Goal: Information Seeking & Learning: Learn about a topic

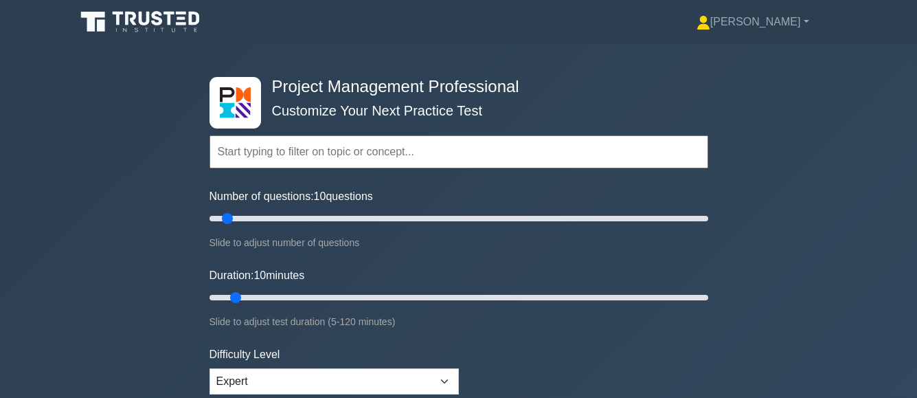
click at [328, 152] on input "text" at bounding box center [459, 151] width 499 height 33
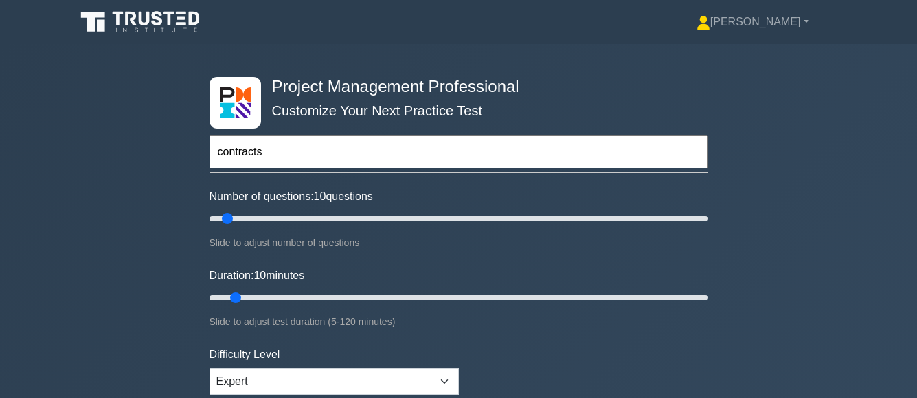
type input "contracts"
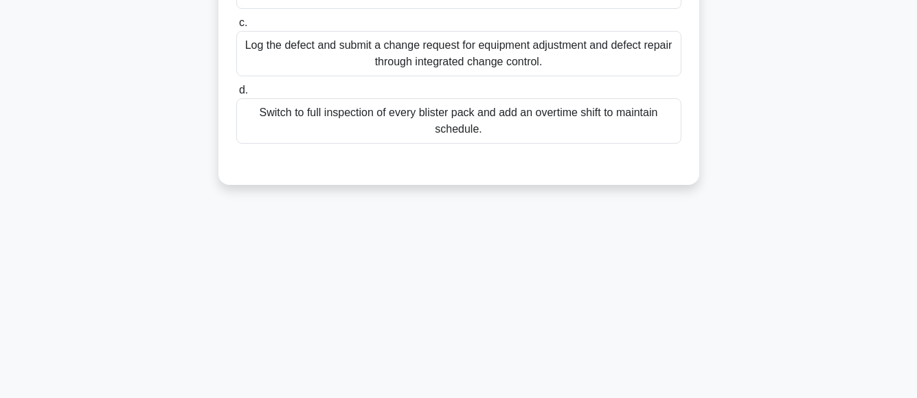
scroll to position [1, 0]
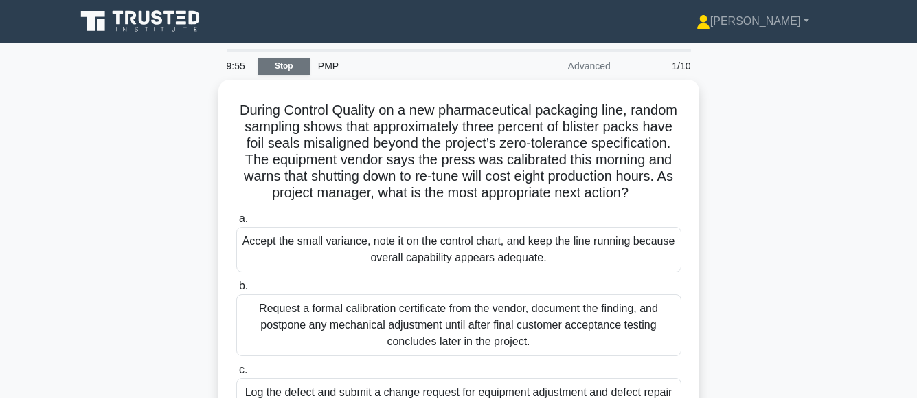
click at [287, 67] on link "Stop" at bounding box center [284, 66] width 52 height 17
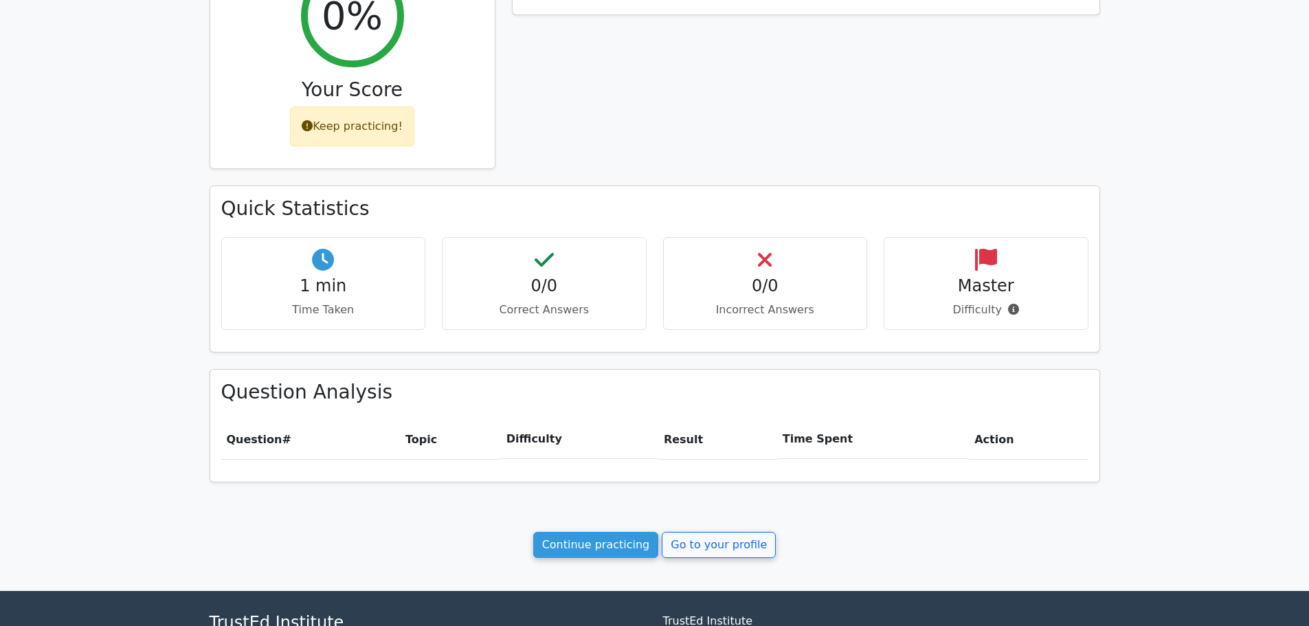
scroll to position [374, 0]
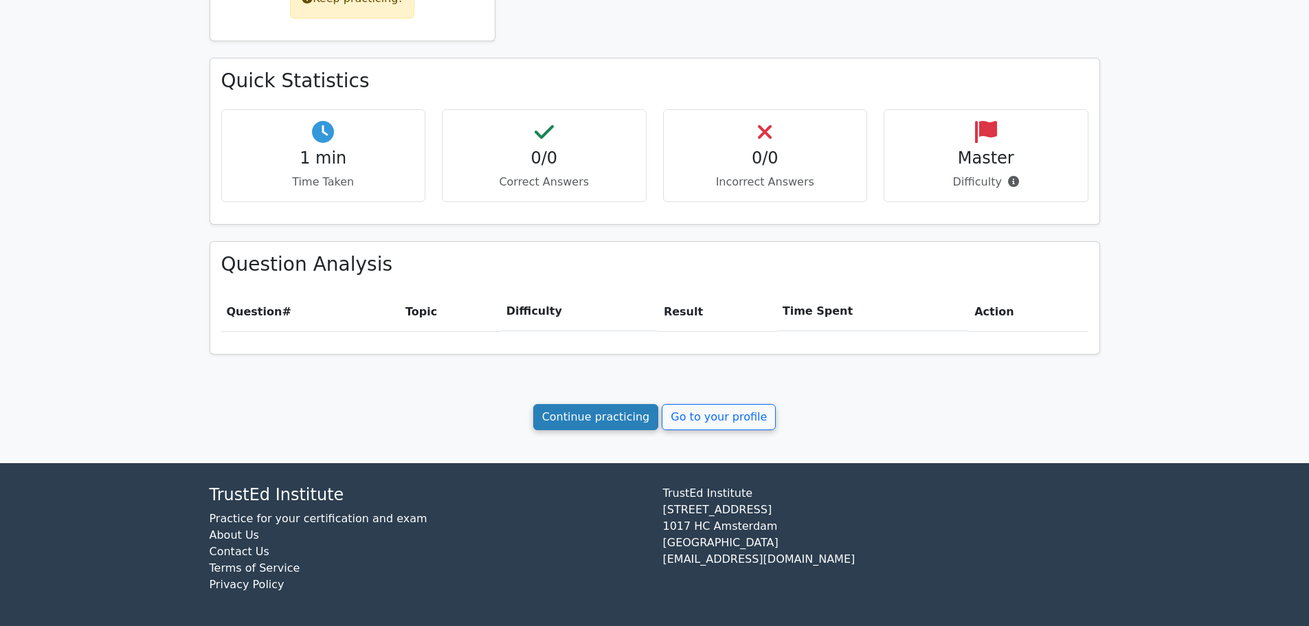
click at [618, 420] on link "Continue practicing" at bounding box center [596, 417] width 126 height 26
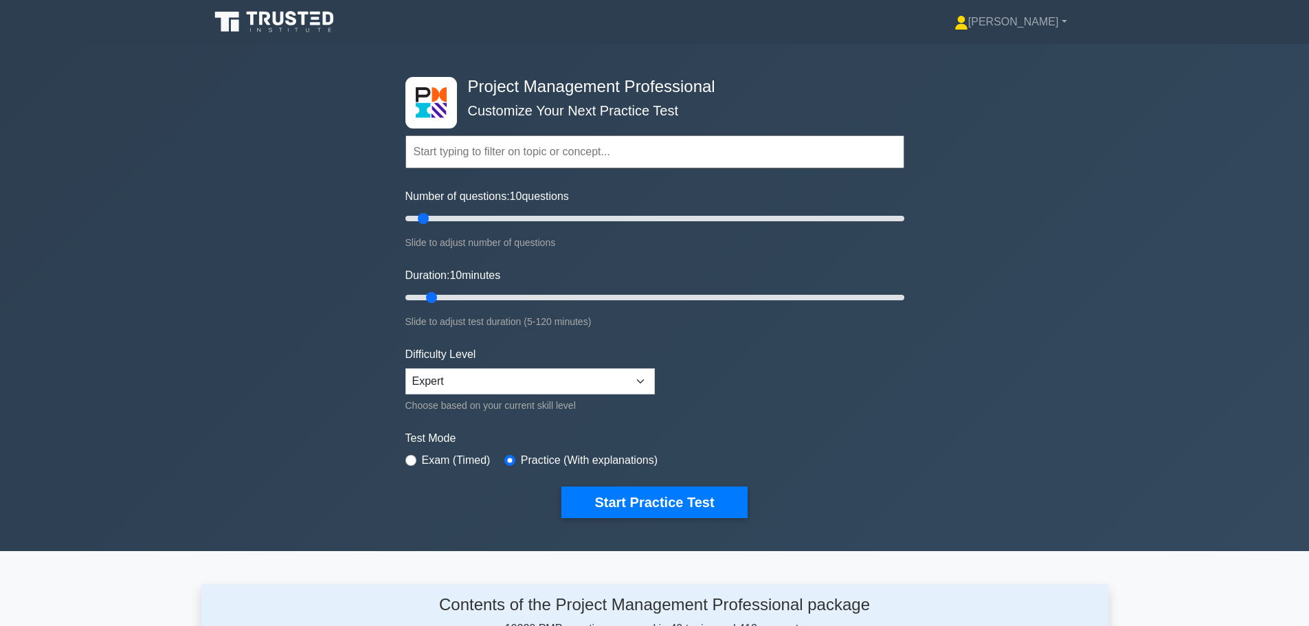
click at [477, 152] on input "text" at bounding box center [654, 151] width 499 height 33
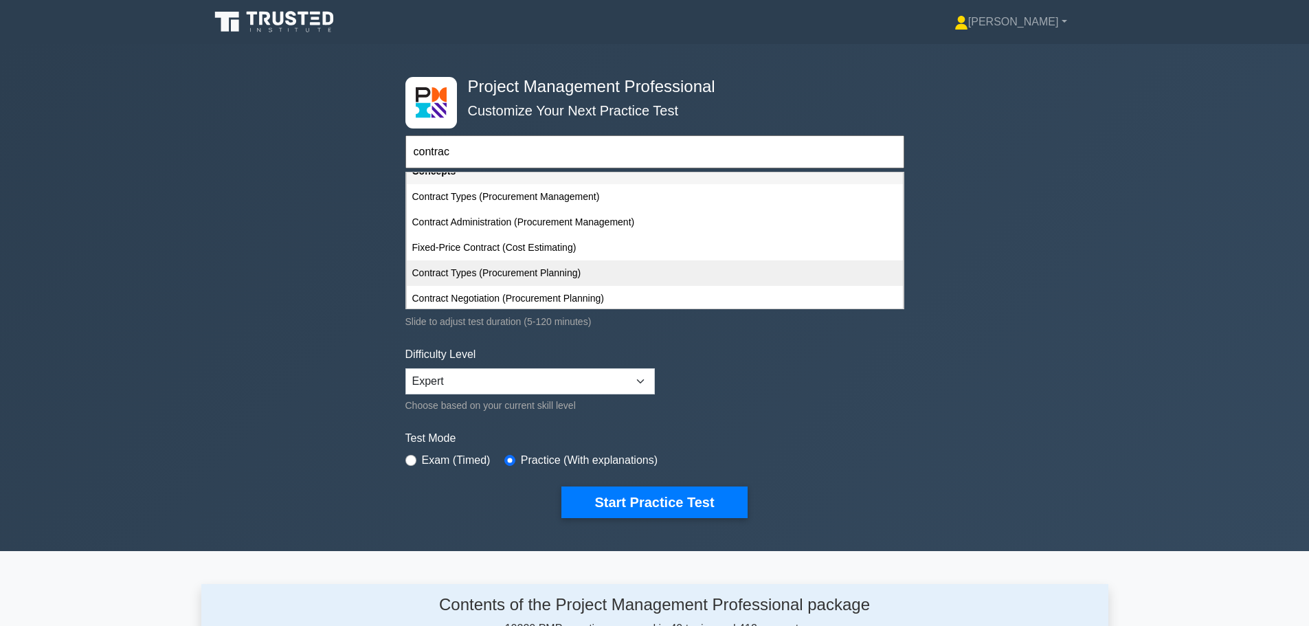
scroll to position [18, 0]
click at [543, 266] on div "Contract Types (Procurement Planning)" at bounding box center [655, 269] width 496 height 25
type input "Contract Types (Procurement Planning)"
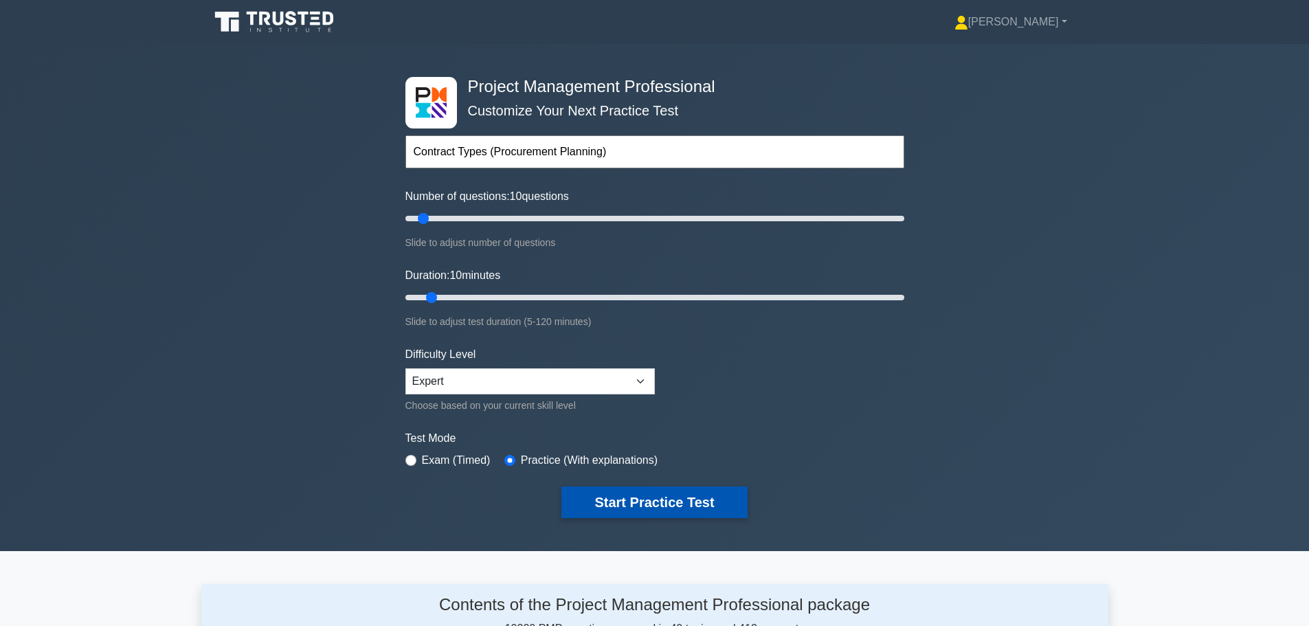
click at [592, 501] on button "Start Practice Test" at bounding box center [653, 502] width 185 height 32
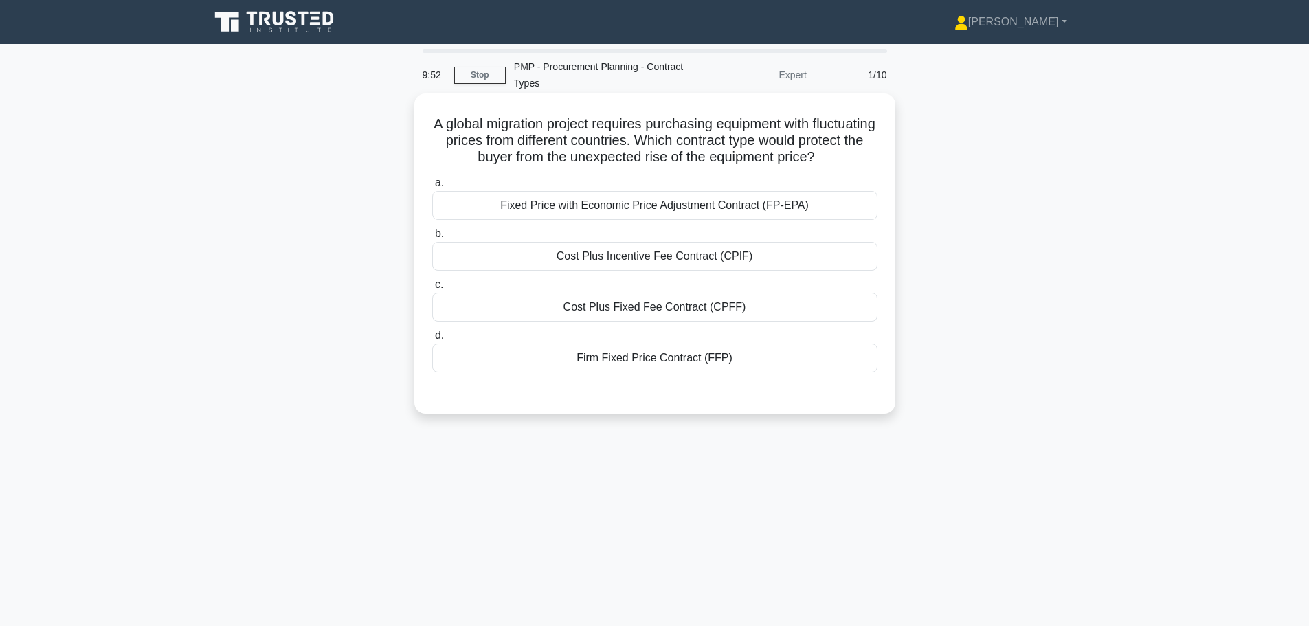
click at [701, 195] on div "Fixed Price with Economic Price Adjustment Contract (FP-EPA)" at bounding box center [654, 205] width 445 height 29
click at [432, 188] on input "a. Fixed Price with Economic Price Adjustment Contract (FP-EPA)" at bounding box center [432, 183] width 0 height 9
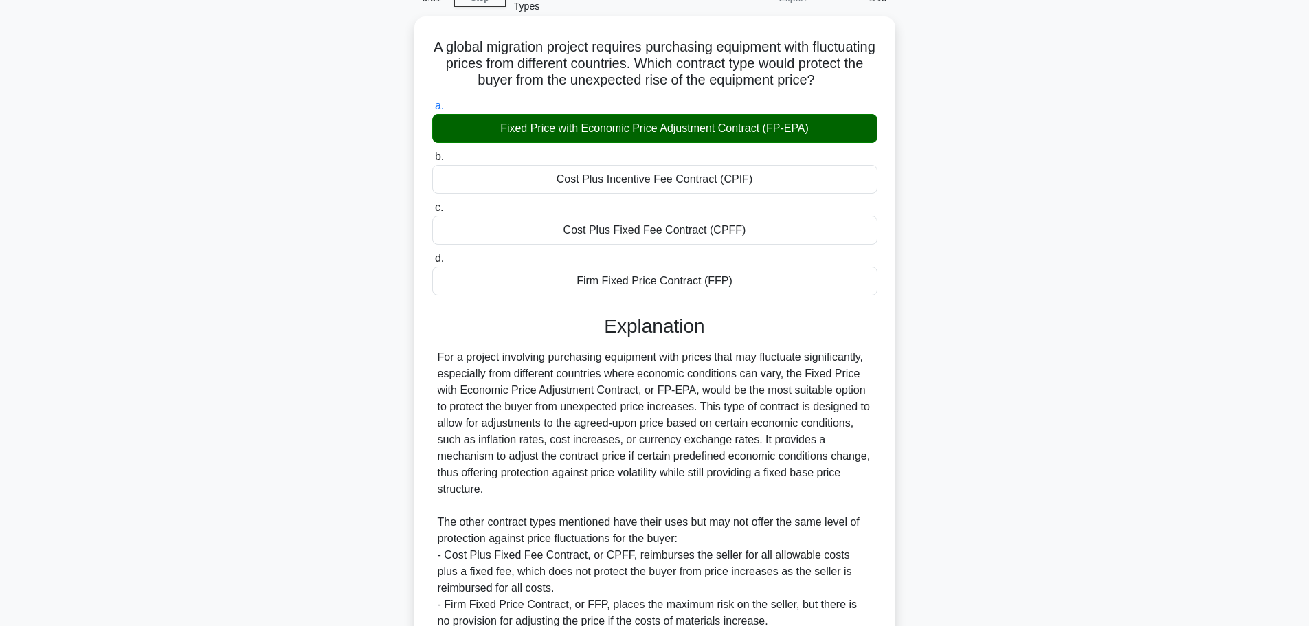
scroll to position [255, 0]
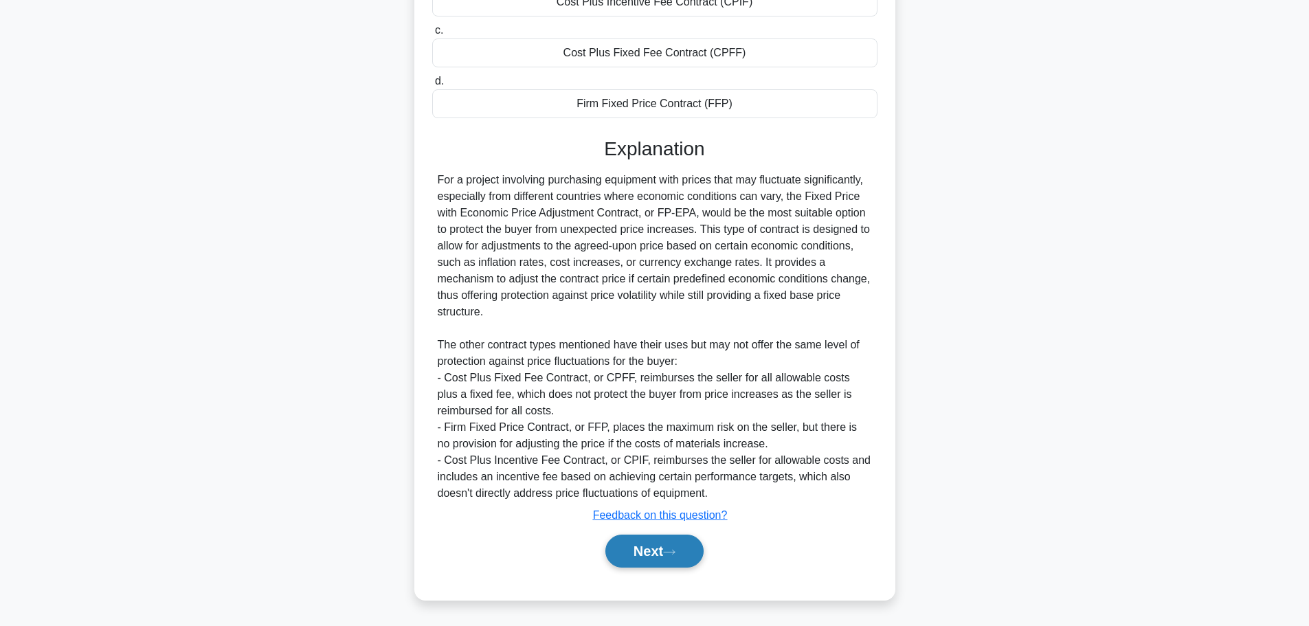
click at [673, 545] on button "Next" at bounding box center [654, 550] width 98 height 33
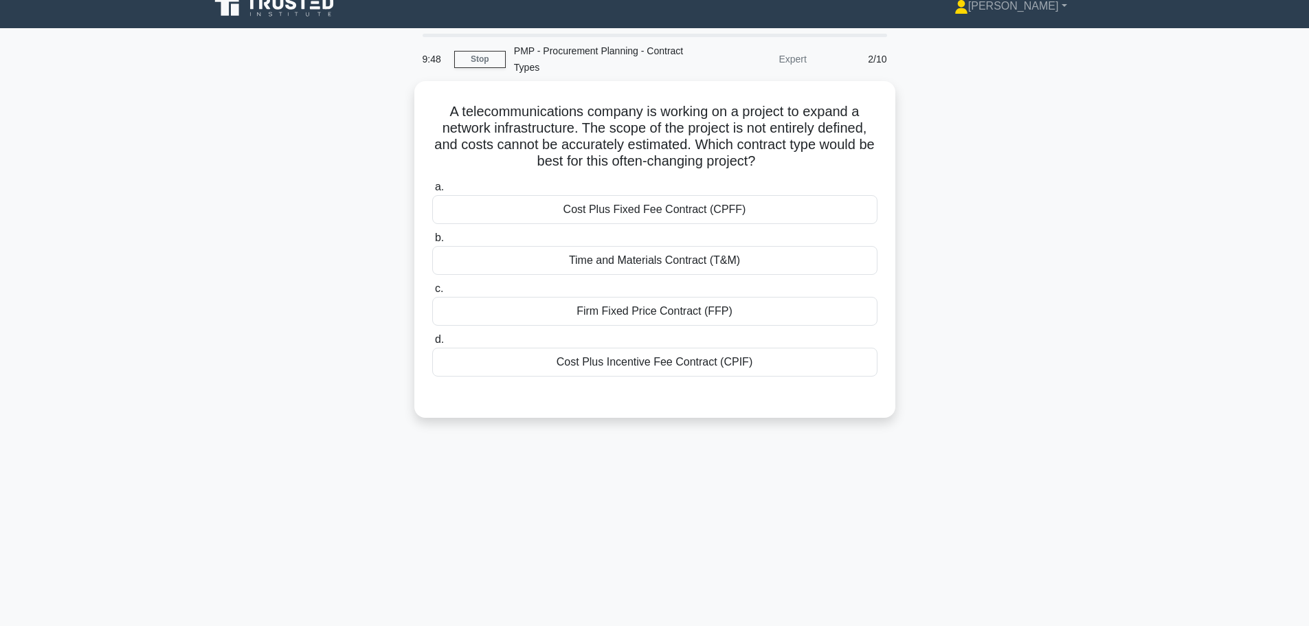
scroll to position [0, 0]
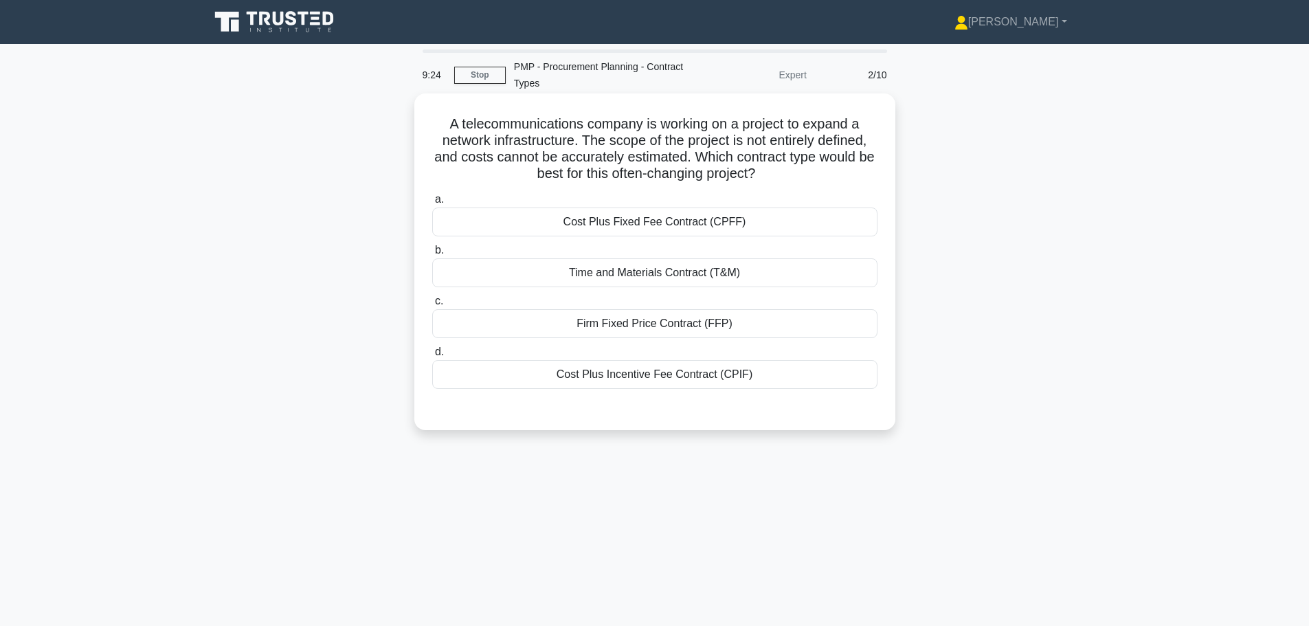
click at [623, 223] on div "Cost Plus Fixed Fee Contract (CPFF)" at bounding box center [654, 221] width 445 height 29
click at [432, 204] on input "a. Cost Plus Fixed Fee Contract (CPFF)" at bounding box center [432, 199] width 0 height 9
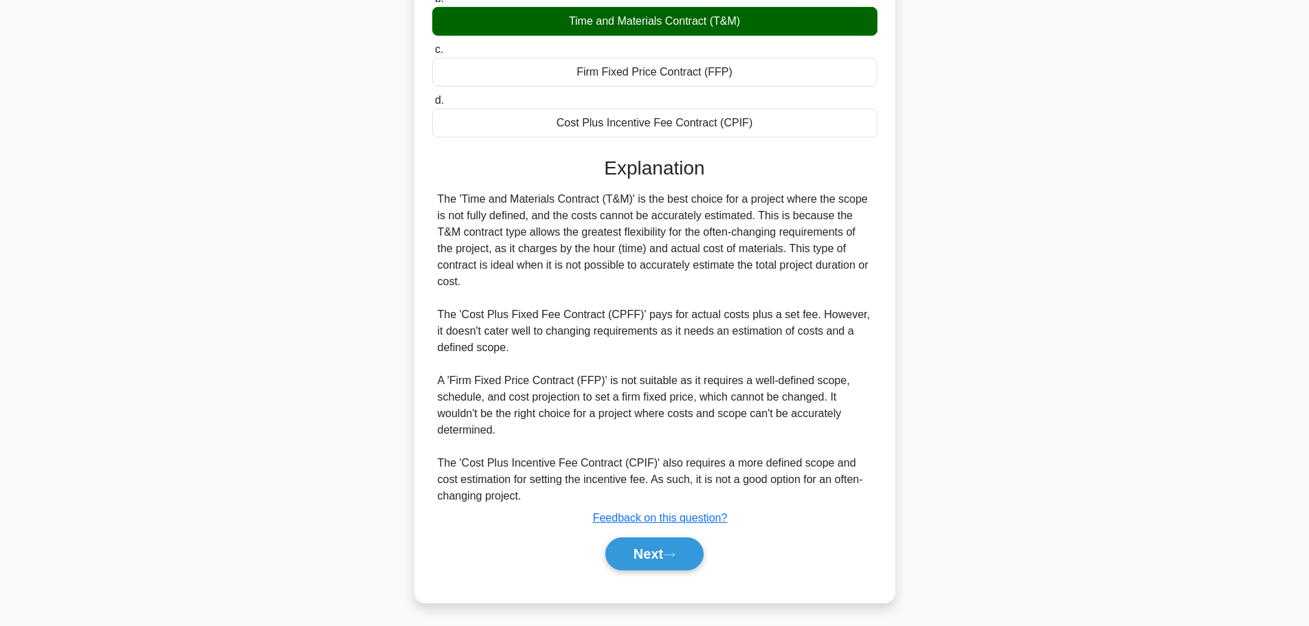
scroll to position [256, 0]
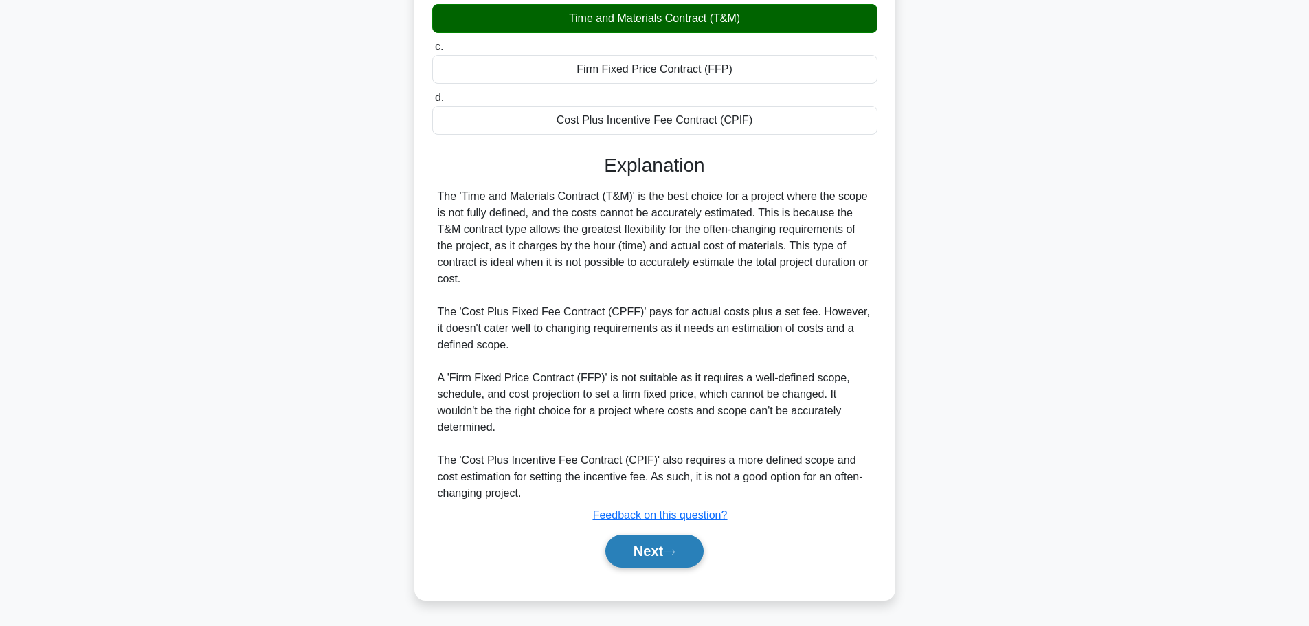
click at [675, 549] on icon at bounding box center [669, 552] width 12 height 8
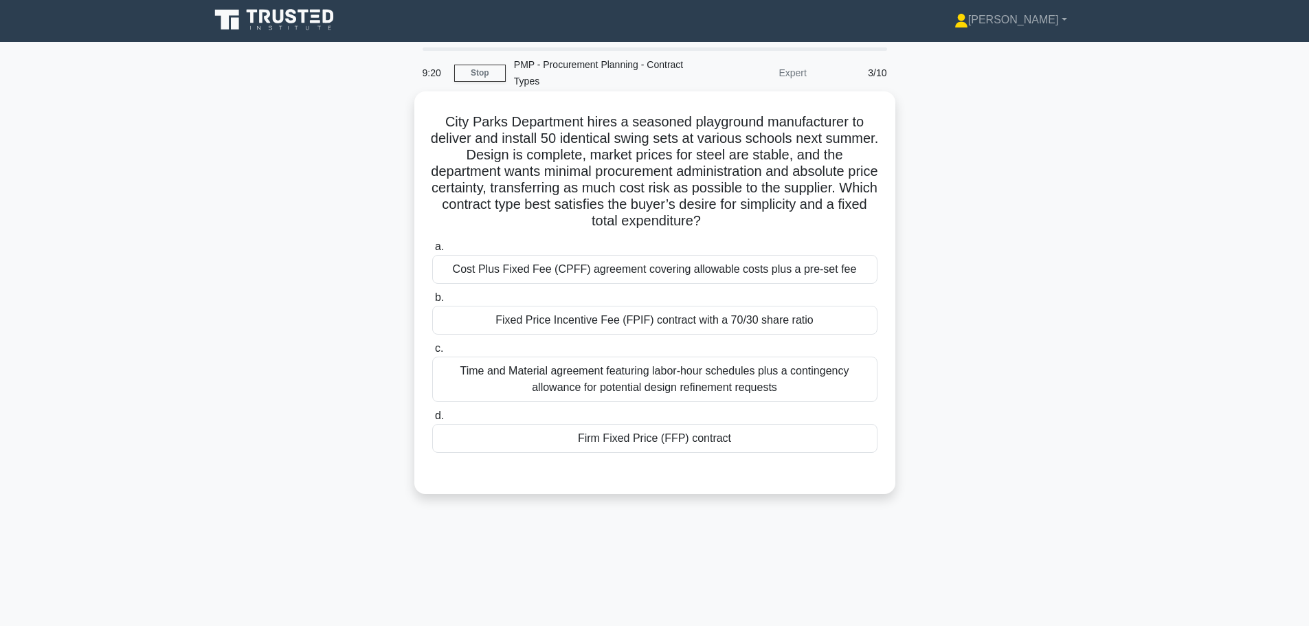
scroll to position [0, 0]
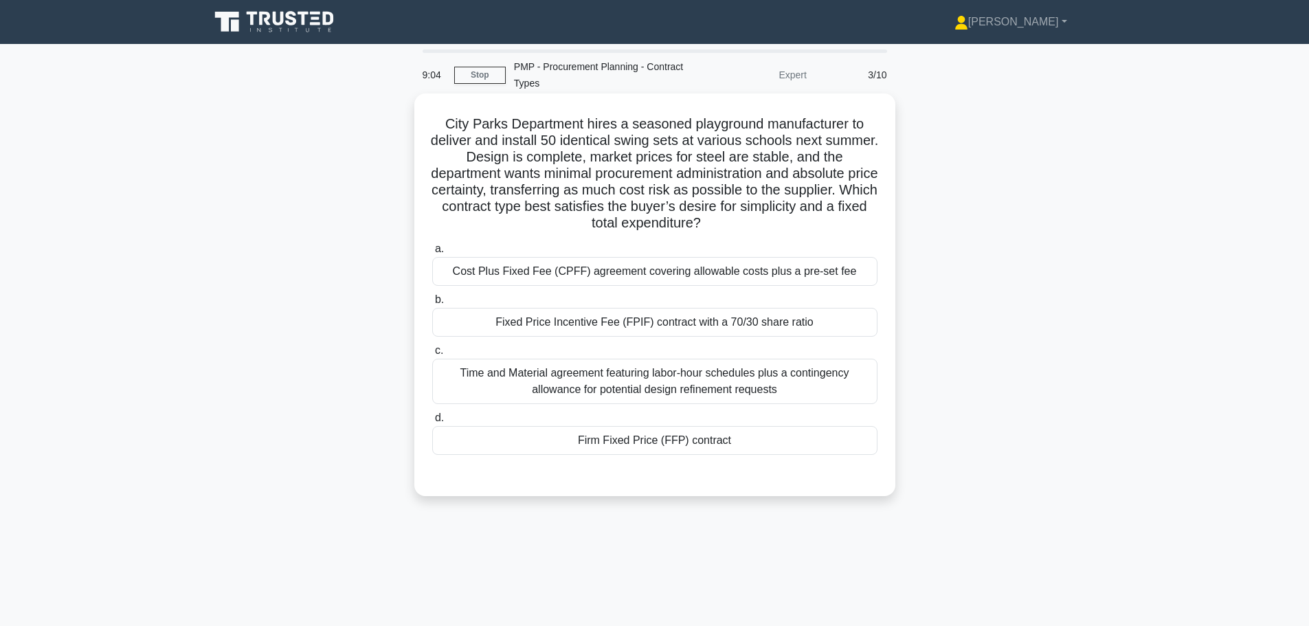
click at [673, 447] on div "Firm Fixed Price (FFP) contract" at bounding box center [654, 440] width 445 height 29
click at [432, 423] on input "d. Firm Fixed Price (FFP) contract" at bounding box center [432, 418] width 0 height 9
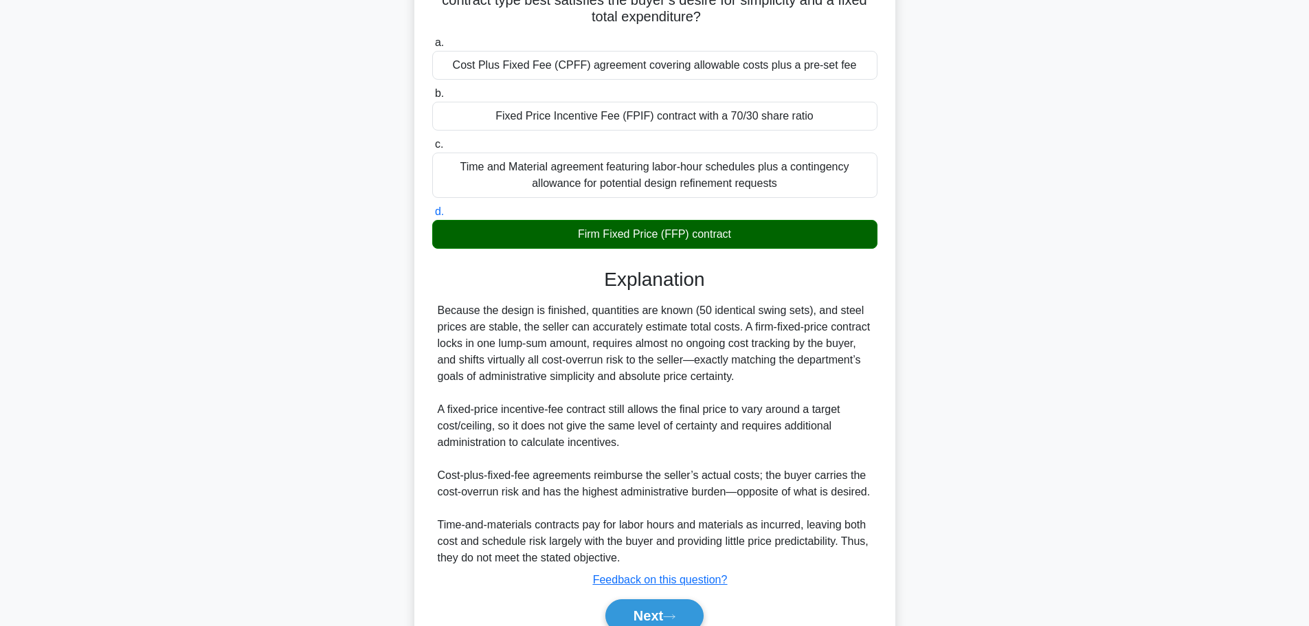
scroll to position [271, 0]
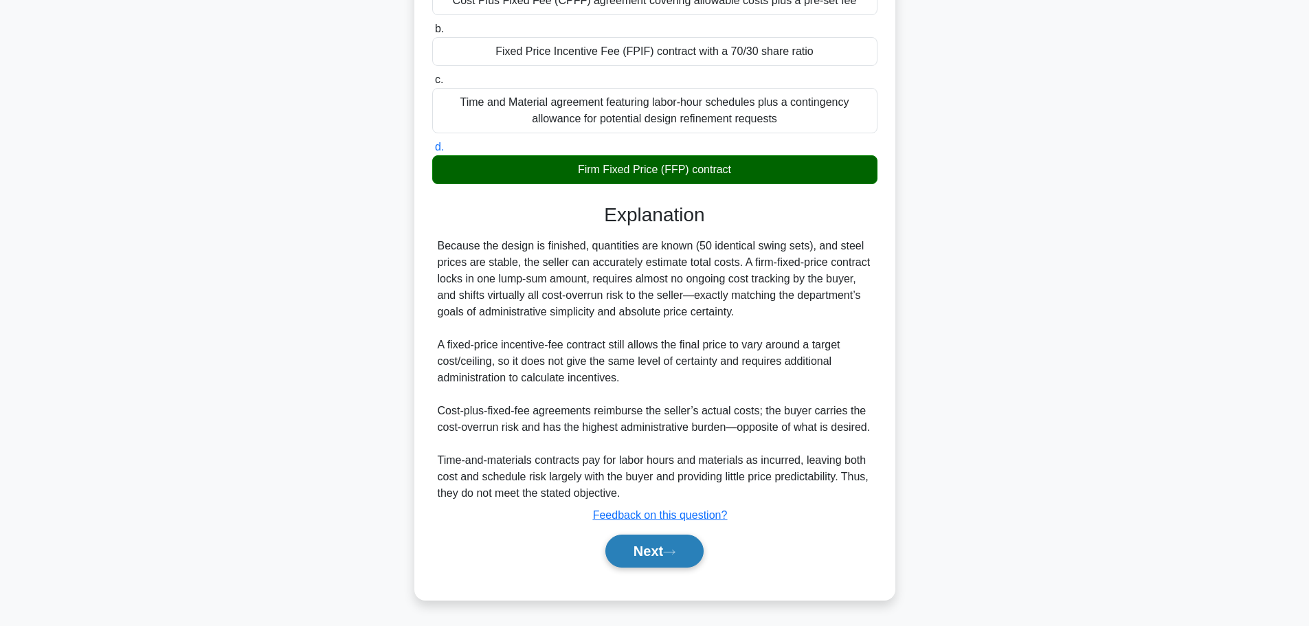
click at [669, 553] on icon at bounding box center [669, 552] width 12 height 8
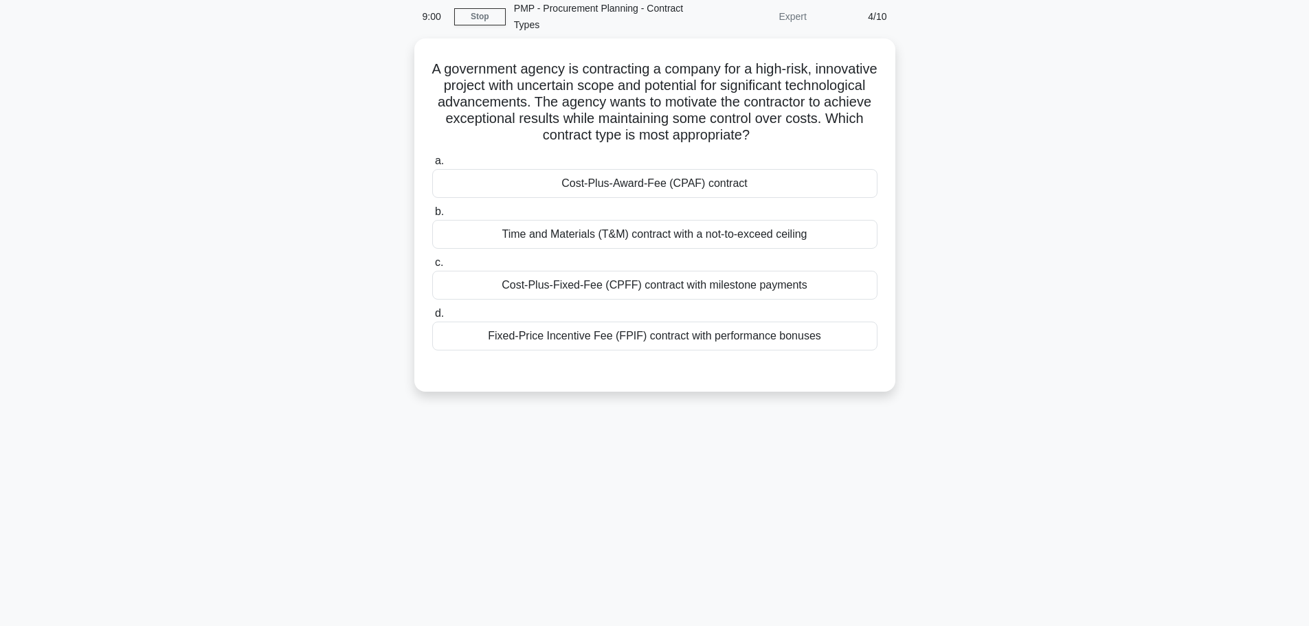
scroll to position [0, 0]
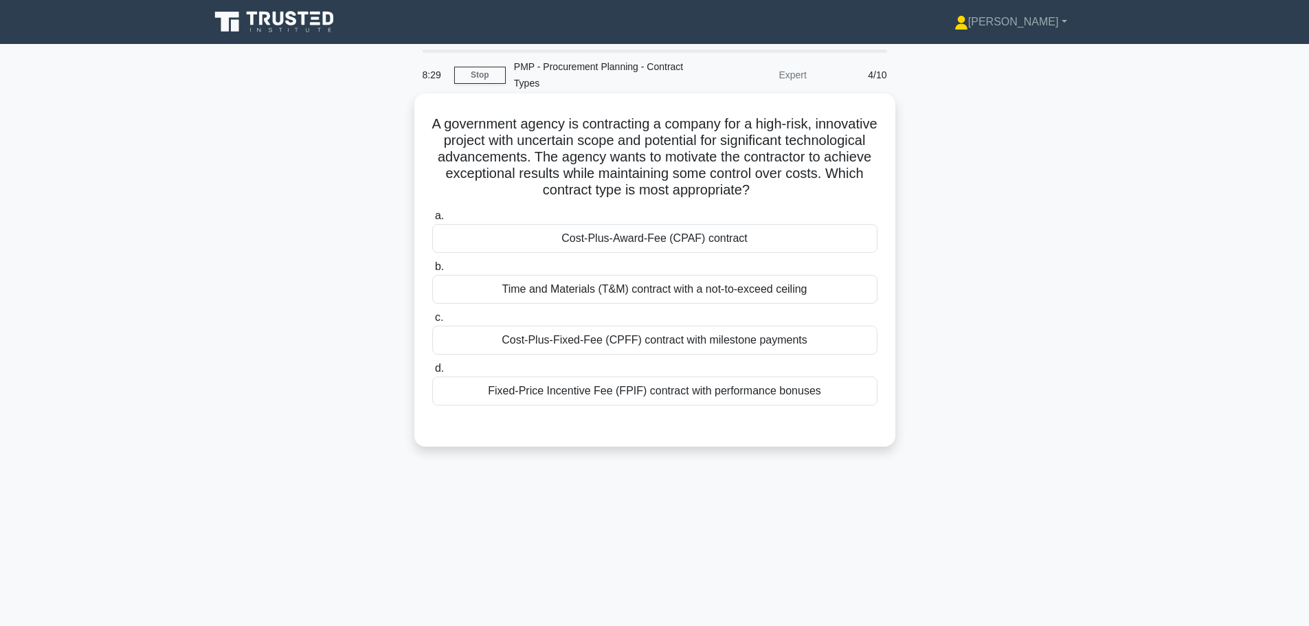
click at [592, 246] on div "Cost-Plus-Award-Fee (CPAF) contract" at bounding box center [654, 238] width 445 height 29
click at [432, 221] on input "a. Cost-Plus-Award-Fee (CPAF) contract" at bounding box center [432, 216] width 0 height 9
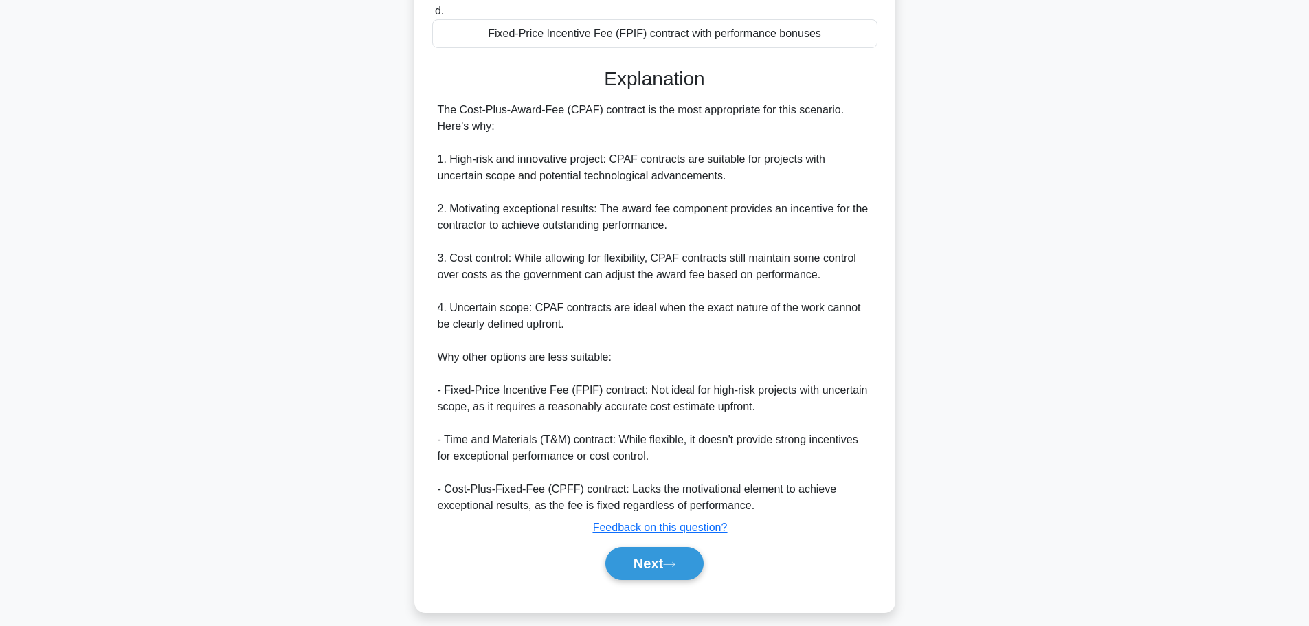
scroll to position [370, 0]
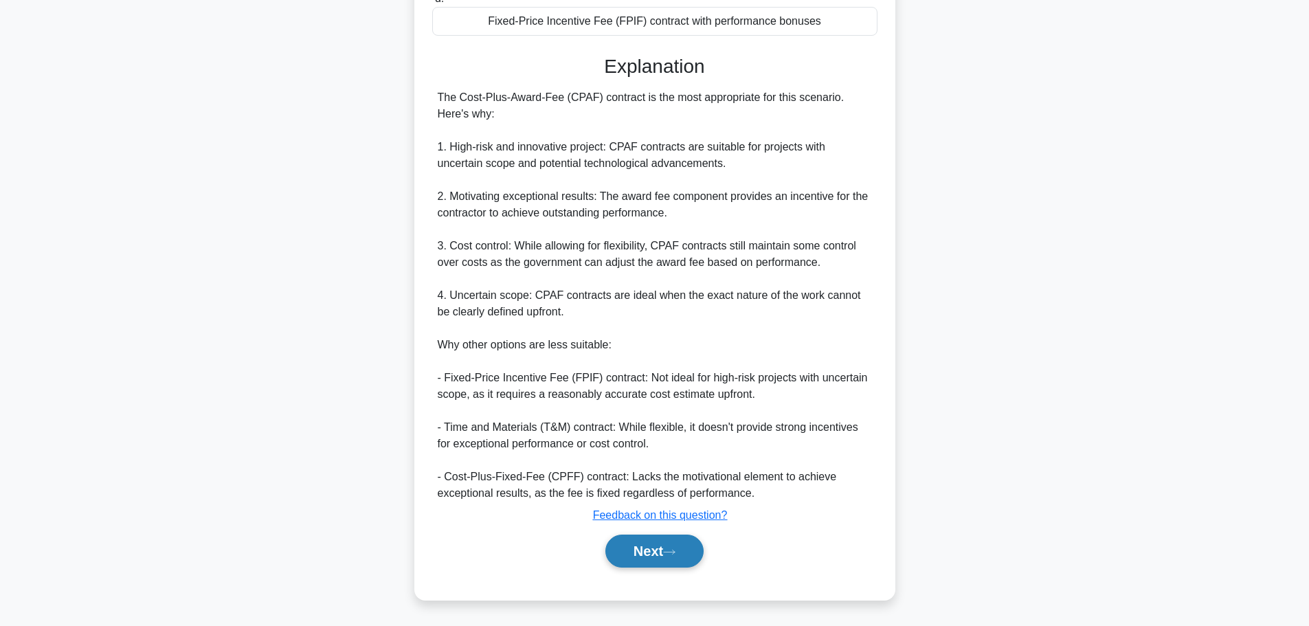
click at [651, 561] on button "Next" at bounding box center [654, 550] width 98 height 33
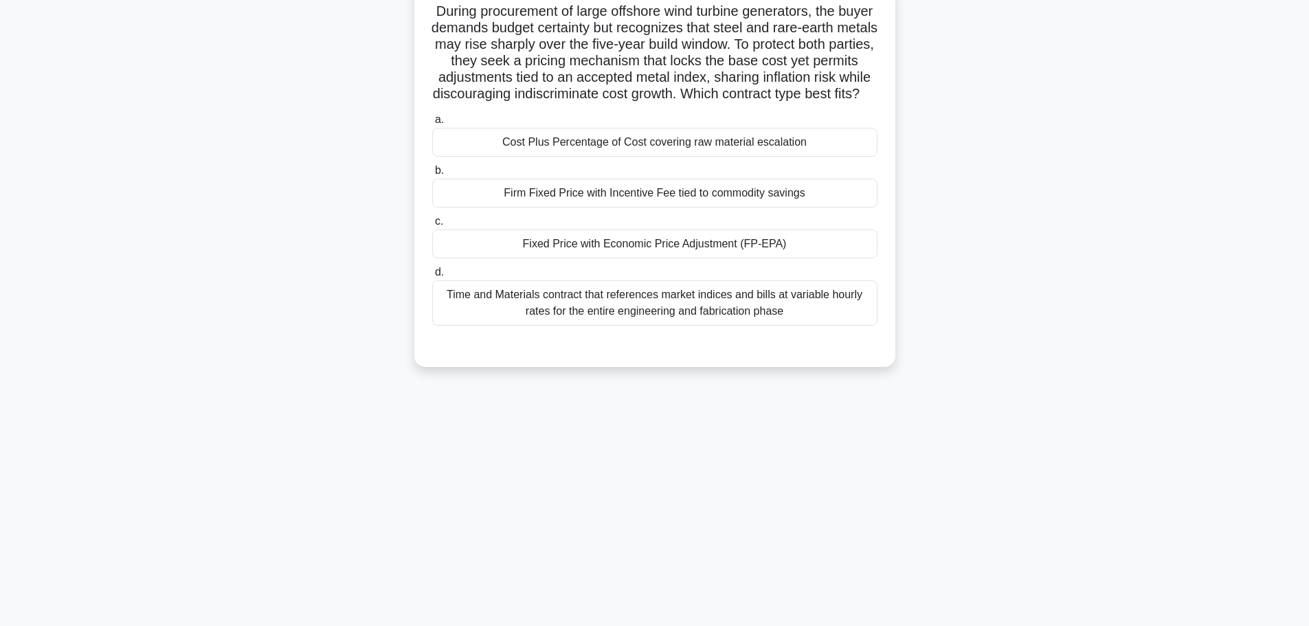
scroll to position [0, 0]
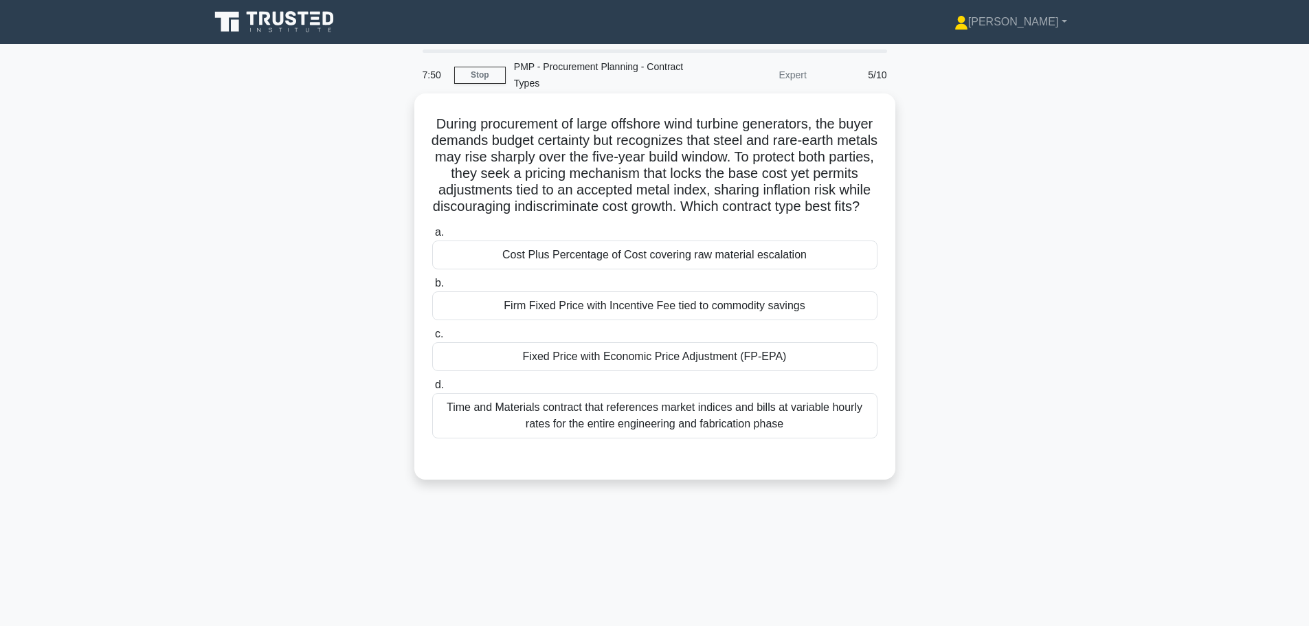
click at [510, 371] on div "Fixed Price with Economic Price Adjustment (FP-EPA)" at bounding box center [654, 356] width 445 height 29
click at [432, 339] on input "c. Fixed Price with Economic Price Adjustment (FP-EPA)" at bounding box center [432, 334] width 0 height 9
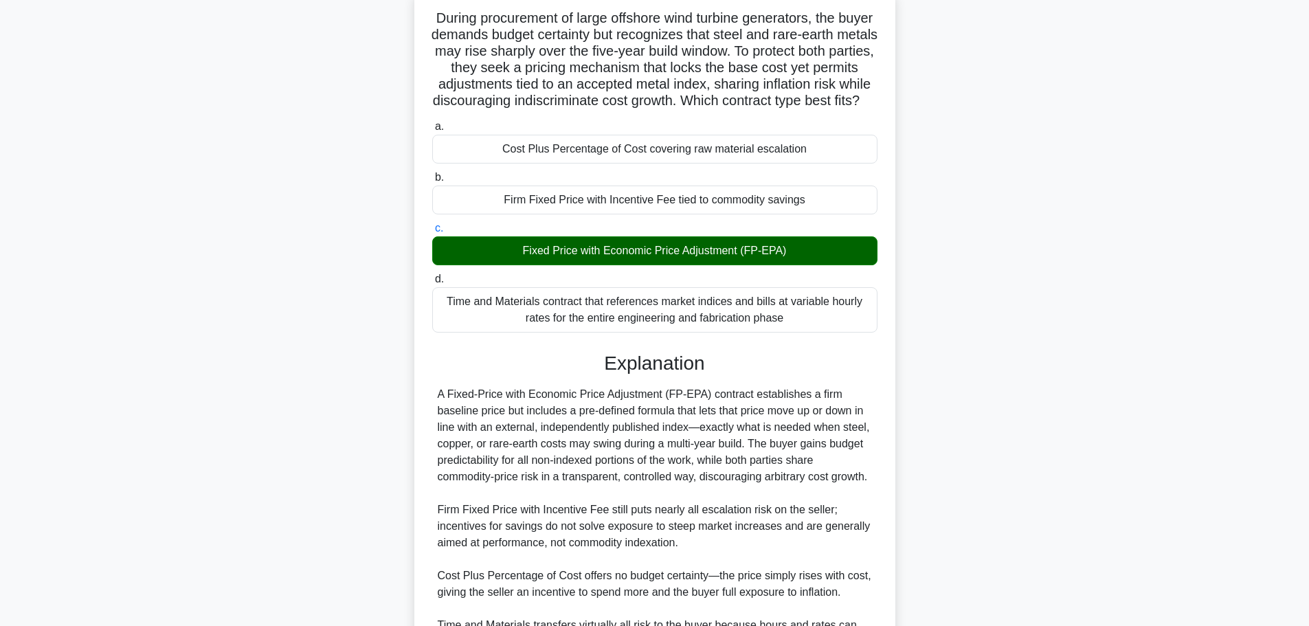
scroll to position [275, 0]
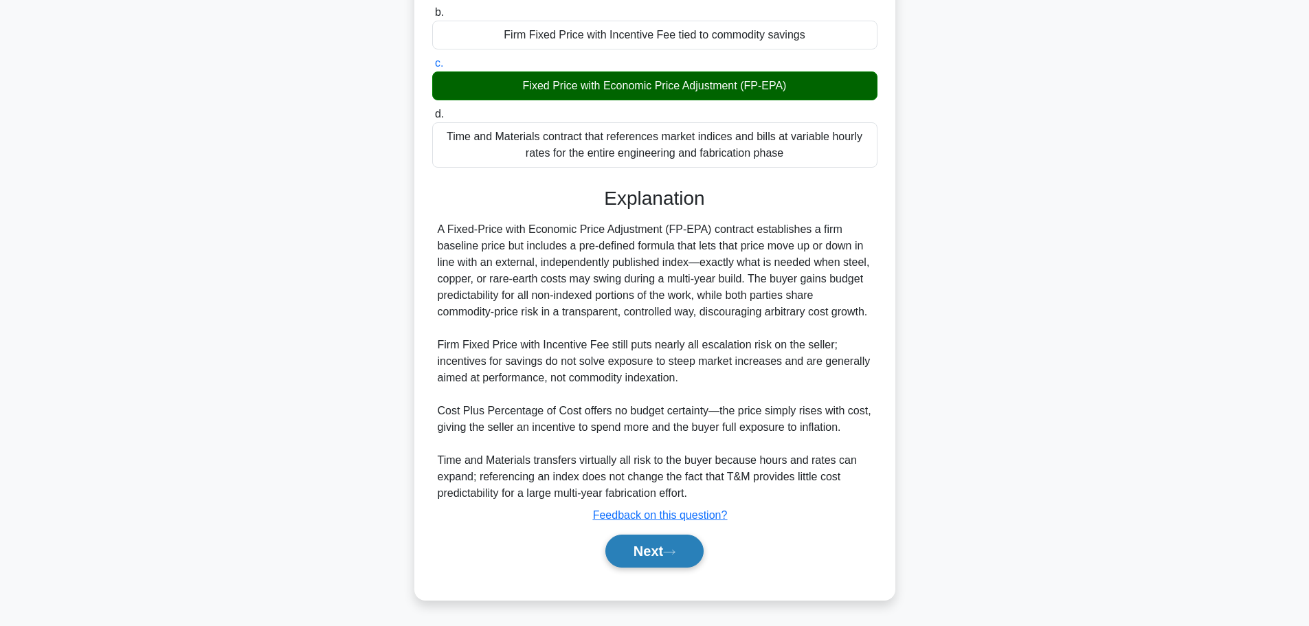
click at [658, 567] on button "Next" at bounding box center [654, 550] width 98 height 33
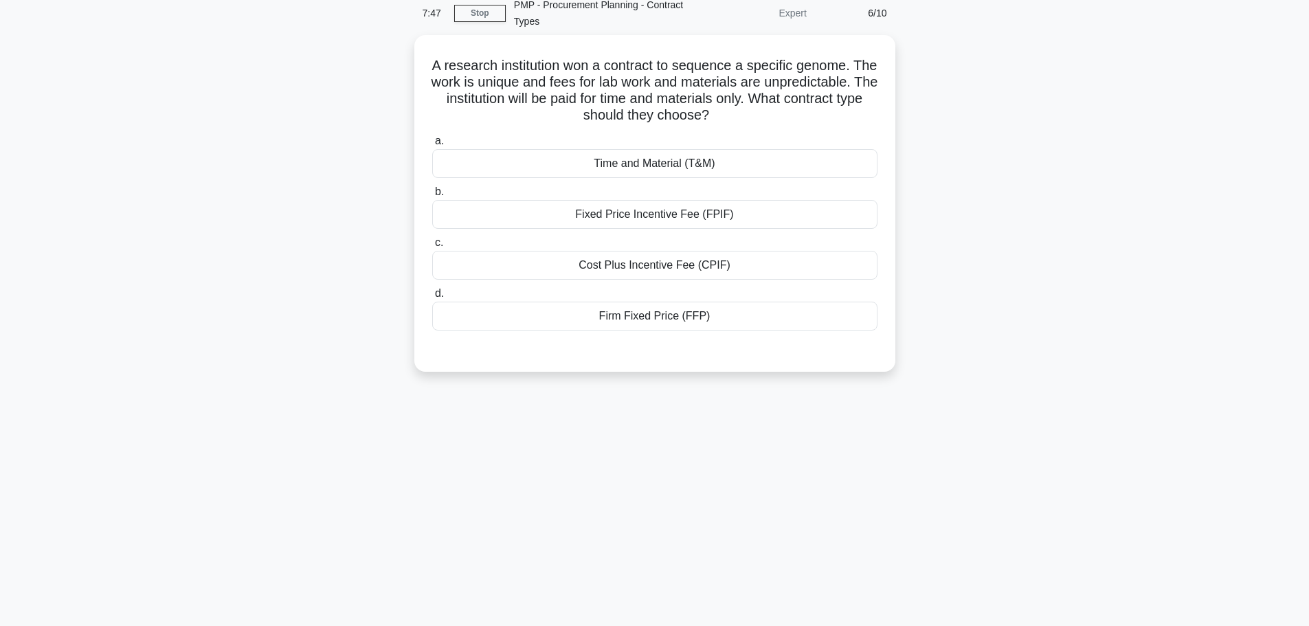
scroll to position [0, 0]
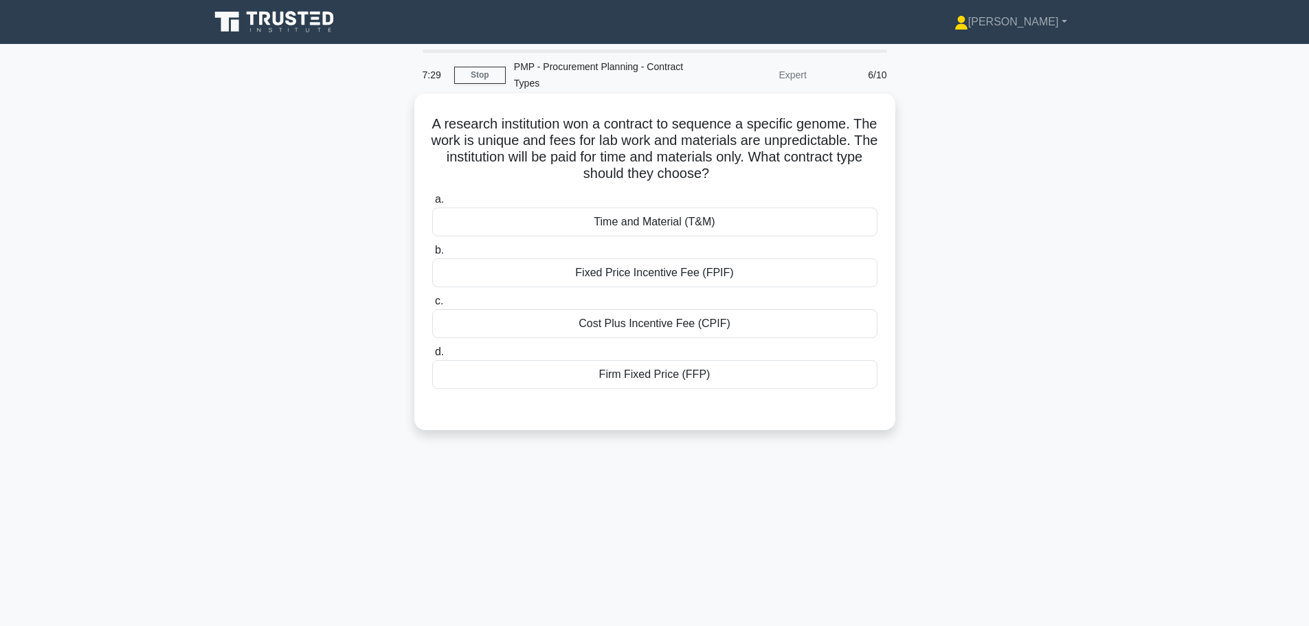
click at [632, 226] on div "Time and Material (T&M)" at bounding box center [654, 221] width 445 height 29
click at [432, 204] on input "a. Time and Material (T&M)" at bounding box center [432, 199] width 0 height 9
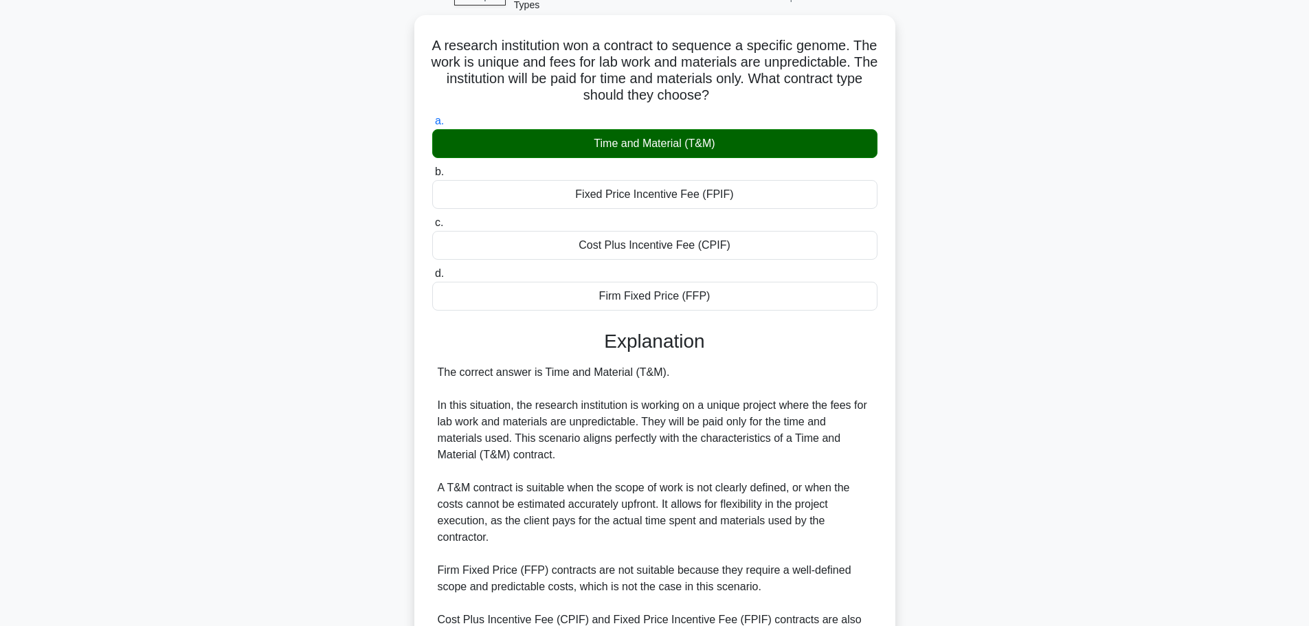
scroll to position [255, 0]
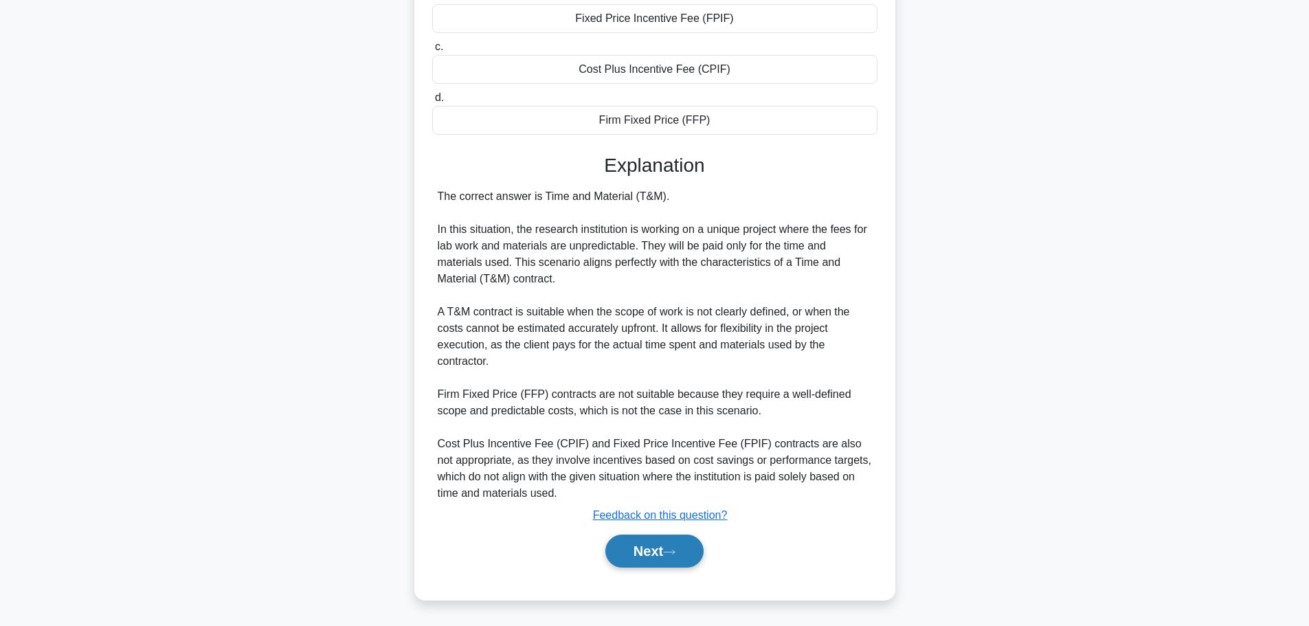
click at [667, 556] on button "Next" at bounding box center [654, 550] width 98 height 33
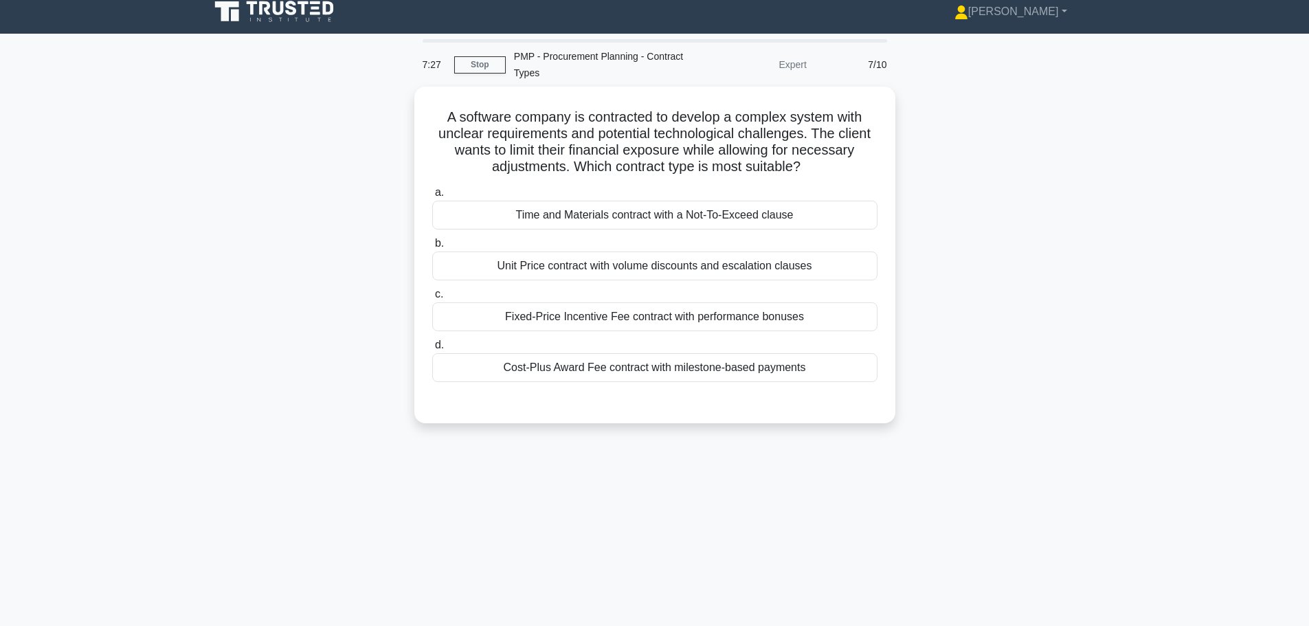
scroll to position [0, 0]
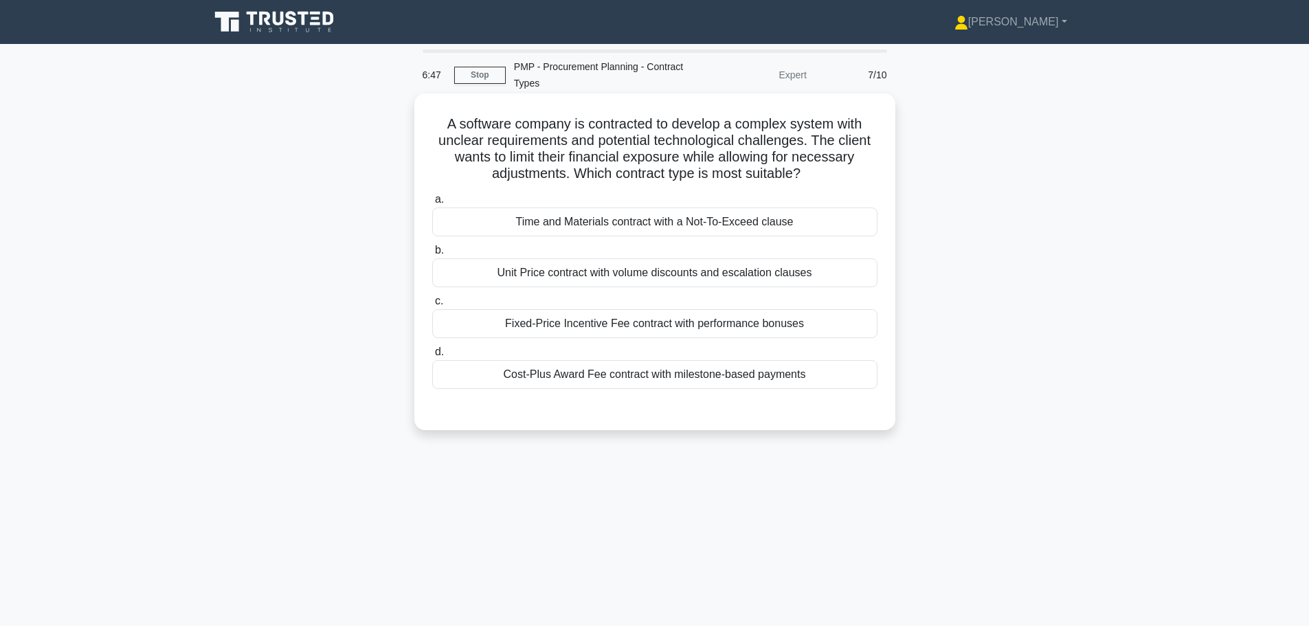
click at [554, 215] on div "Time and Materials contract with a Not-To-Exceed clause" at bounding box center [654, 221] width 445 height 29
click at [432, 204] on input "a. Time and Materials contract with a Not-To-Exceed clause" at bounding box center [432, 199] width 0 height 9
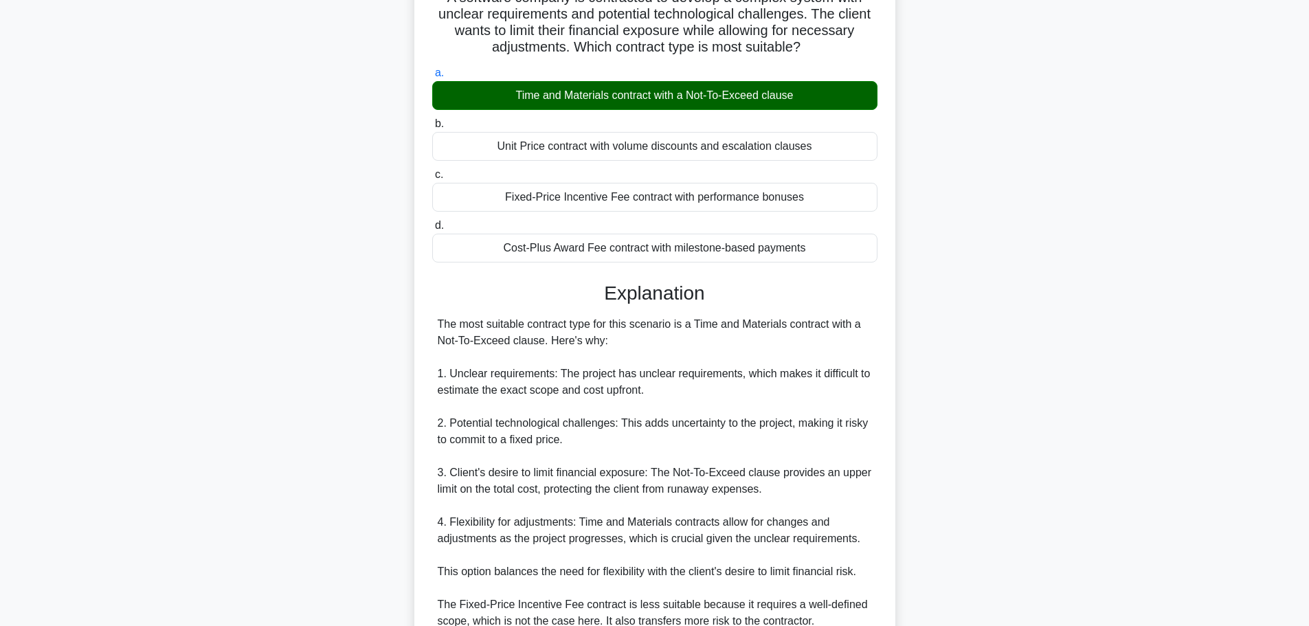
scroll to position [344, 0]
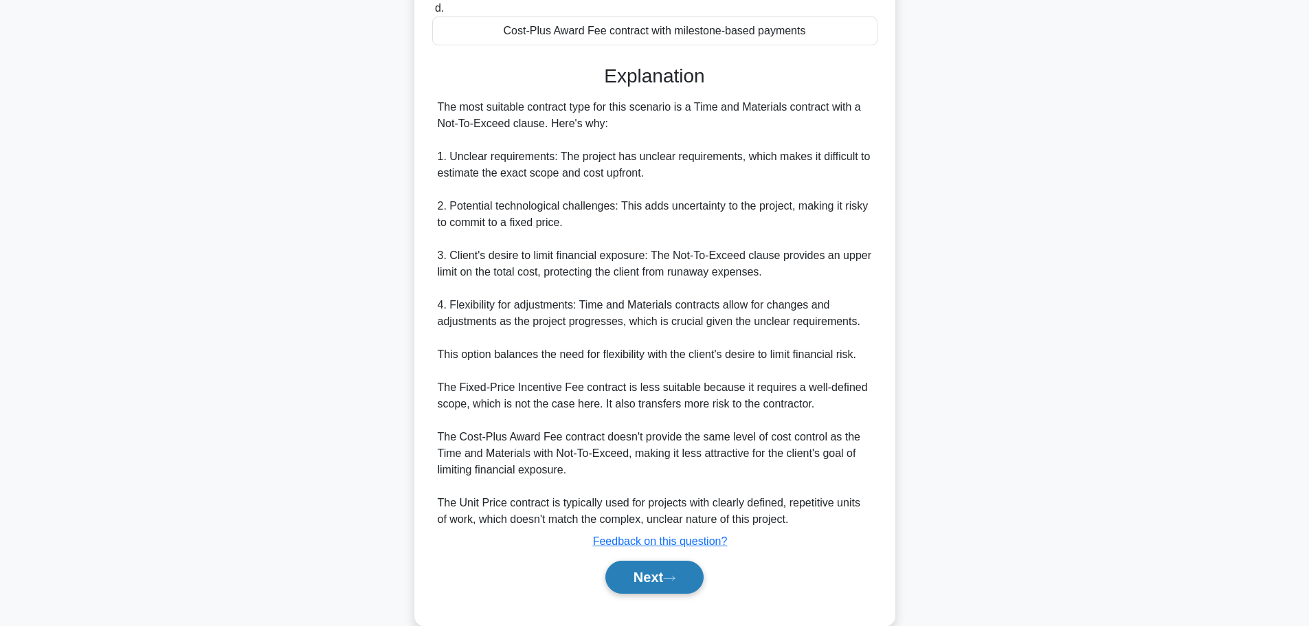
click at [641, 581] on button "Next" at bounding box center [654, 577] width 98 height 33
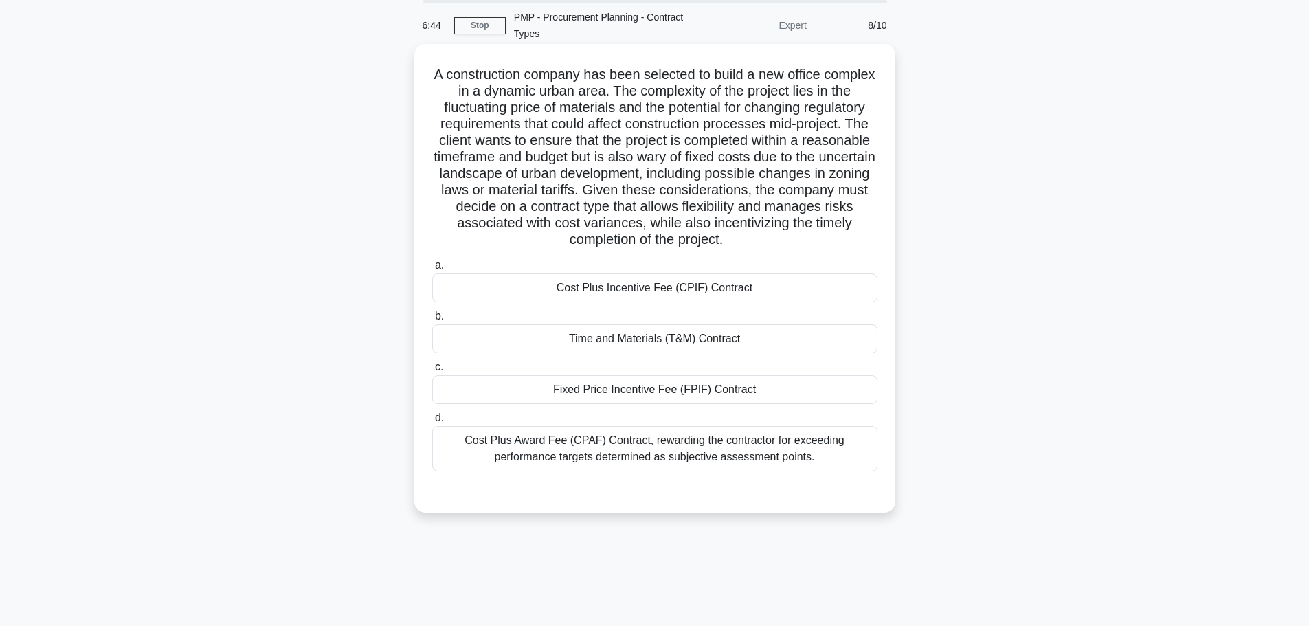
scroll to position [0, 0]
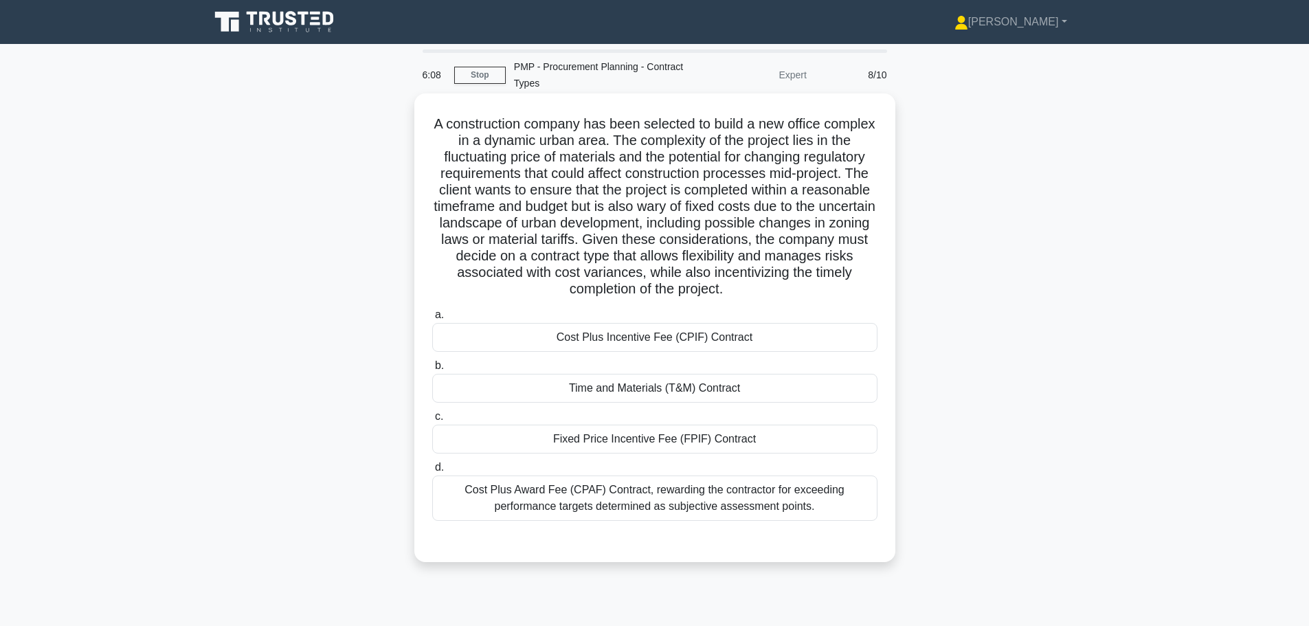
click at [640, 336] on div "Cost Plus Incentive Fee (CPIF) Contract" at bounding box center [654, 337] width 445 height 29
click at [432, 319] on input "a. Cost Plus Incentive Fee (CPIF) Contract" at bounding box center [432, 315] width 0 height 9
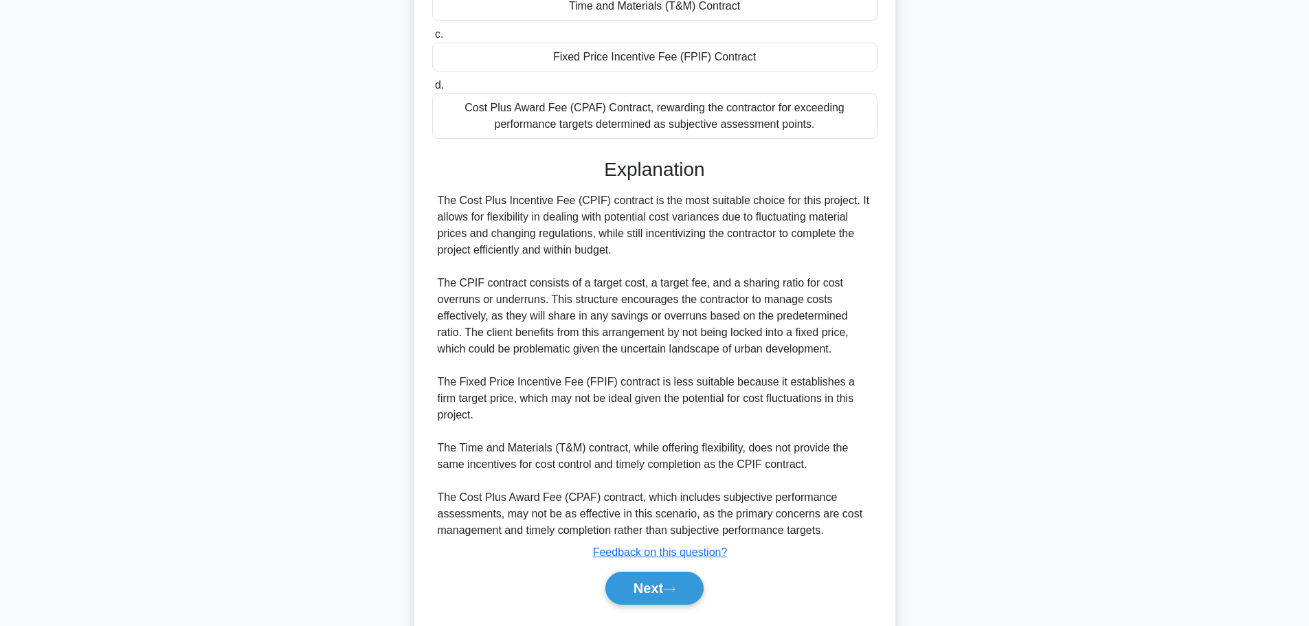
scroll to position [420, 0]
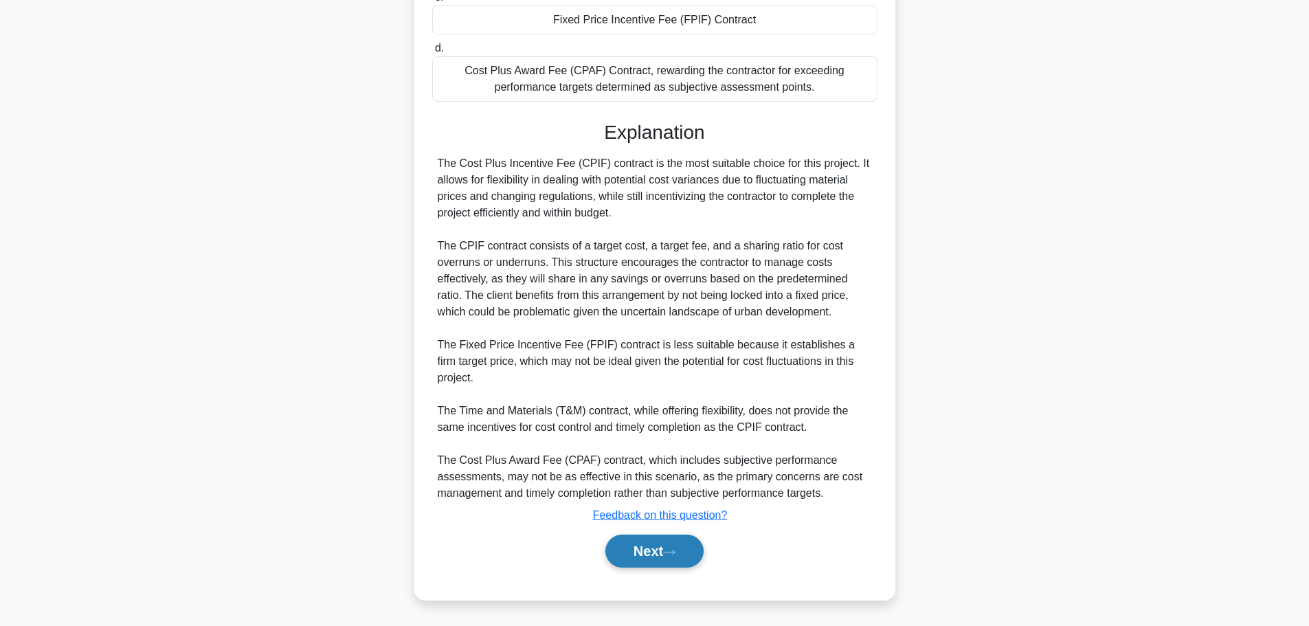
click at [642, 552] on button "Next" at bounding box center [654, 550] width 98 height 33
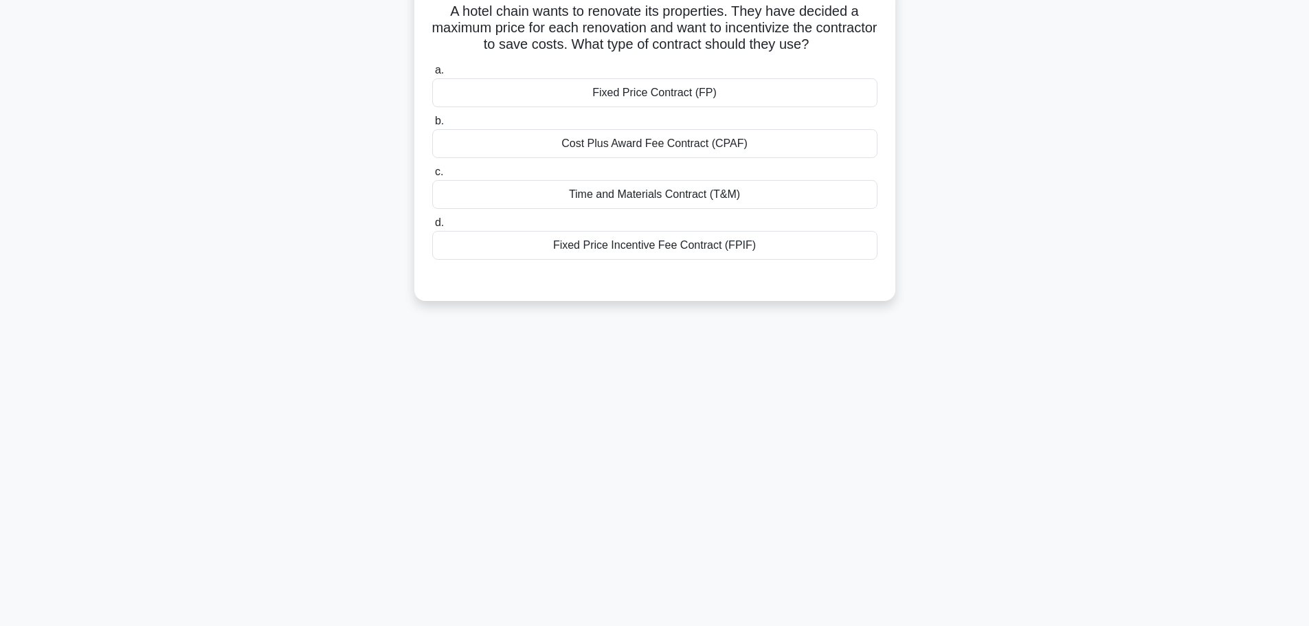
scroll to position [0, 0]
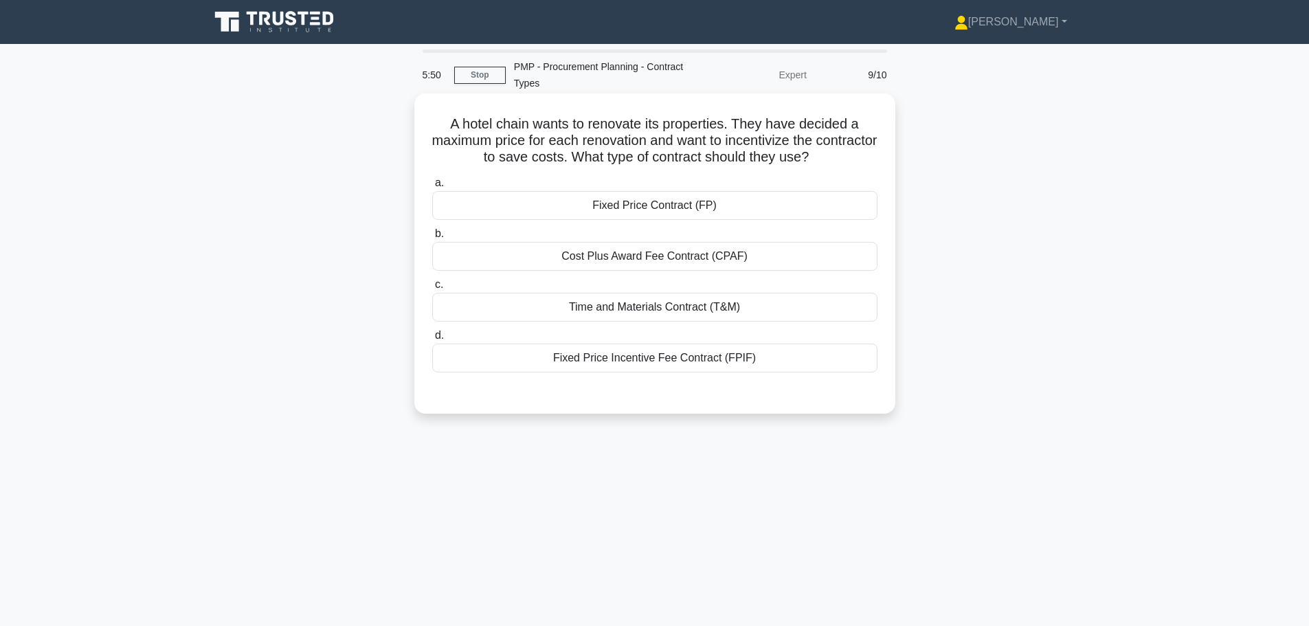
click at [637, 366] on div "Fixed Price Incentive Fee Contract (FPIF)" at bounding box center [654, 358] width 445 height 29
click at [432, 340] on input "d. Fixed Price Incentive Fee Contract (FPIF)" at bounding box center [432, 335] width 0 height 9
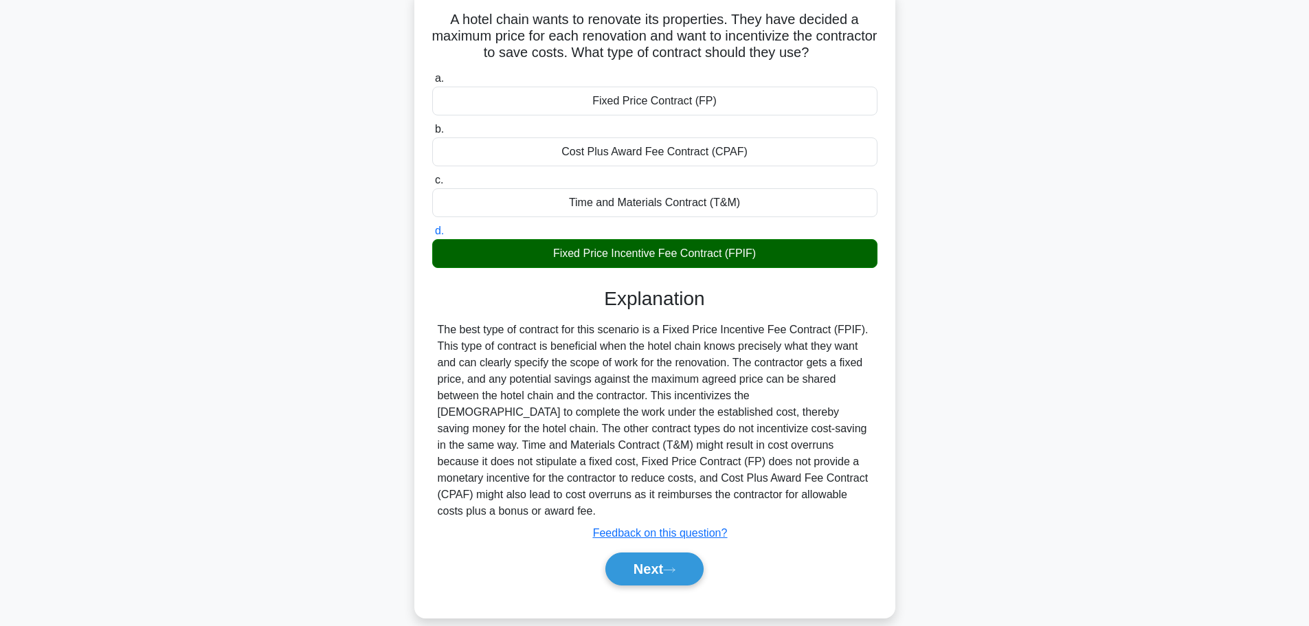
scroll to position [116, 0]
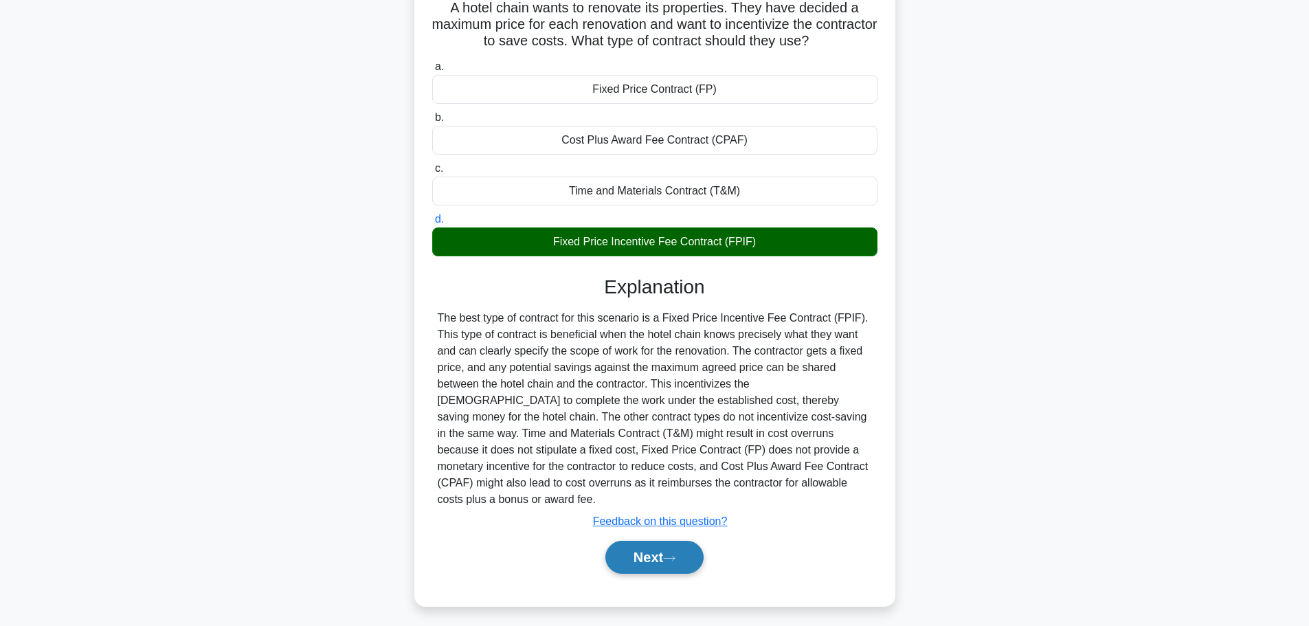
click at [634, 541] on button "Next" at bounding box center [654, 557] width 98 height 33
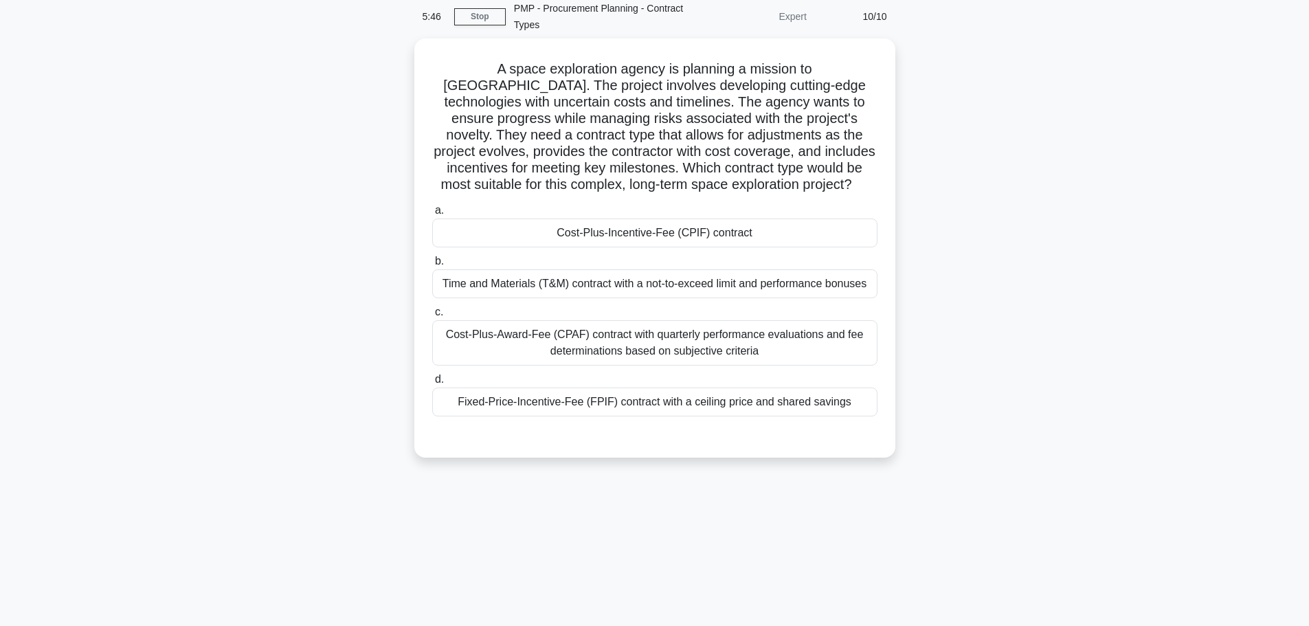
scroll to position [0, 0]
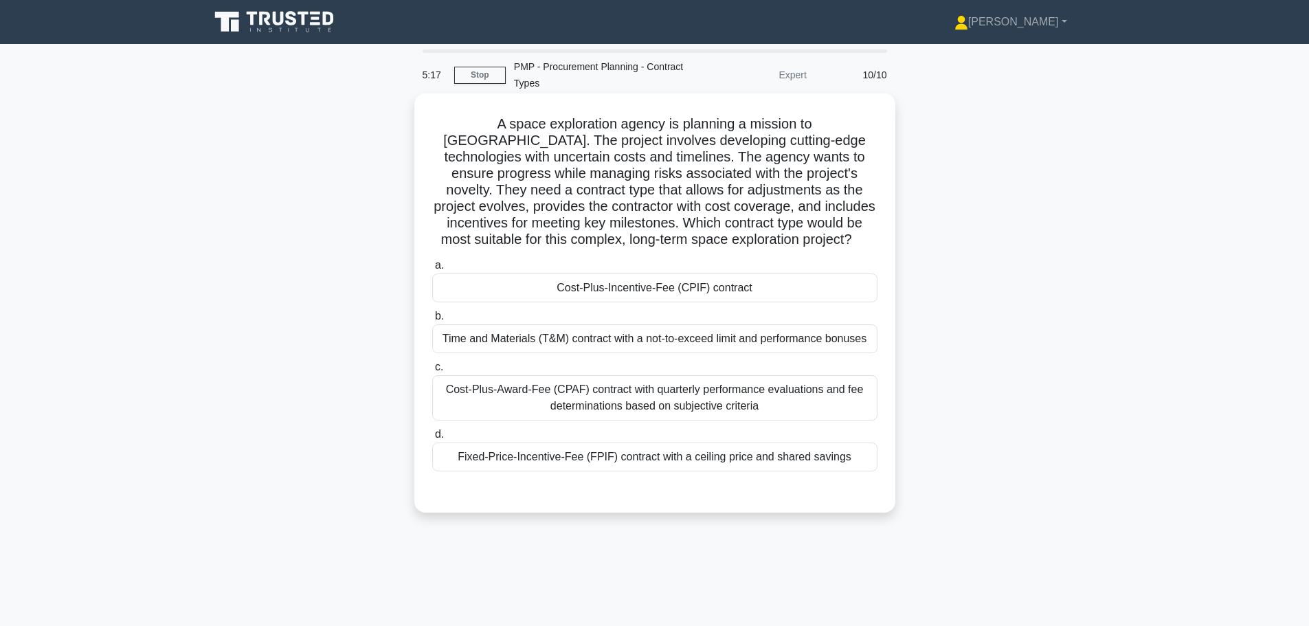
click at [614, 295] on div "Cost-Plus-Incentive-Fee (CPIF) contract" at bounding box center [654, 287] width 445 height 29
click at [432, 270] on input "a. Cost-Plus-Incentive-Fee (CPIF) contract" at bounding box center [432, 265] width 0 height 9
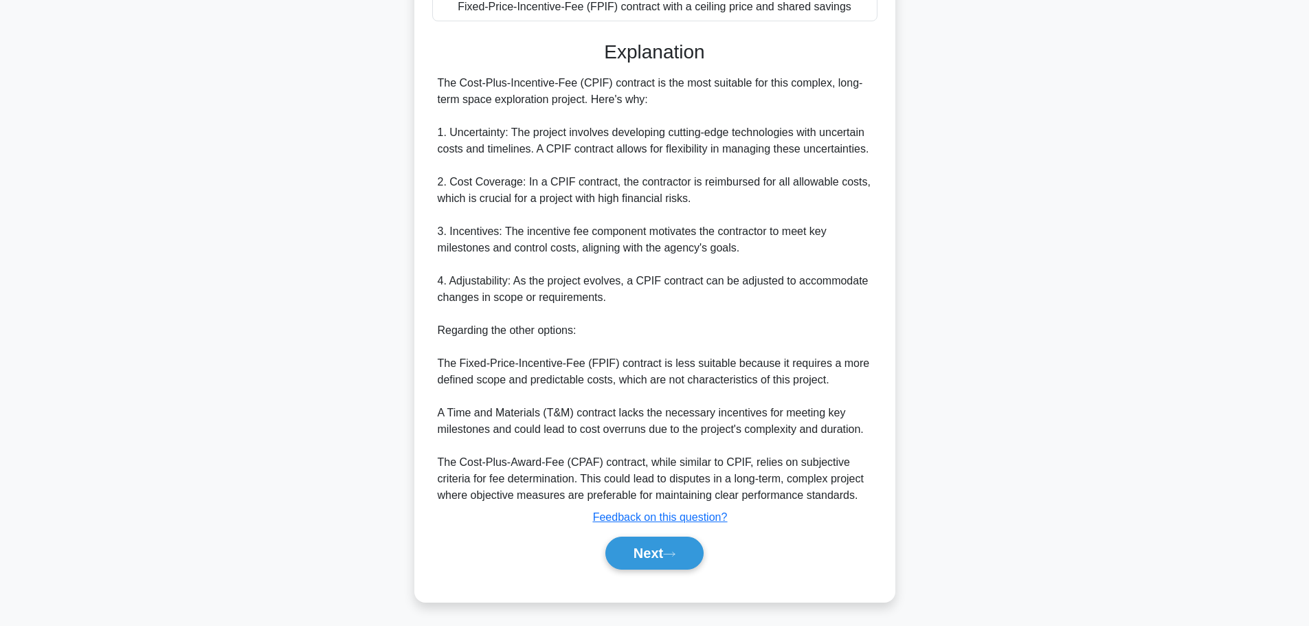
scroll to position [453, 0]
click at [626, 542] on button "Next" at bounding box center [654, 550] width 98 height 33
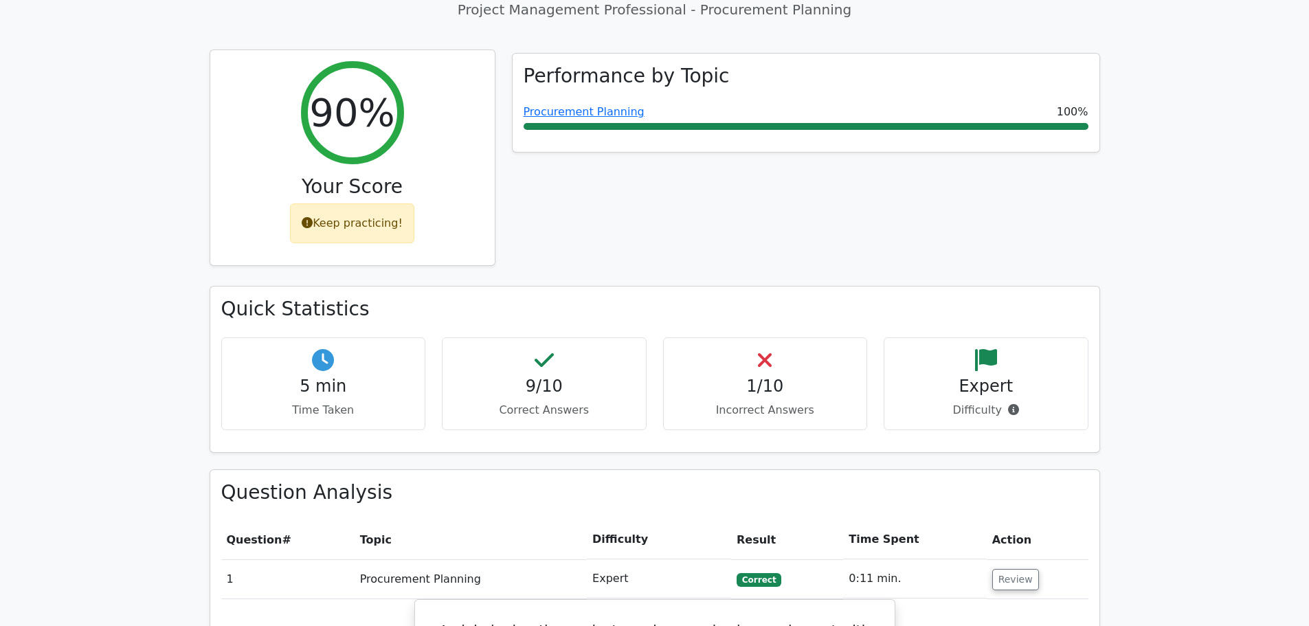
scroll to position [137, 0]
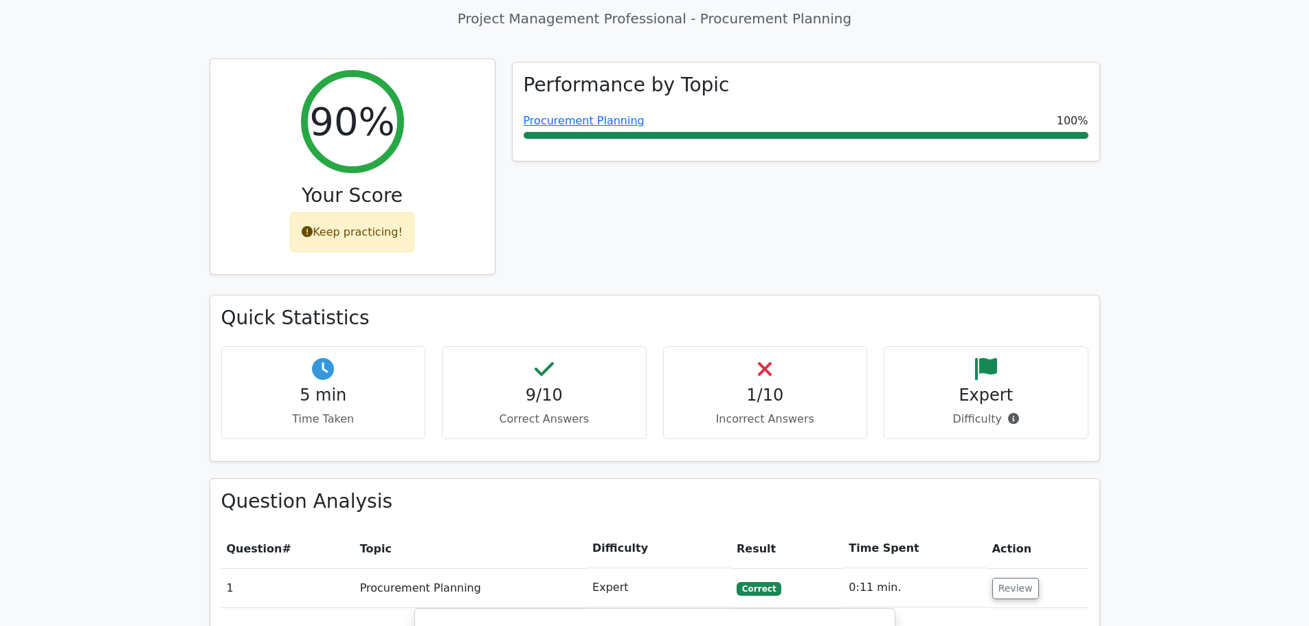
click at [328, 229] on div "Keep practicing!" at bounding box center [352, 232] width 124 height 40
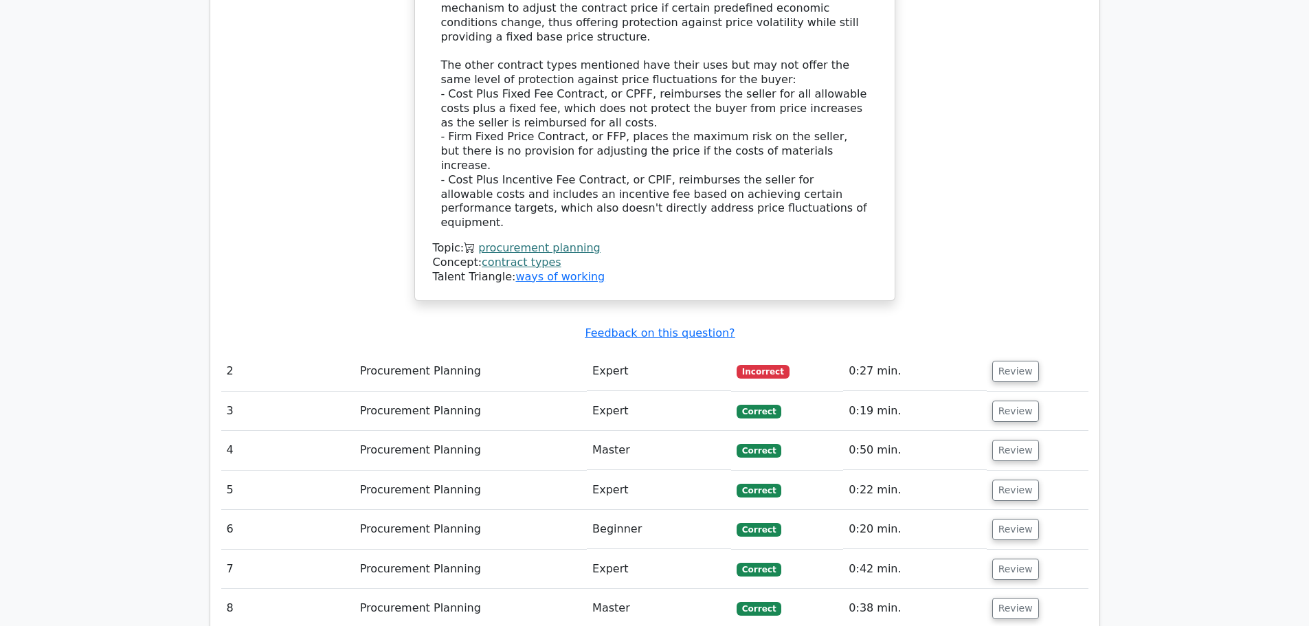
scroll to position [1443, 0]
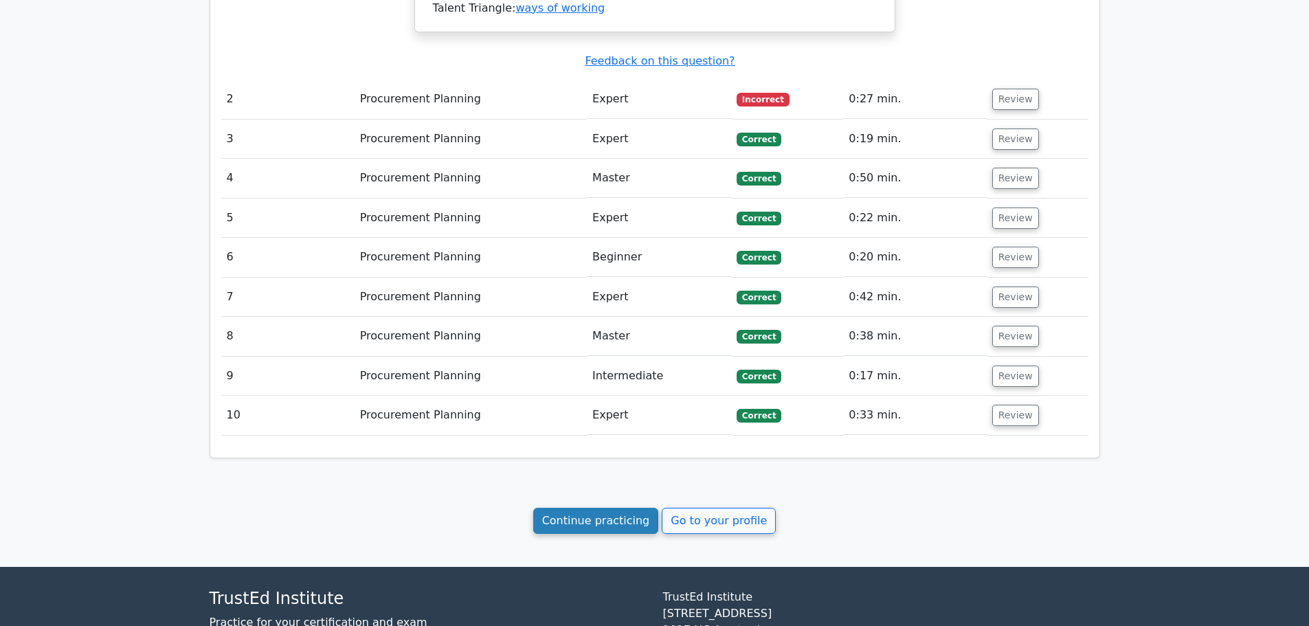
click at [611, 508] on link "Continue practicing" at bounding box center [596, 521] width 126 height 26
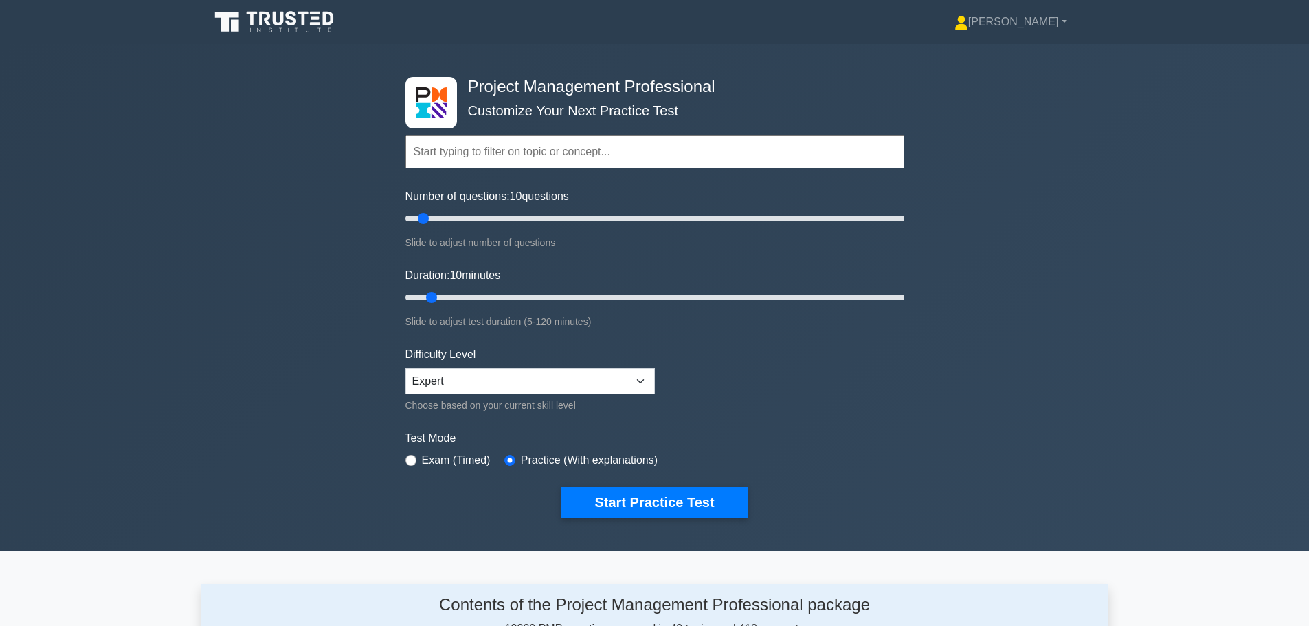
click at [483, 147] on input "text" at bounding box center [654, 151] width 499 height 33
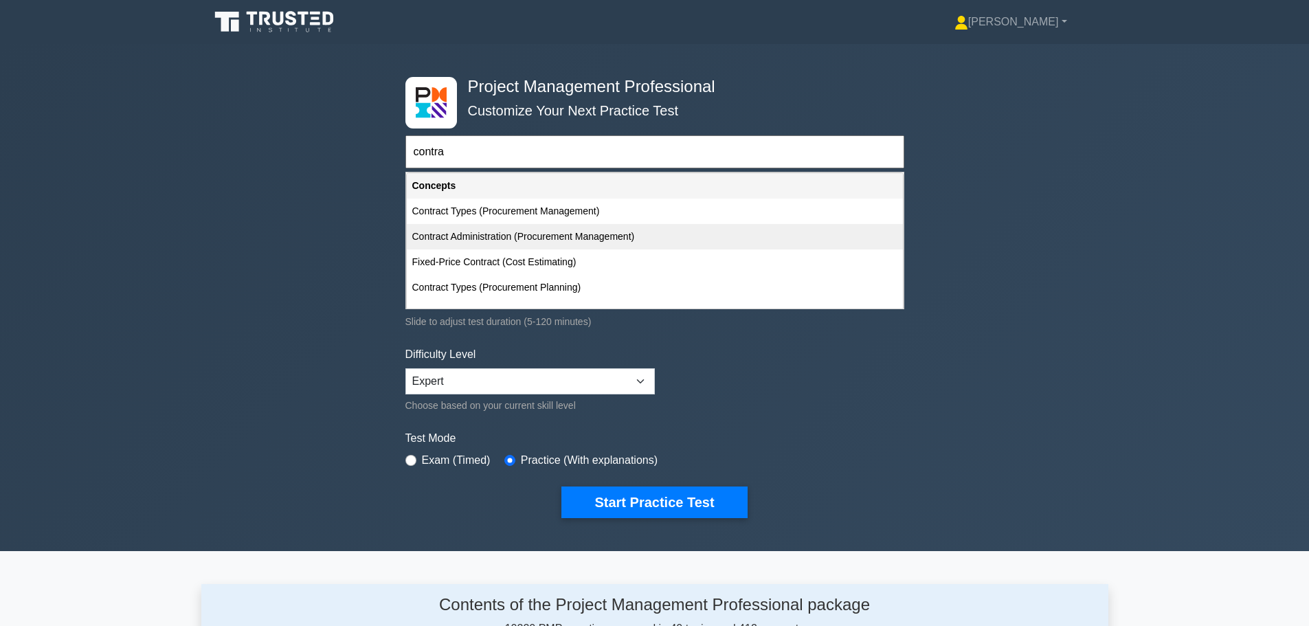
click at [553, 238] on div "Contract Administration (Procurement Management)" at bounding box center [655, 236] width 496 height 25
type input "Contract Administration (Procurement Management)"
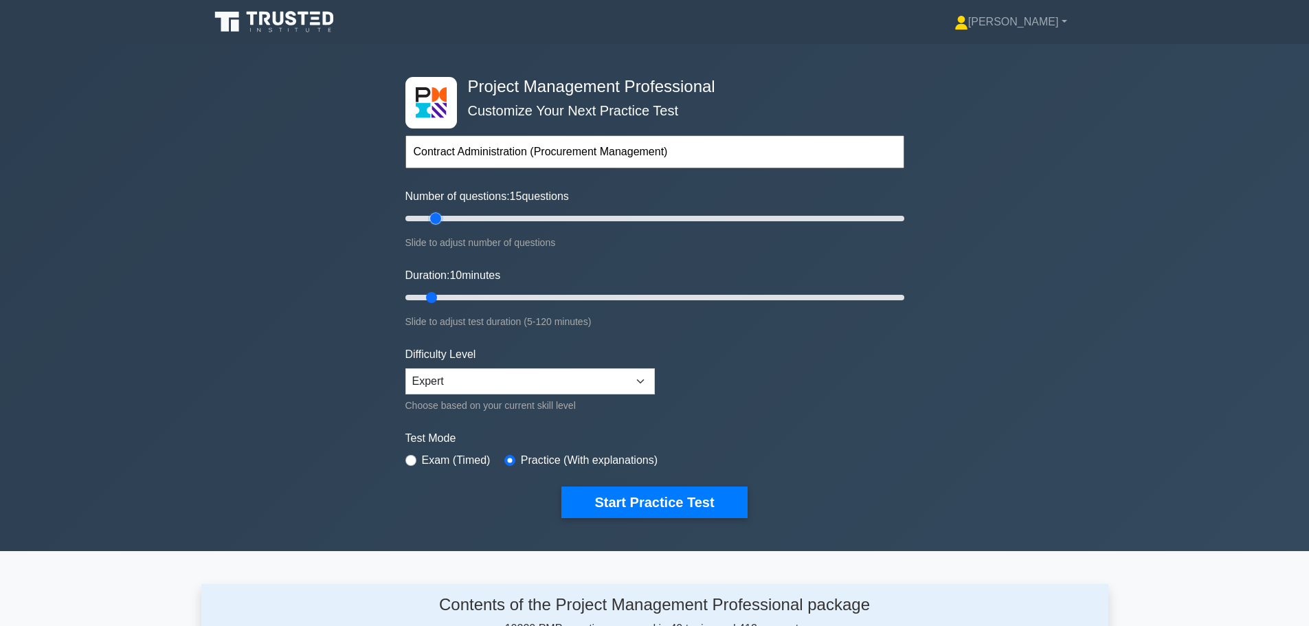
drag, startPoint x: 428, startPoint y: 221, endPoint x: 436, endPoint y: 220, distance: 8.4
type input "15"
click at [436, 220] on input "Number of questions: 15 questions" at bounding box center [654, 218] width 499 height 16
drag, startPoint x: 427, startPoint y: 296, endPoint x: 446, endPoint y: 295, distance: 18.6
type input "15"
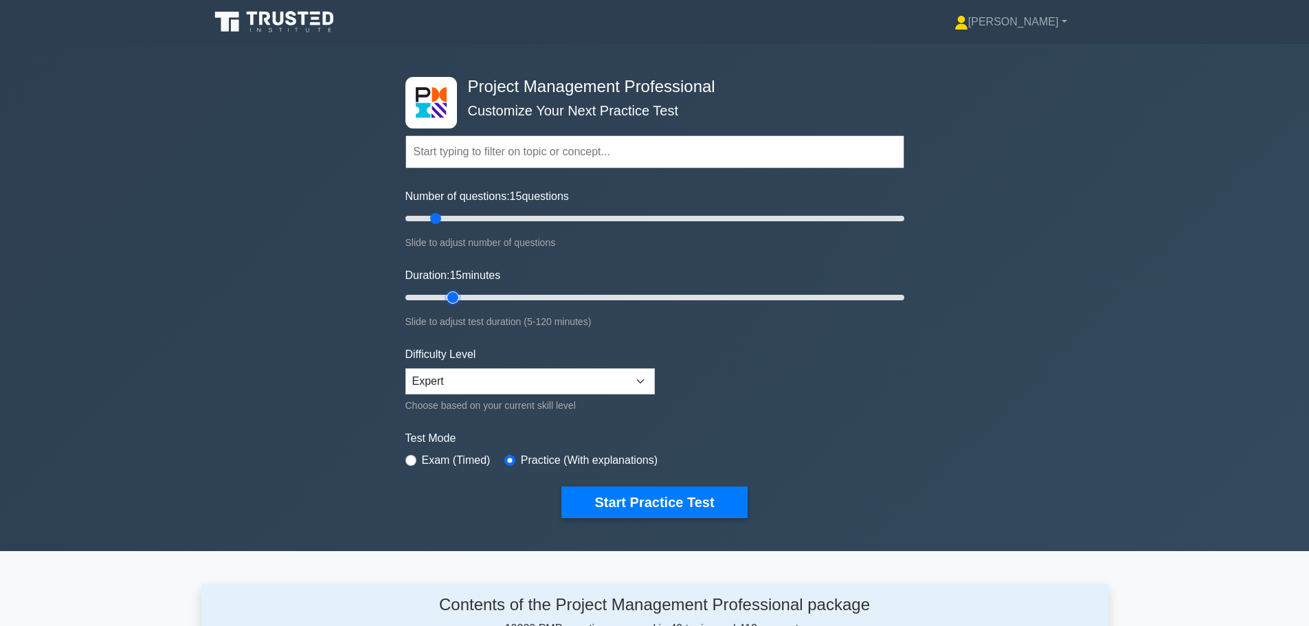
click at [446, 295] on input "Duration: 15 minutes" at bounding box center [654, 297] width 499 height 16
click at [600, 504] on button "Start Practice Test" at bounding box center [653, 502] width 185 height 32
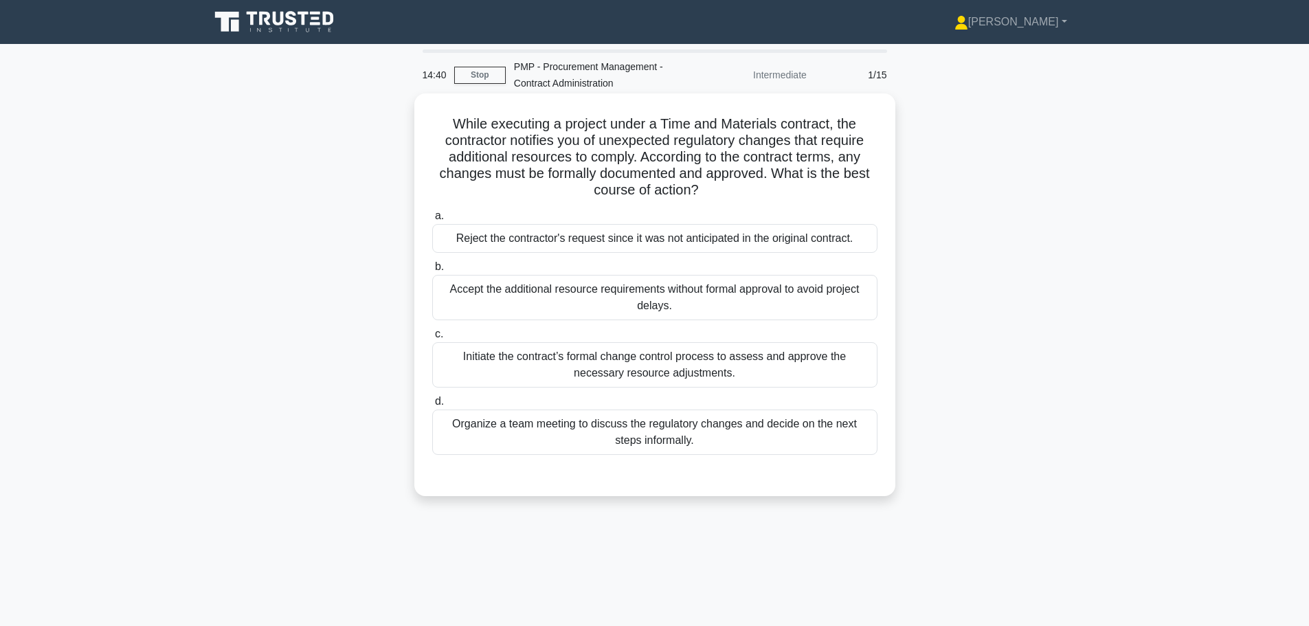
click at [575, 371] on div "Initiate the contract’s formal change control process to assess and approve the…" at bounding box center [654, 364] width 445 height 45
click at [432, 339] on input "c. Initiate the contract’s formal change control process to assess and approve …" at bounding box center [432, 334] width 0 height 9
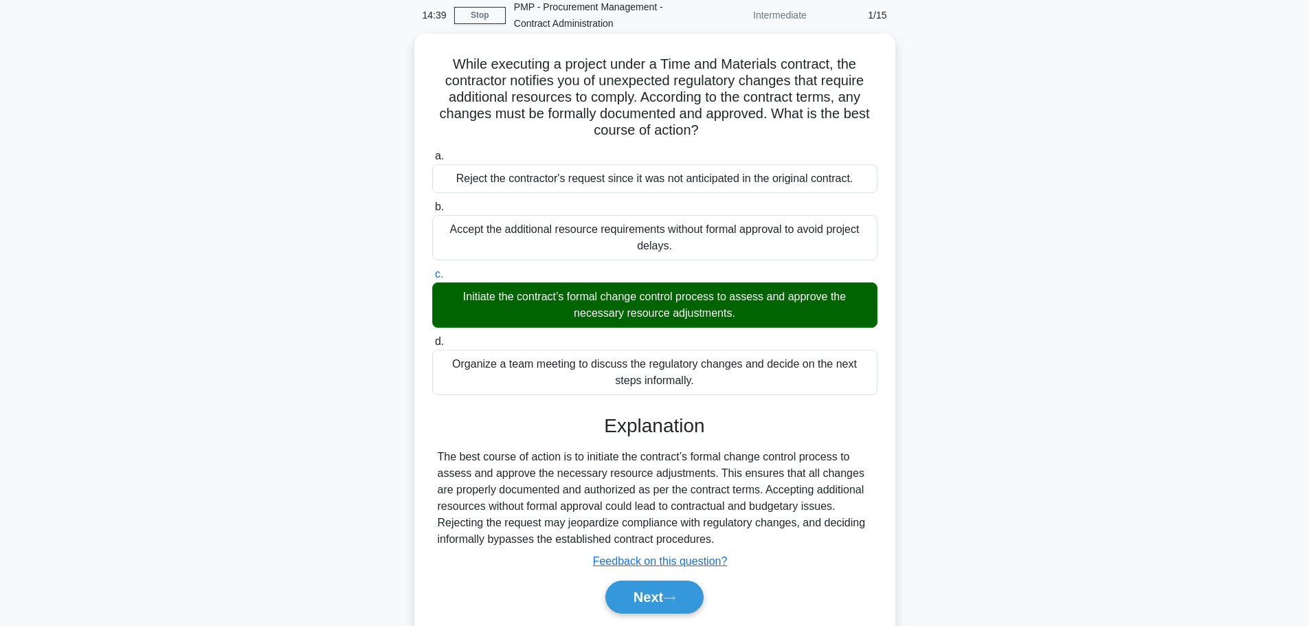
scroll to position [116, 0]
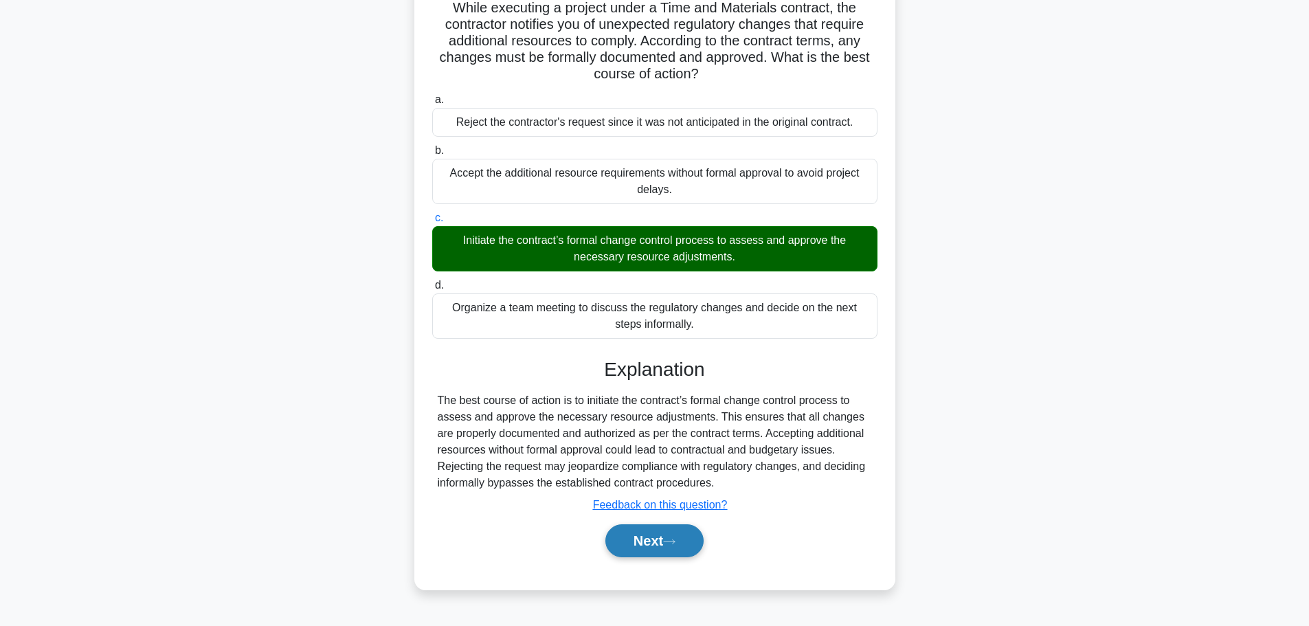
click at [640, 541] on button "Next" at bounding box center [654, 540] width 98 height 33
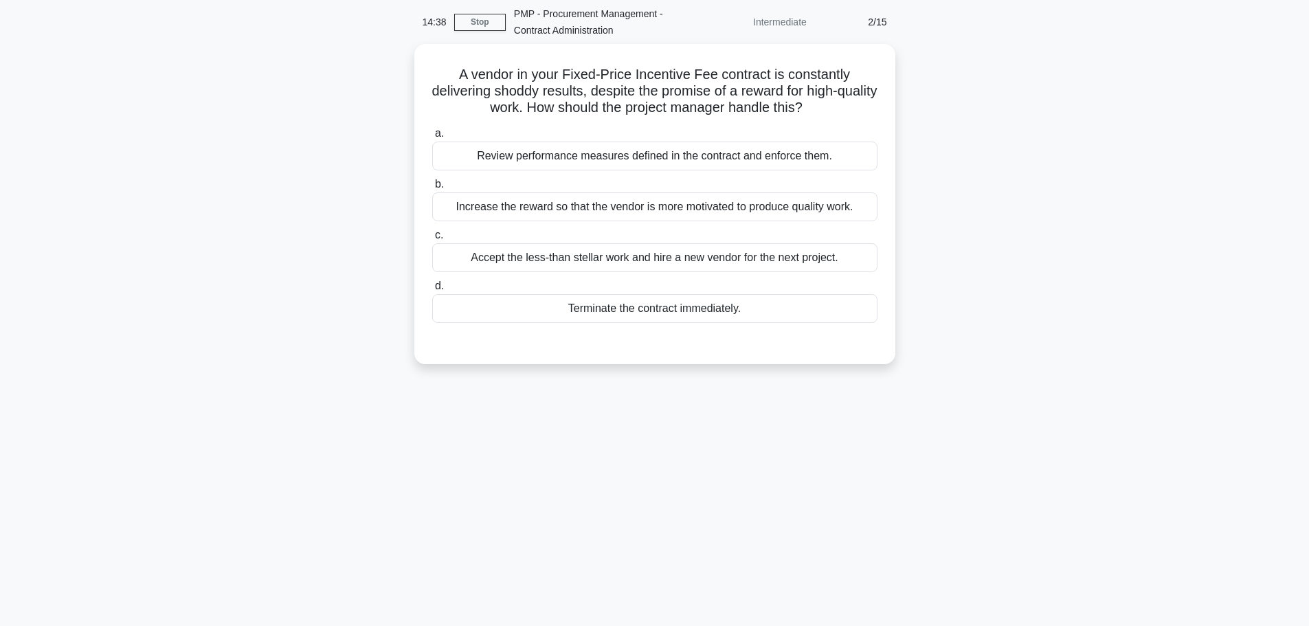
scroll to position [0, 0]
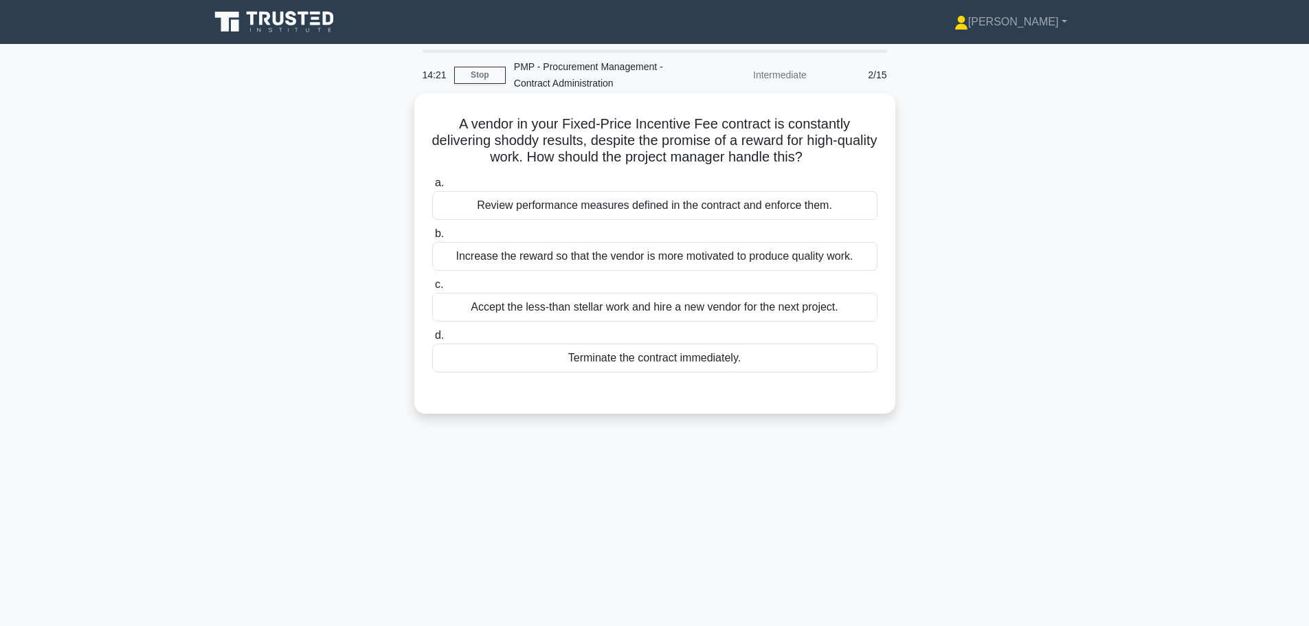
click at [563, 203] on div "Review performance measures defined in the contract and enforce them." at bounding box center [654, 205] width 445 height 29
click at [432, 188] on input "a. Review performance measures defined in the contract and enforce them." at bounding box center [432, 183] width 0 height 9
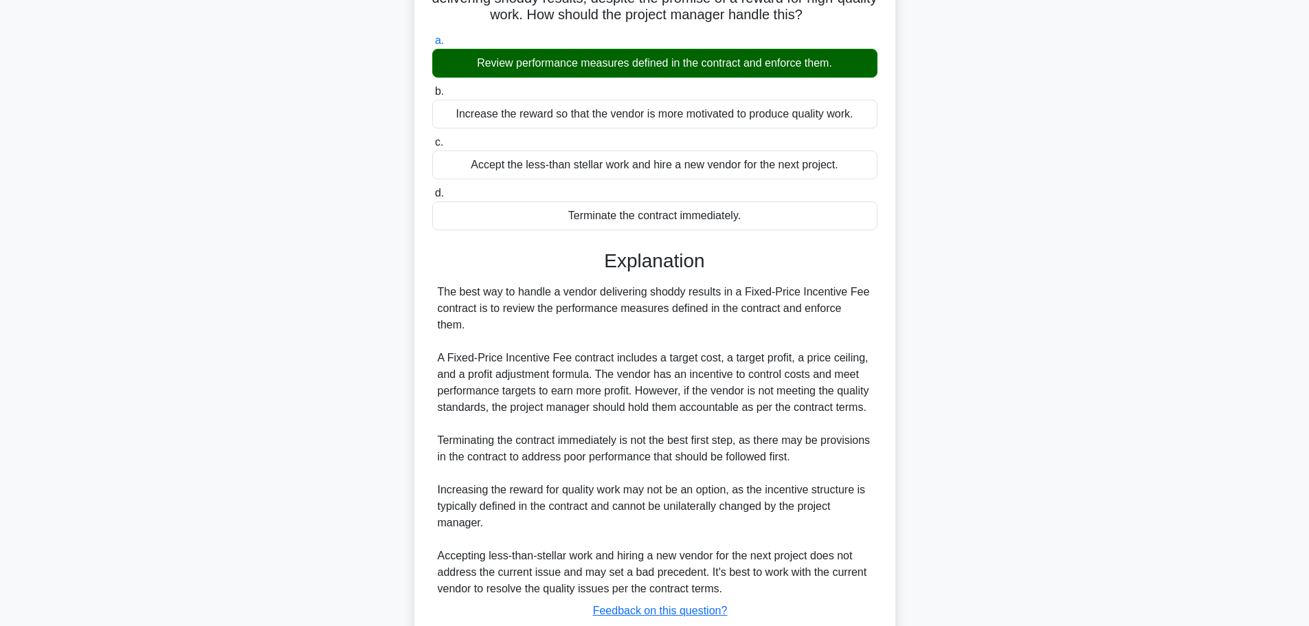
scroll to position [255, 0]
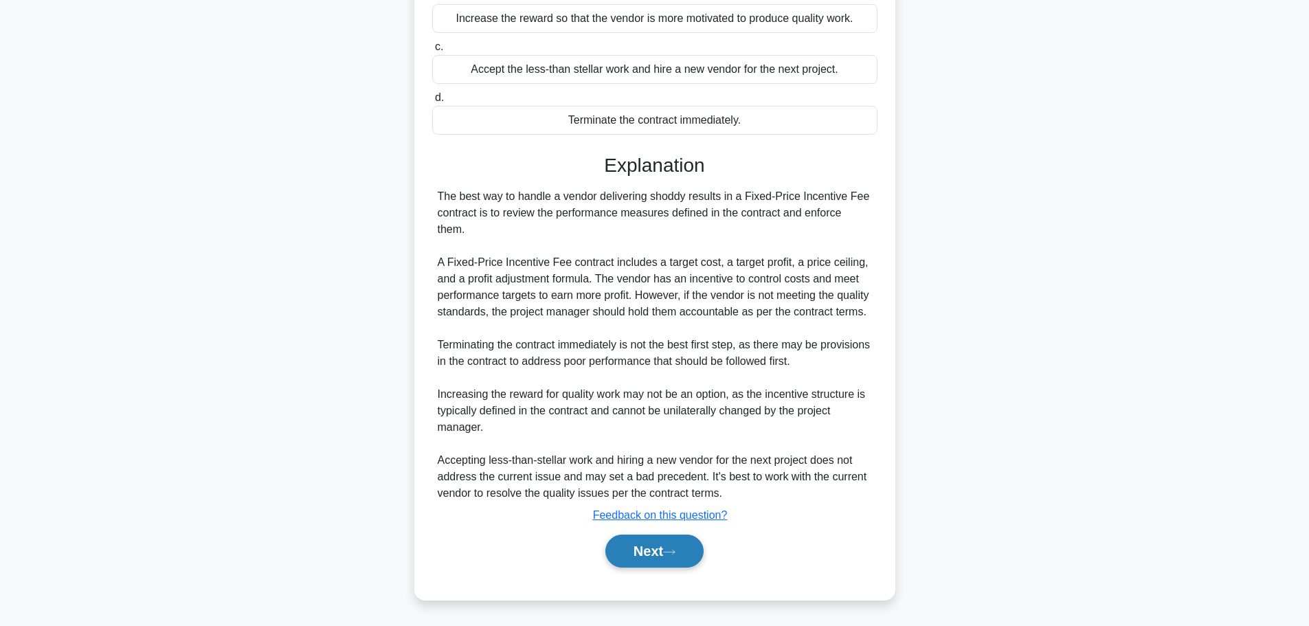
click at [671, 547] on button "Next" at bounding box center [654, 550] width 98 height 33
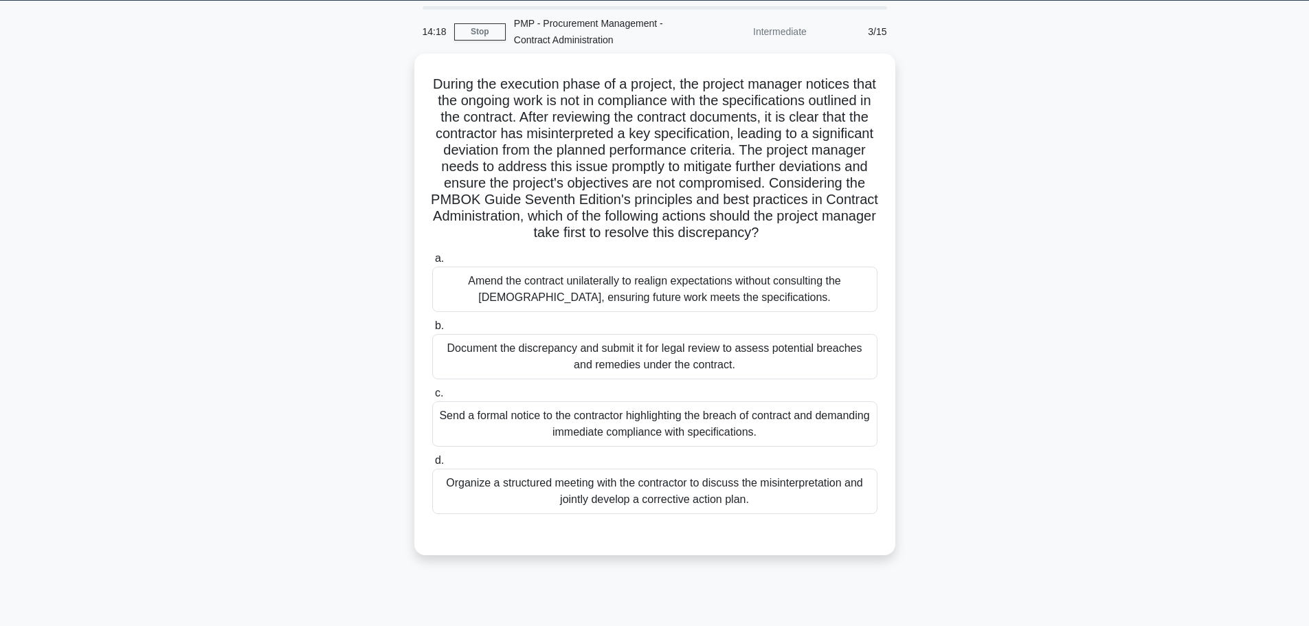
scroll to position [0, 0]
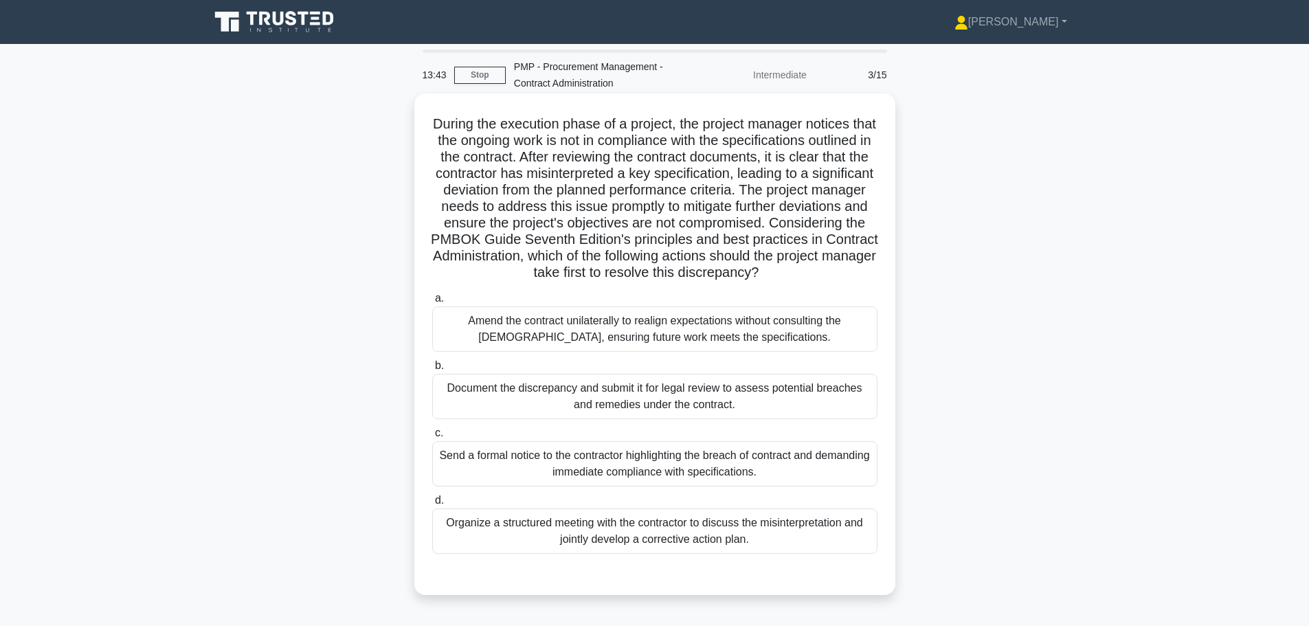
click at [550, 548] on div "Organize a structured meeting with the contractor to discuss the misinterpretat…" at bounding box center [654, 530] width 445 height 45
click at [432, 505] on input "d. Organize a structured meeting with the contractor to discuss the misinterpre…" at bounding box center [432, 500] width 0 height 9
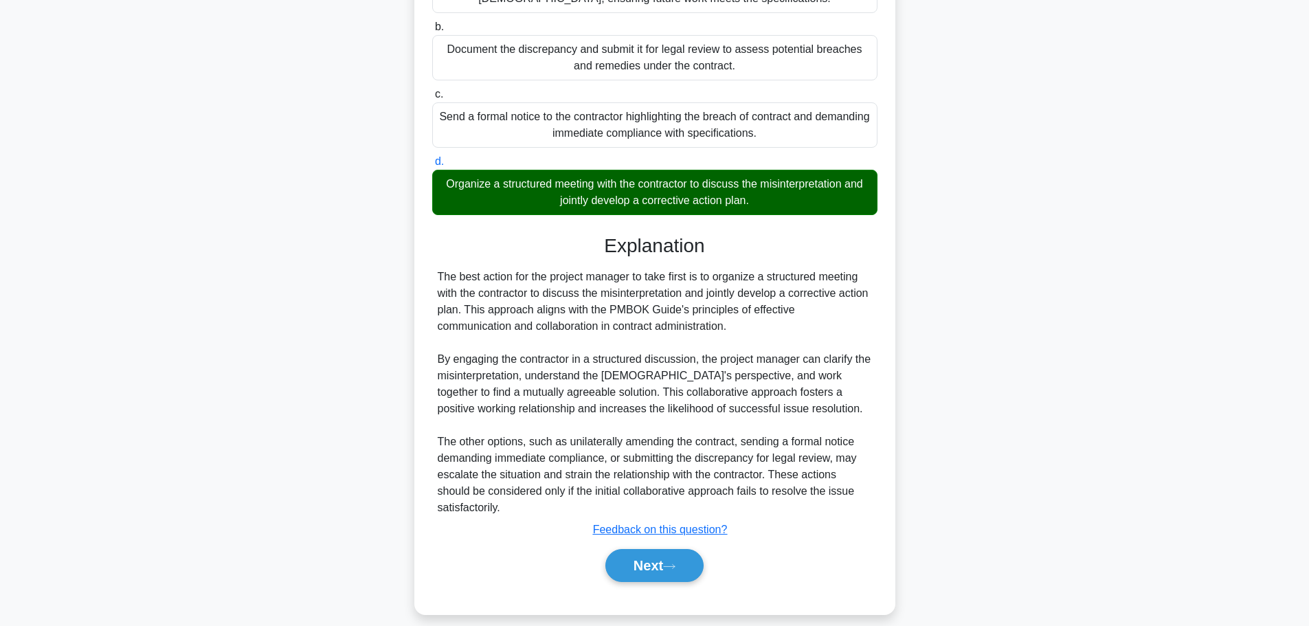
scroll to position [344, 0]
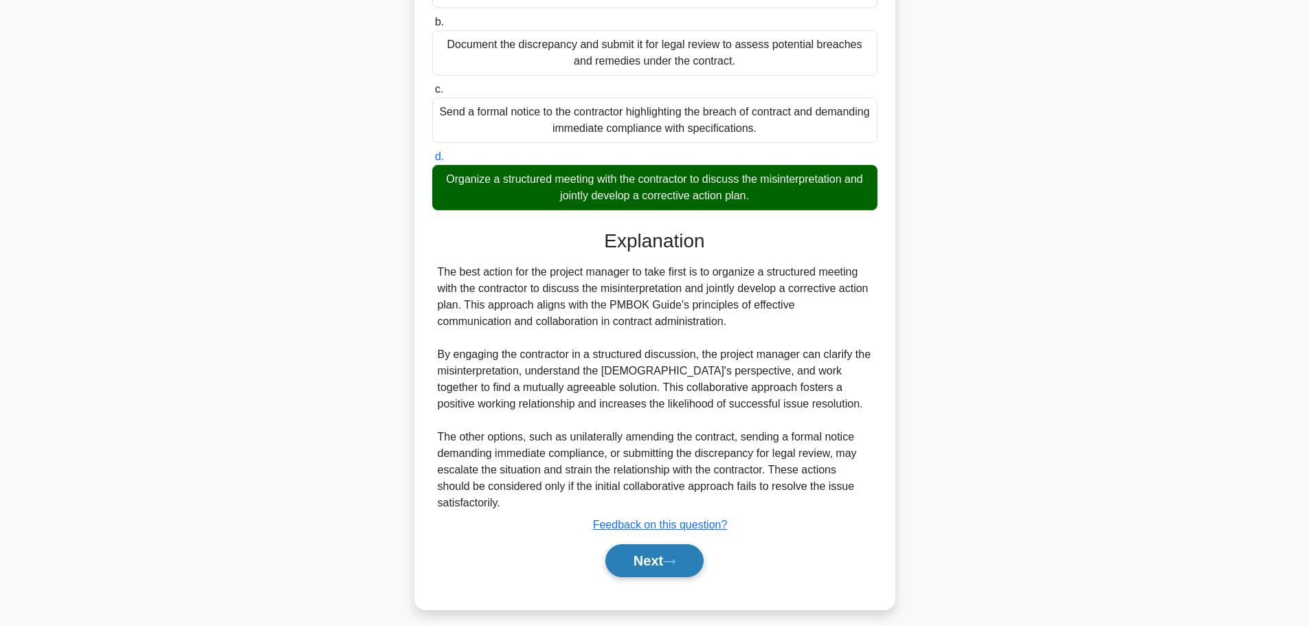
click at [627, 577] on button "Next" at bounding box center [654, 560] width 98 height 33
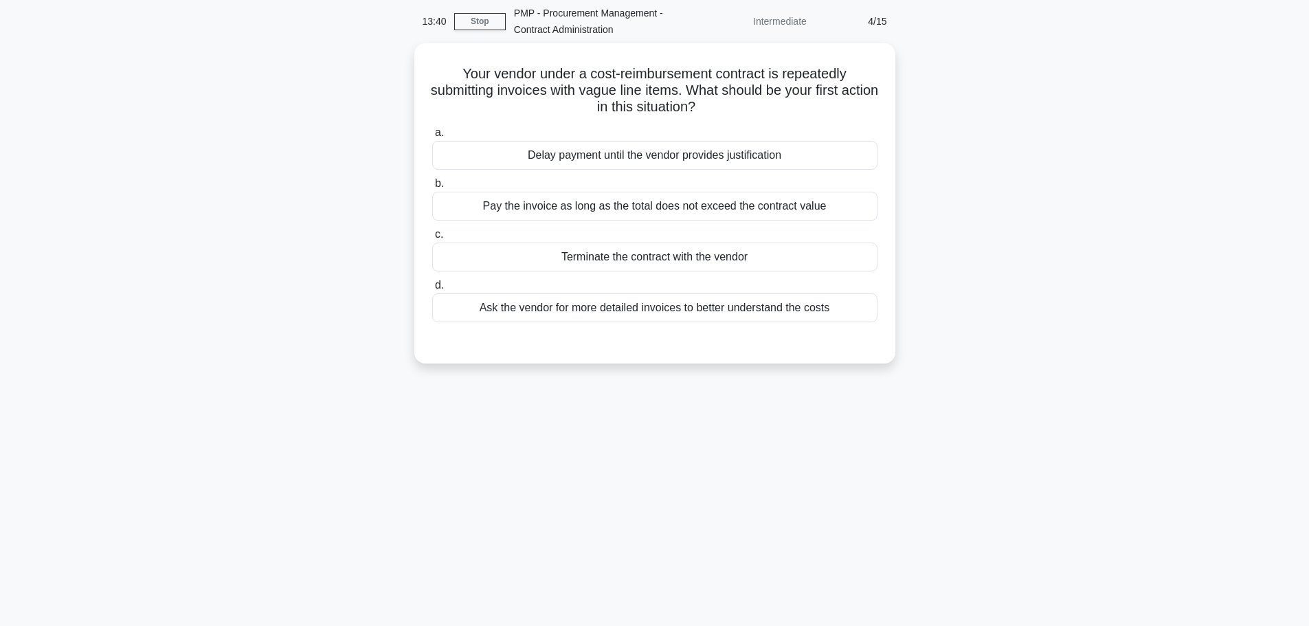
scroll to position [0, 0]
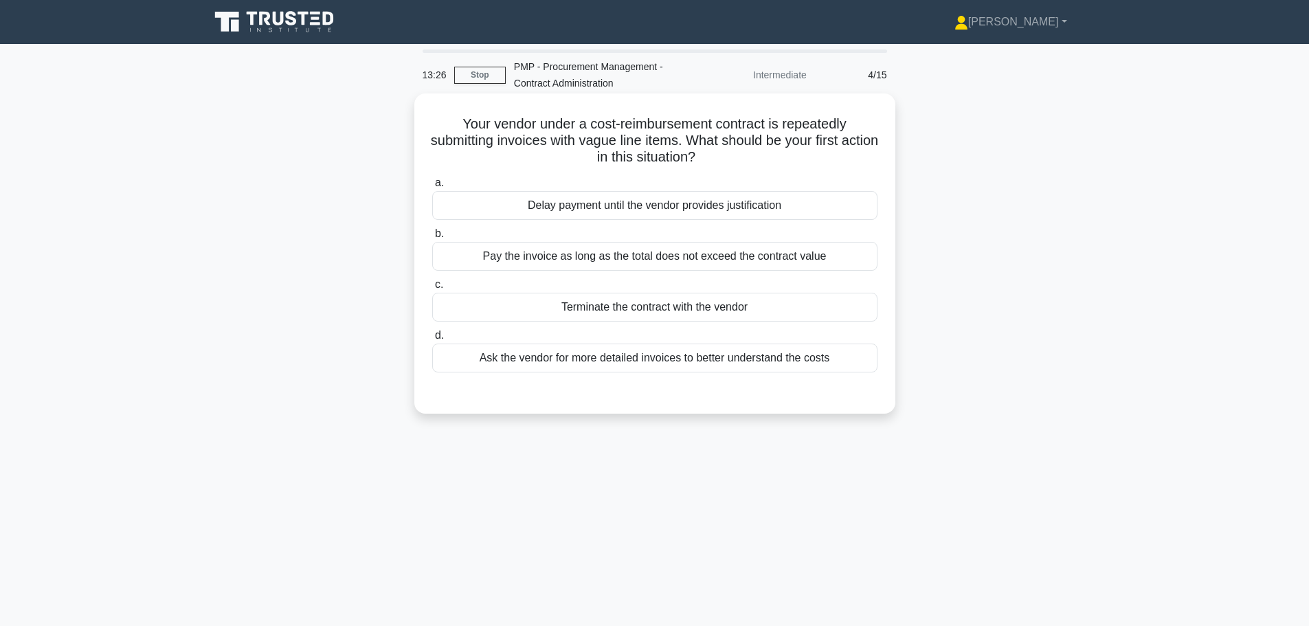
click at [618, 365] on div "Ask the vendor for more detailed invoices to better understand the costs" at bounding box center [654, 358] width 445 height 29
click at [552, 357] on div "Ask the vendor for more detailed invoices to better understand the costs" at bounding box center [654, 358] width 445 height 29
click at [432, 340] on input "d. Ask the vendor for more detailed invoices to better understand the costs" at bounding box center [432, 335] width 0 height 9
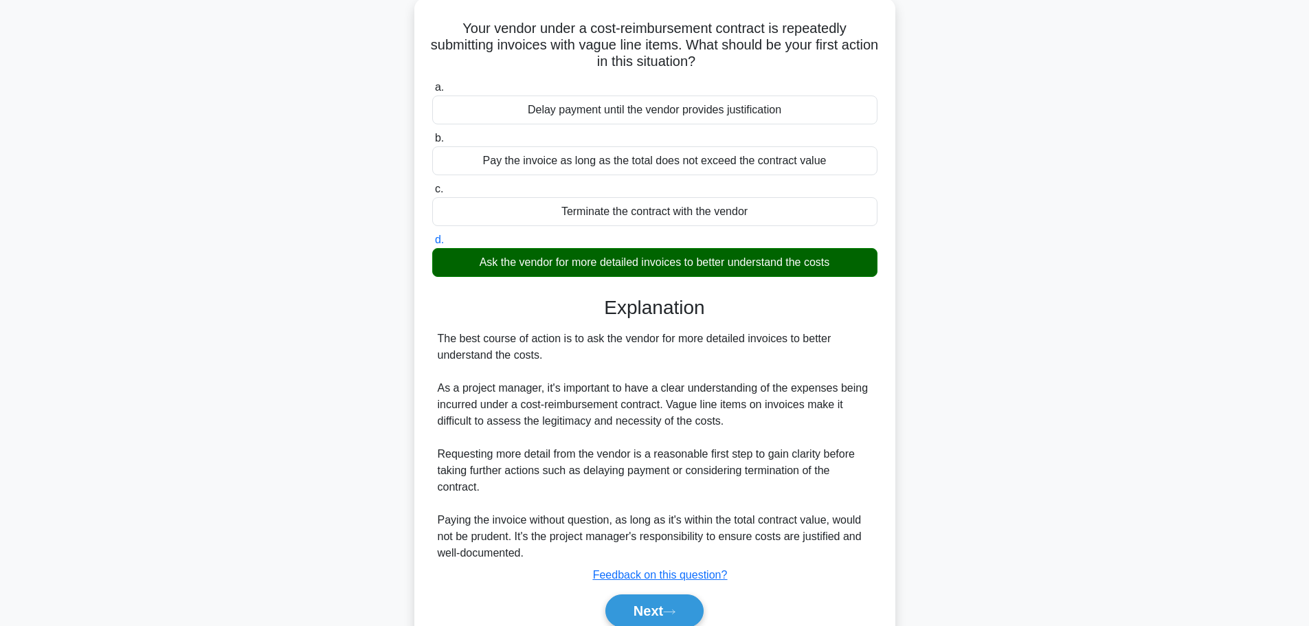
scroll to position [156, 0]
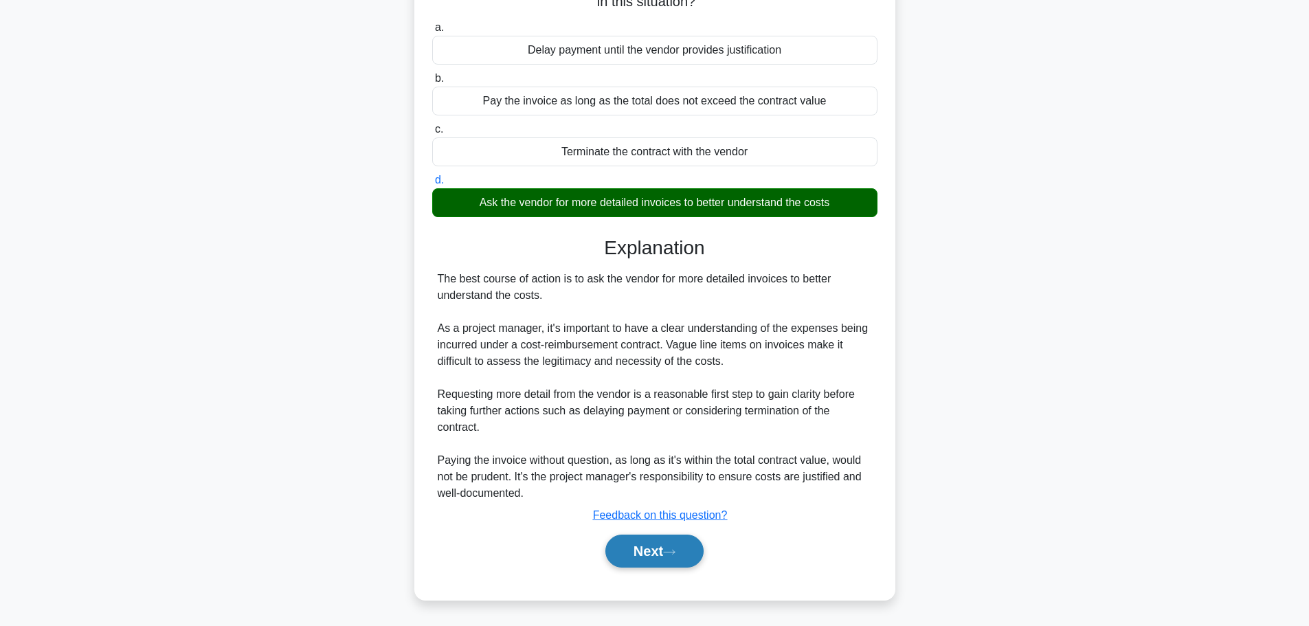
click at [635, 548] on button "Next" at bounding box center [654, 550] width 98 height 33
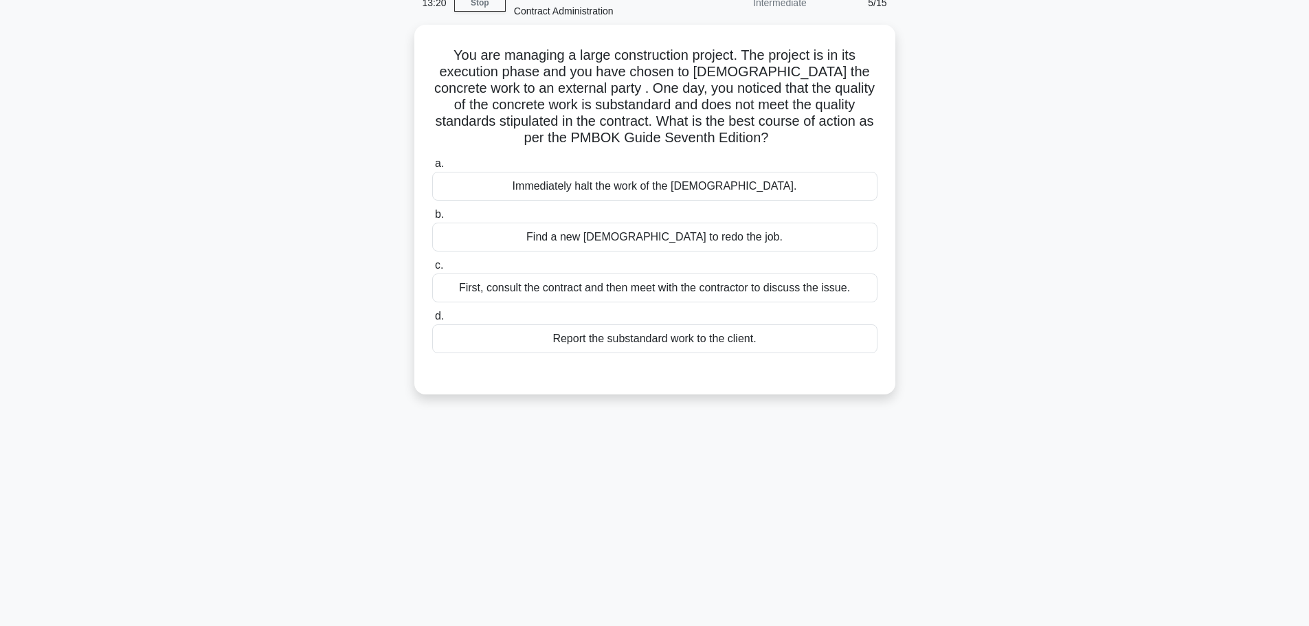
scroll to position [47, 0]
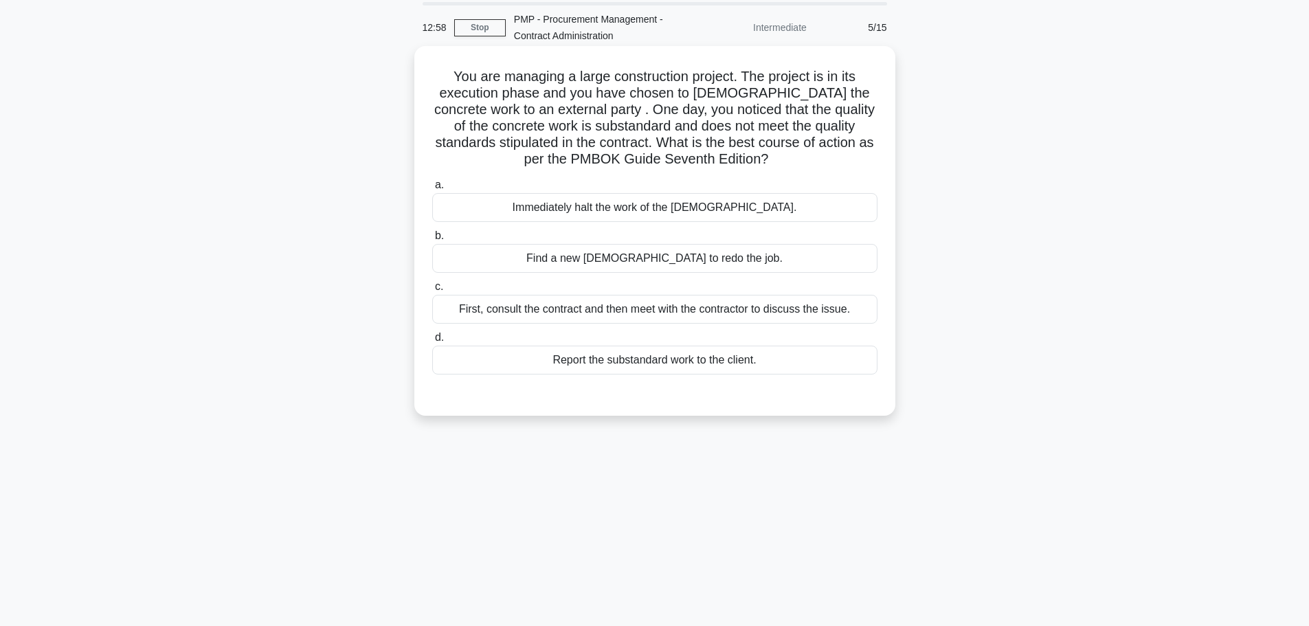
click at [601, 313] on div "First, consult the contract and then meet with the contractor to discuss the is…" at bounding box center [654, 309] width 445 height 29
click at [432, 291] on input "c. First, consult the contract and then meet with the contractor to discuss the…" at bounding box center [432, 286] width 0 height 9
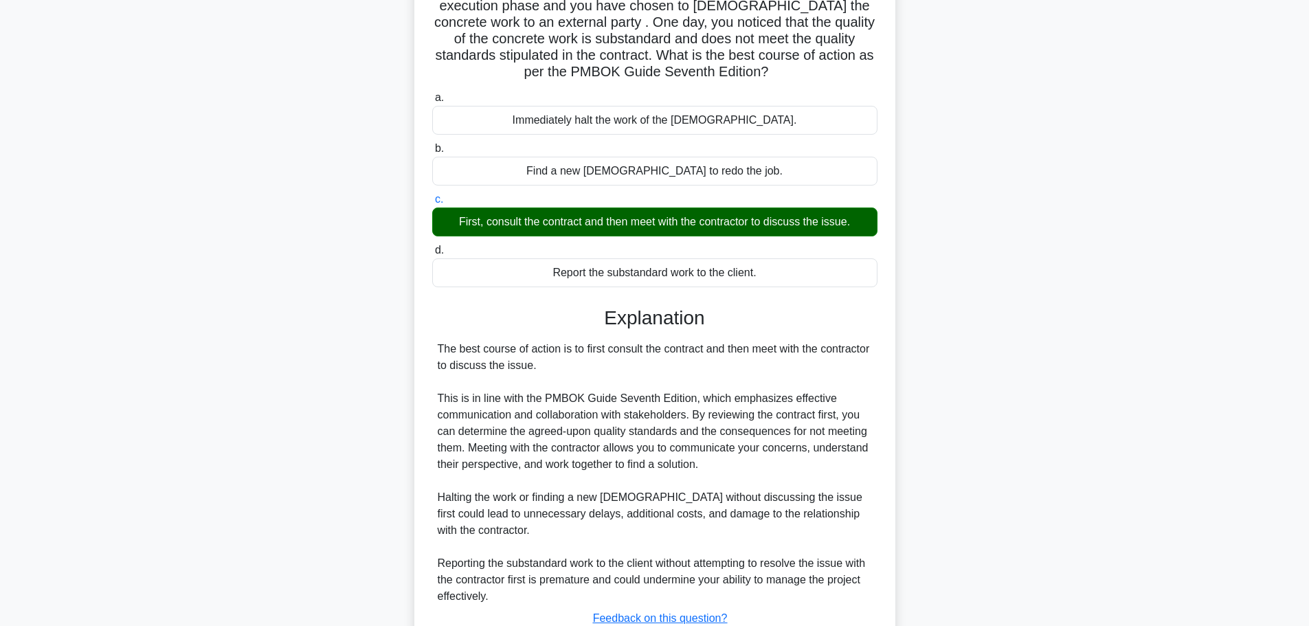
scroll to position [238, 0]
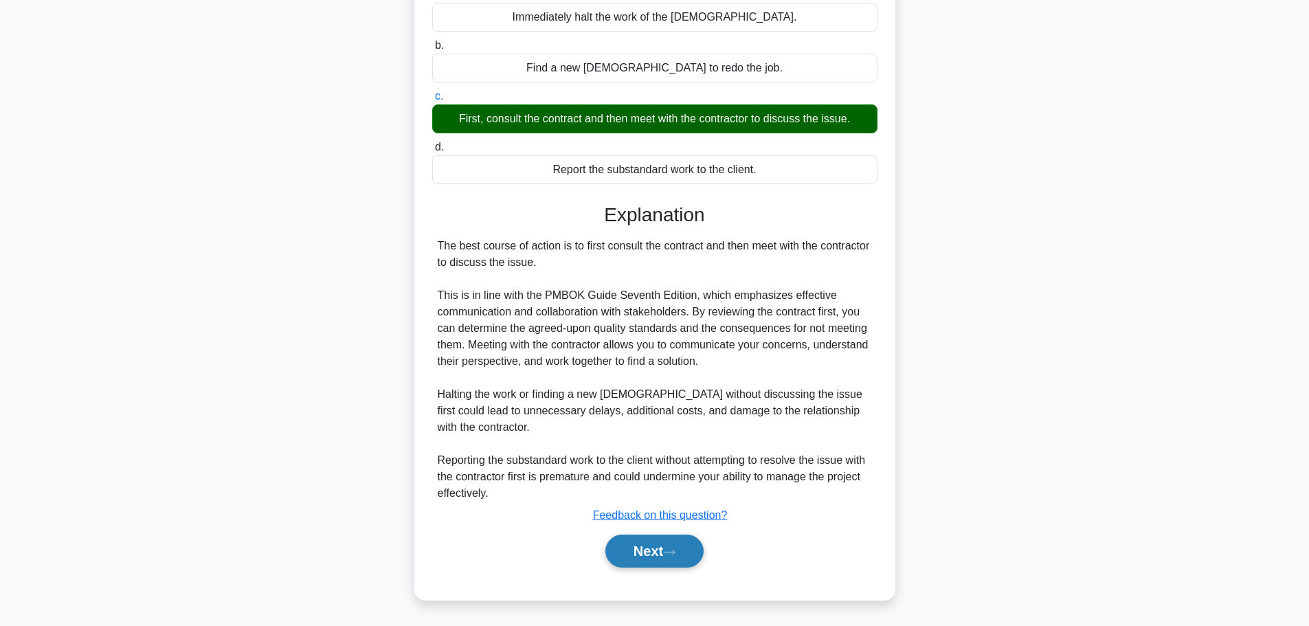
click at [621, 539] on button "Next" at bounding box center [654, 550] width 98 height 33
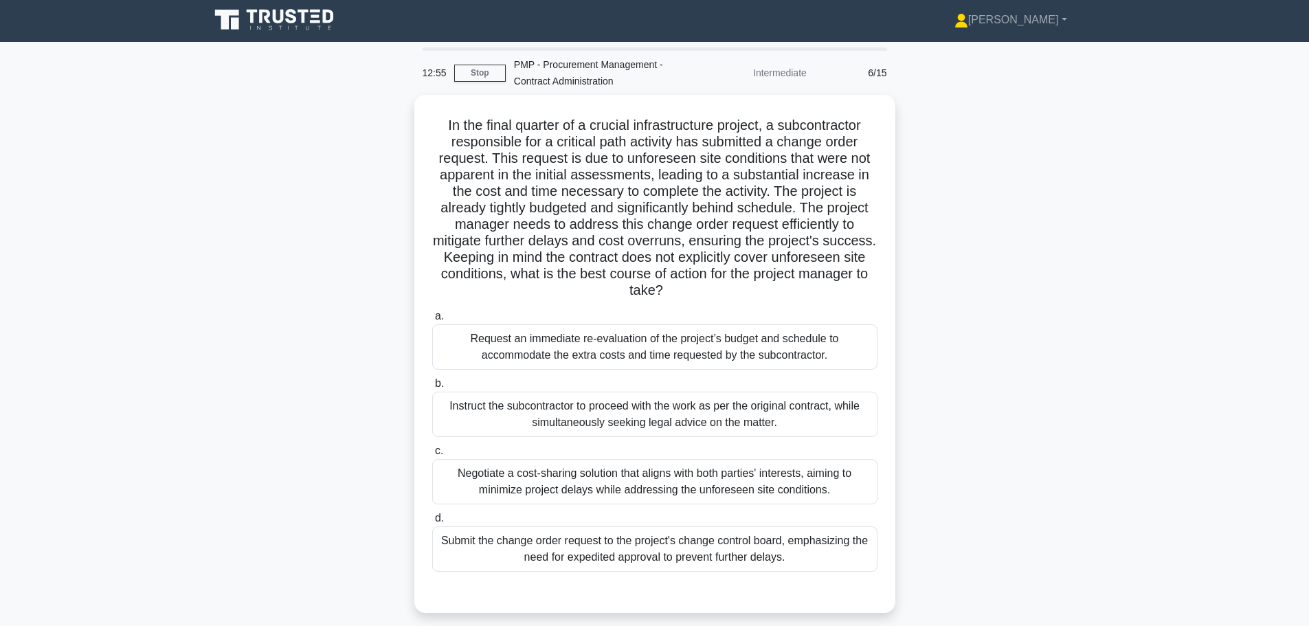
scroll to position [0, 0]
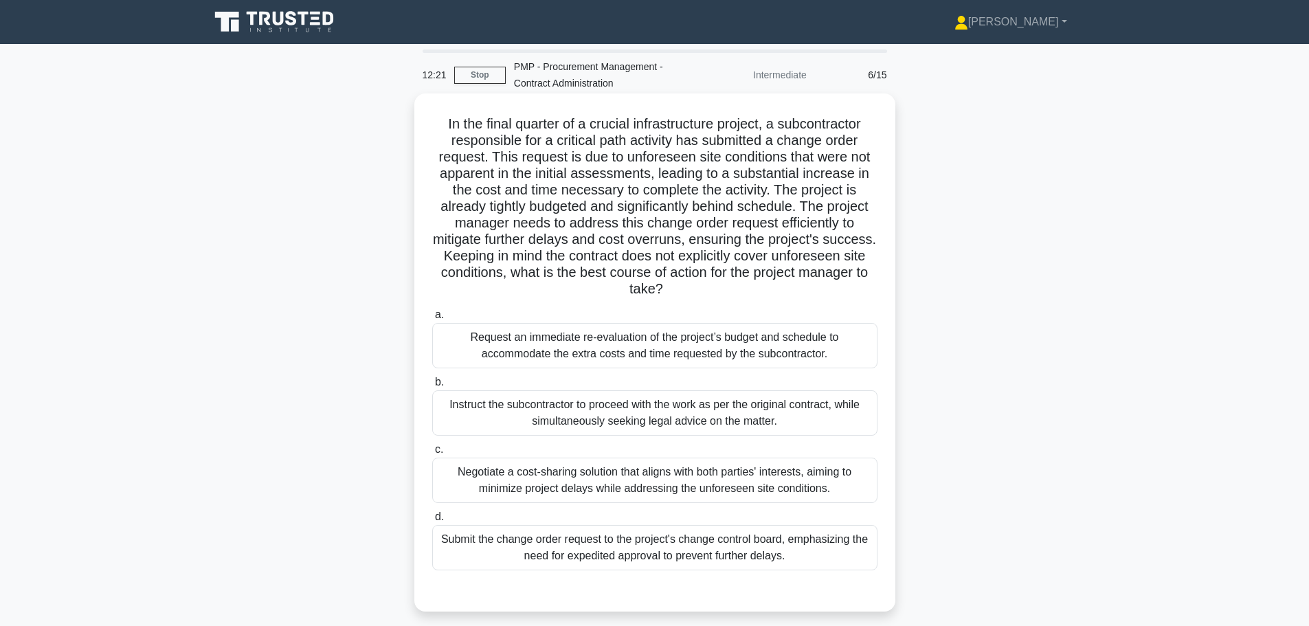
click at [627, 484] on div "Negotiate a cost-sharing solution that aligns with both parties' interests, aim…" at bounding box center [654, 480] width 445 height 45
click at [432, 454] on input "c. Negotiate a cost-sharing solution that aligns with both parties' interests, …" at bounding box center [432, 449] width 0 height 9
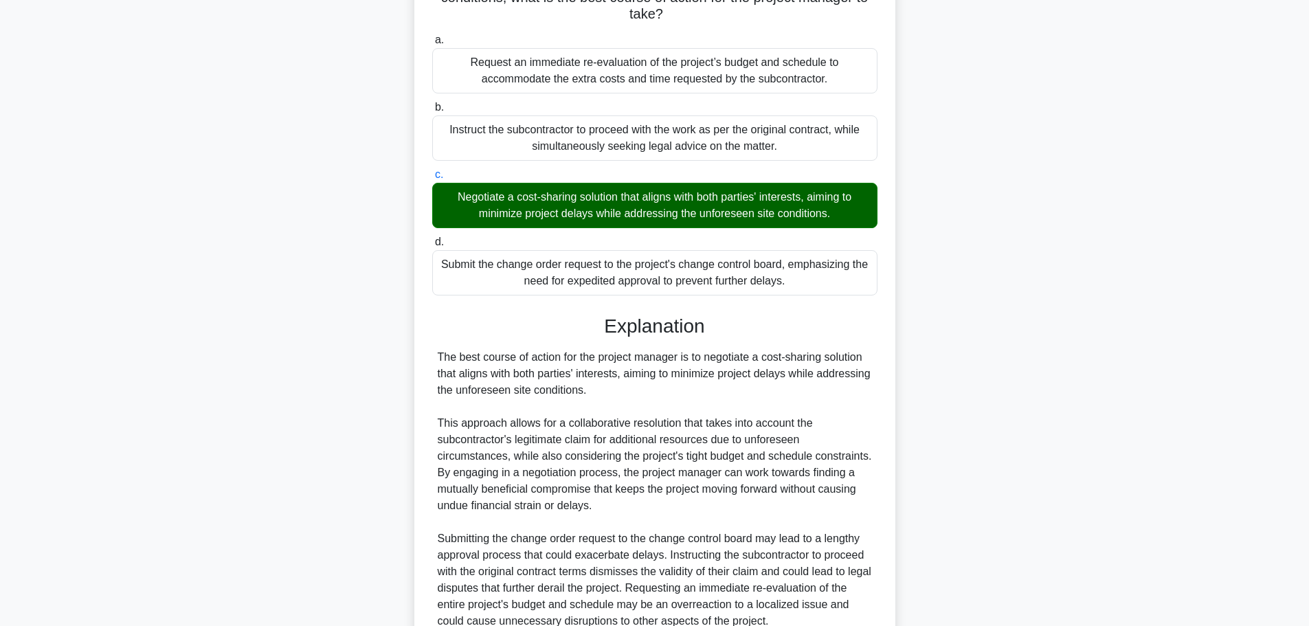
scroll to position [403, 0]
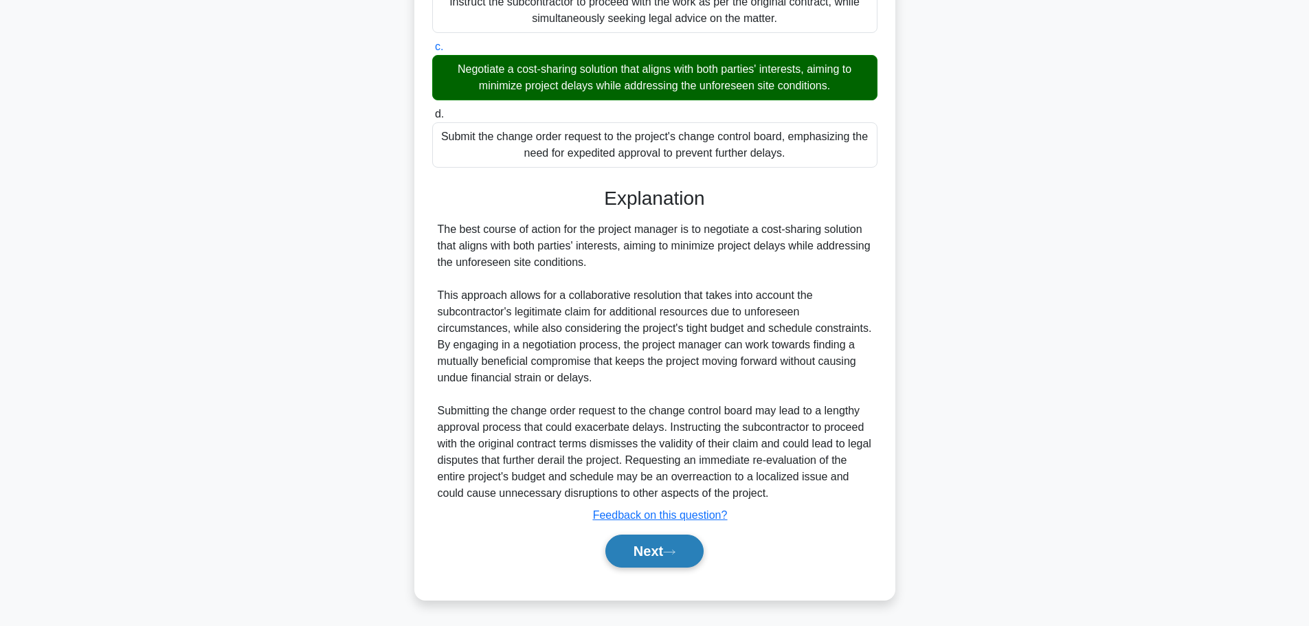
click at [630, 551] on button "Next" at bounding box center [654, 550] width 98 height 33
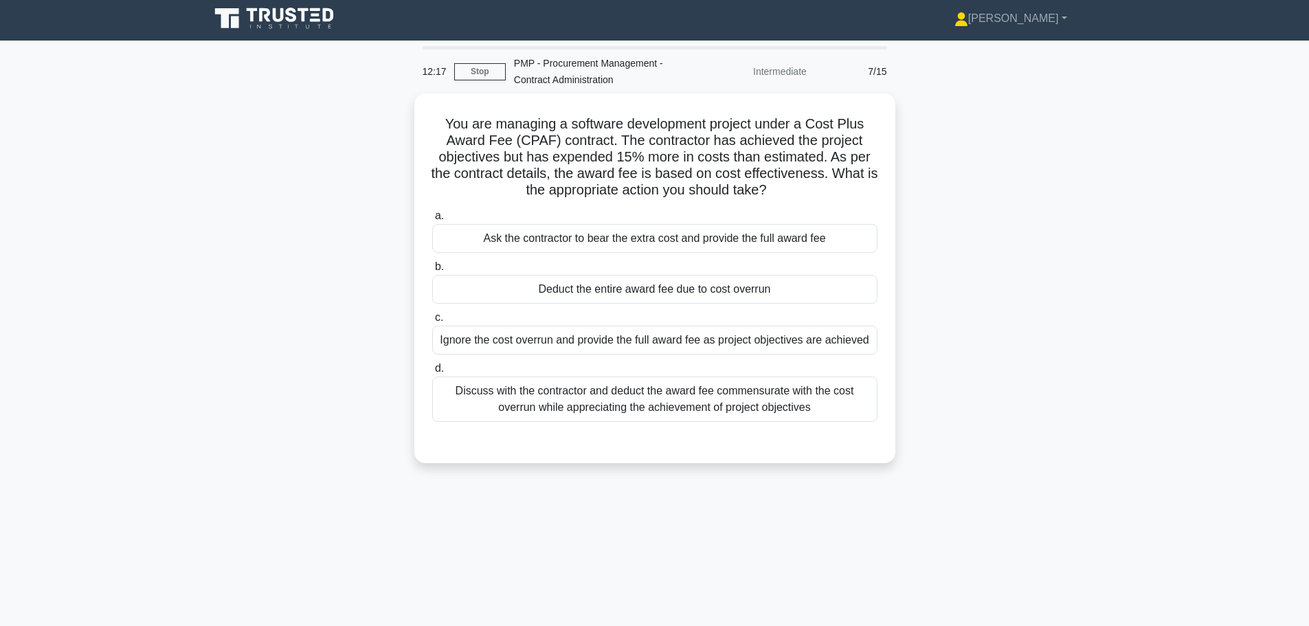
scroll to position [0, 0]
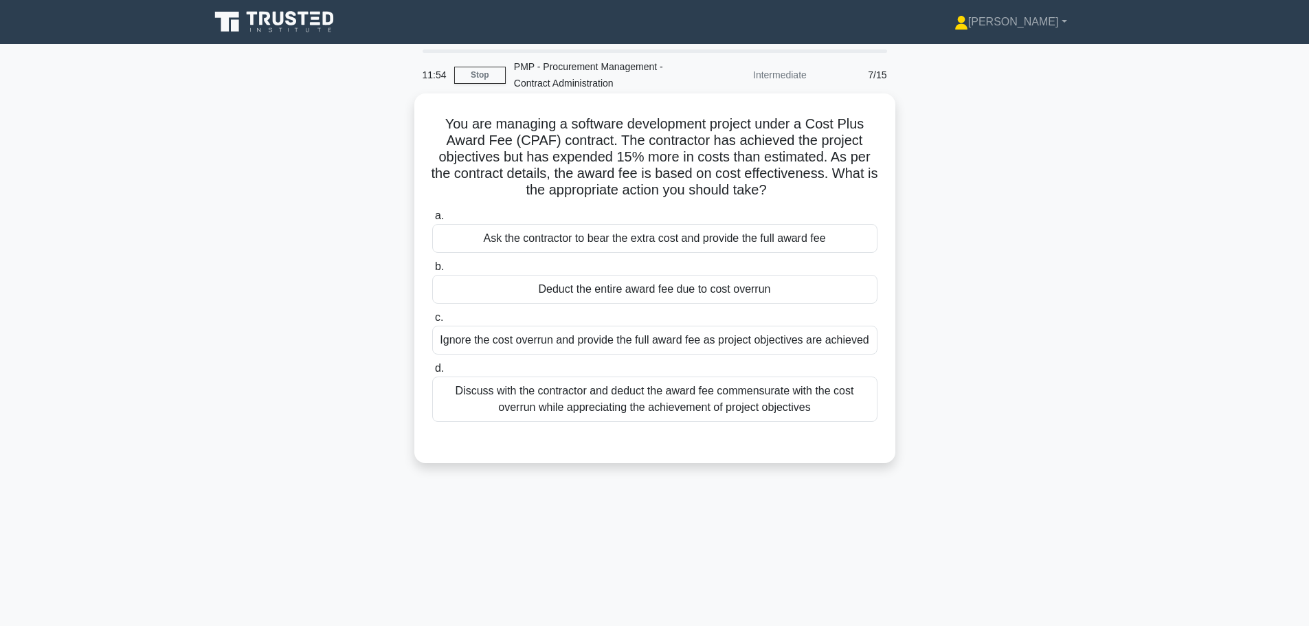
click at [716, 405] on div "Discuss with the contractor and deduct the award fee commensurate with the cost…" at bounding box center [654, 398] width 445 height 45
click at [432, 373] on input "d. Discuss with the contractor and deduct the award fee commensurate with the c…" at bounding box center [432, 368] width 0 height 9
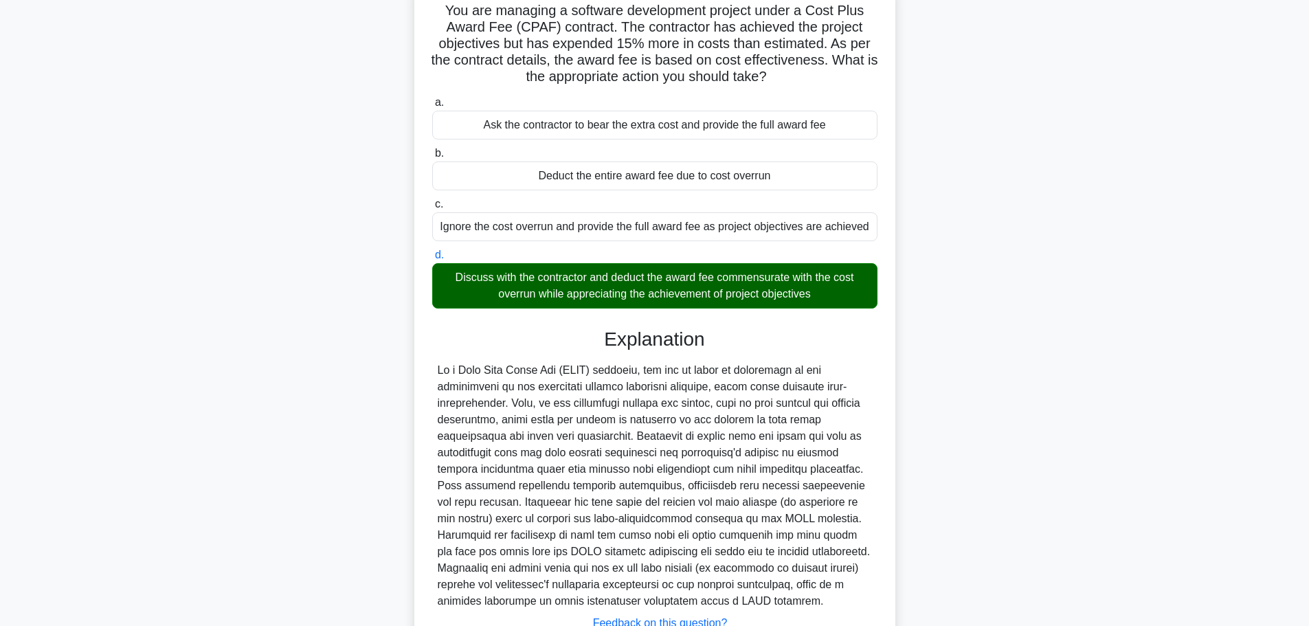
scroll to position [222, 0]
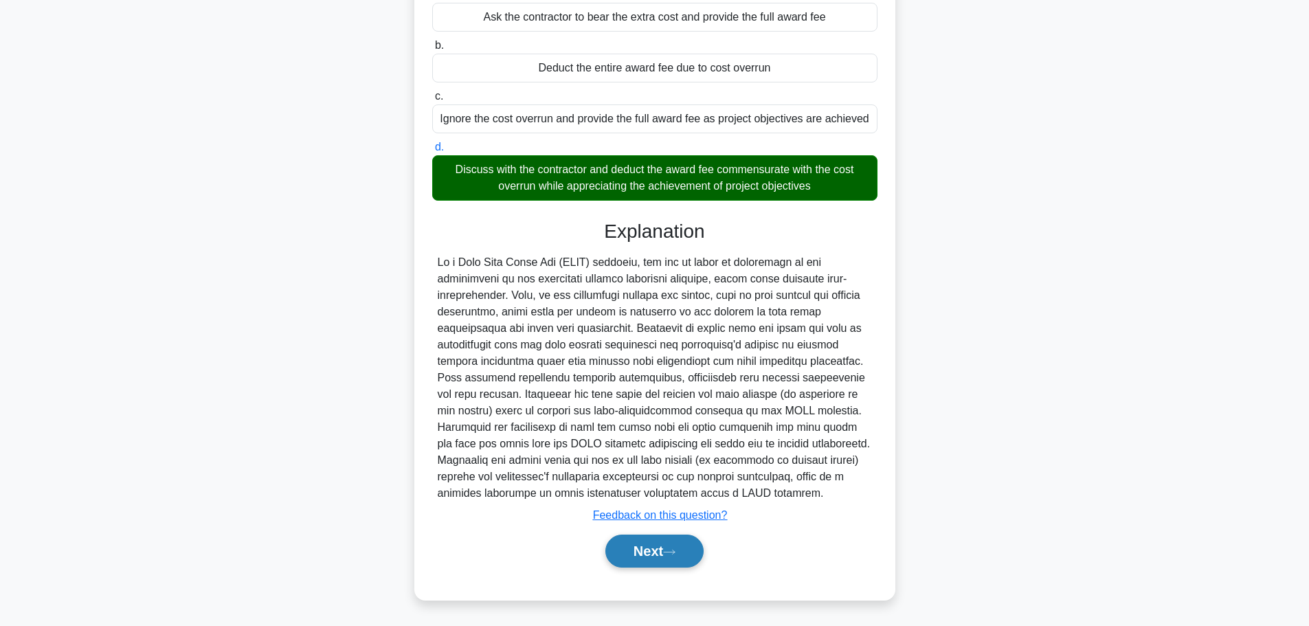
click at [654, 548] on button "Next" at bounding box center [654, 550] width 98 height 33
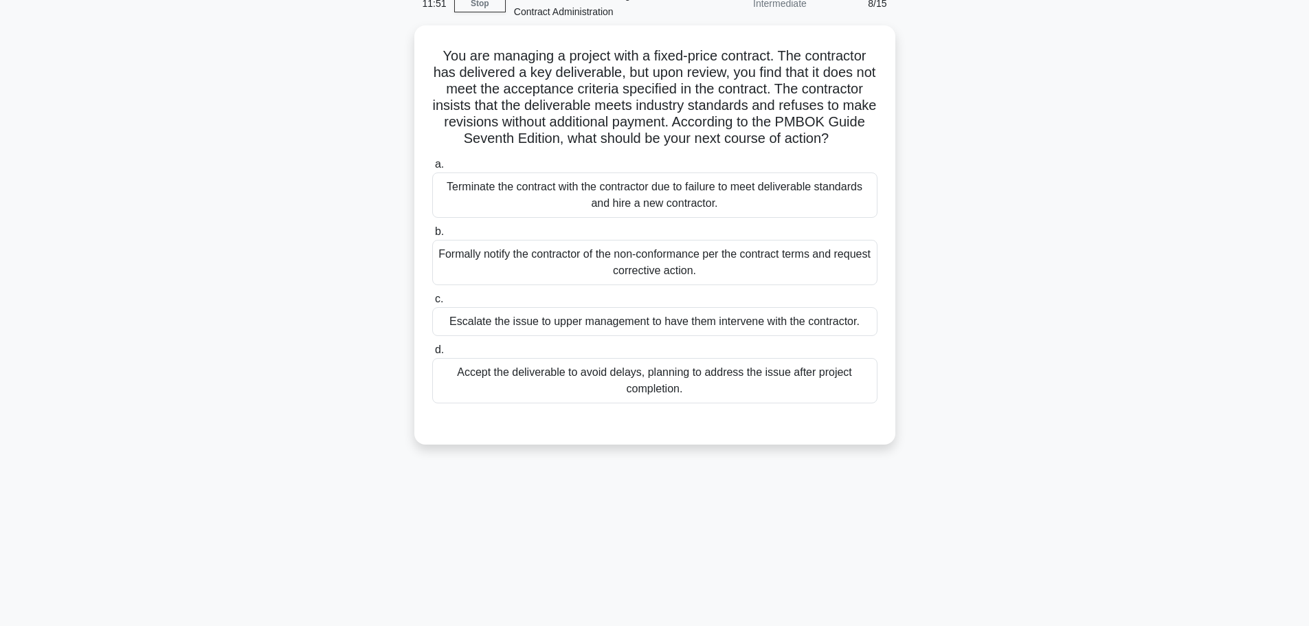
scroll to position [47, 0]
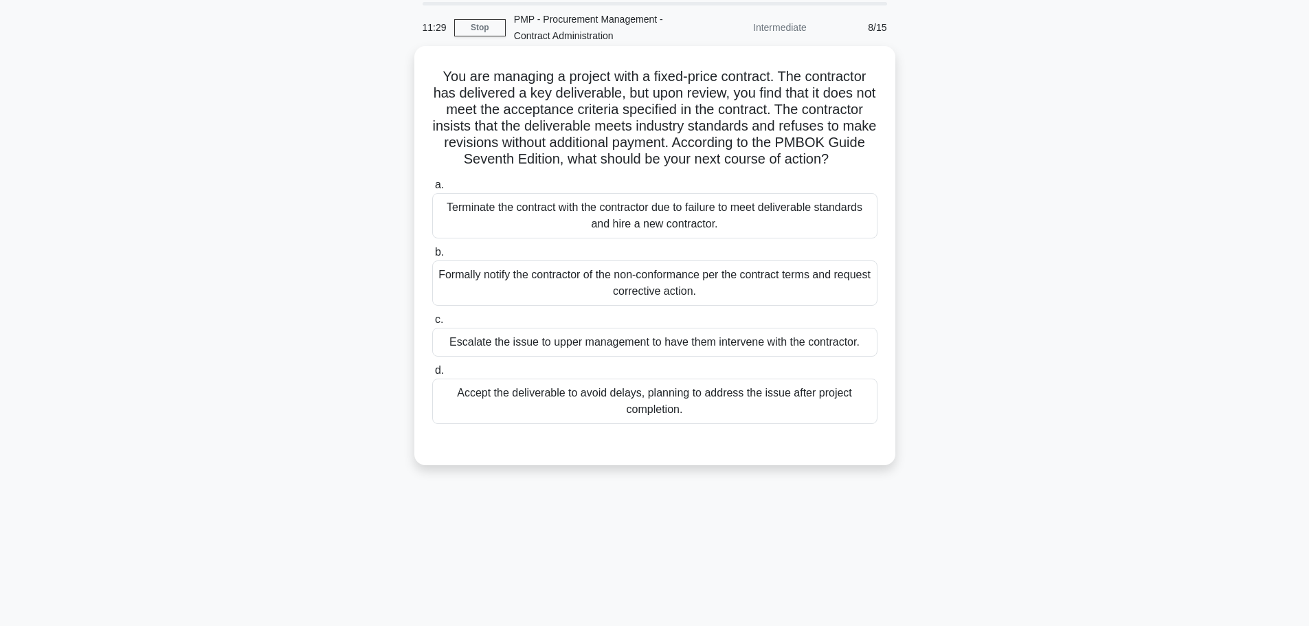
click at [704, 306] on div "Formally notify the contractor of the non-conformance per the contract terms an…" at bounding box center [654, 282] width 445 height 45
click at [432, 257] on input "b. Formally notify the contractor of the non-conformance per the contract terms…" at bounding box center [432, 252] width 0 height 9
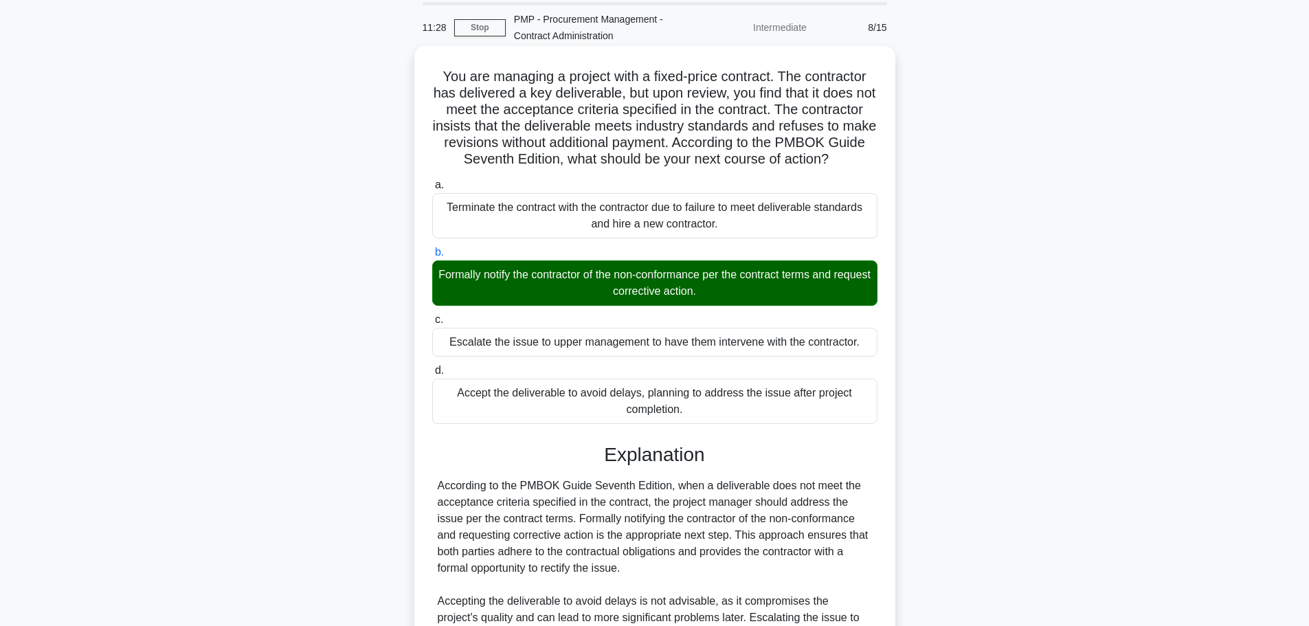
scroll to position [238, 0]
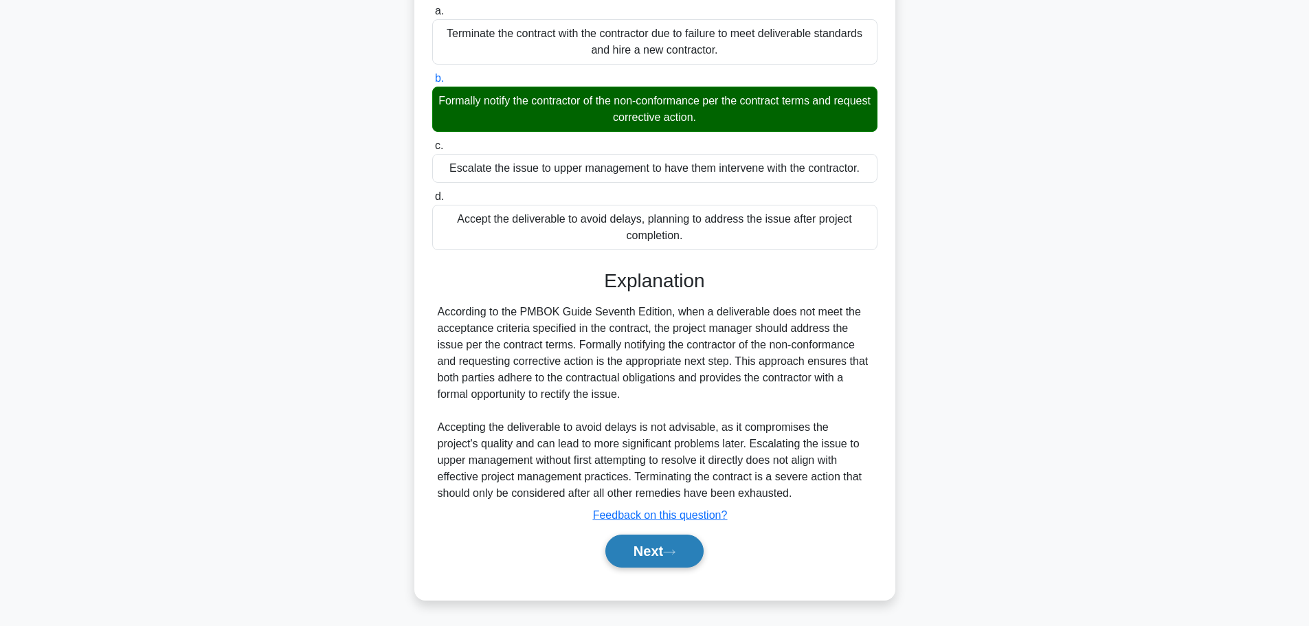
click at [633, 537] on button "Next" at bounding box center [654, 550] width 98 height 33
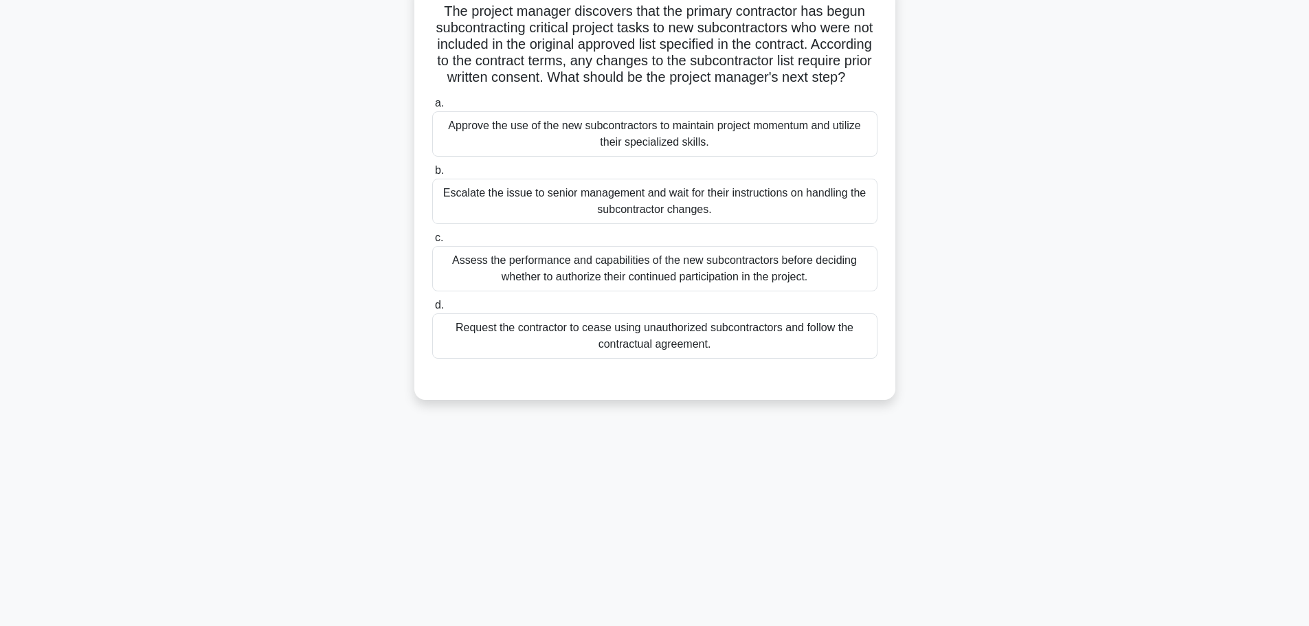
scroll to position [47, 0]
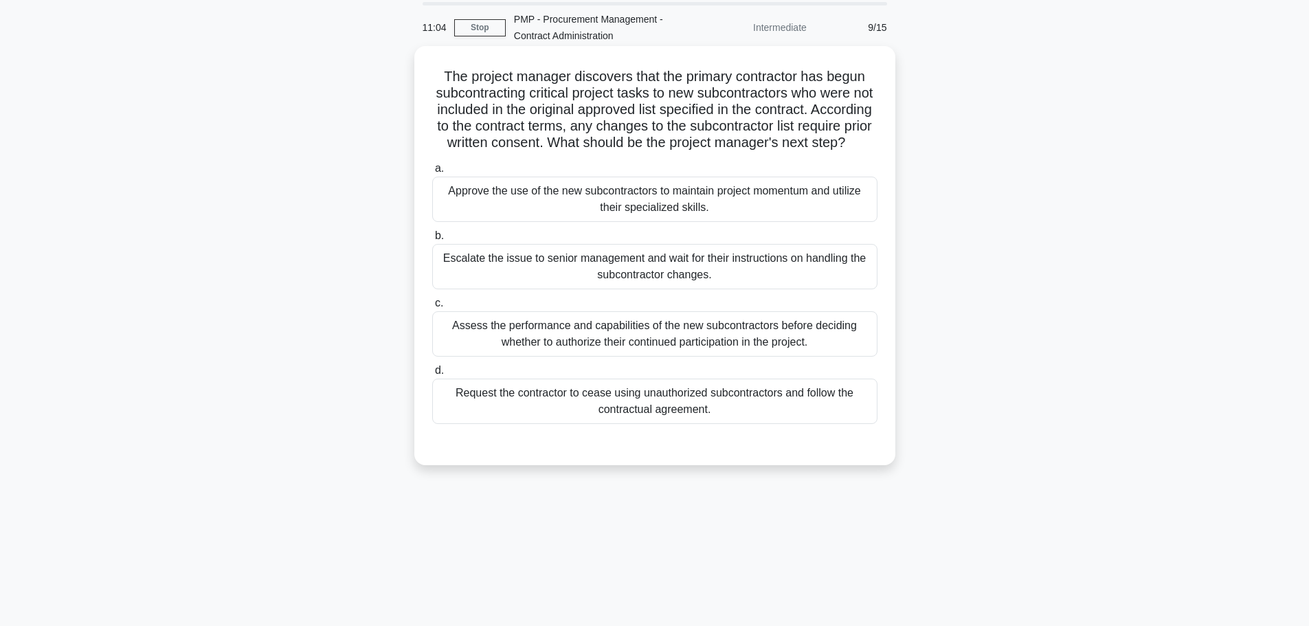
click at [660, 421] on div "Request the contractor to cease using unauthorized subcontractors and follow th…" at bounding box center [654, 401] width 445 height 45
click at [432, 375] on input "d. Request the contractor to cease using unauthorized subcontractors and follow…" at bounding box center [432, 370] width 0 height 9
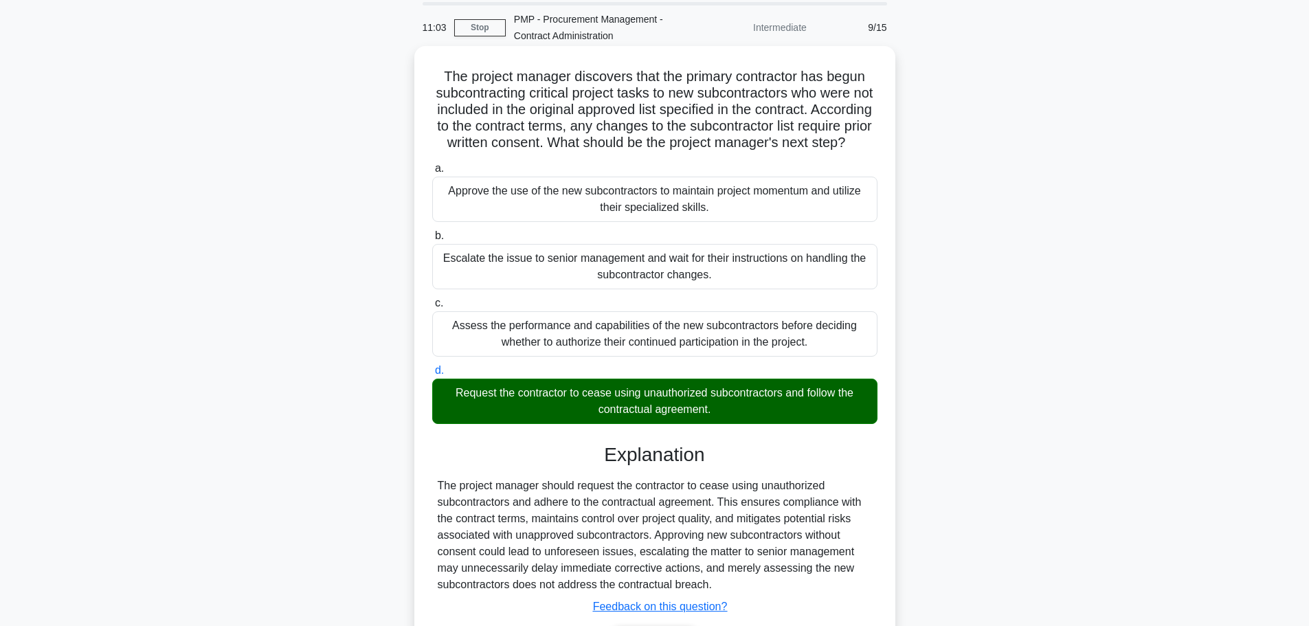
scroll to position [156, 0]
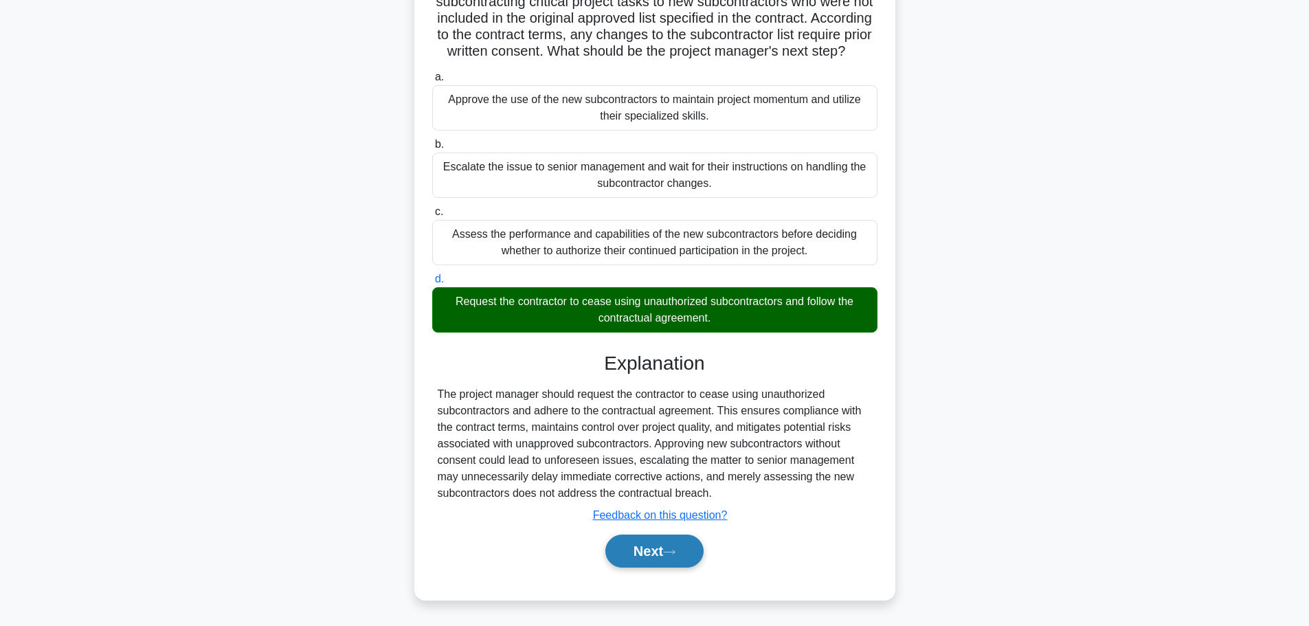
click at [668, 551] on icon at bounding box center [669, 552] width 12 height 8
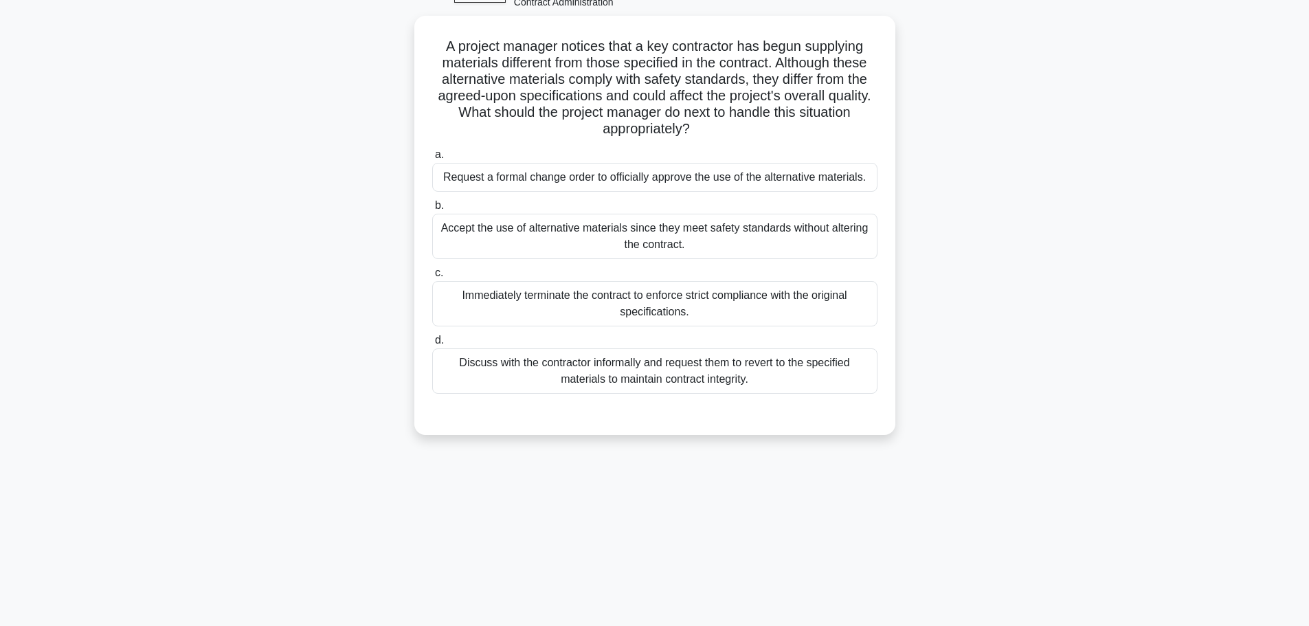
scroll to position [0, 0]
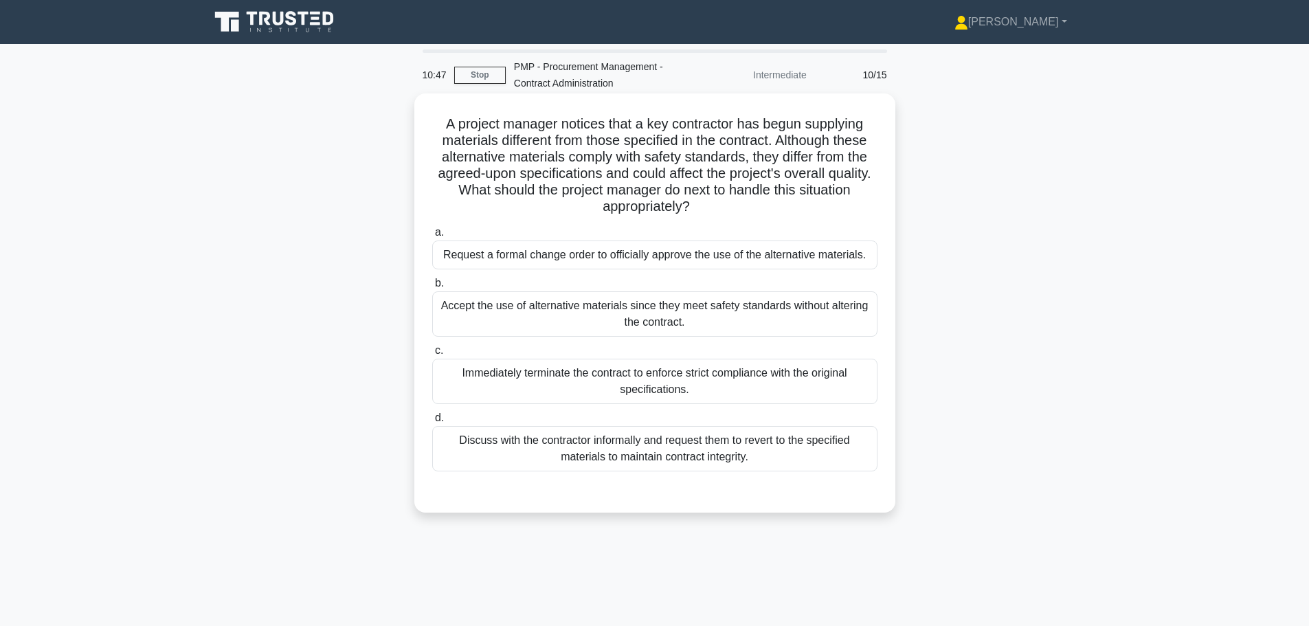
click at [662, 459] on div "Discuss with the contractor informally and request them to revert to the specif…" at bounding box center [654, 448] width 445 height 45
click at [432, 423] on input "d. Discuss with the contractor informally and request them to revert to the spe…" at bounding box center [432, 418] width 0 height 9
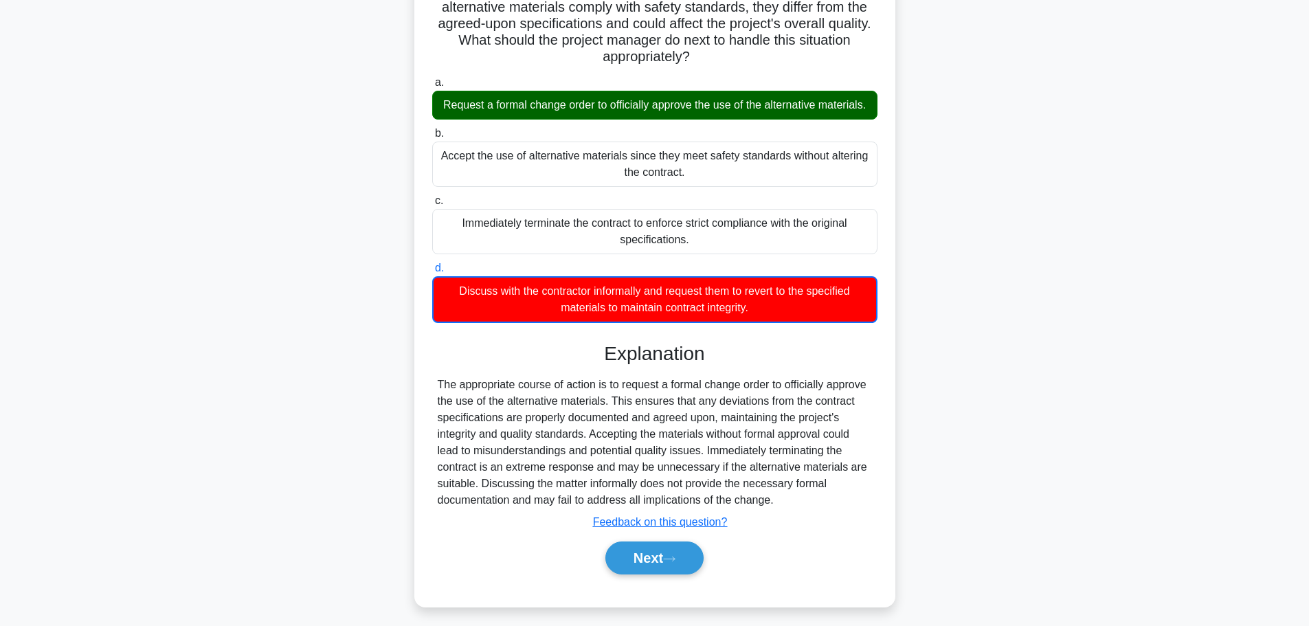
scroll to position [174, 0]
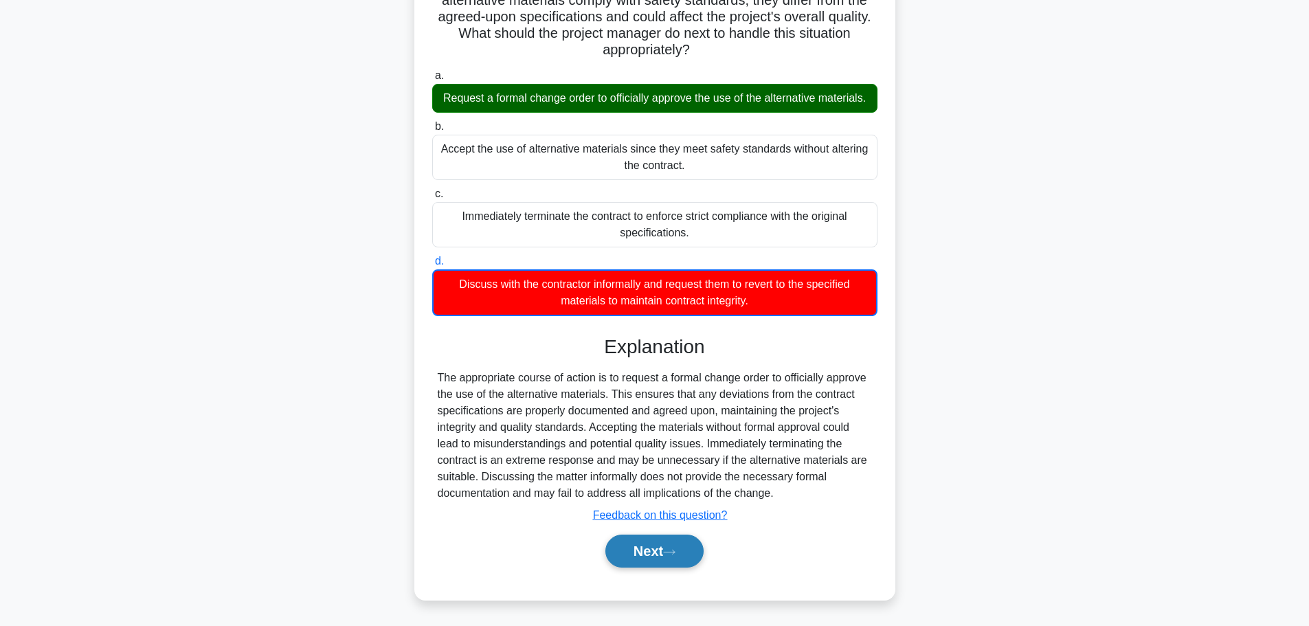
click at [657, 552] on button "Next" at bounding box center [654, 550] width 98 height 33
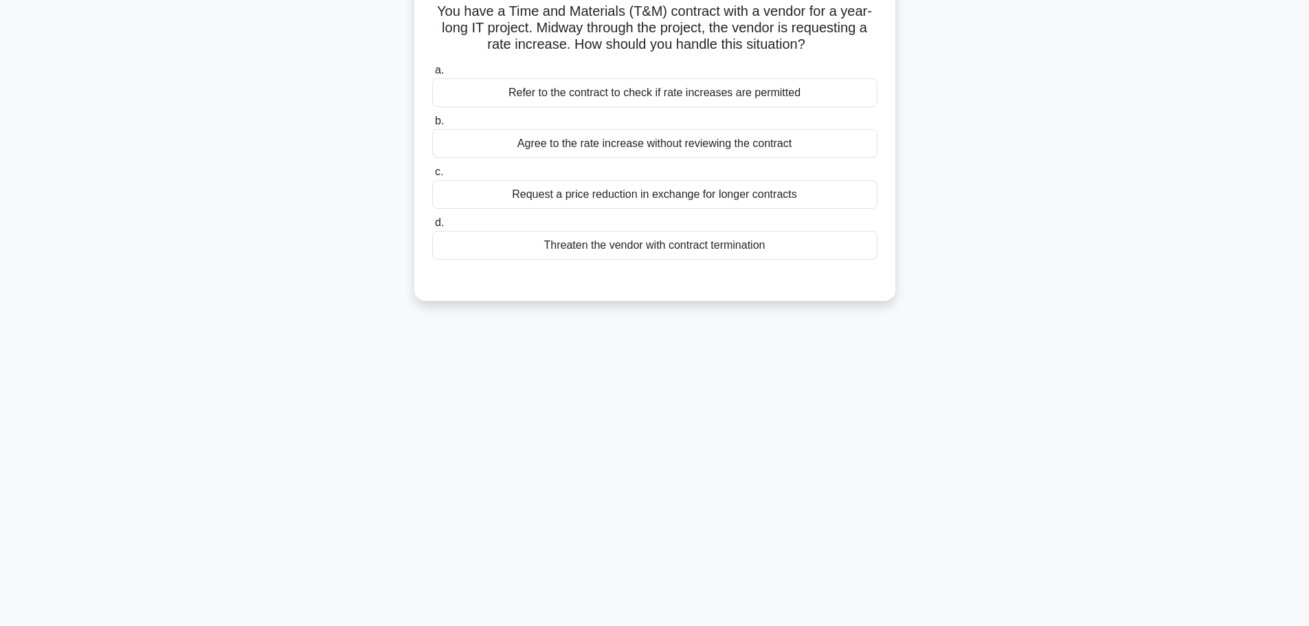
scroll to position [47, 0]
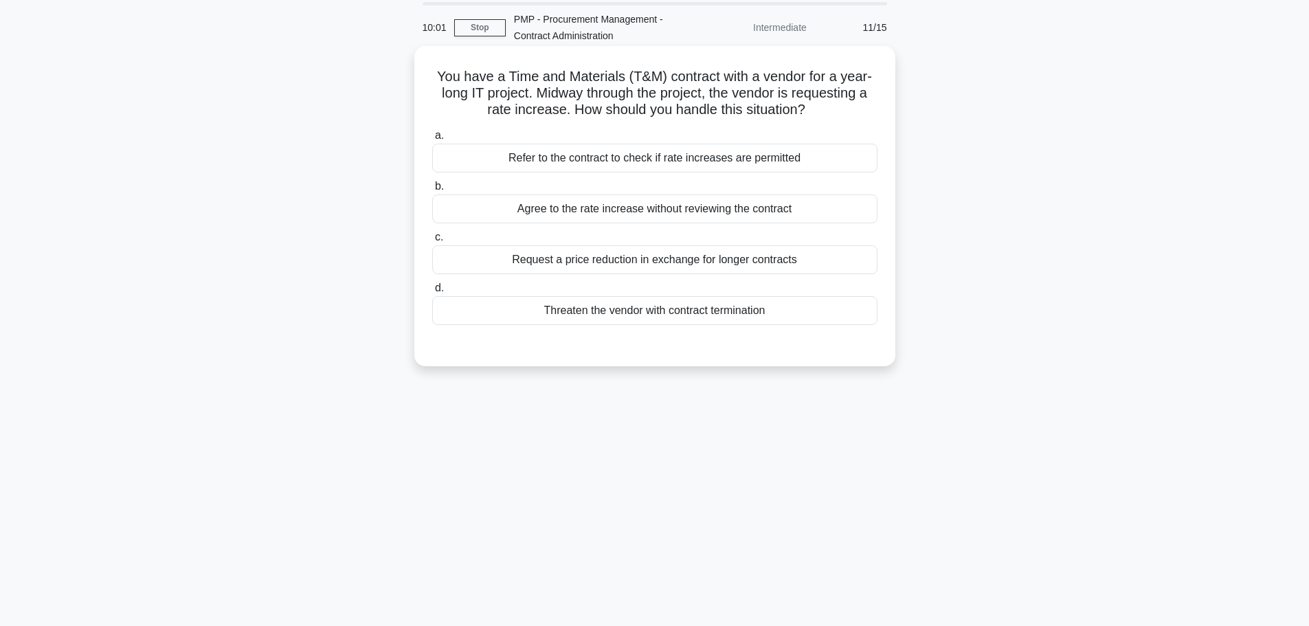
click at [539, 171] on div "Refer to the contract to check if rate increases are permitted" at bounding box center [654, 158] width 445 height 29
click at [432, 140] on input "a. Refer to the contract to check if rate increases are permitted" at bounding box center [432, 135] width 0 height 9
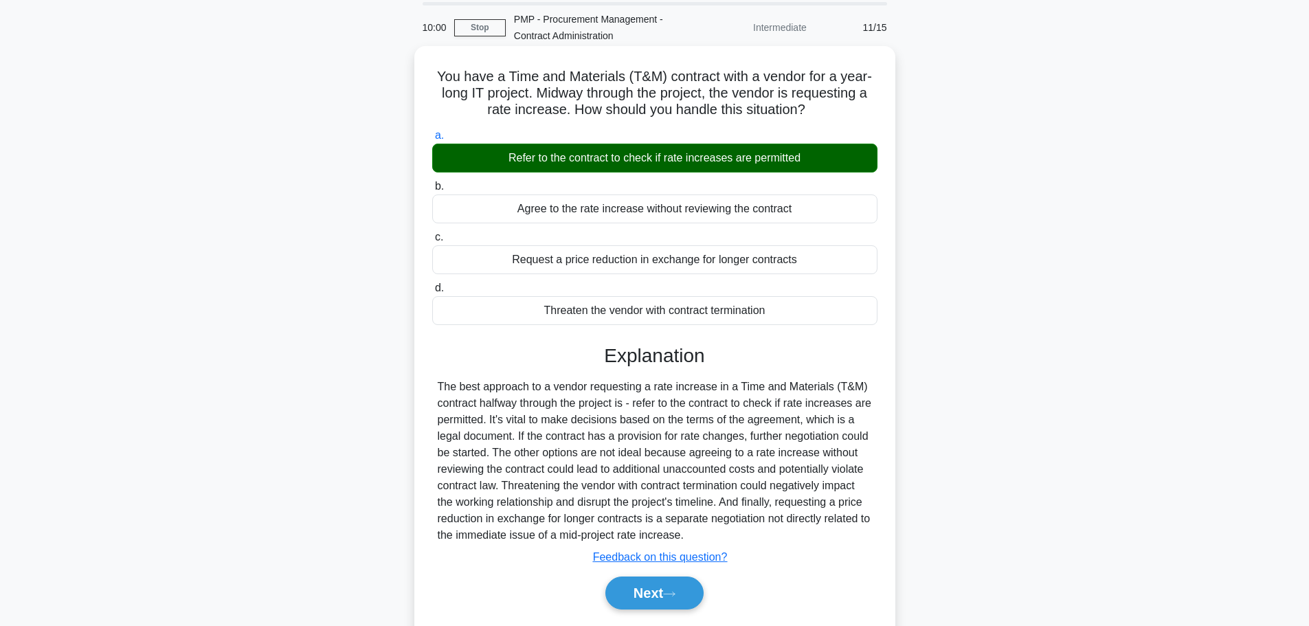
scroll to position [116, 0]
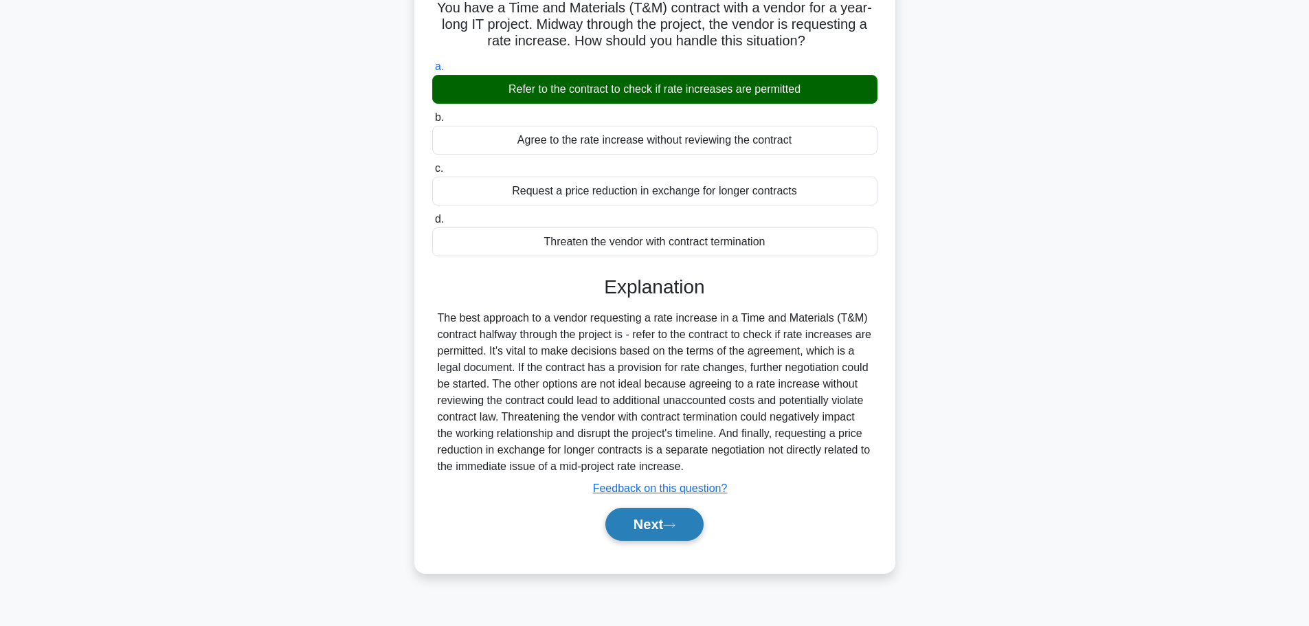
click at [657, 519] on button "Next" at bounding box center [654, 524] width 98 height 33
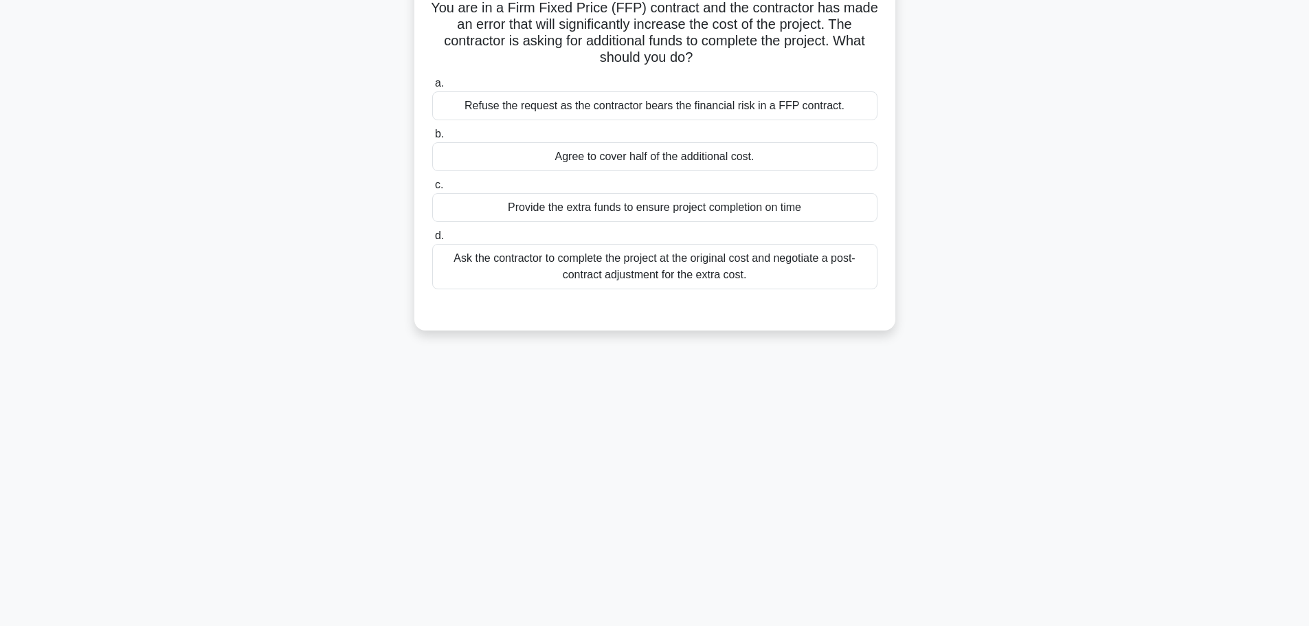
click at [679, 275] on div "Ask the contractor to complete the project at the original cost and negotiate a…" at bounding box center [654, 266] width 445 height 45
click at [432, 240] on input "d. Ask the contractor to complete the project at the original cost and negotiat…" at bounding box center [432, 236] width 0 height 9
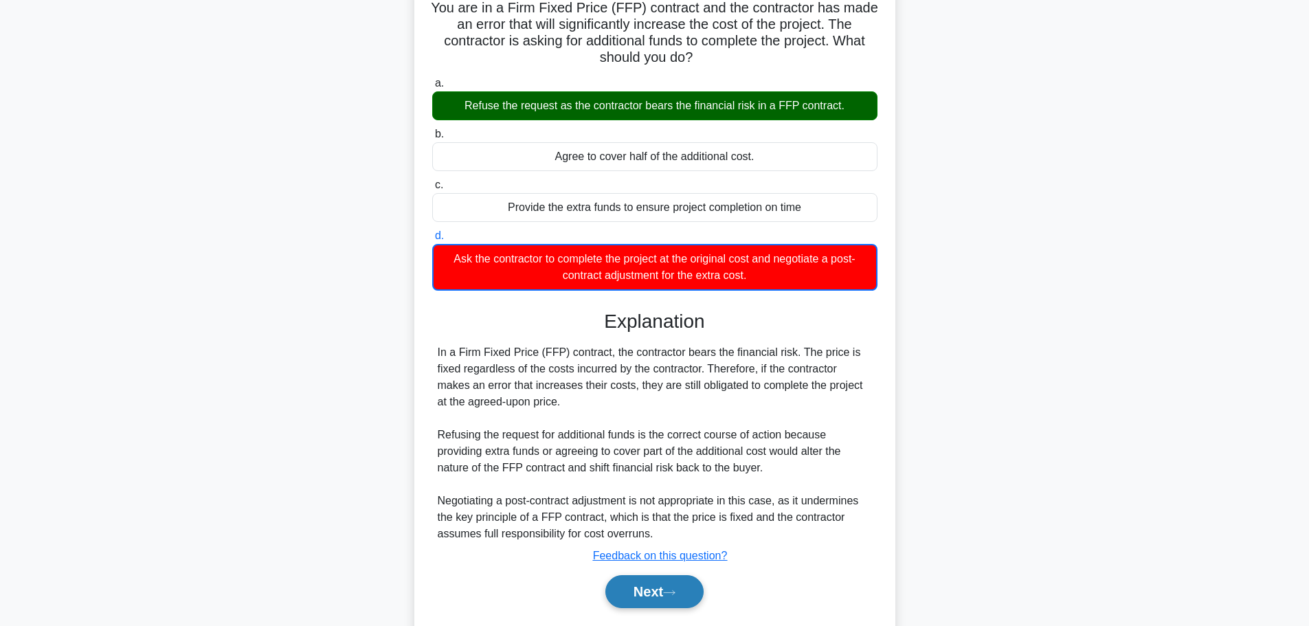
click at [688, 598] on button "Next" at bounding box center [654, 591] width 98 height 33
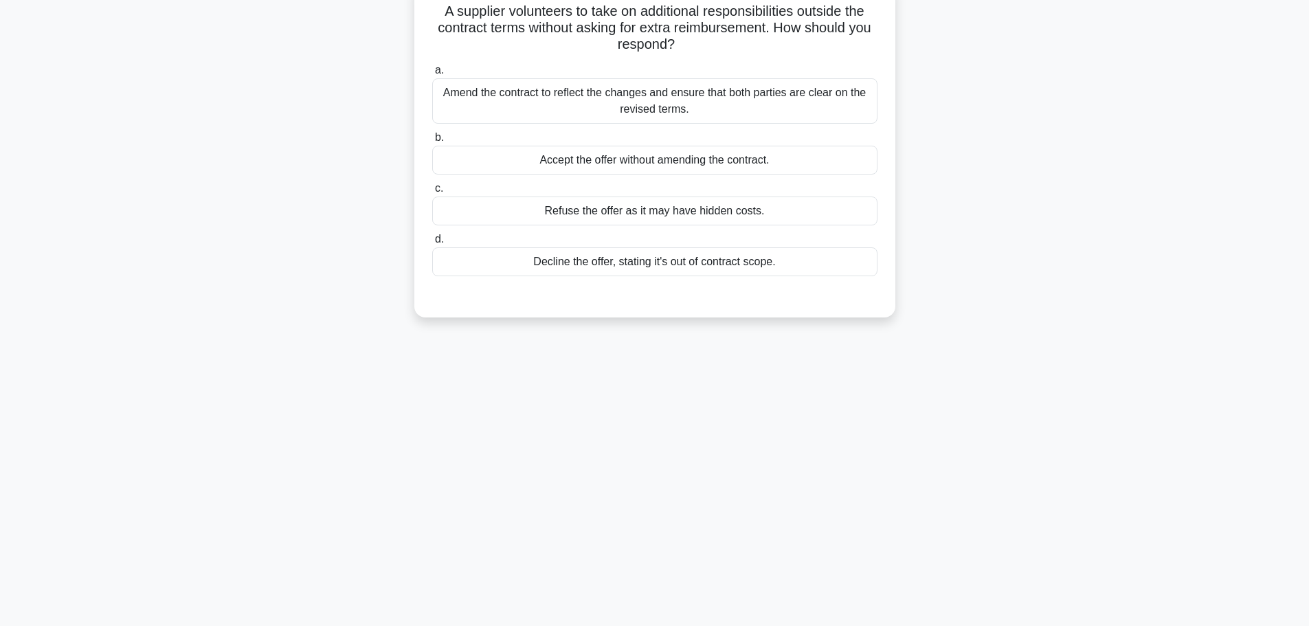
scroll to position [0, 0]
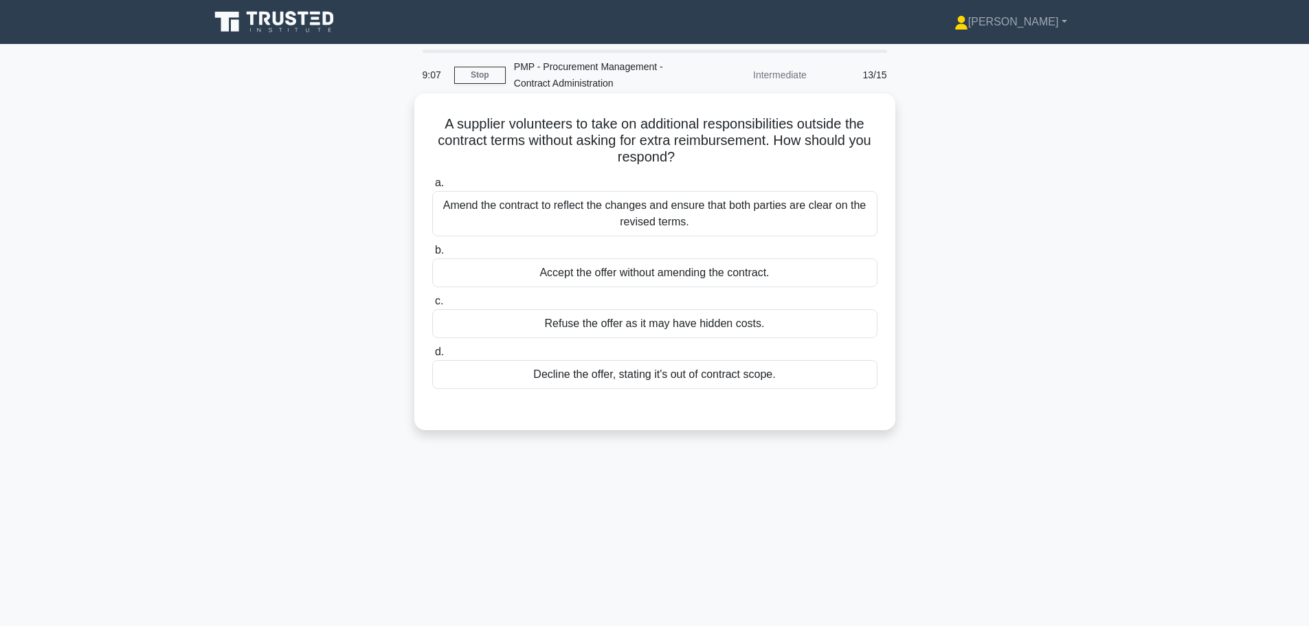
click at [705, 203] on div "Amend the contract to reflect the changes and ensure that both parties are clea…" at bounding box center [654, 213] width 445 height 45
click at [432, 188] on input "a. Amend the contract to reflect the changes and ensure that both parties are c…" at bounding box center [432, 183] width 0 height 9
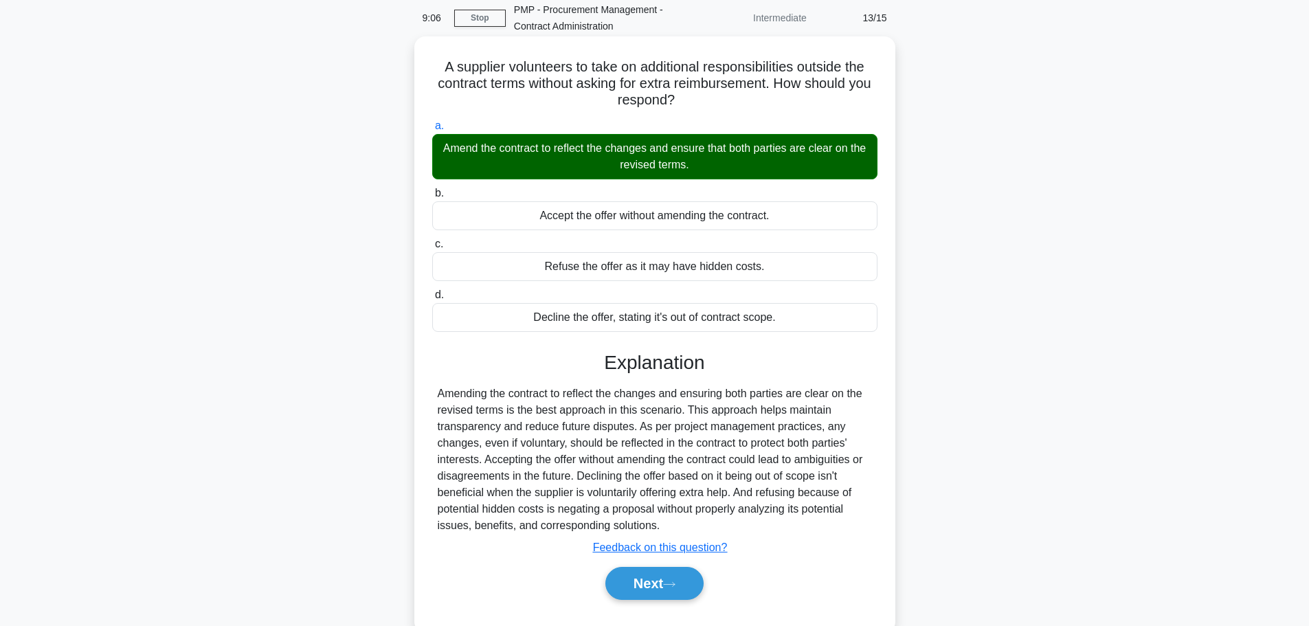
scroll to position [116, 0]
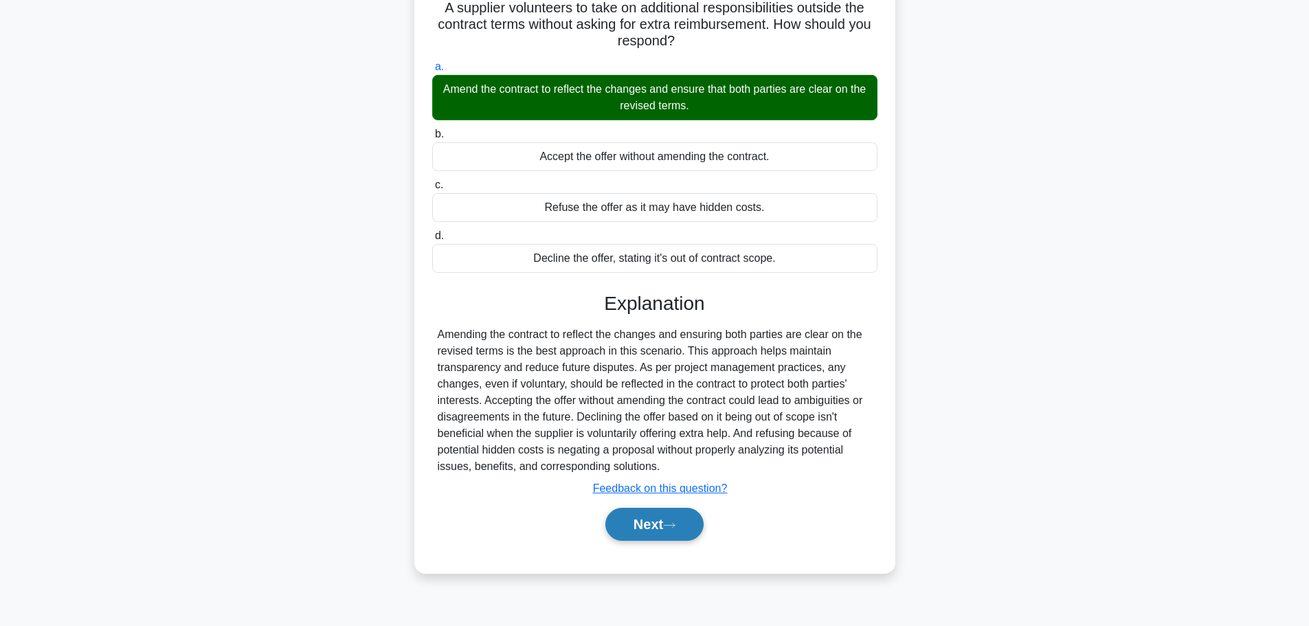
click at [684, 513] on button "Next" at bounding box center [654, 524] width 98 height 33
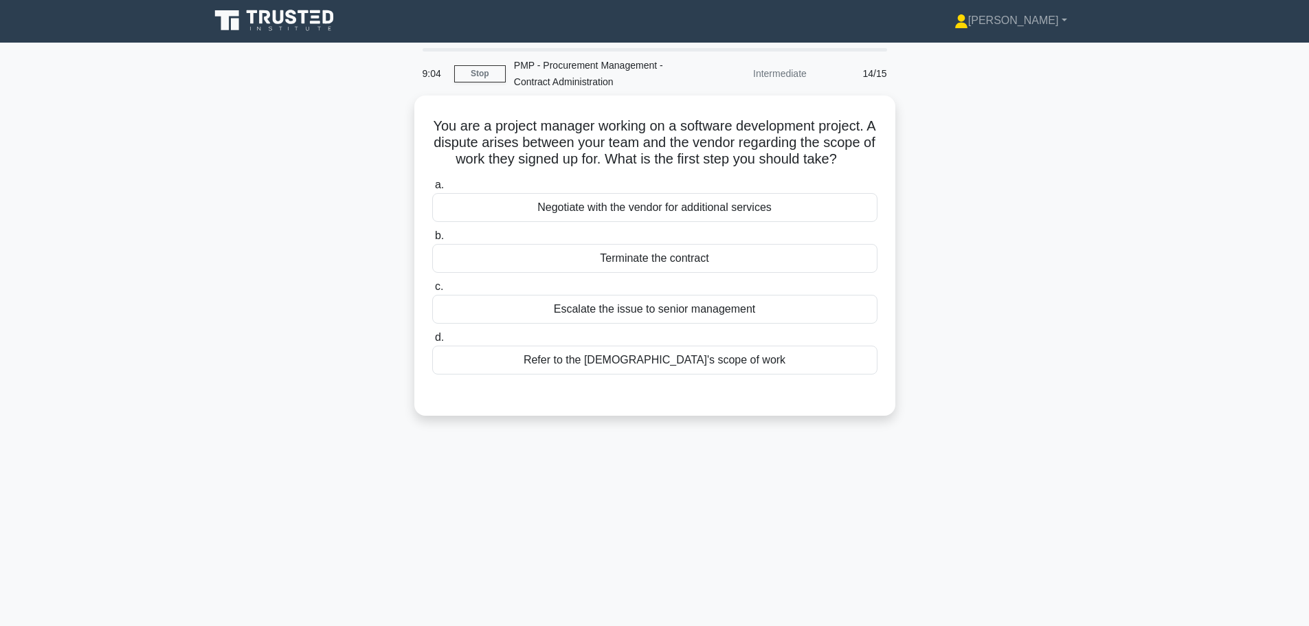
scroll to position [0, 0]
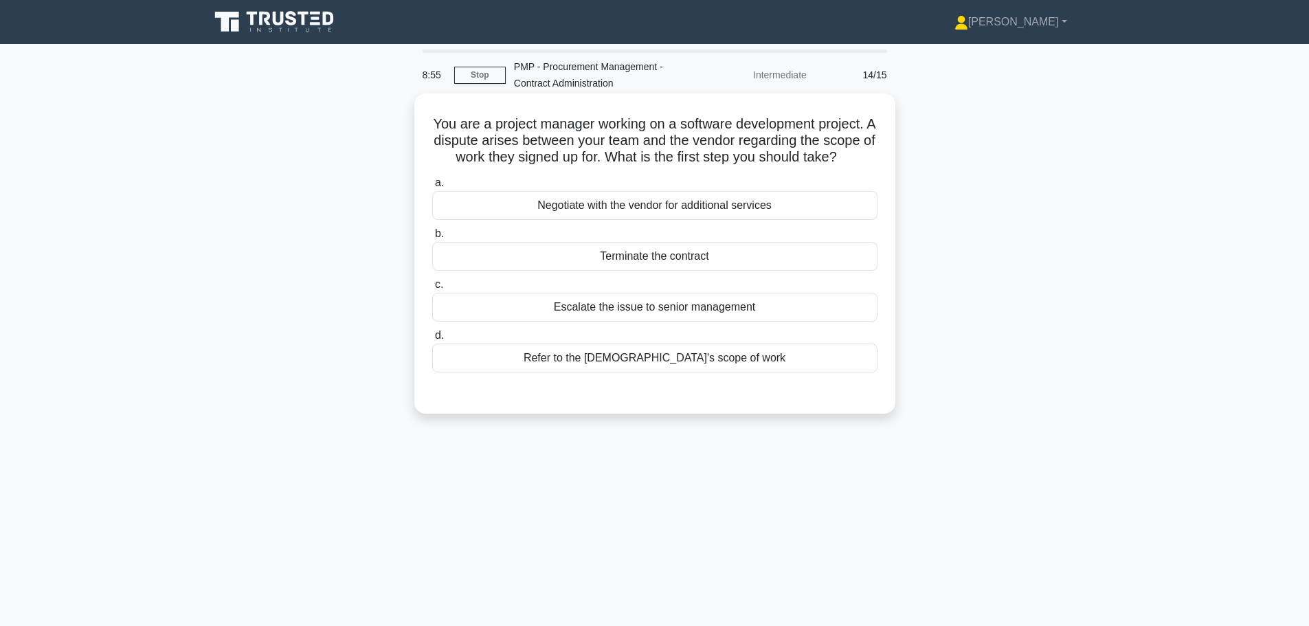
click at [702, 372] on div "Refer to the contract's scope of work" at bounding box center [654, 358] width 445 height 29
click at [432, 340] on input "d. Refer to the contract's scope of work" at bounding box center [432, 335] width 0 height 9
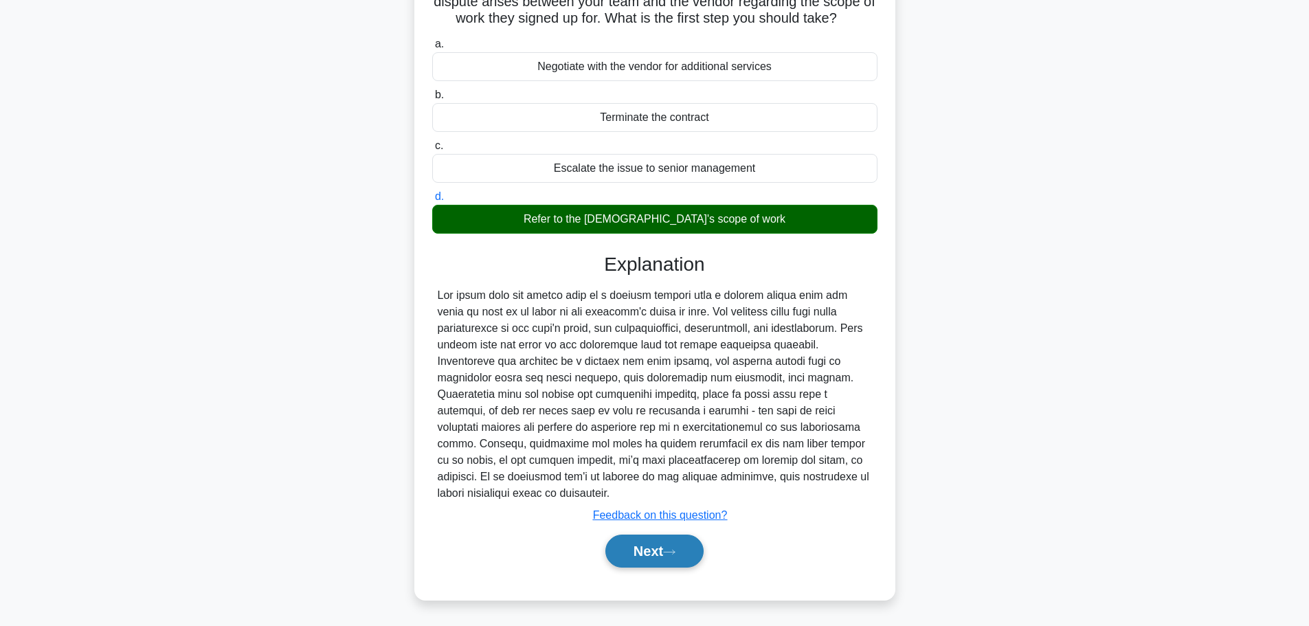
scroll to position [139, 0]
click at [672, 526] on div "Explanation Submit feedback Feedback on this question? Next" at bounding box center [654, 413] width 445 height 320
click at [674, 545] on button "Next" at bounding box center [654, 550] width 98 height 33
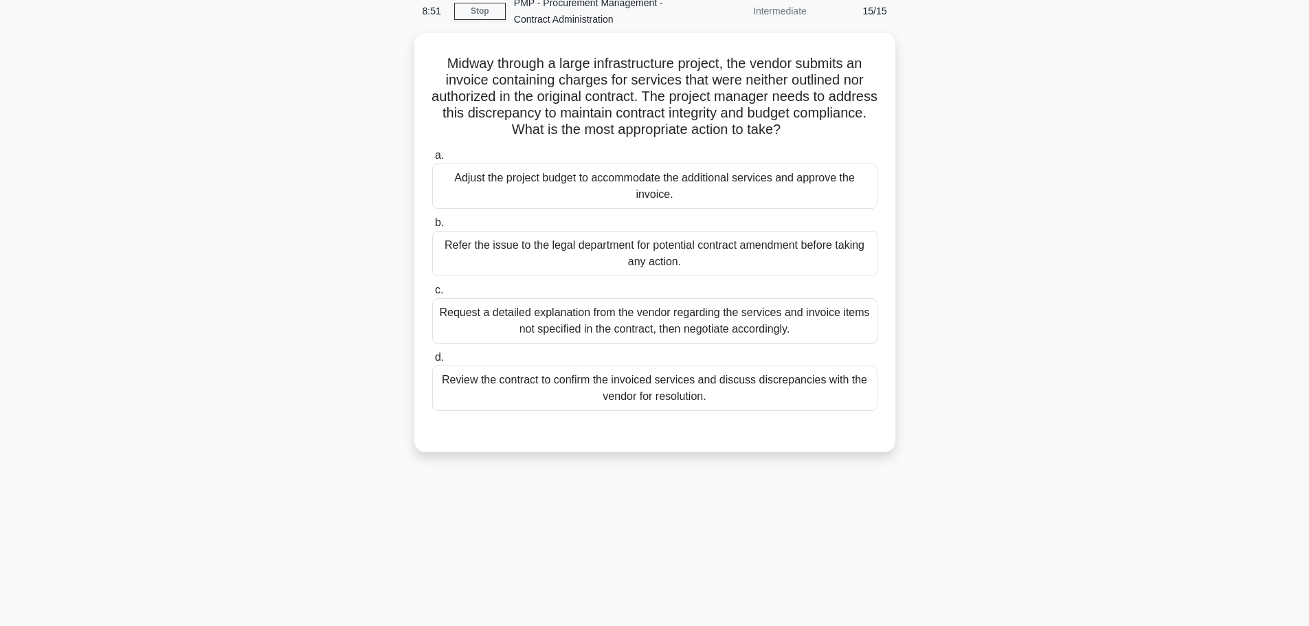
scroll to position [0, 0]
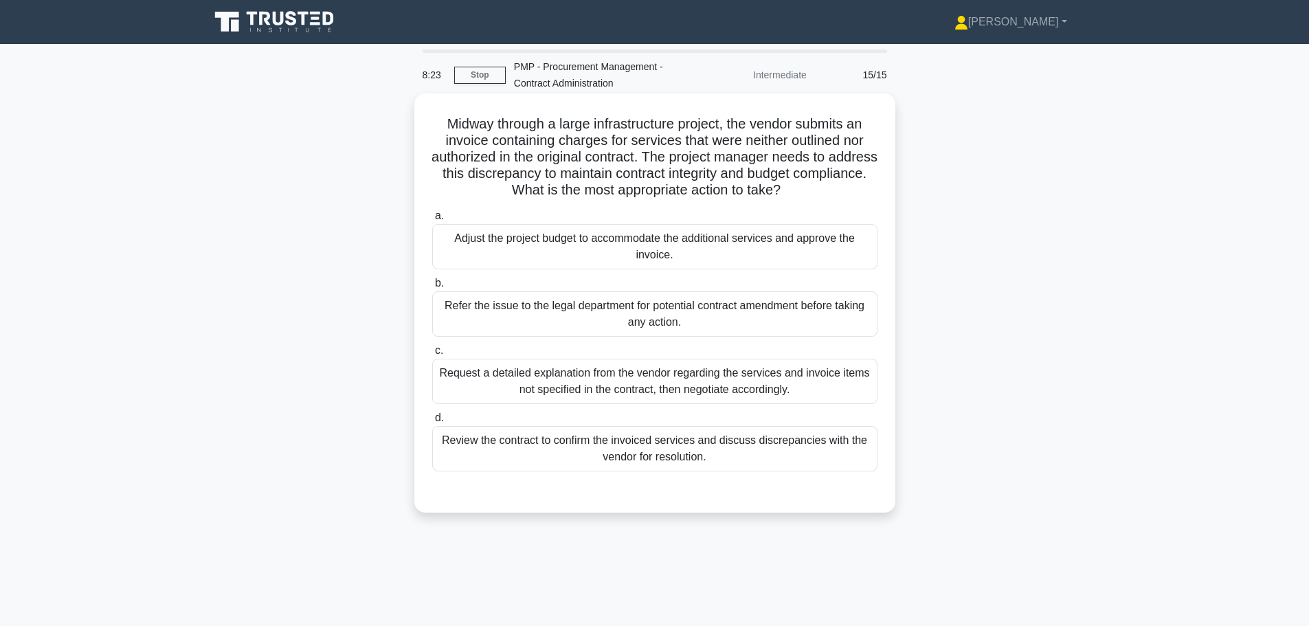
click at [673, 455] on div "Review the contract to confirm the invoiced services and discuss discrepancies …" at bounding box center [654, 448] width 445 height 45
click at [432, 423] on input "d. Review the contract to confirm the invoiced services and discuss discrepanci…" at bounding box center [432, 418] width 0 height 9
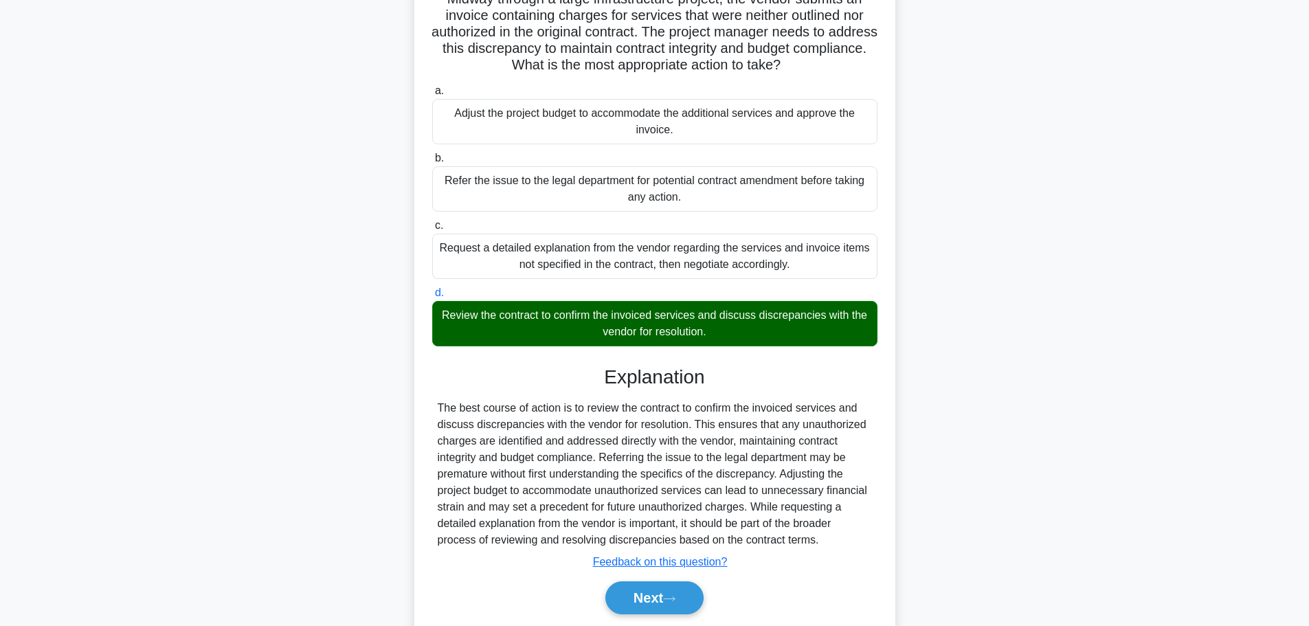
scroll to position [137, 0]
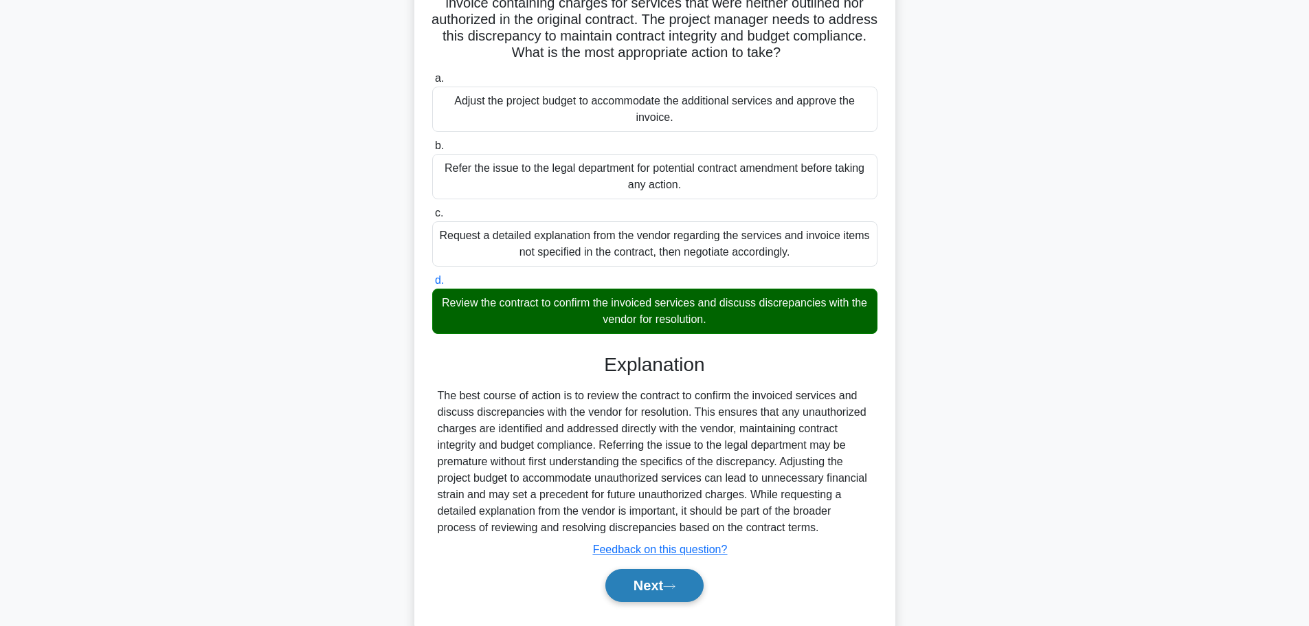
click at [684, 573] on button "Next" at bounding box center [654, 585] width 98 height 33
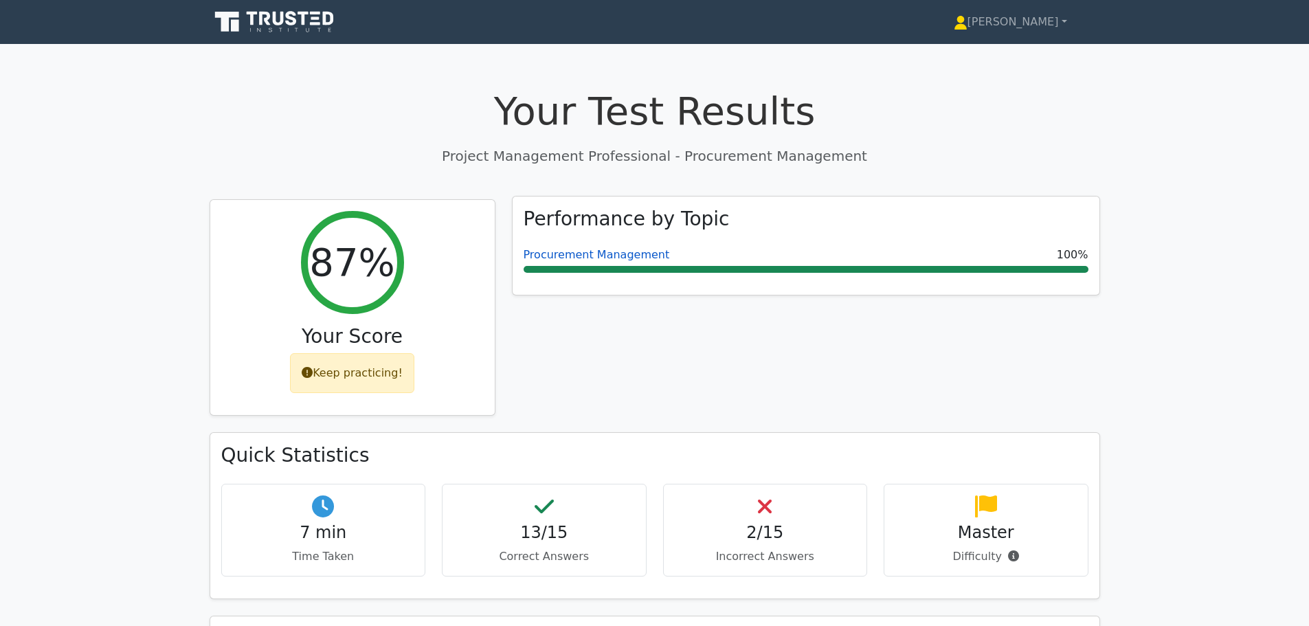
click at [548, 254] on link "Procurement Management" at bounding box center [597, 254] width 146 height 13
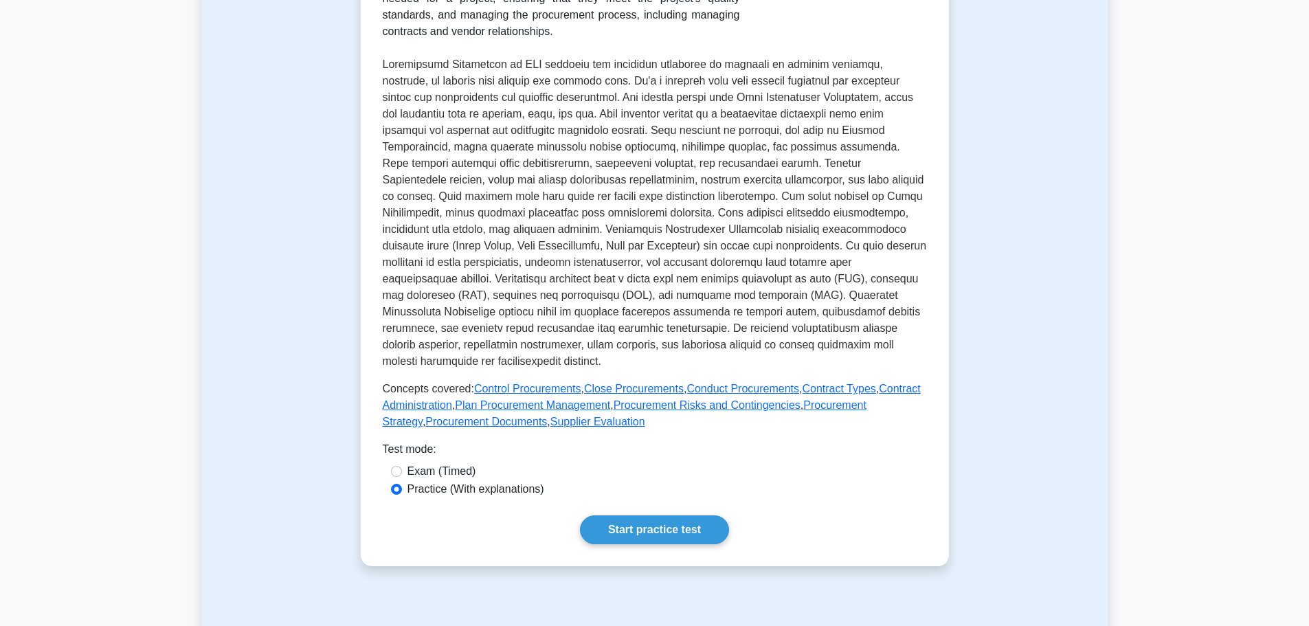
scroll to position [412, 0]
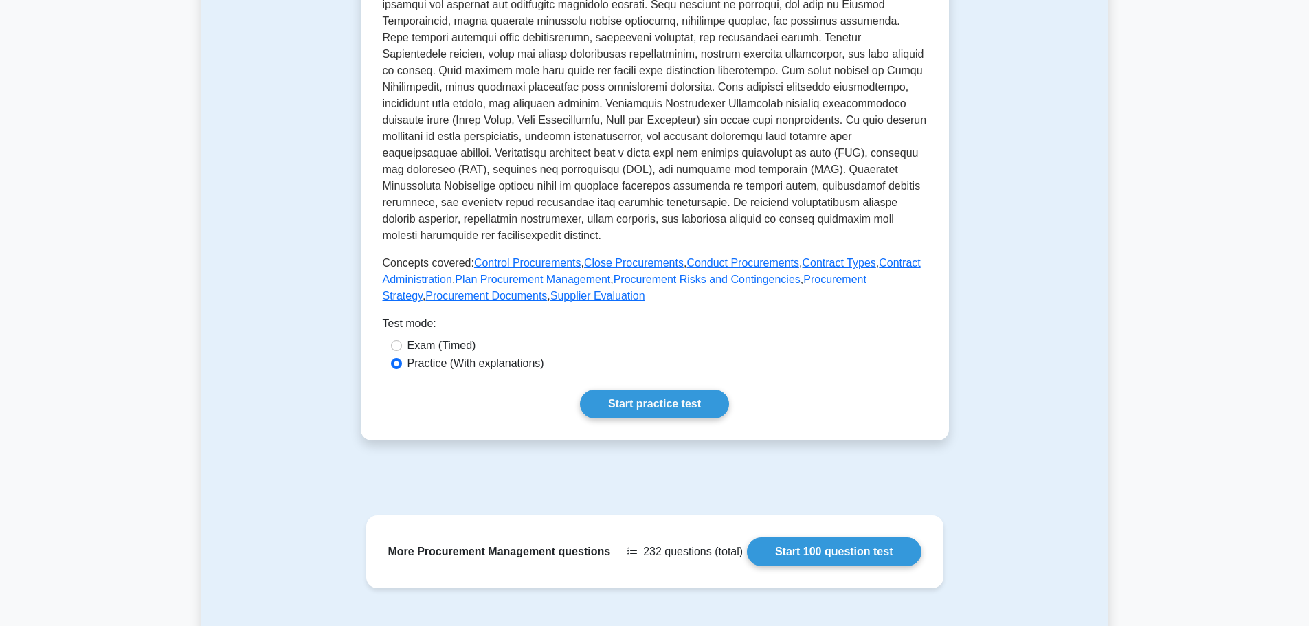
click at [467, 354] on label "Exam (Timed)" at bounding box center [441, 345] width 69 height 16
click at [402, 351] on input "Exam (Timed)" at bounding box center [396, 345] width 11 height 11
radio input "true"
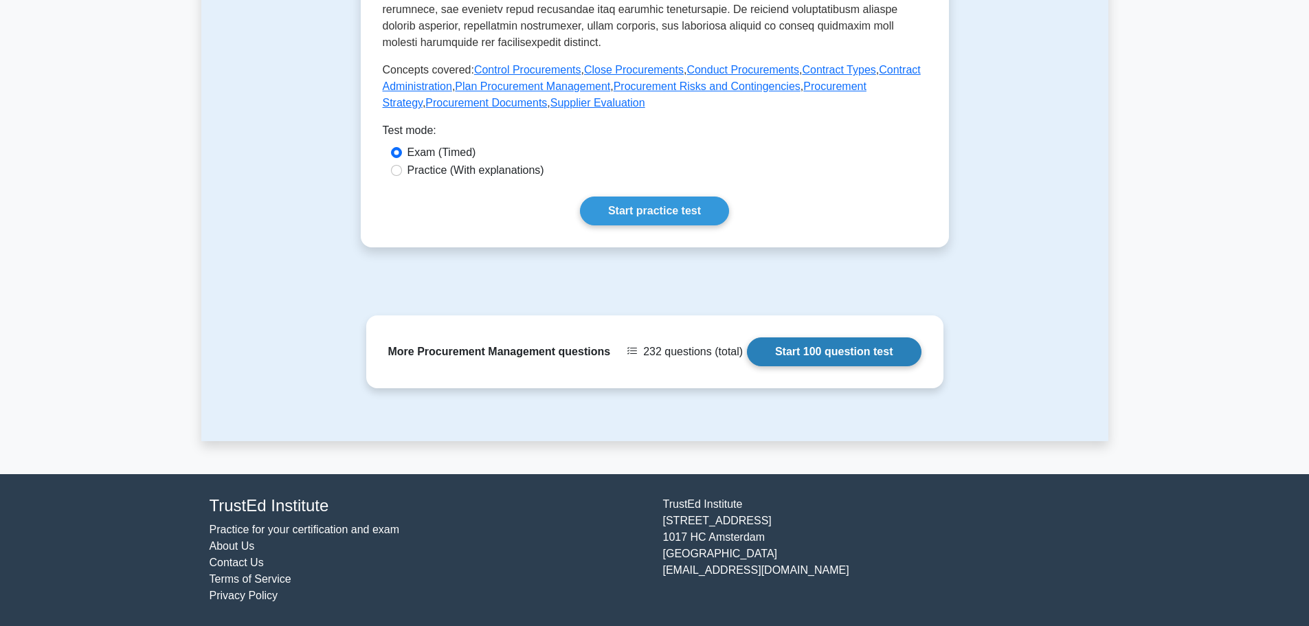
click at [908, 366] on link "Start 100 question test" at bounding box center [834, 351] width 175 height 29
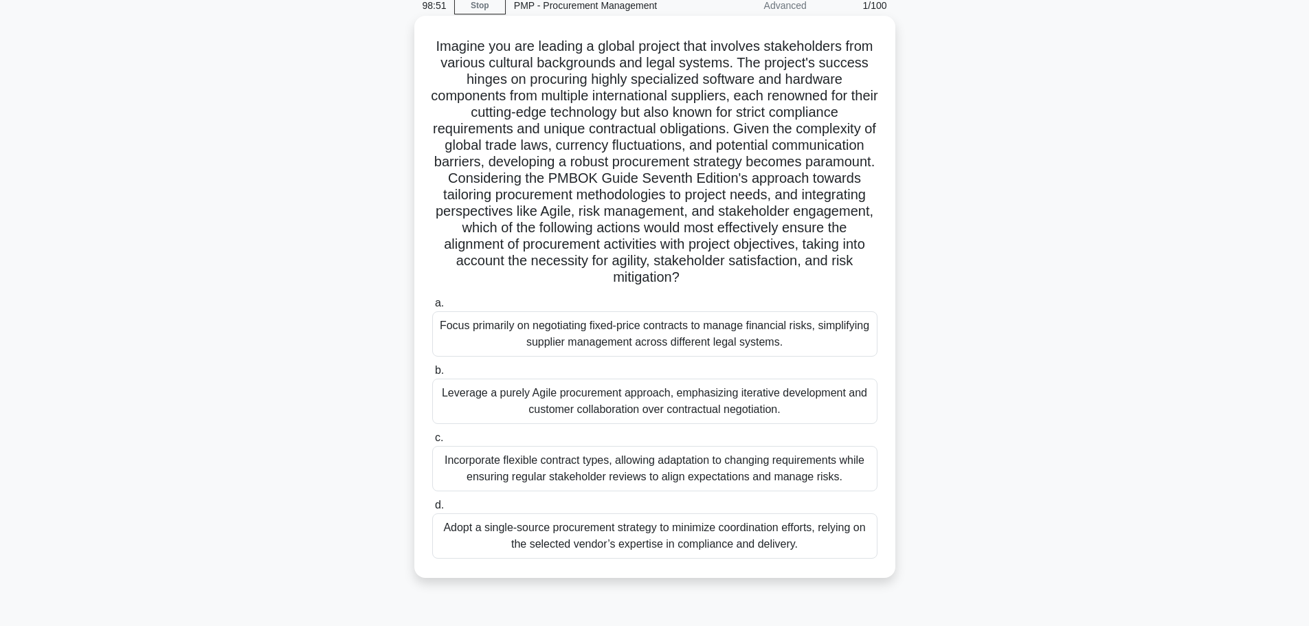
scroll to position [116, 0]
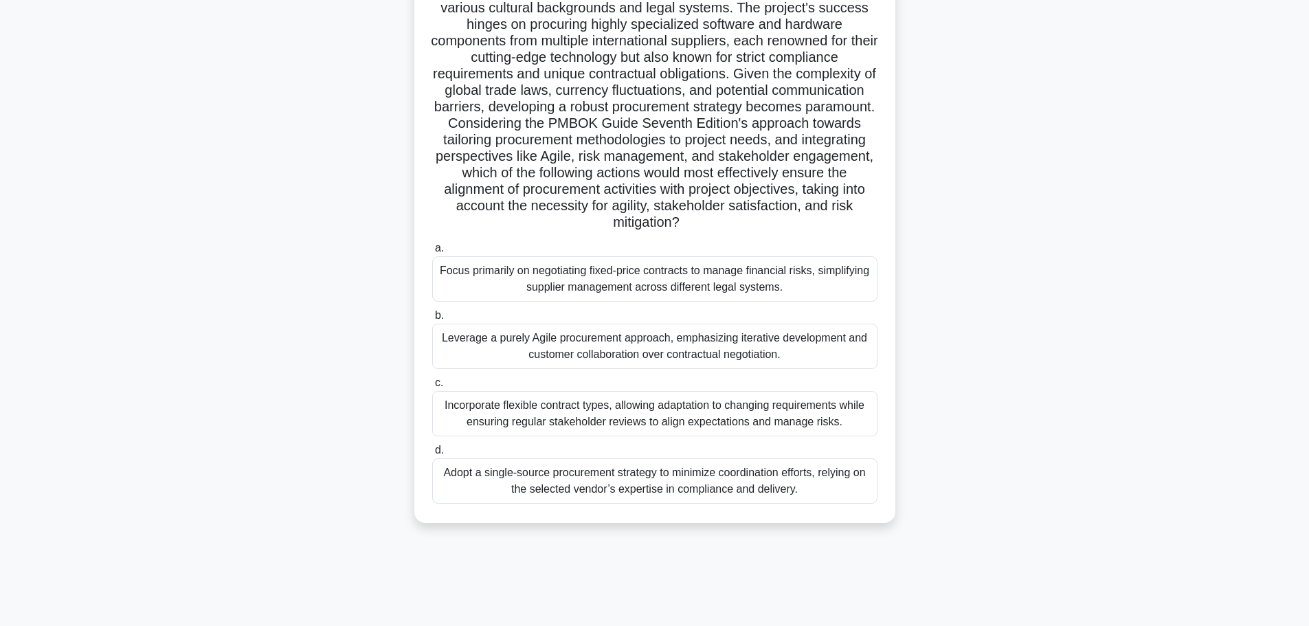
click at [548, 411] on div "Incorporate flexible contract types, allowing adaptation to changing requiremen…" at bounding box center [654, 413] width 445 height 45
click at [432, 387] on input "c. Incorporate flexible contract types, allowing adaptation to changing require…" at bounding box center [432, 383] width 0 height 9
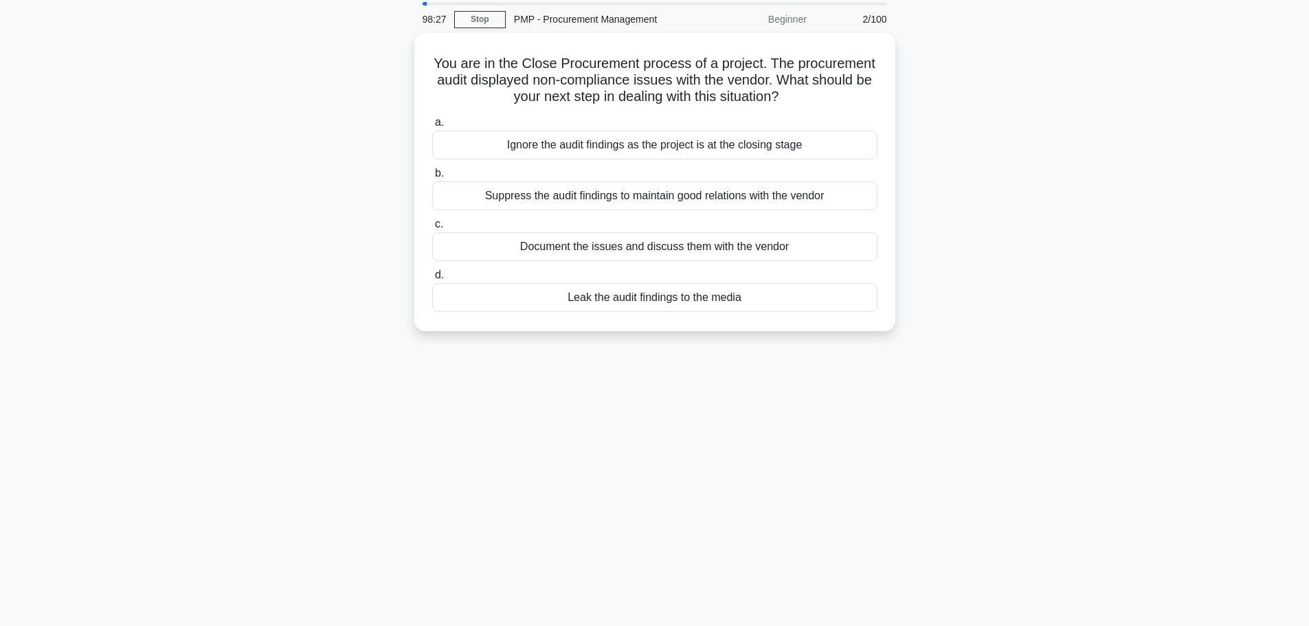
scroll to position [0, 0]
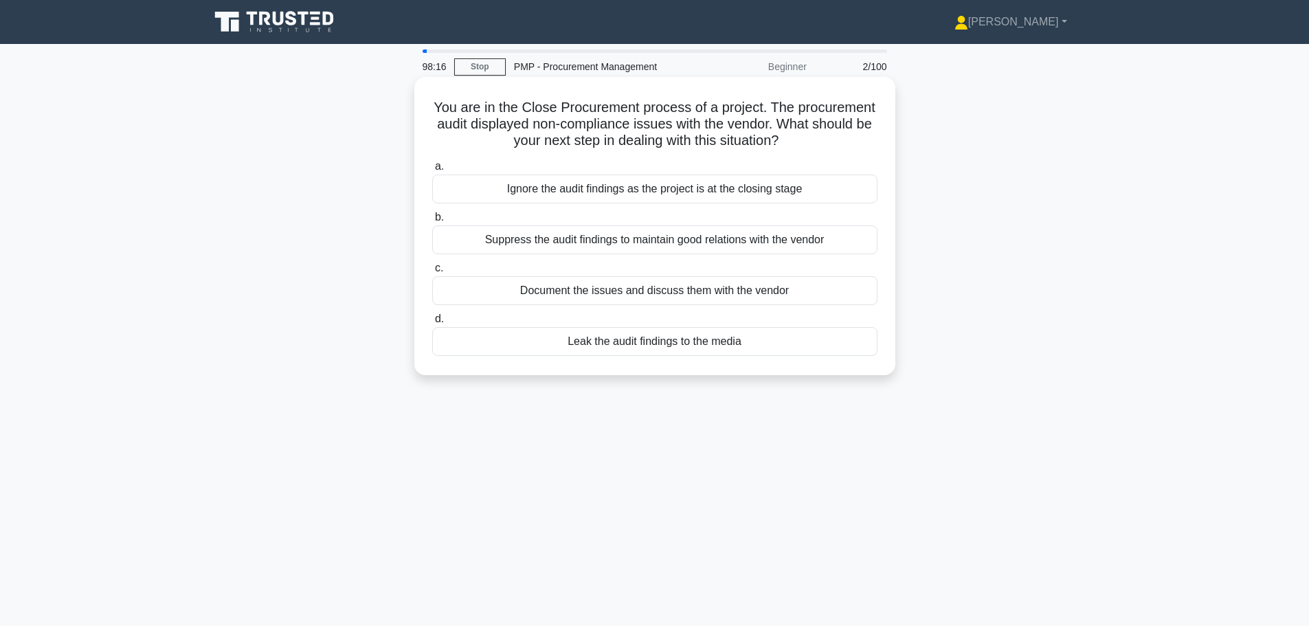
click at [614, 300] on div "Document the issues and discuss them with the vendor" at bounding box center [654, 290] width 445 height 29
click at [432, 273] on input "c. Document the issues and discuss them with the vendor" at bounding box center [432, 268] width 0 height 9
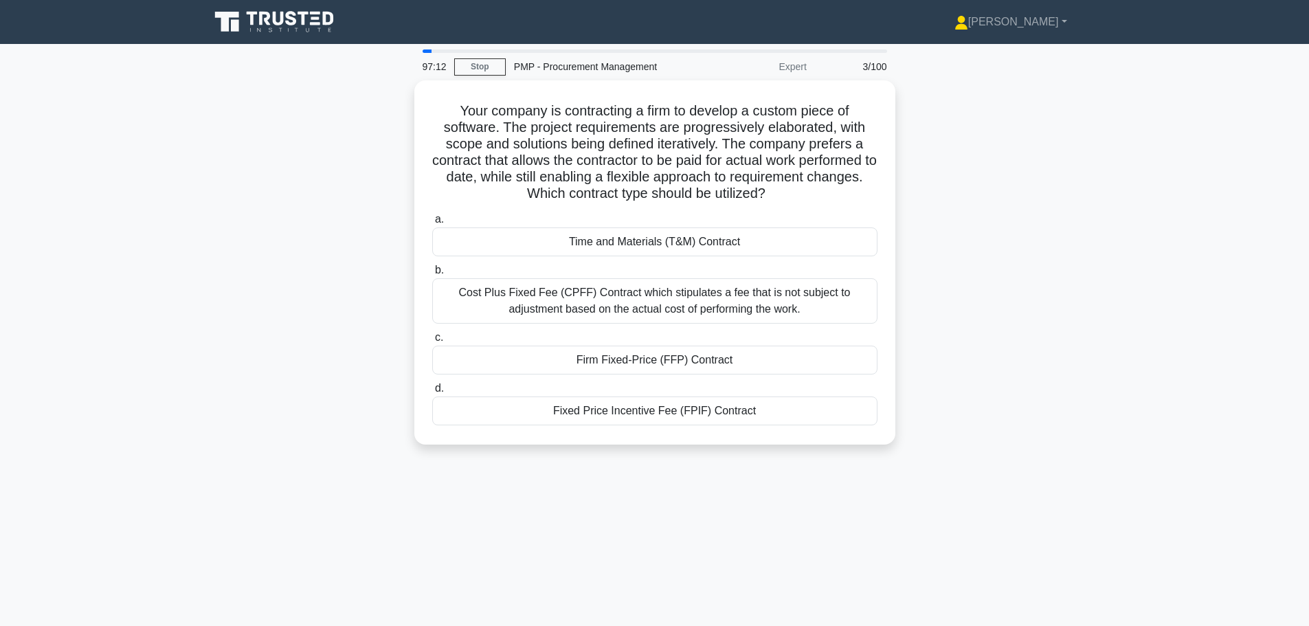
drag, startPoint x: 859, startPoint y: 190, endPoint x: 410, endPoint y: 105, distance: 457.3
click at [410, 105] on div "Your company is contracting a firm to develop a custom piece of software. The p…" at bounding box center [654, 270] width 907 height 381
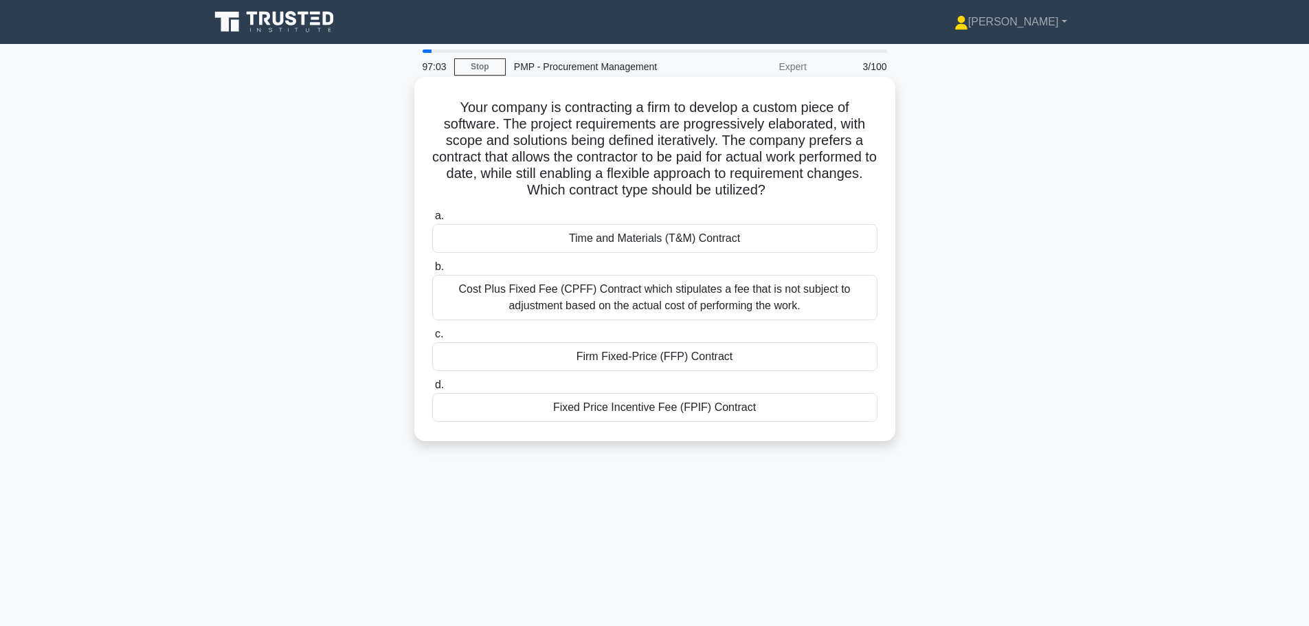
drag, startPoint x: 458, startPoint y: 106, endPoint x: 839, endPoint y: 196, distance: 390.9
click at [839, 196] on h5 "Your company is contracting a firm to develop a custom piece of software. The p…" at bounding box center [655, 149] width 448 height 100
copy h5 "our company is contracting a firm to develop a custom piece of software. The pr…"
click at [584, 234] on div "Time and Materials (T&M) Contract" at bounding box center [654, 238] width 445 height 29
click at [432, 221] on input "a. Time and Materials (T&M) Contract" at bounding box center [432, 216] width 0 height 9
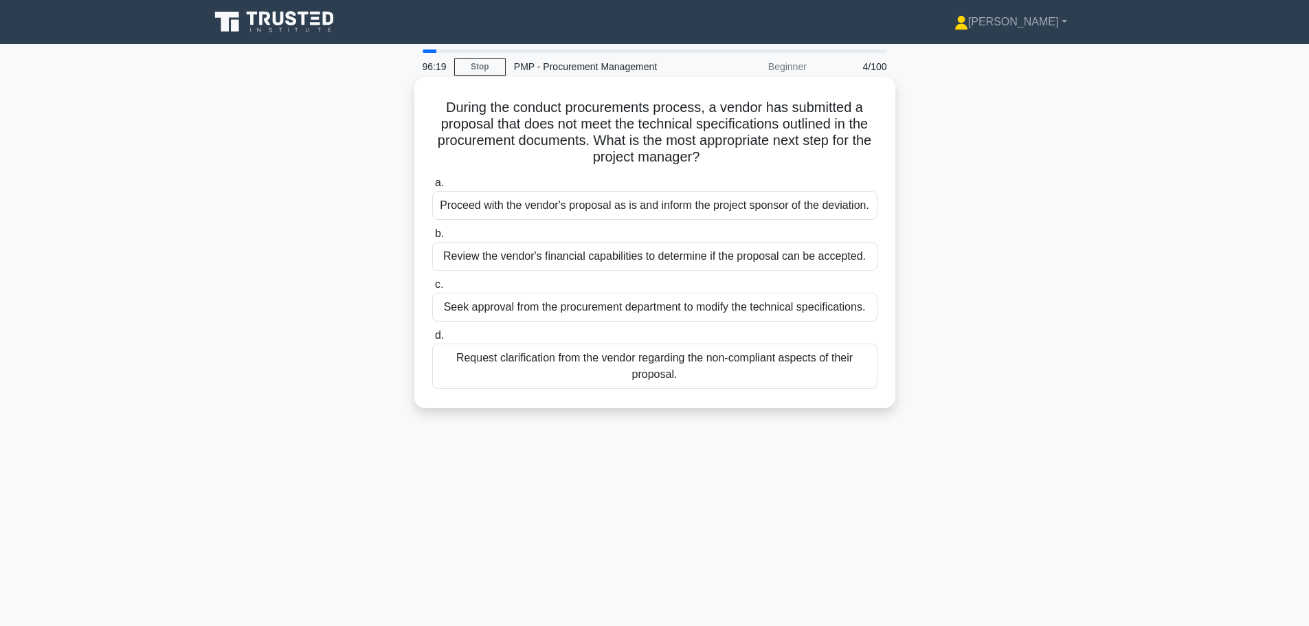
click at [583, 360] on div "Request clarification from the vendor regarding the non-compliant aspects of th…" at bounding box center [654, 366] width 445 height 45
click at [432, 340] on input "d. Request clarification from the vendor regarding the non-compliant aspects of…" at bounding box center [432, 335] width 0 height 9
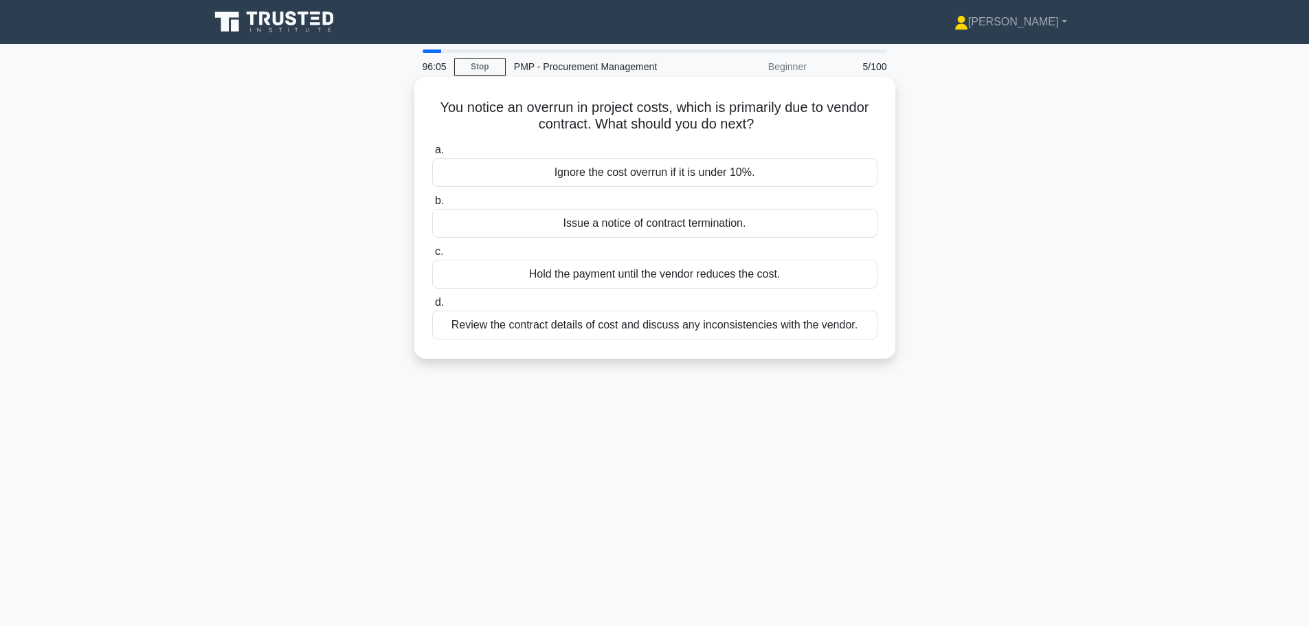
click at [517, 328] on div "Review the contract details of cost and discuss any inconsistencies with the ve…" at bounding box center [654, 325] width 445 height 29
click at [432, 307] on input "d. Review the contract details of cost and discuss any inconsistencies with the…" at bounding box center [432, 302] width 0 height 9
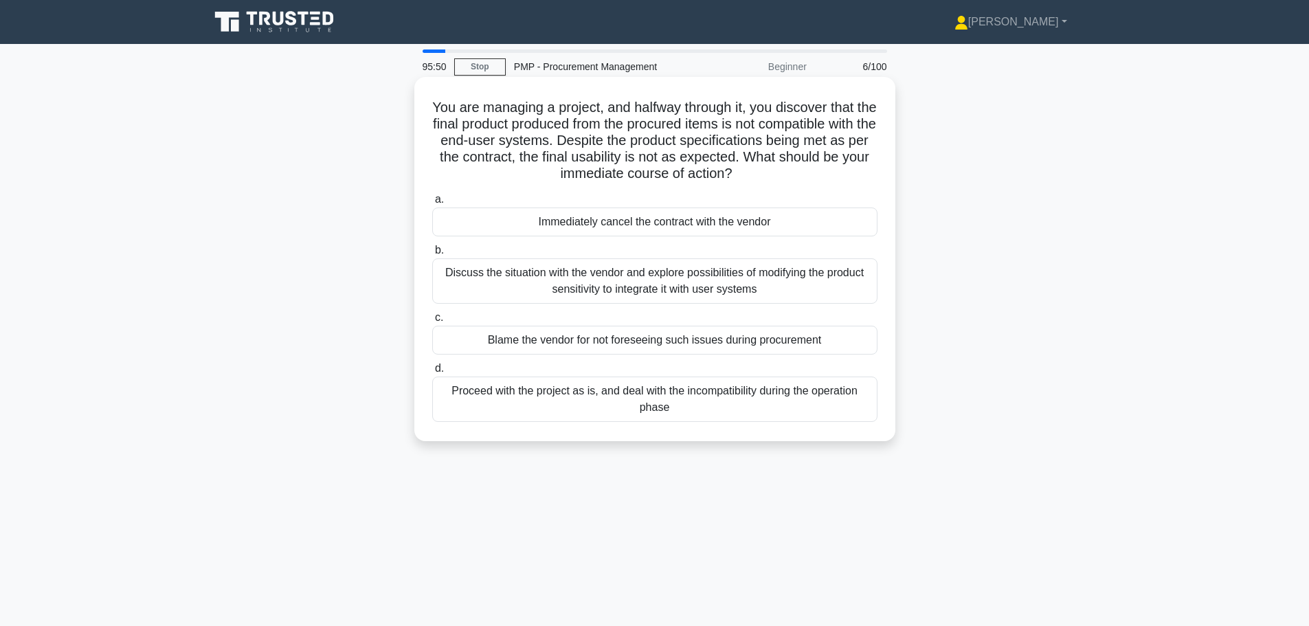
click at [471, 273] on div "Discuss the situation with the vendor and explore possibilities of modifying th…" at bounding box center [654, 280] width 445 height 45
click at [432, 255] on input "b. Discuss the situation with the vendor and explore possibilities of modifying…" at bounding box center [432, 250] width 0 height 9
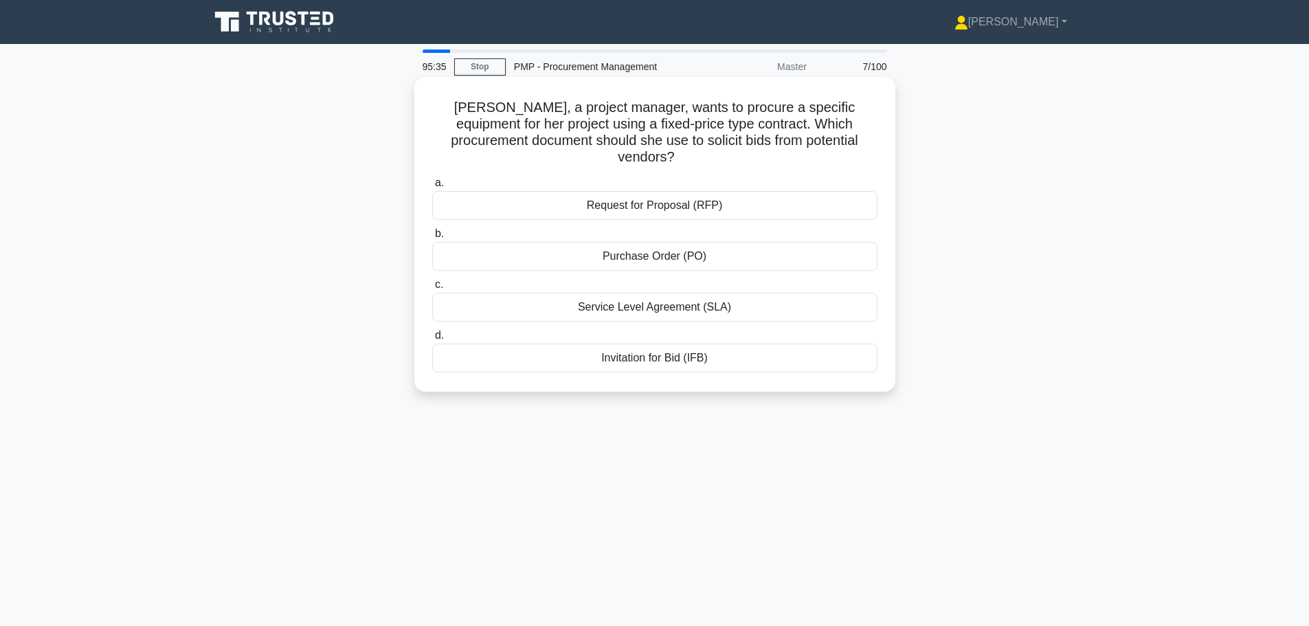
click at [558, 352] on div "Invitation for Bid (IFB)" at bounding box center [654, 358] width 445 height 29
click at [432, 340] on input "d. Invitation for Bid (IFB)" at bounding box center [432, 335] width 0 height 9
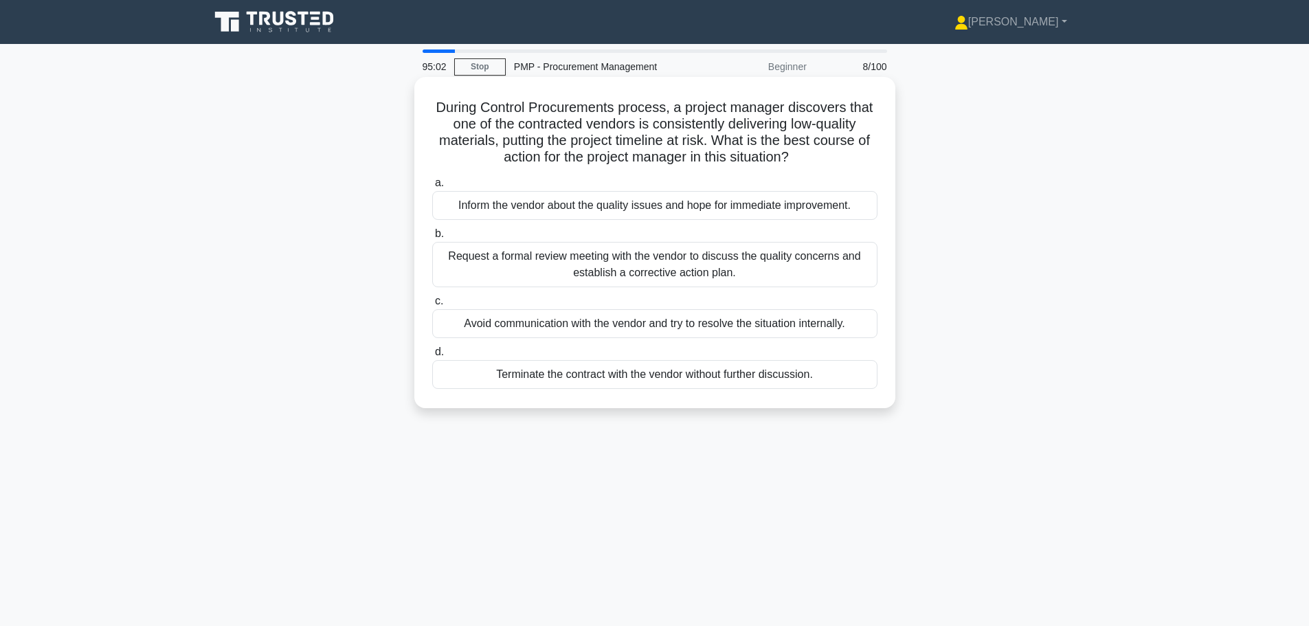
click at [642, 275] on div "Request a formal review meeting with the vendor to discuss the quality concerns…" at bounding box center [654, 264] width 445 height 45
click at [432, 238] on input "b. Request a formal review meeting with the vendor to discuss the quality conce…" at bounding box center [432, 233] width 0 height 9
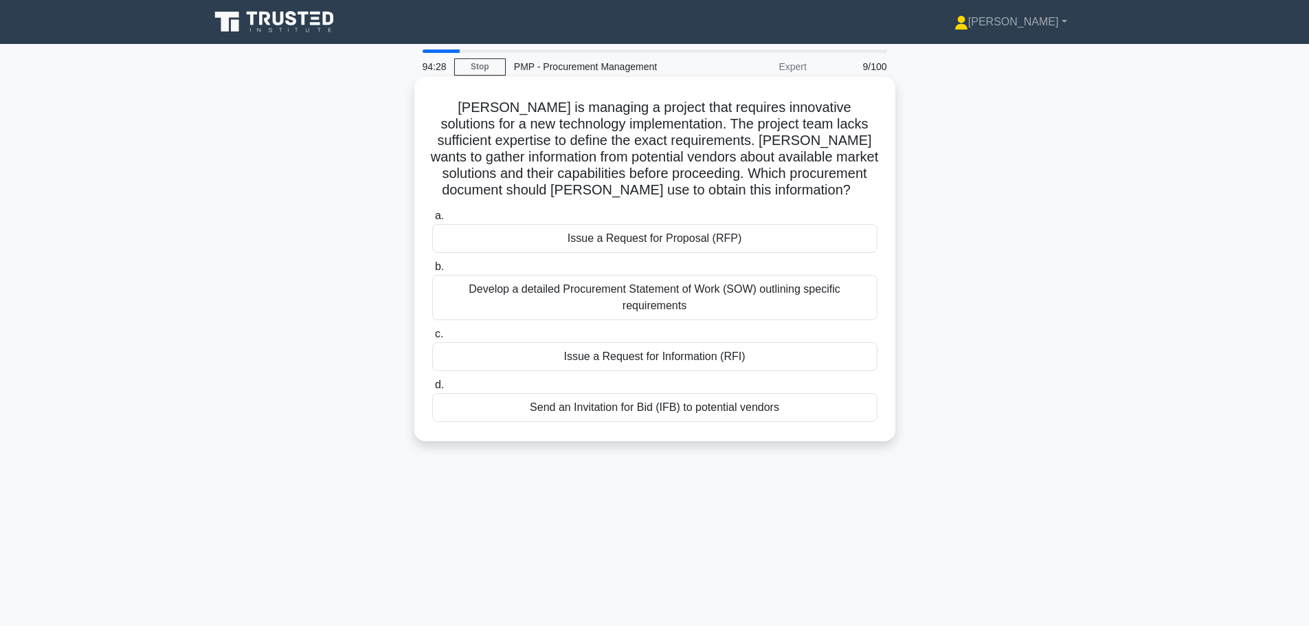
click at [609, 243] on div "Issue a Request for Proposal (RFP)" at bounding box center [654, 238] width 445 height 29
click at [432, 221] on input "a. Issue a Request for Proposal (RFP)" at bounding box center [432, 216] width 0 height 9
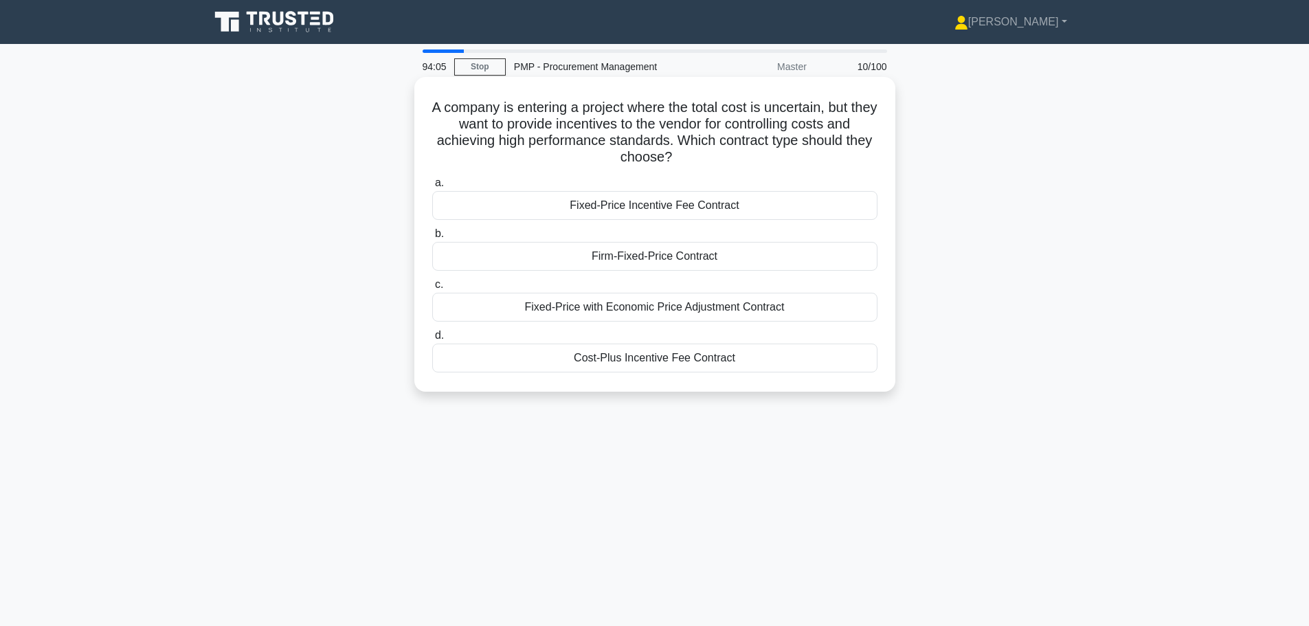
click at [636, 363] on div "Cost-Plus Incentive Fee Contract" at bounding box center [654, 358] width 445 height 29
click at [432, 340] on input "d. Cost-Plus Incentive Fee Contract" at bounding box center [432, 335] width 0 height 9
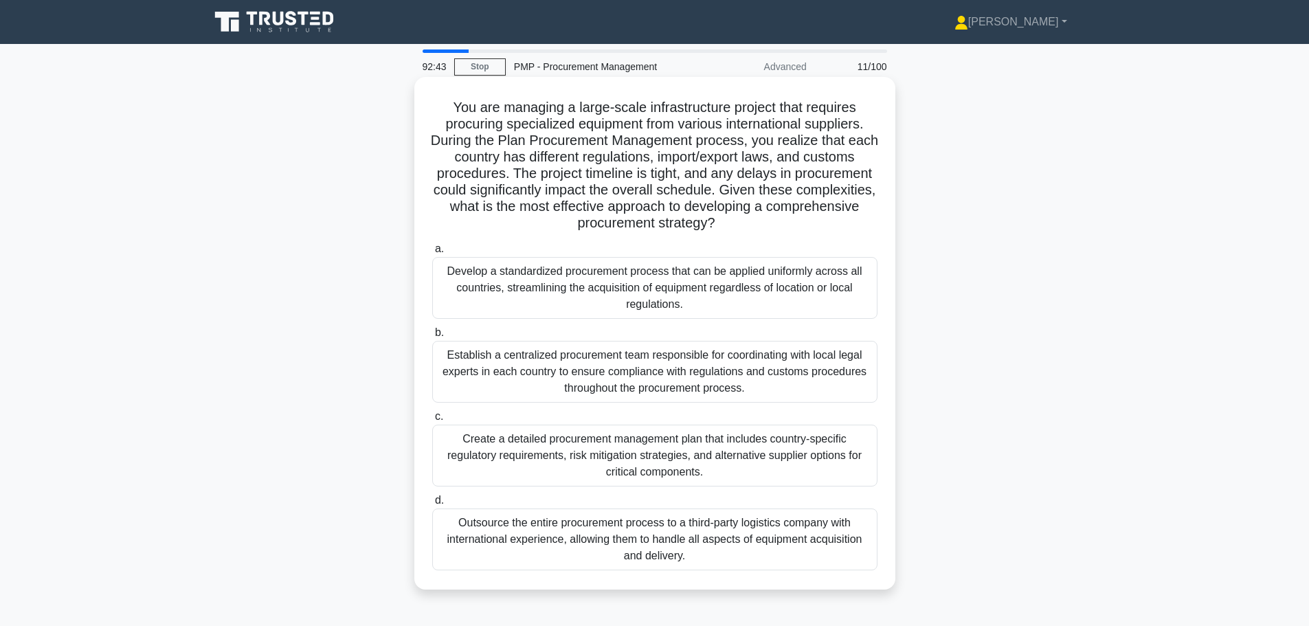
click at [604, 366] on div "Establish a centralized procurement team responsible for coordinating with loca…" at bounding box center [654, 372] width 445 height 62
click at [432, 337] on input "b. Establish a centralized procurement team responsible for coordinating with l…" at bounding box center [432, 332] width 0 height 9
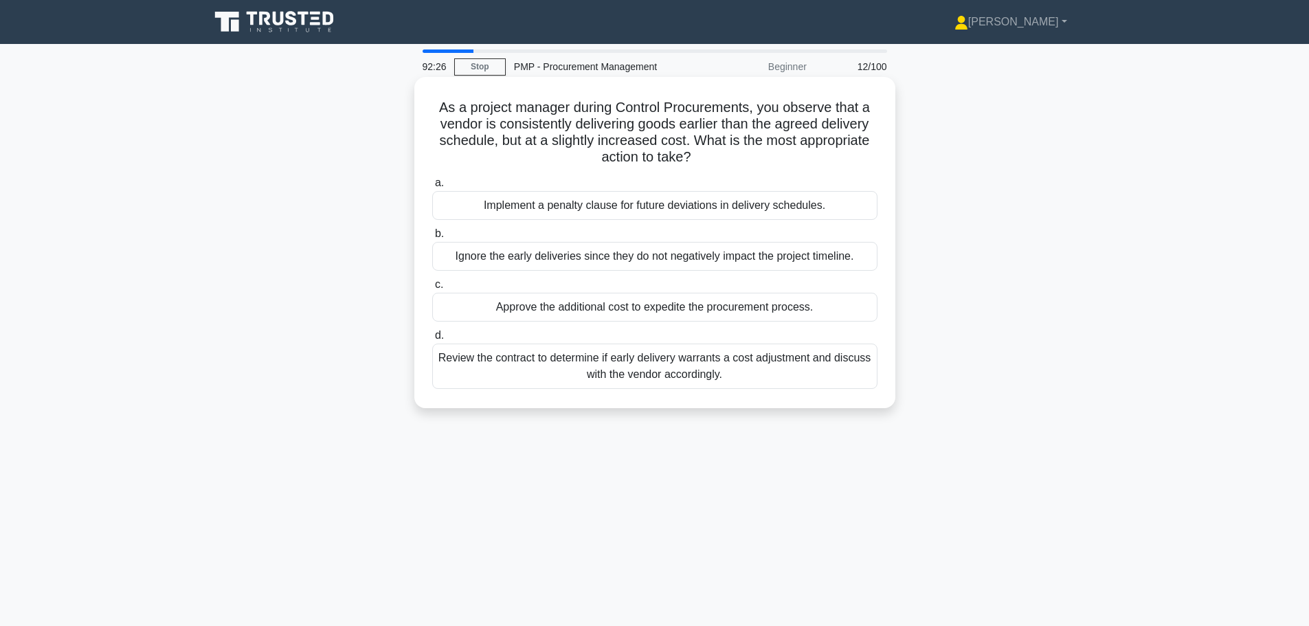
click at [607, 367] on div "Review the contract to determine if early delivery warrants a cost adjustment a…" at bounding box center [654, 366] width 445 height 45
click at [432, 340] on input "d. Review the contract to determine if early delivery warrants a cost adjustmen…" at bounding box center [432, 335] width 0 height 9
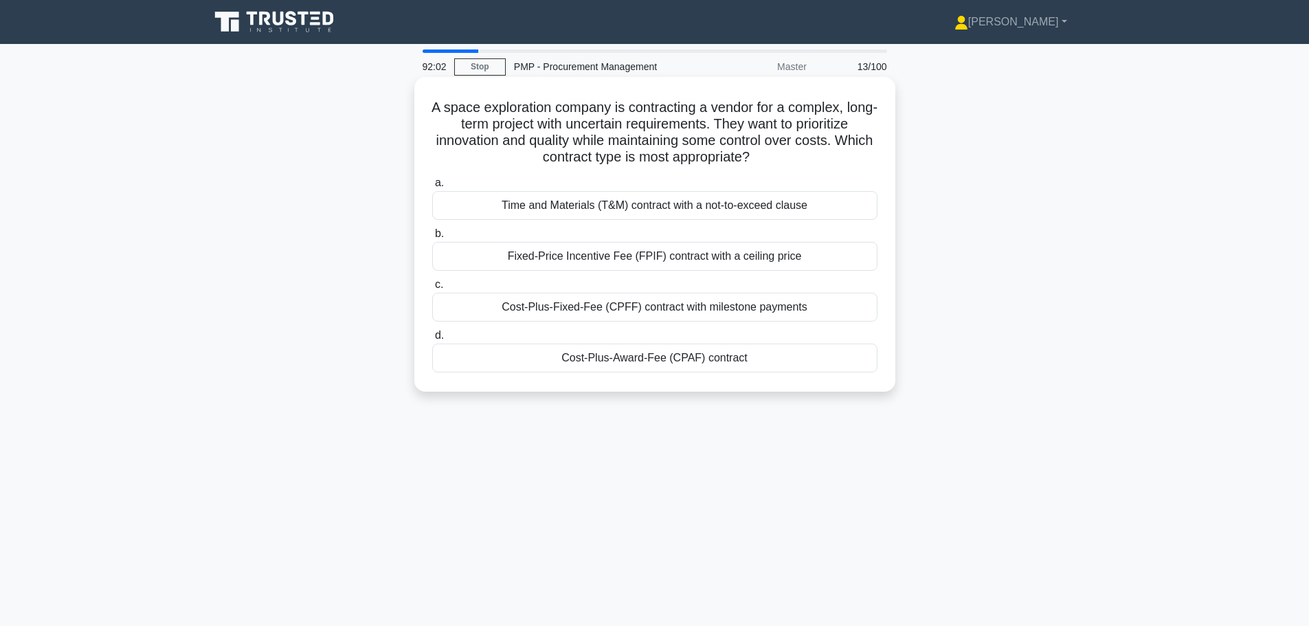
click at [639, 210] on div "Time and Materials (T&M) contract with a not-to-exceed clause" at bounding box center [654, 205] width 445 height 29
click at [432, 188] on input "a. Time and Materials (T&M) contract with a not-to-exceed clause" at bounding box center [432, 183] width 0 height 9
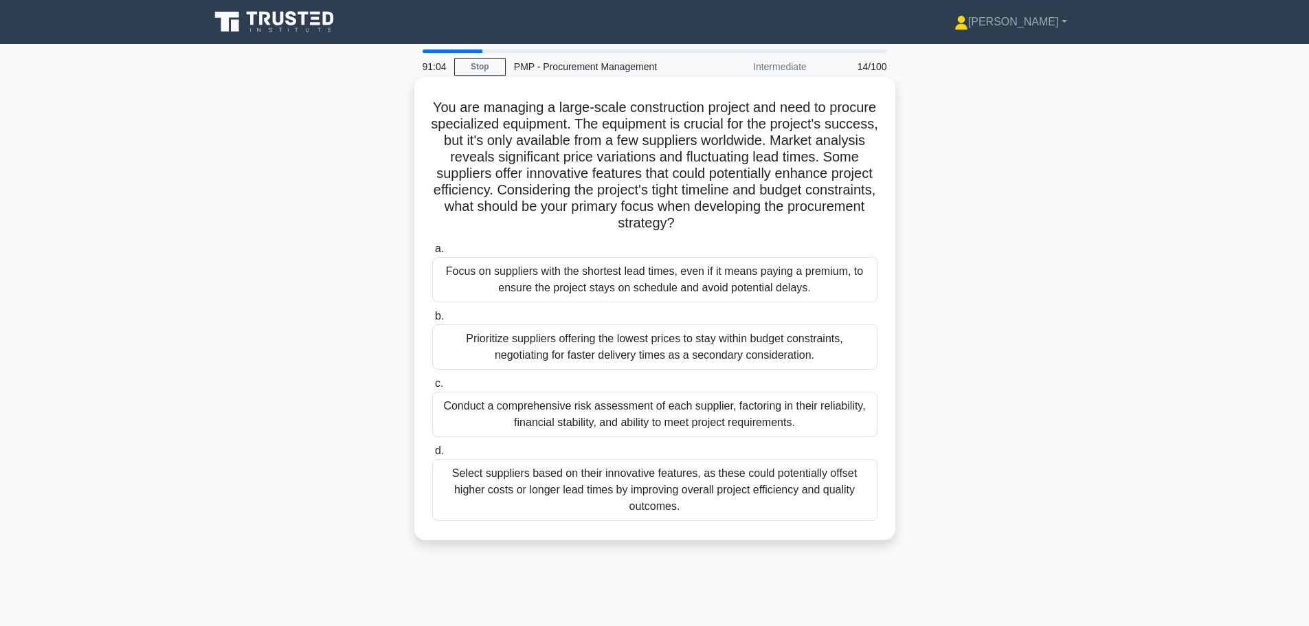
click at [735, 428] on div "Conduct a comprehensive risk assessment of each supplier, factoring in their re…" at bounding box center [654, 414] width 445 height 45
click at [432, 388] on input "c. Conduct a comprehensive risk assessment of each supplier, factoring in their…" at bounding box center [432, 383] width 0 height 9
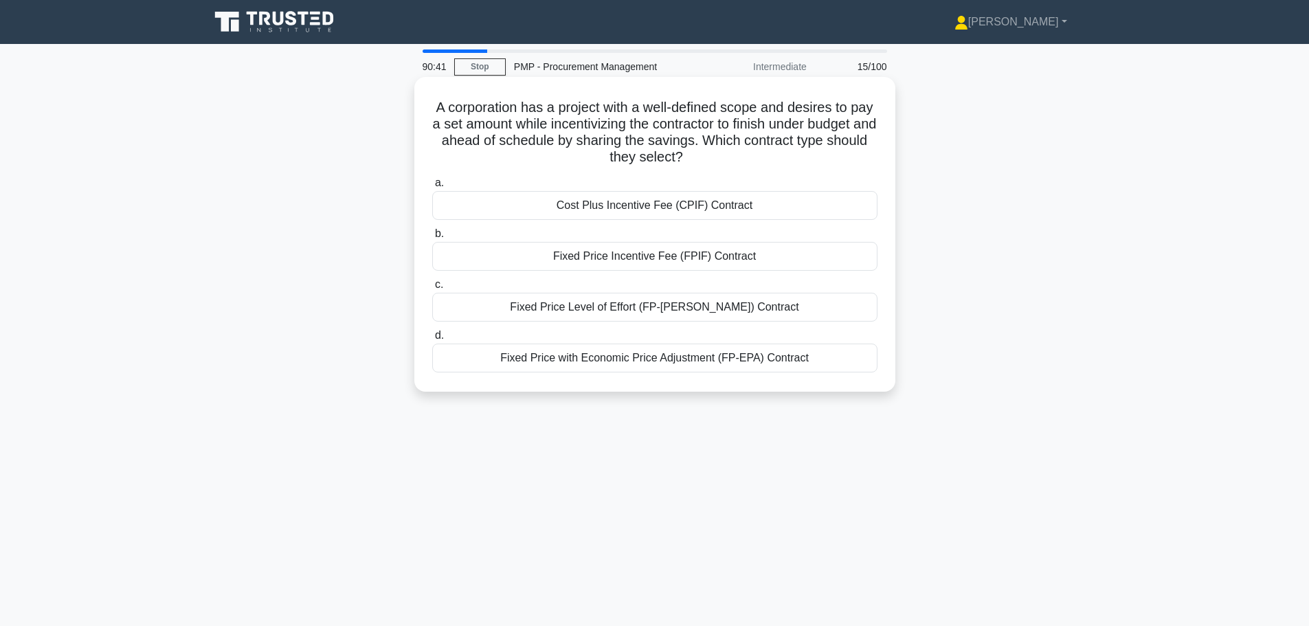
click at [559, 258] on div "Fixed Price Incentive Fee (FPIF) Contract" at bounding box center [654, 256] width 445 height 29
click at [432, 238] on input "b. Fixed Price Incentive Fee (FPIF) Contract" at bounding box center [432, 233] width 0 height 9
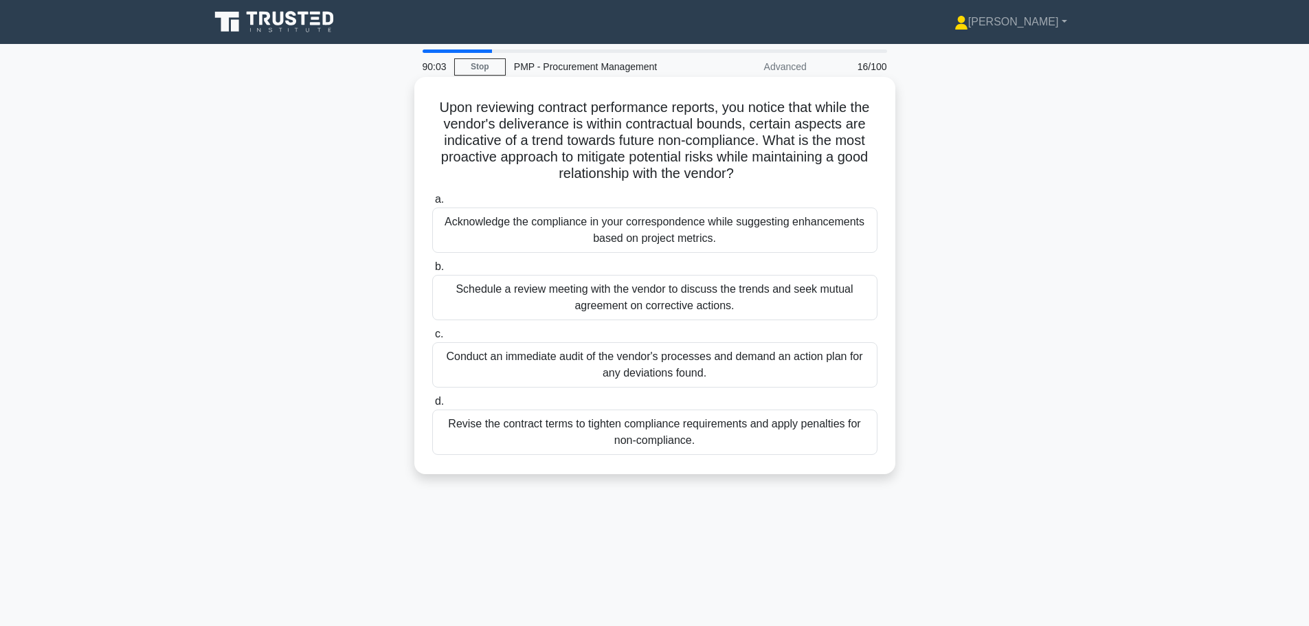
click at [553, 286] on div "Schedule a review meeting with the vendor to discuss the trends and seek mutual…" at bounding box center [654, 297] width 445 height 45
click at [432, 271] on input "b. Schedule a review meeting with the vendor to discuss the trends and seek mut…" at bounding box center [432, 266] width 0 height 9
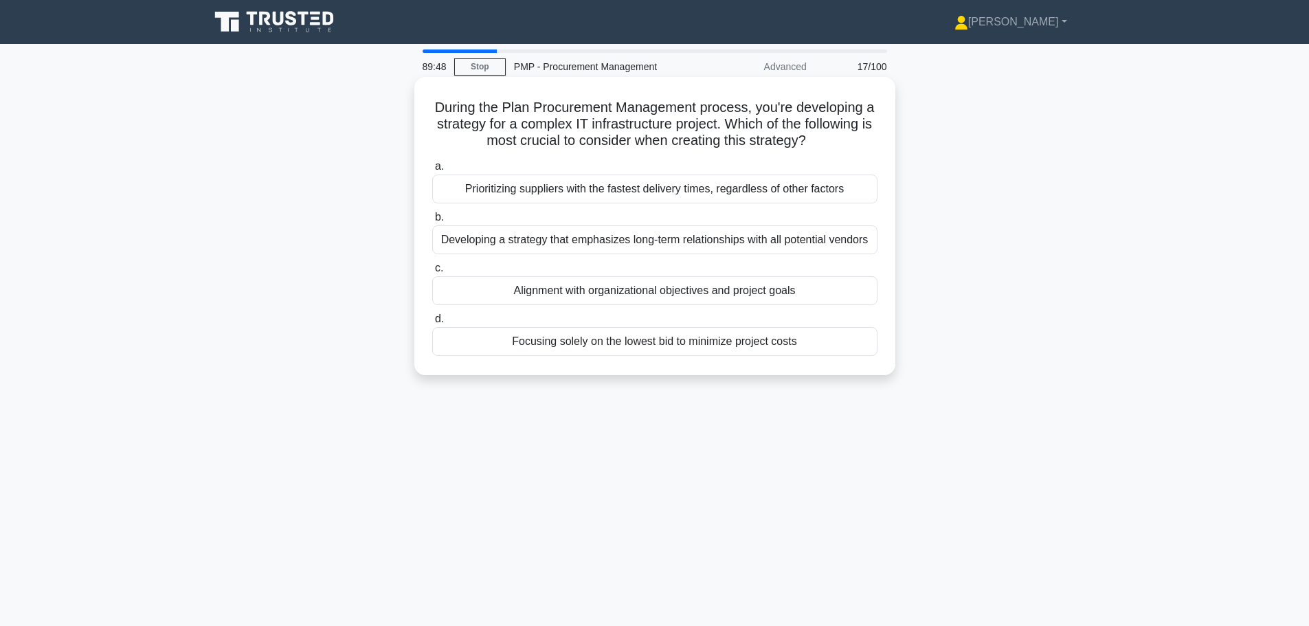
click at [534, 305] on div "Alignment with organizational objectives and project goals" at bounding box center [654, 290] width 445 height 29
click at [432, 273] on input "c. Alignment with organizational objectives and project goals" at bounding box center [432, 268] width 0 height 9
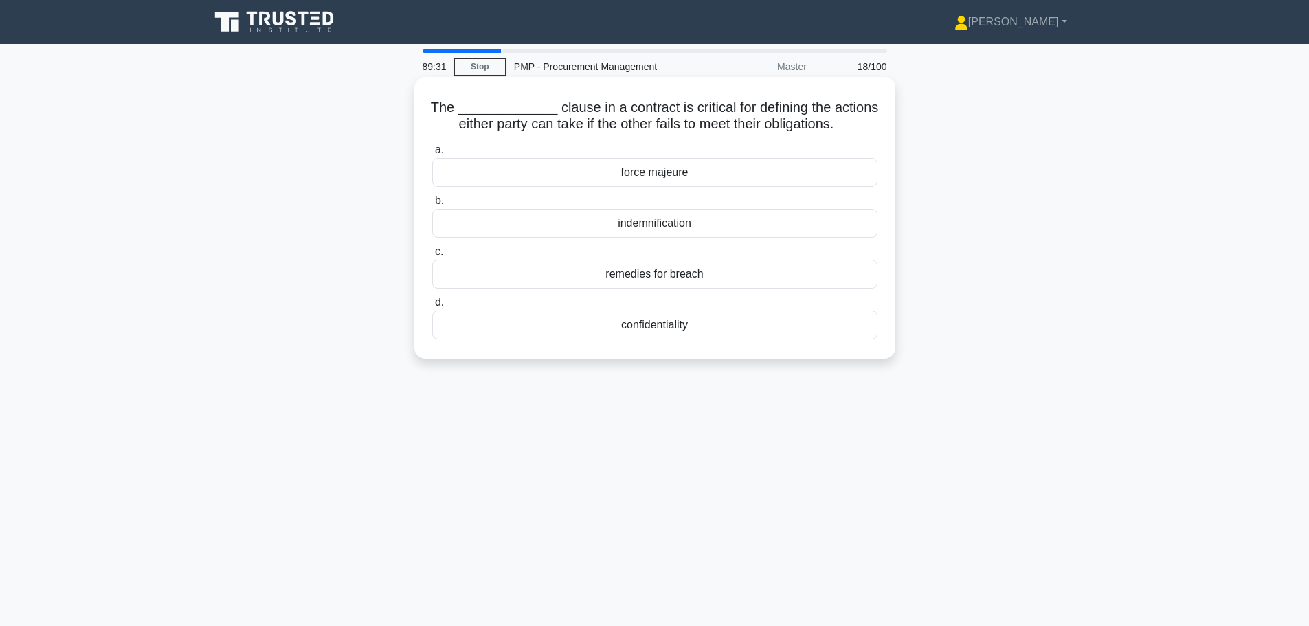
click at [554, 275] on div "remedies for breach" at bounding box center [654, 274] width 445 height 29
click at [432, 256] on input "c. remedies for breach" at bounding box center [432, 251] width 0 height 9
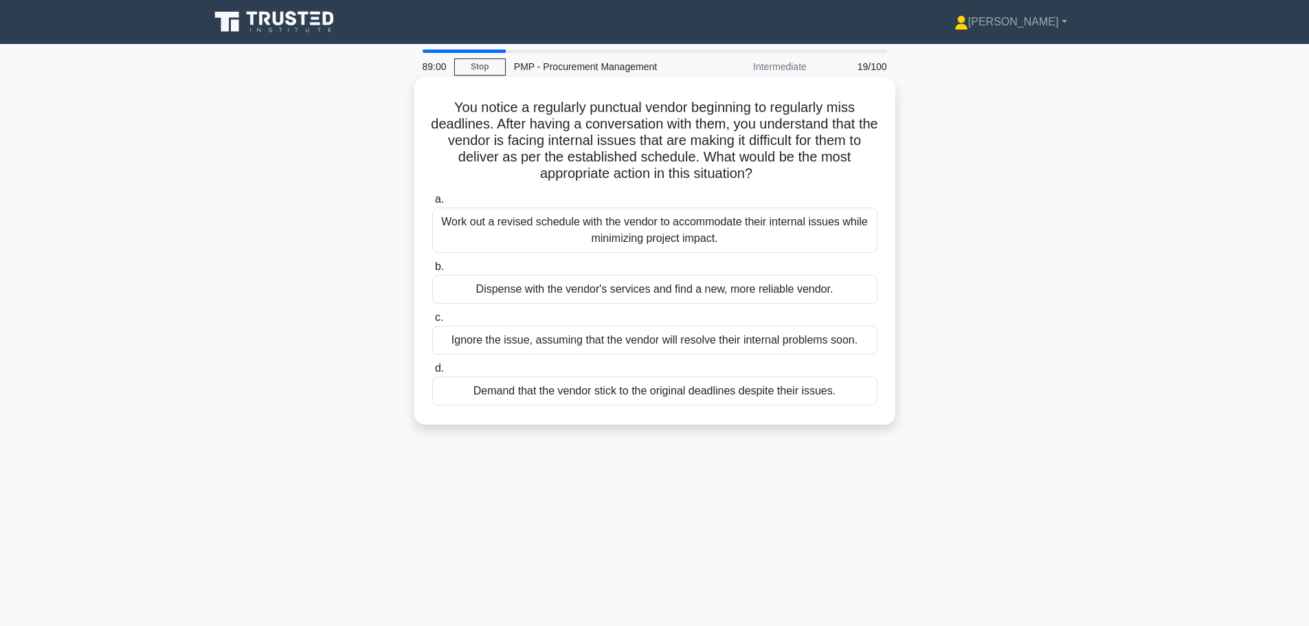
click at [508, 231] on div "Work out a revised schedule with the vendor to accommodate their internal issue…" at bounding box center [654, 229] width 445 height 45
click at [432, 204] on input "a. Work out a revised schedule with the vendor to accommodate their internal is…" at bounding box center [432, 199] width 0 height 9
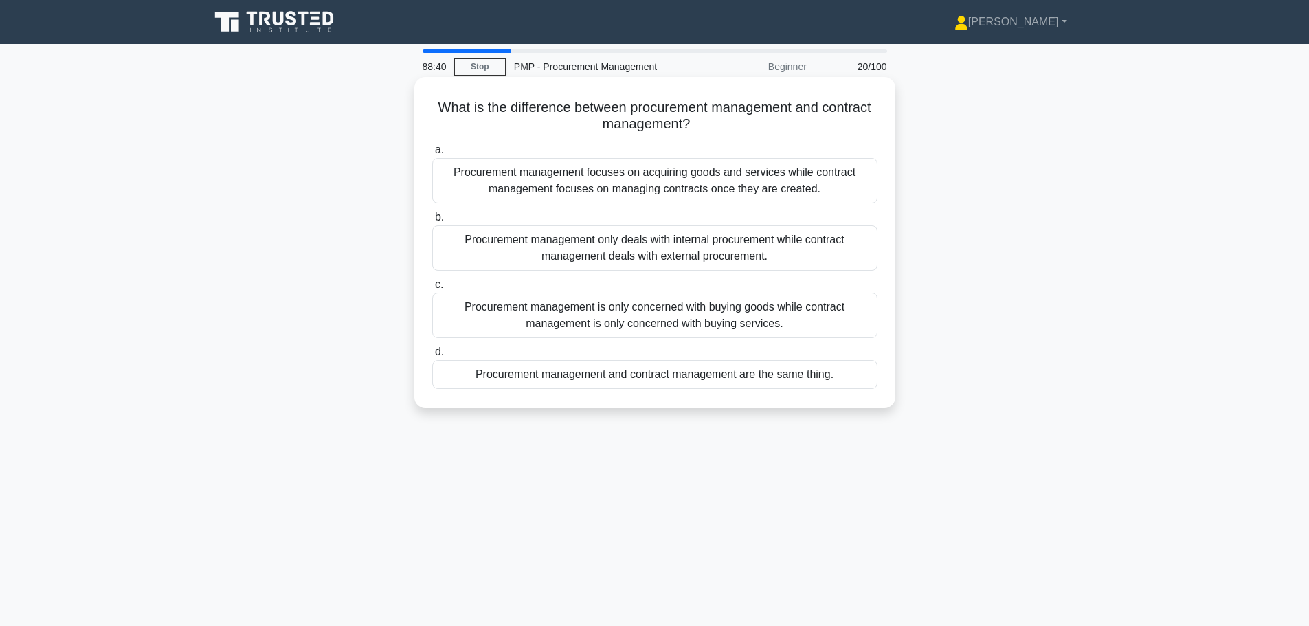
click at [522, 182] on div "Procurement management focuses on acquiring goods and services while contract m…" at bounding box center [654, 180] width 445 height 45
click at [432, 155] on input "a. Procurement management focuses on acquiring goods and services while contrac…" at bounding box center [432, 150] width 0 height 9
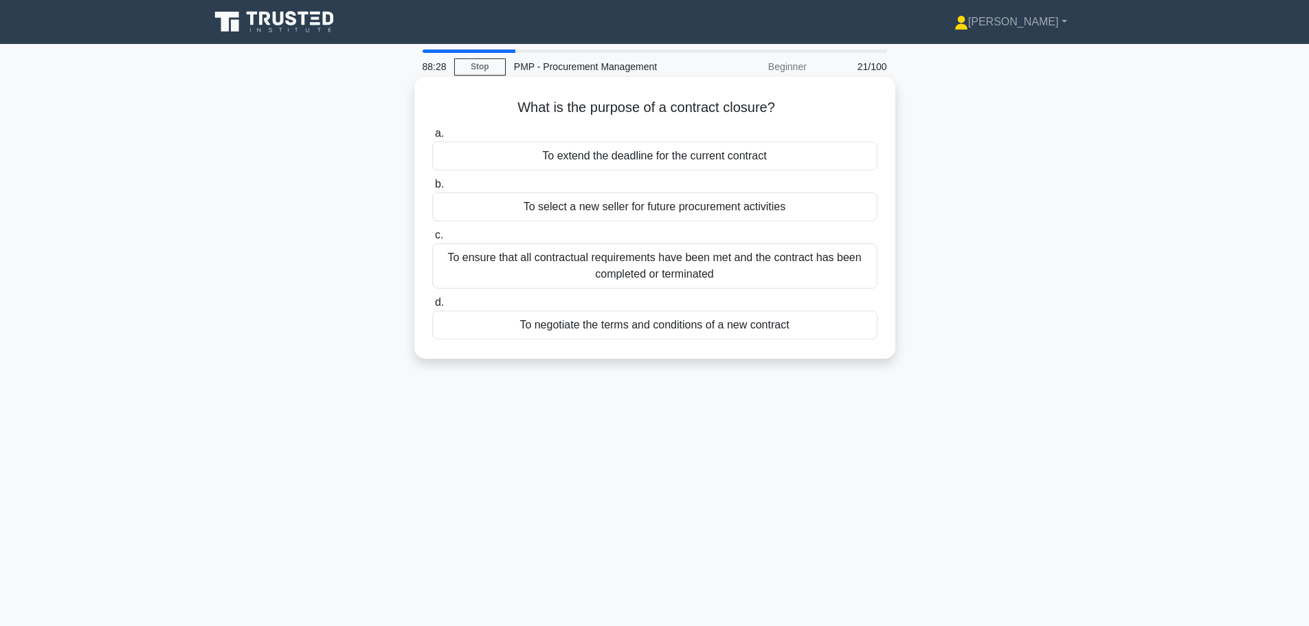
click at [578, 259] on div "To ensure that all contractual requirements have been met and the contract has …" at bounding box center [654, 265] width 445 height 45
click at [432, 240] on input "c. To ensure that all contractual requirements have been met and the contract h…" at bounding box center [432, 235] width 0 height 9
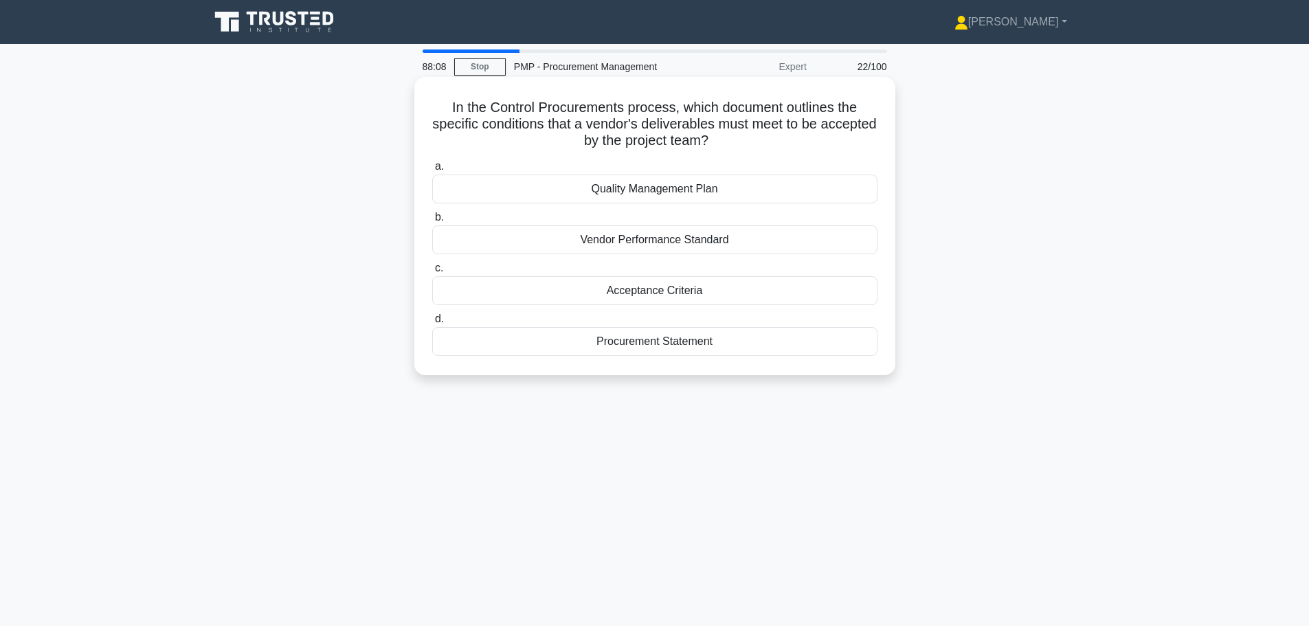
click at [587, 299] on div "Acceptance Criteria" at bounding box center [654, 290] width 445 height 29
click at [432, 273] on input "c. Acceptance Criteria" at bounding box center [432, 268] width 0 height 9
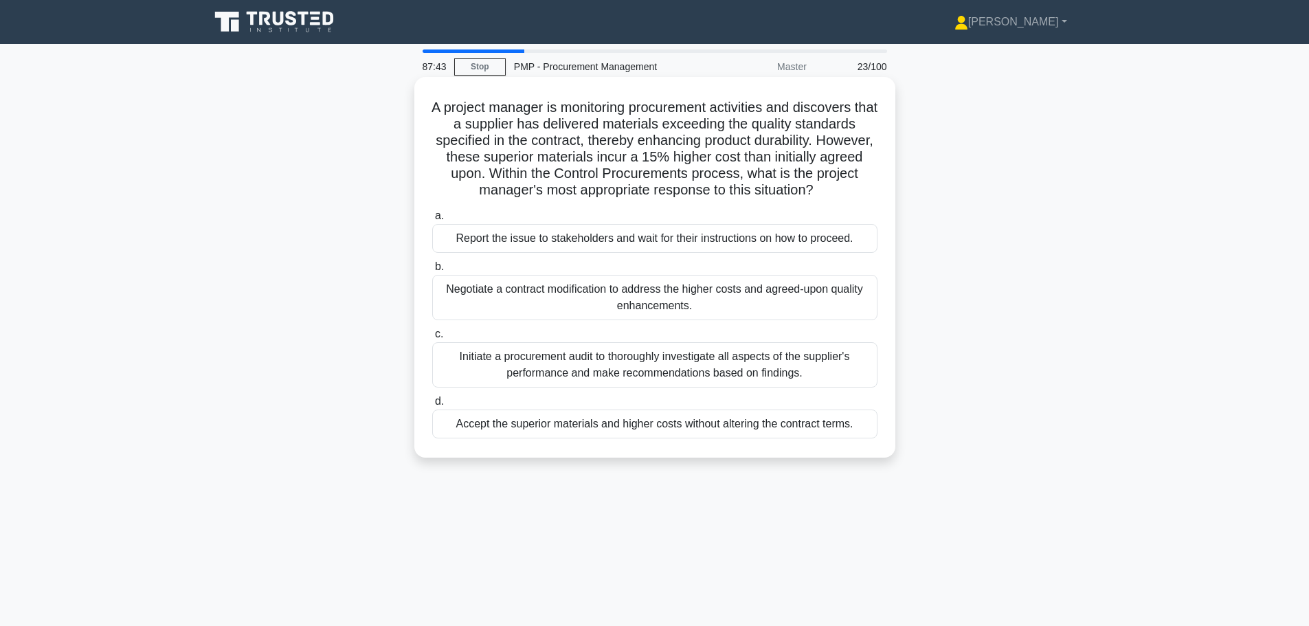
drag, startPoint x: 624, startPoint y: 293, endPoint x: 625, endPoint y: 278, distance: 14.5
click at [625, 278] on div "Negotiate a contract modification to address the higher costs and agreed-upon q…" at bounding box center [654, 297] width 445 height 45
click at [432, 271] on input "b. Negotiate a contract modification to address the higher costs and agreed-upo…" at bounding box center [432, 266] width 0 height 9
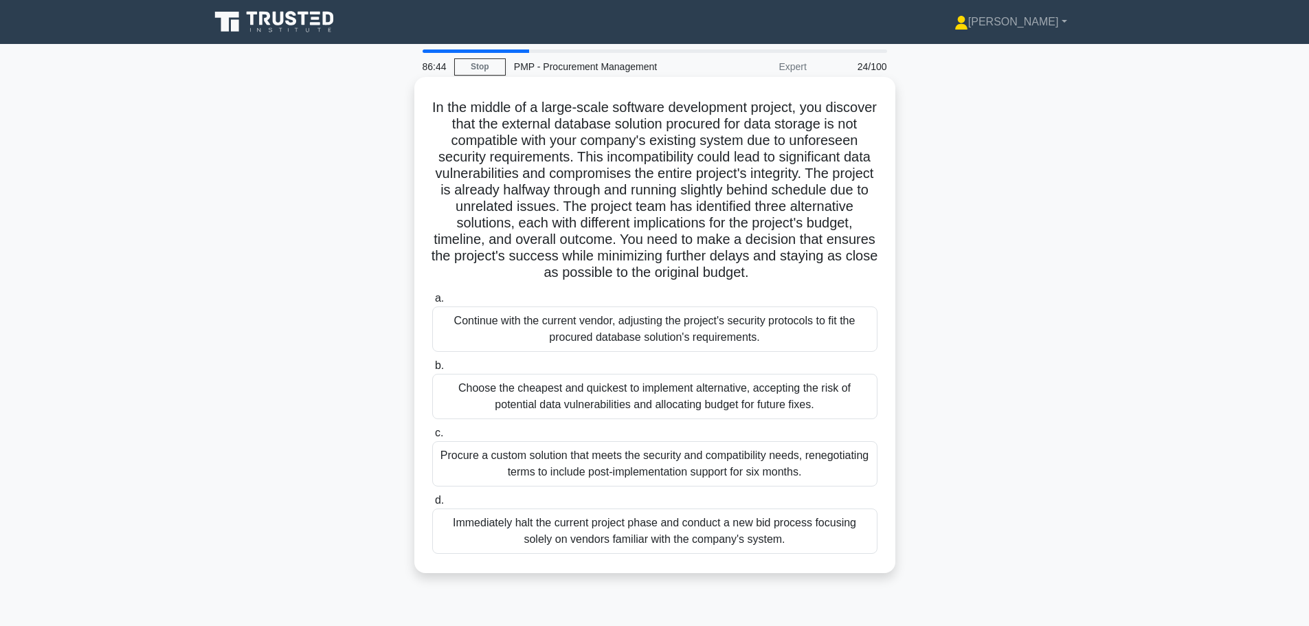
click at [583, 541] on div "Immediately halt the current project phase and conduct a new bid process focusi…" at bounding box center [654, 530] width 445 height 45
click at [432, 505] on input "d. Immediately halt the current project phase and conduct a new bid process foc…" at bounding box center [432, 500] width 0 height 9
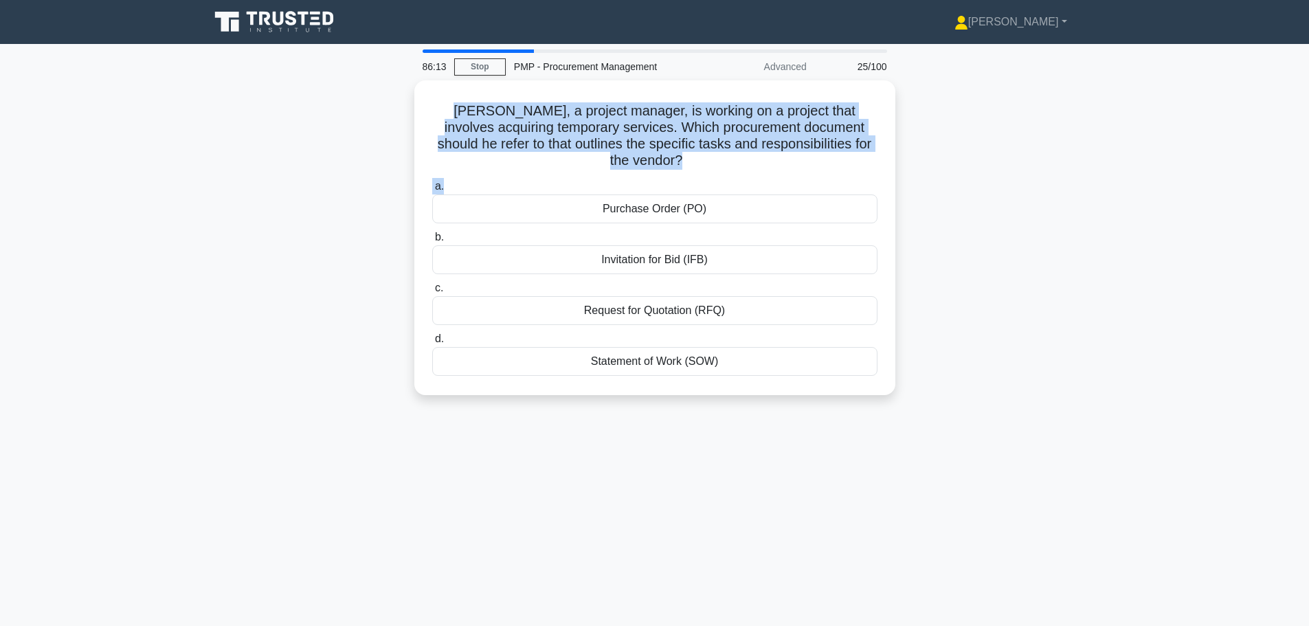
drag, startPoint x: 435, startPoint y: 108, endPoint x: 934, endPoint y: 170, distance: 502.6
click at [934, 170] on div "Peter, a project manager, is working on a project that involves acquiring tempo…" at bounding box center [654, 245] width 907 height 331
copy div "Peter, a project manager, is working on a project that involves acquiring tempo…"
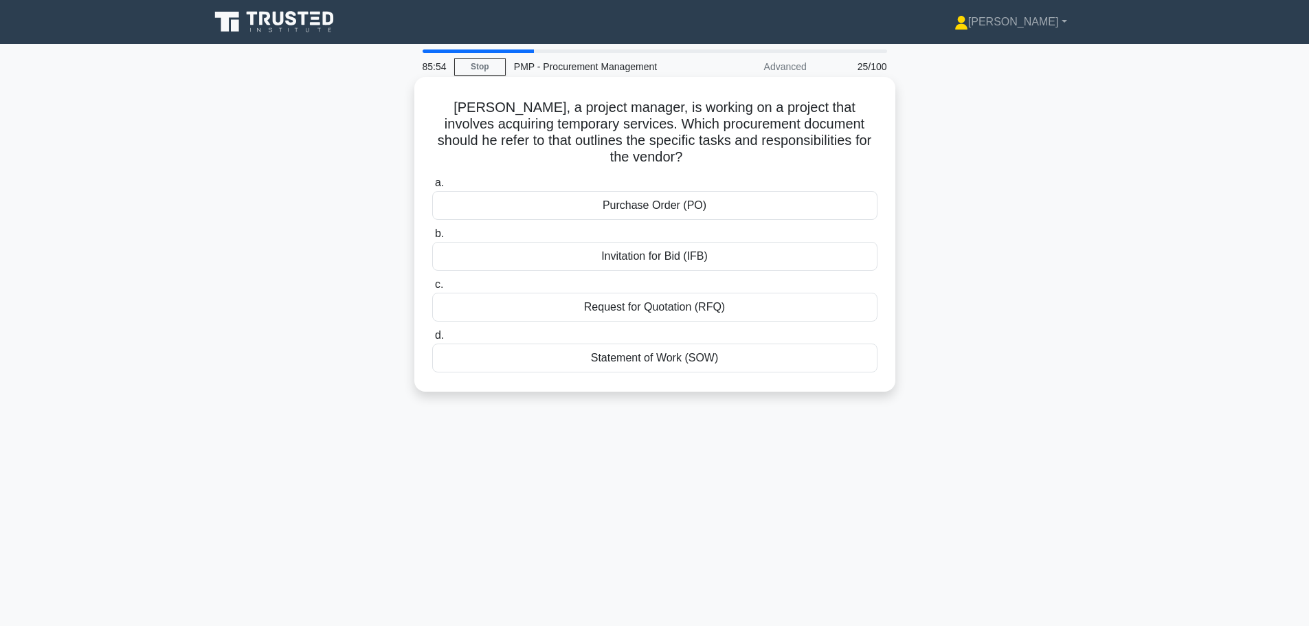
click at [633, 344] on div "Statement of Work (SOW)" at bounding box center [654, 358] width 445 height 29
click at [432, 339] on input "d. Statement of Work (SOW)" at bounding box center [432, 335] width 0 height 9
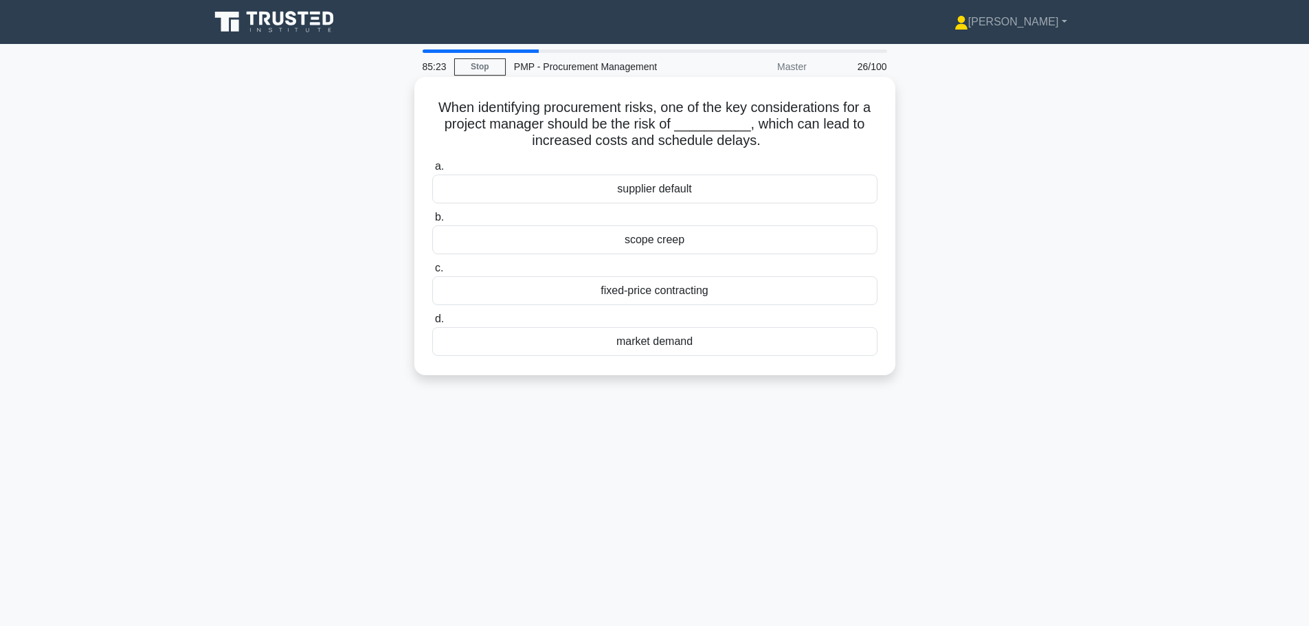
click at [658, 194] on div "supplier default" at bounding box center [654, 189] width 445 height 29
click at [432, 171] on input "a. supplier default" at bounding box center [432, 166] width 0 height 9
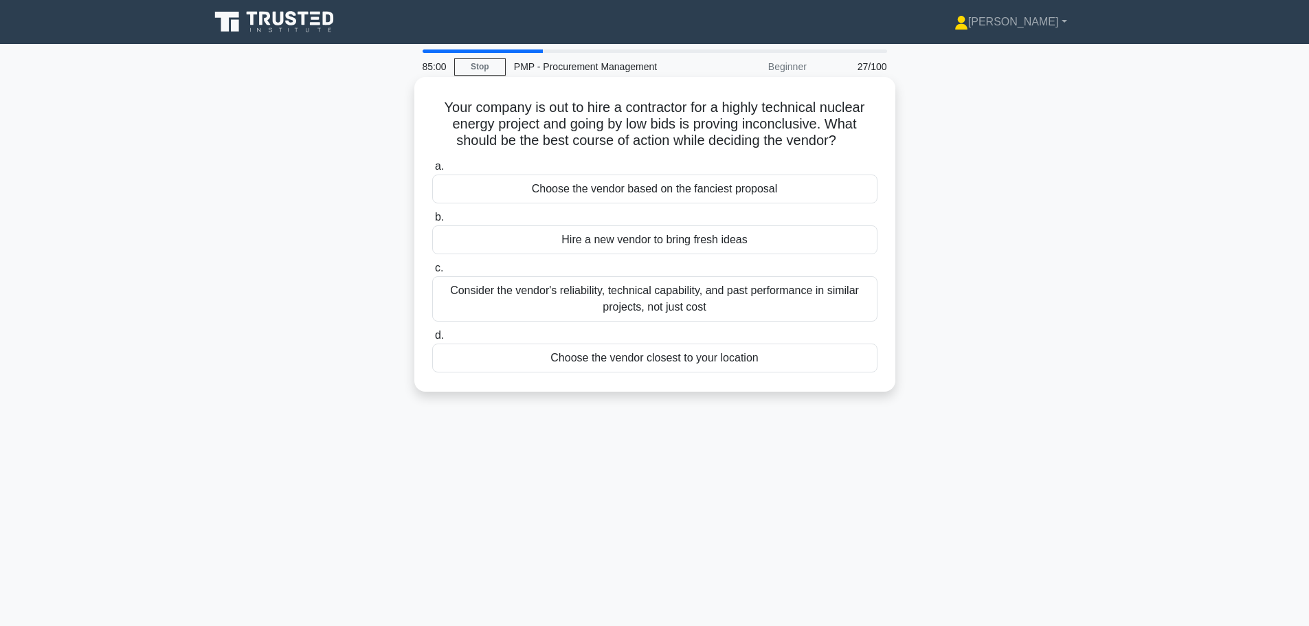
click at [646, 288] on div "Consider the vendor's reliability, technical capability, and past performance i…" at bounding box center [654, 298] width 445 height 45
click at [432, 273] on input "c. Consider the vendor's reliability, technical capability, and past performanc…" at bounding box center [432, 268] width 0 height 9
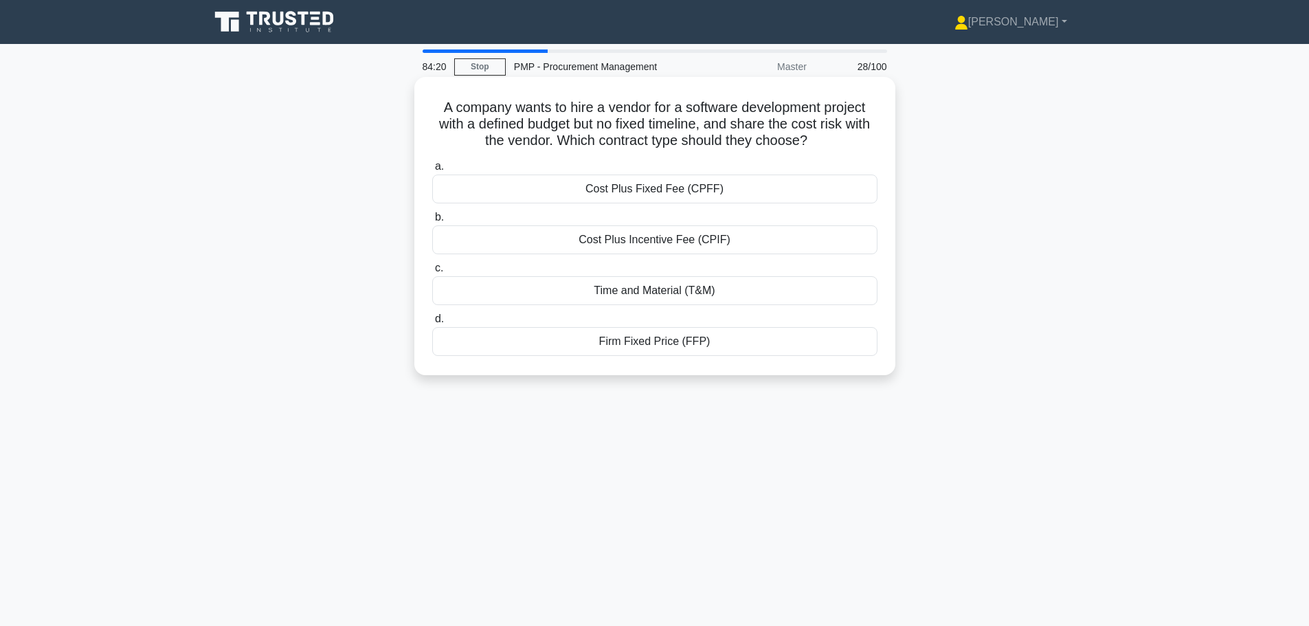
click at [649, 337] on div "Firm Fixed Price (FFP)" at bounding box center [654, 341] width 445 height 29
click at [432, 324] on input "d. Firm Fixed Price (FFP)" at bounding box center [432, 319] width 0 height 9
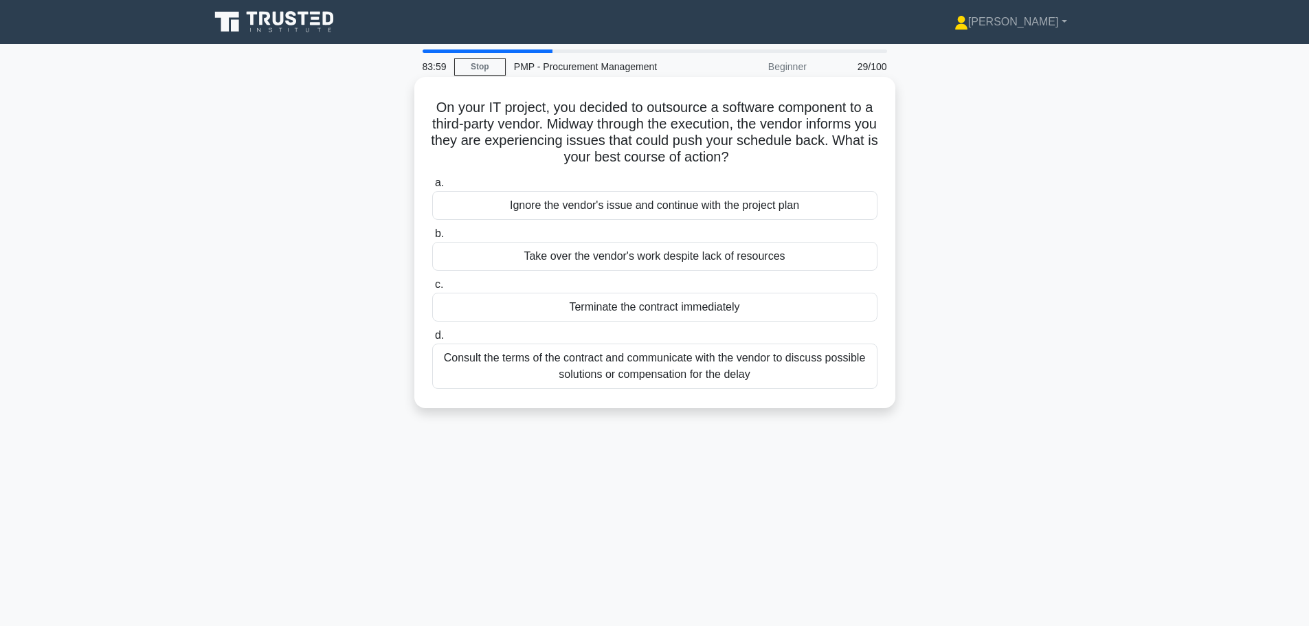
click at [642, 369] on div "Consult the terms of the contract and communicate with the vendor to discuss po…" at bounding box center [654, 366] width 445 height 45
click at [432, 340] on input "d. Consult the terms of the contract and communicate with the vendor to discuss…" at bounding box center [432, 335] width 0 height 9
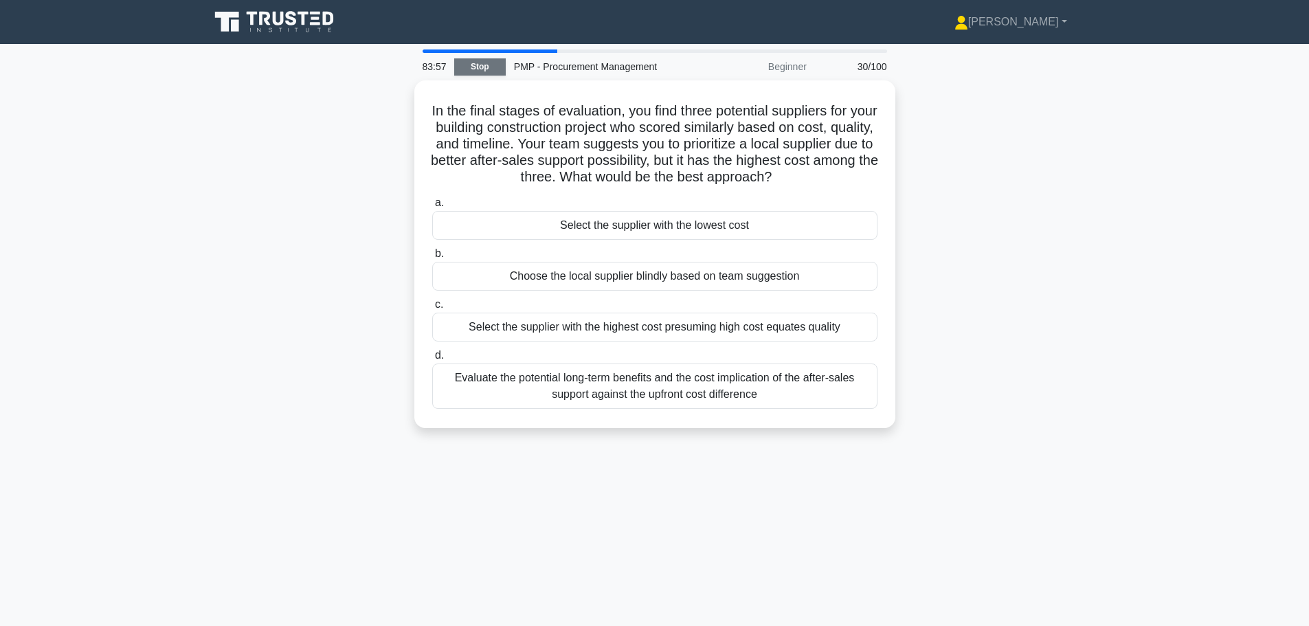
click at [489, 74] on link "Stop" at bounding box center [480, 66] width 52 height 17
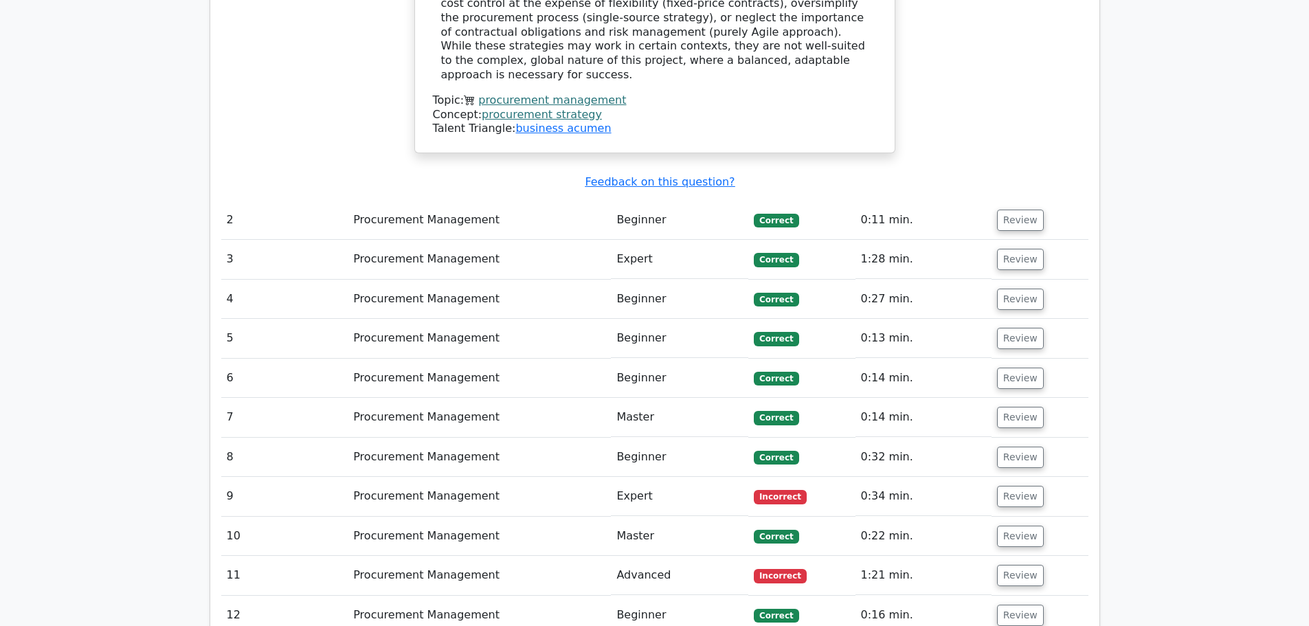
scroll to position [1649, 0]
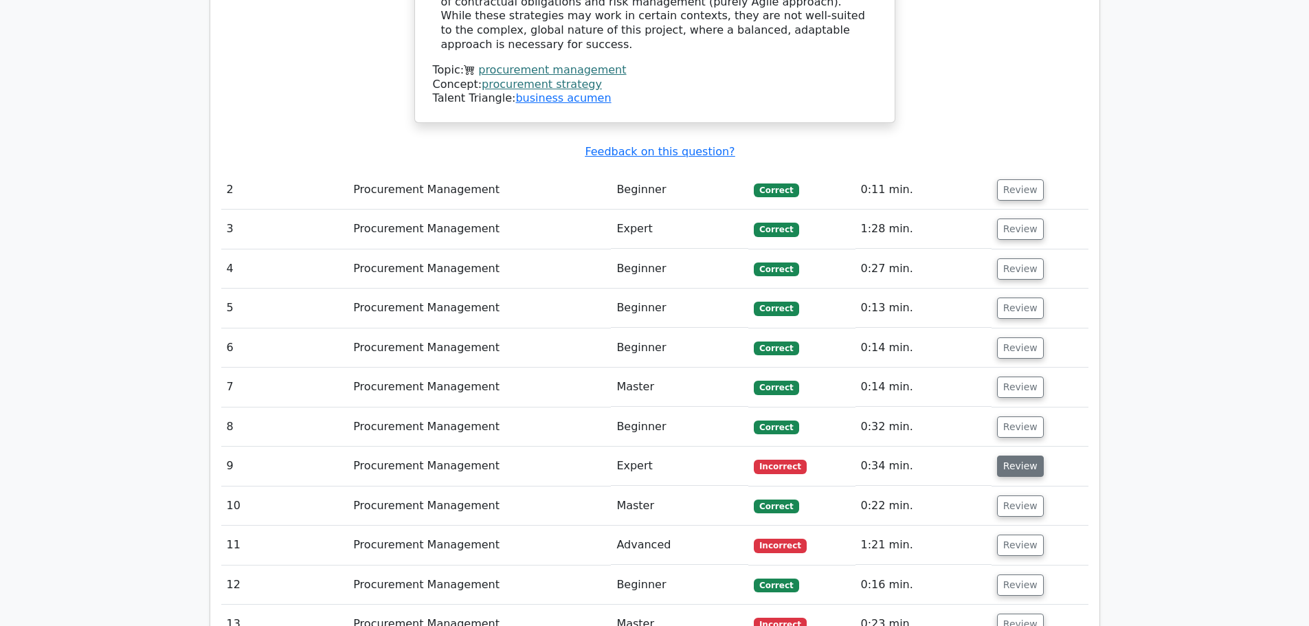
click at [1002, 455] on button "Review" at bounding box center [1020, 465] width 47 height 21
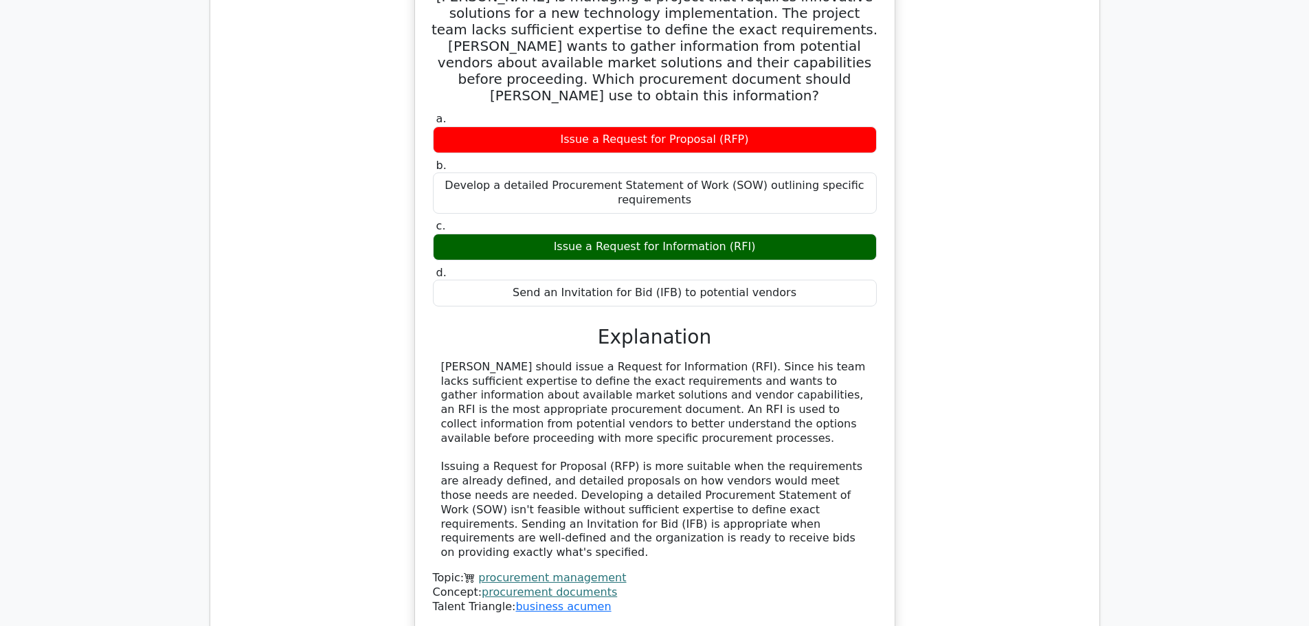
scroll to position [2405, 0]
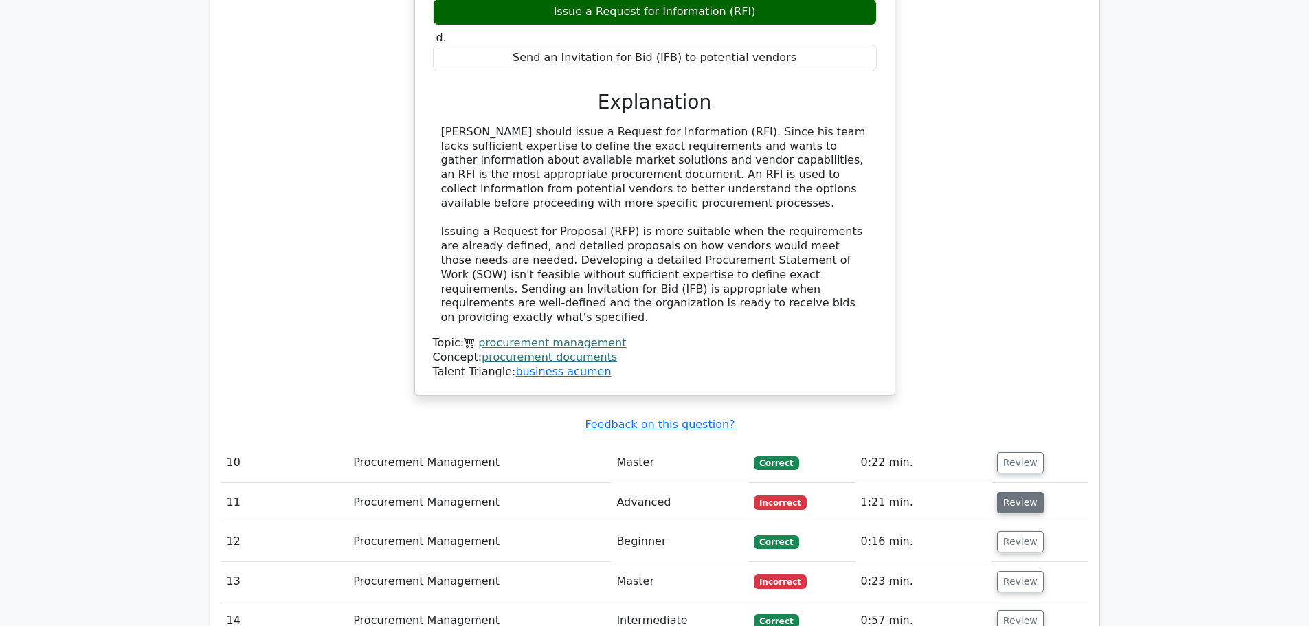
click at [1008, 492] on button "Review" at bounding box center [1020, 502] width 47 height 21
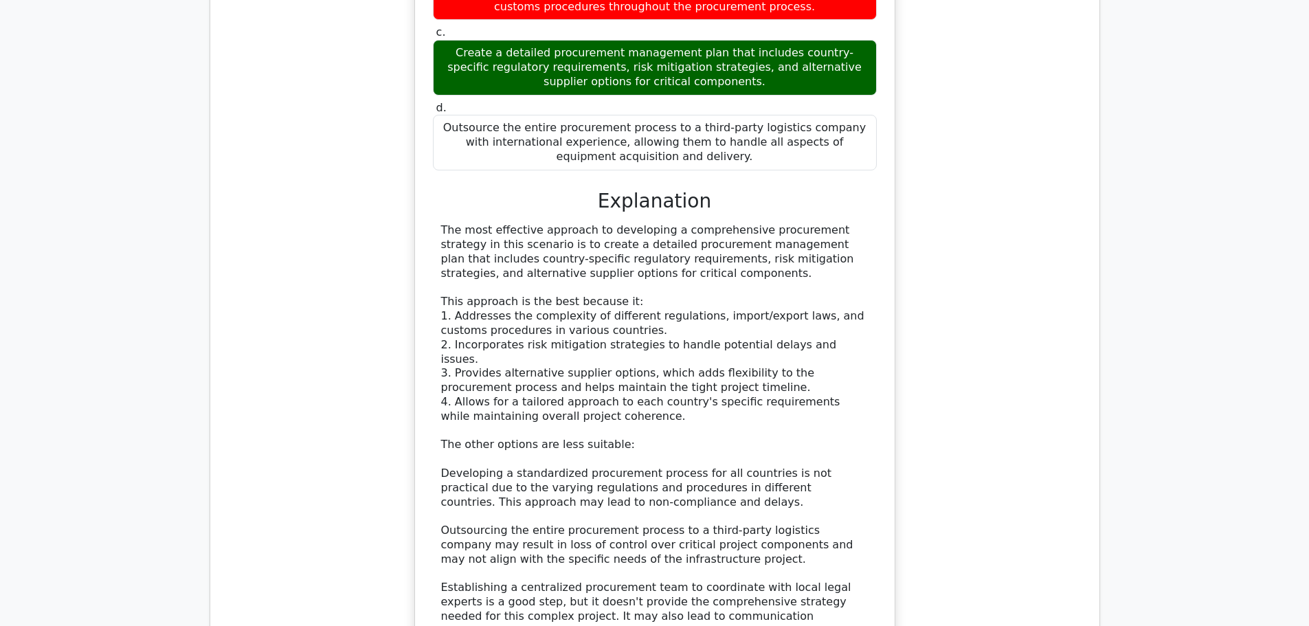
scroll to position [3435, 0]
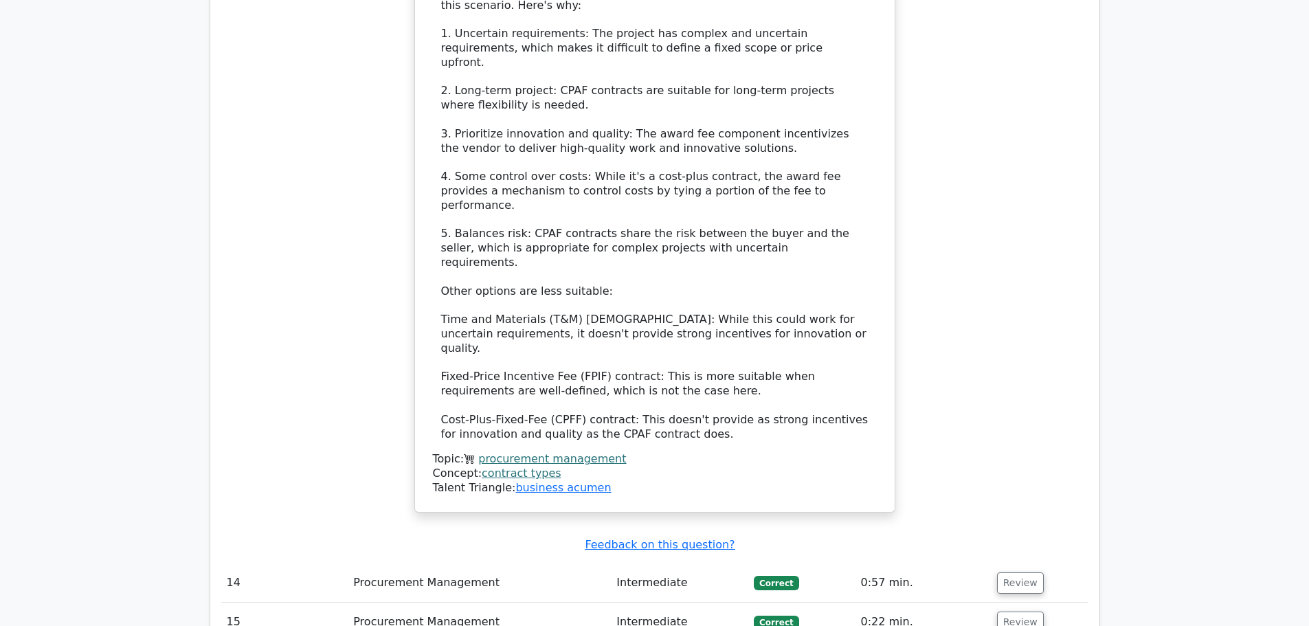
scroll to position [4740, 0]
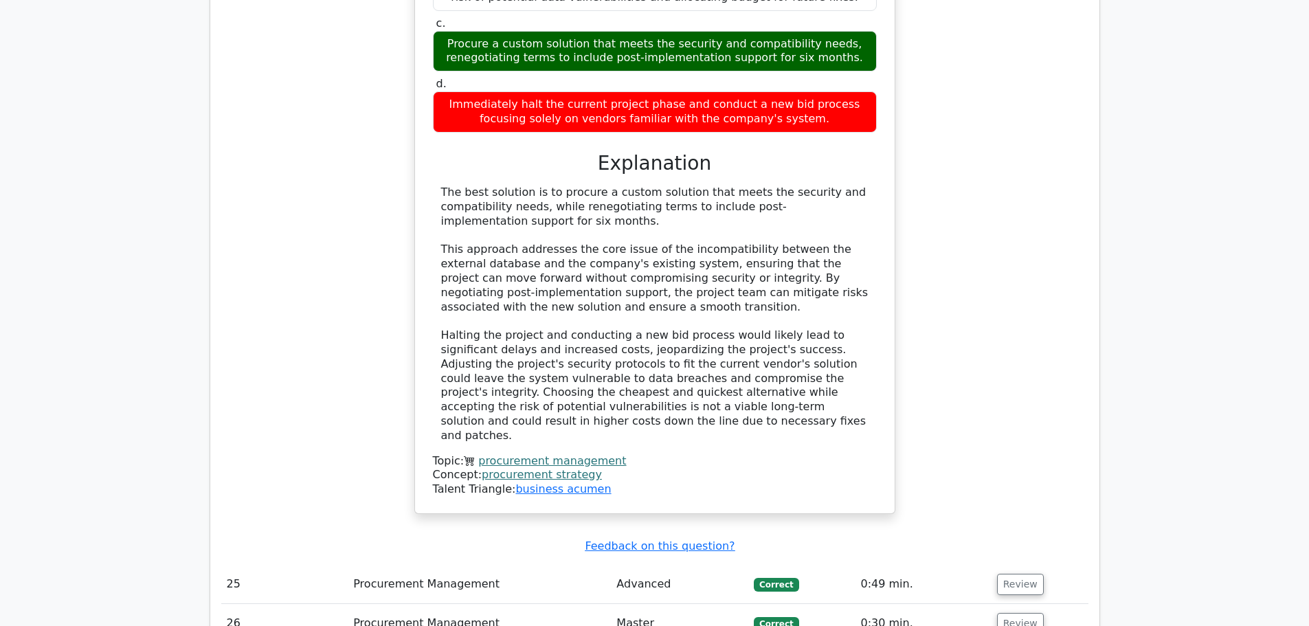
scroll to position [5840, 0]
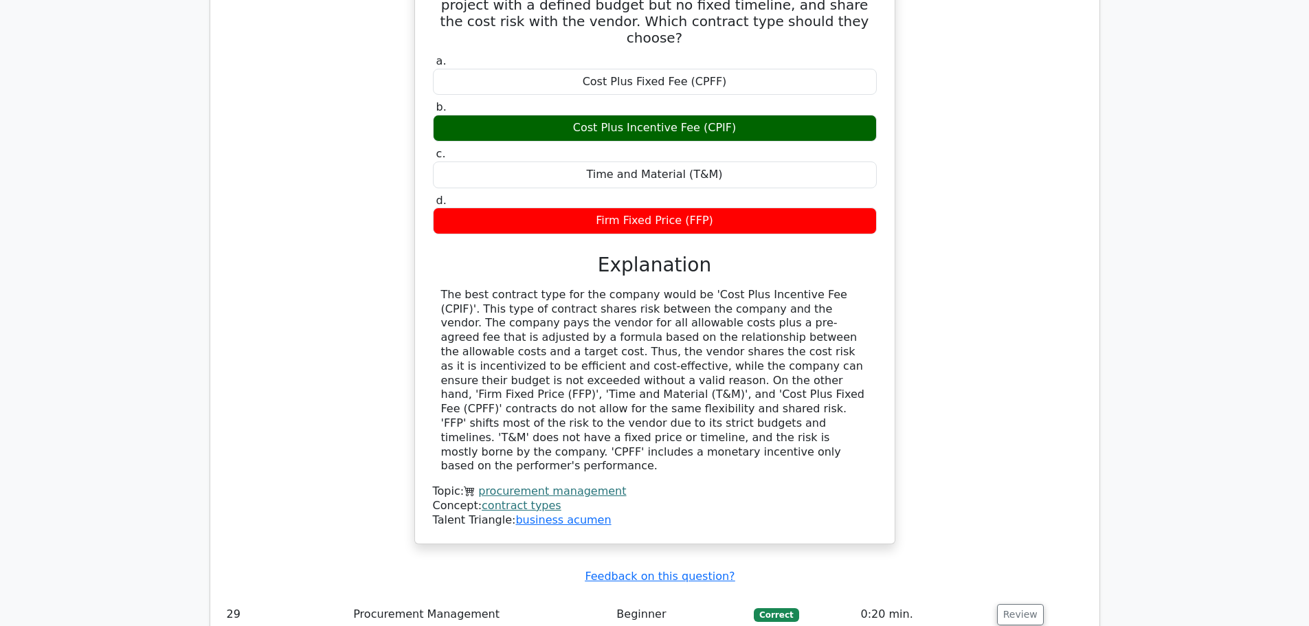
scroll to position [6573, 0]
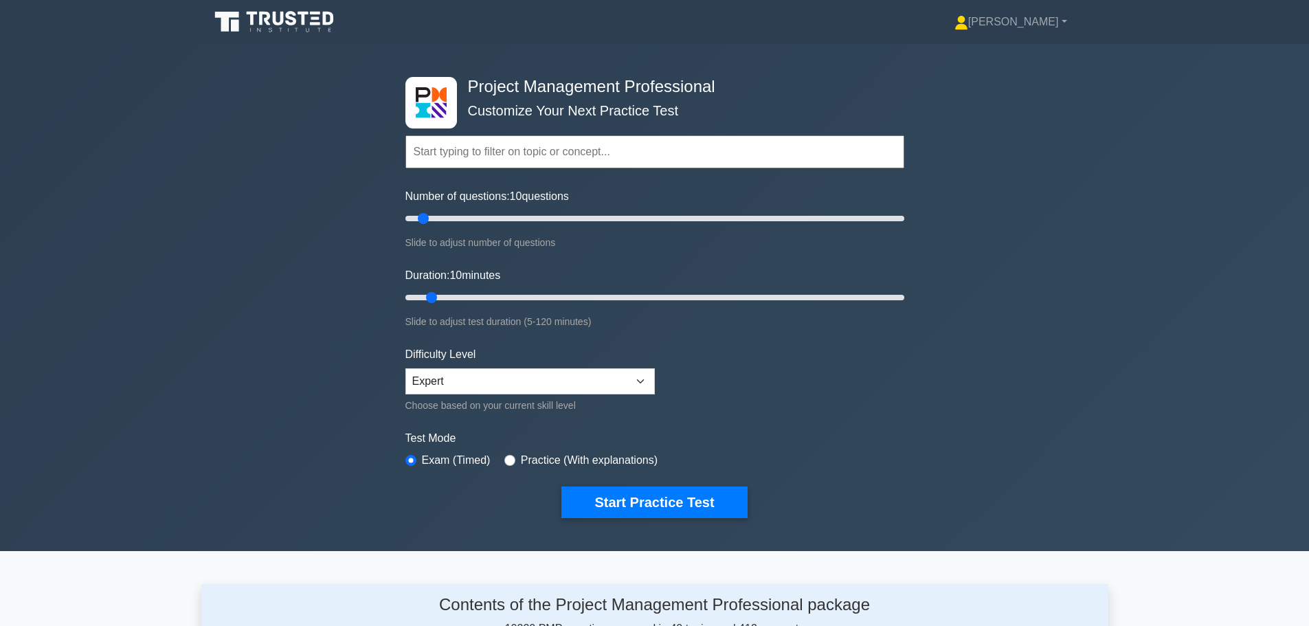
click at [452, 155] on input "text" at bounding box center [654, 151] width 499 height 33
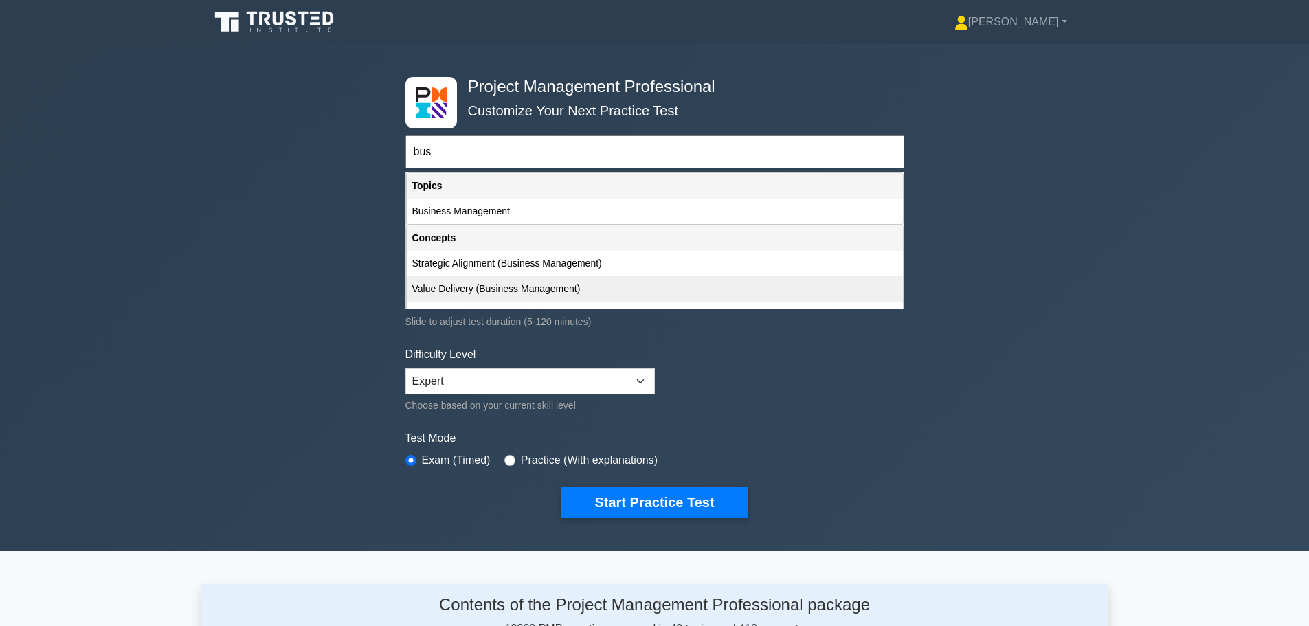
click at [498, 298] on div "Value Delivery (Business Management)" at bounding box center [655, 288] width 496 height 25
type input "Value Delivery (Business Management)"
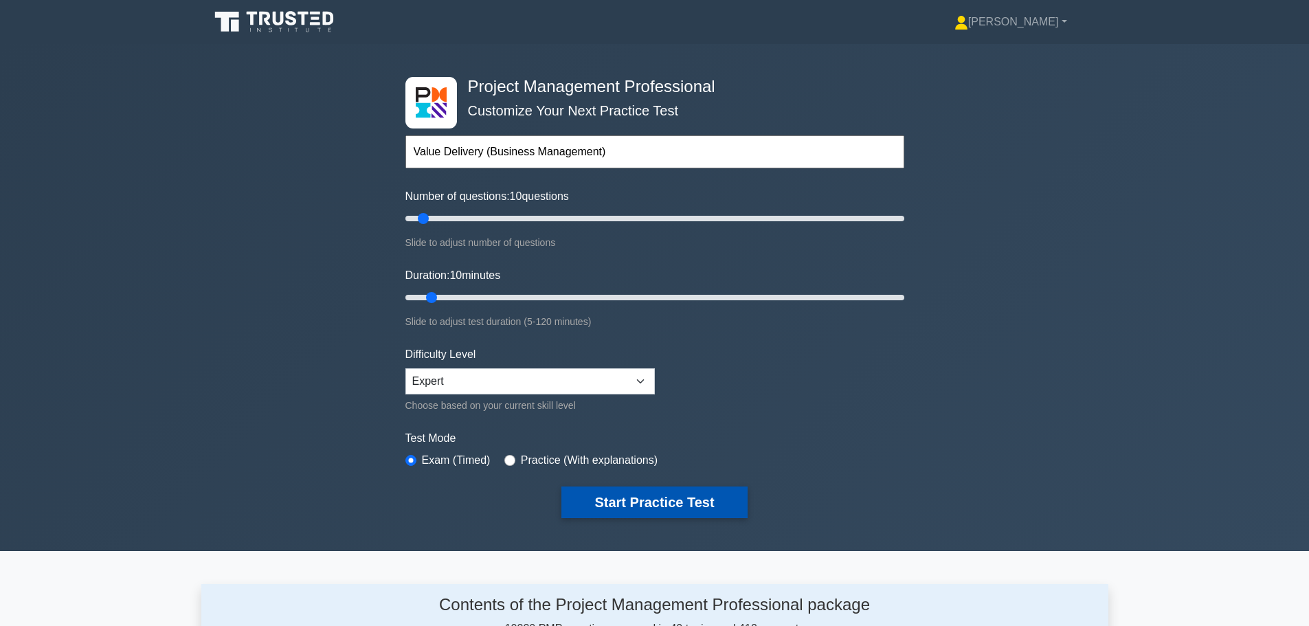
click at [599, 502] on button "Start Practice Test" at bounding box center [653, 502] width 185 height 32
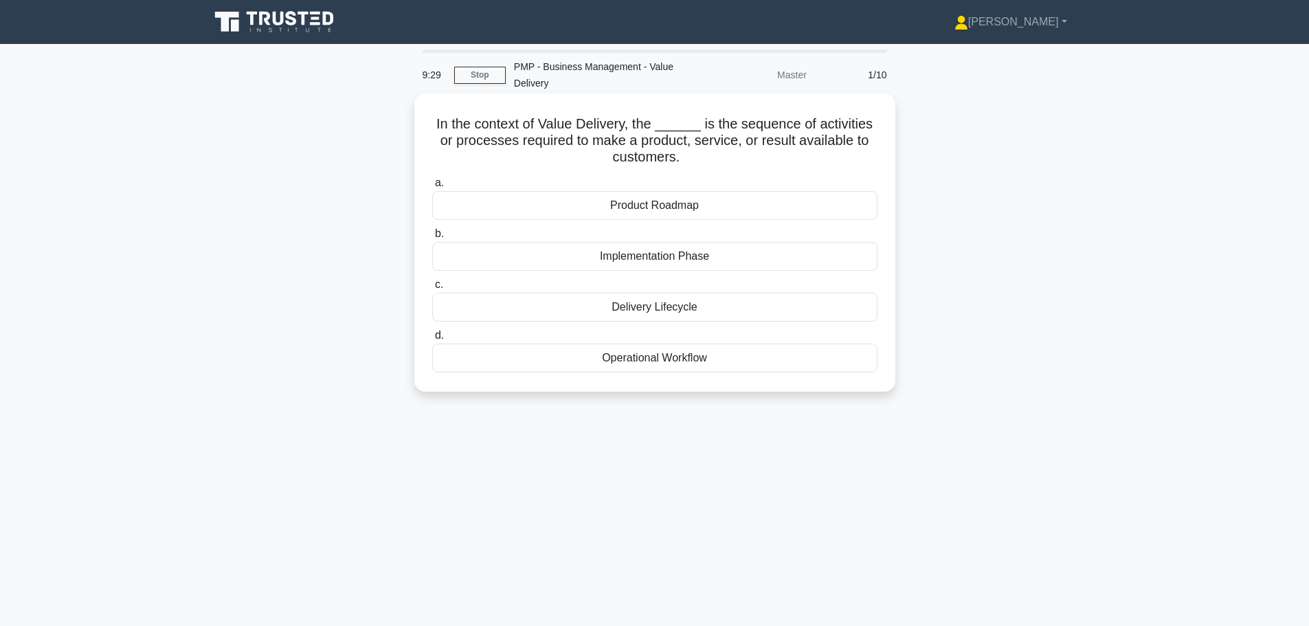
drag, startPoint x: 430, startPoint y: 124, endPoint x: 694, endPoint y: 163, distance: 266.6
click at [694, 163] on h5 "In the context of Value Delivery, the ______ is the sequence of activities or p…" at bounding box center [655, 140] width 448 height 51
copy h5 "In the context of Value Delivery, the ______ is the sequence of activities or p…"
click at [651, 309] on div "Delivery Lifecycle" at bounding box center [654, 307] width 445 height 29
click at [432, 289] on input "c. Delivery Lifecycle" at bounding box center [432, 284] width 0 height 9
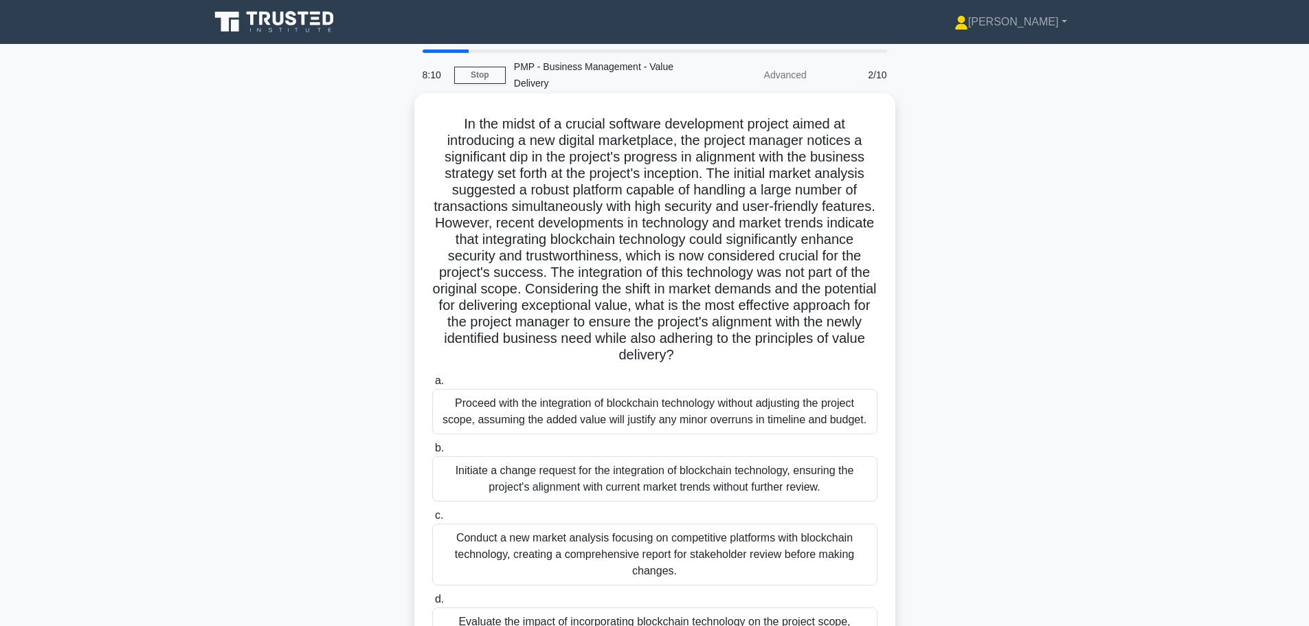
scroll to position [69, 0]
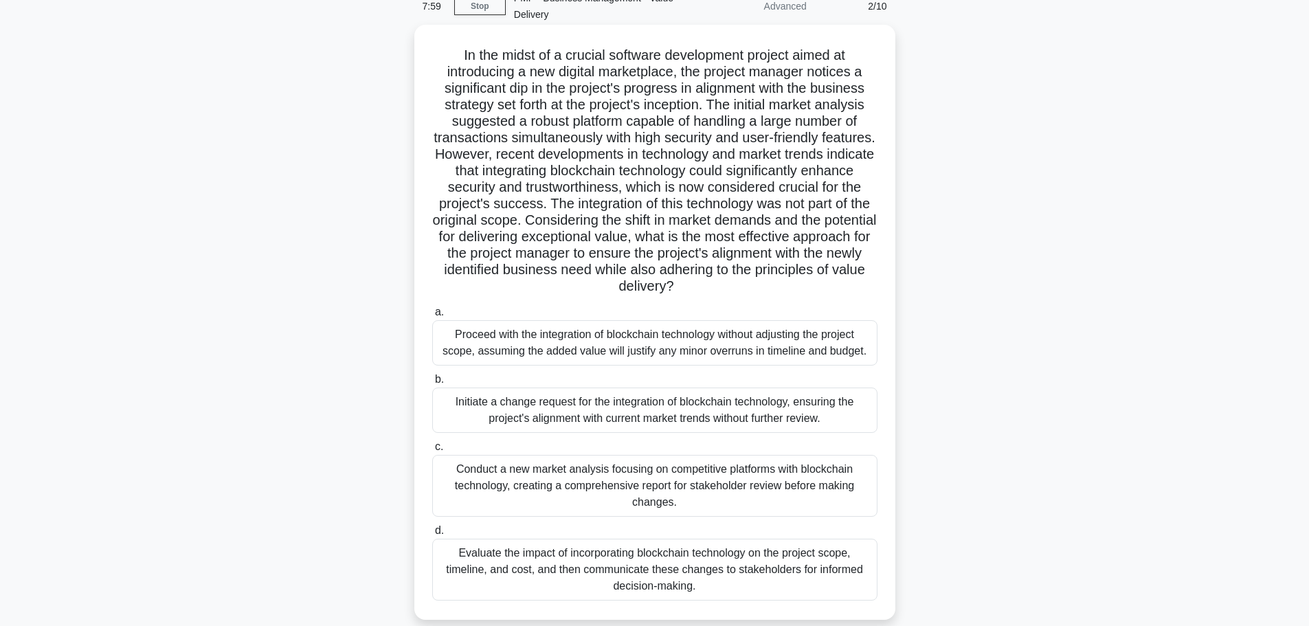
click at [626, 558] on div "Evaluate the impact of incorporating blockchain technology on the project scope…" at bounding box center [654, 570] width 445 height 62
click at [432, 535] on input "d. Evaluate the impact of incorporating blockchain technology on the project sc…" at bounding box center [432, 530] width 0 height 9
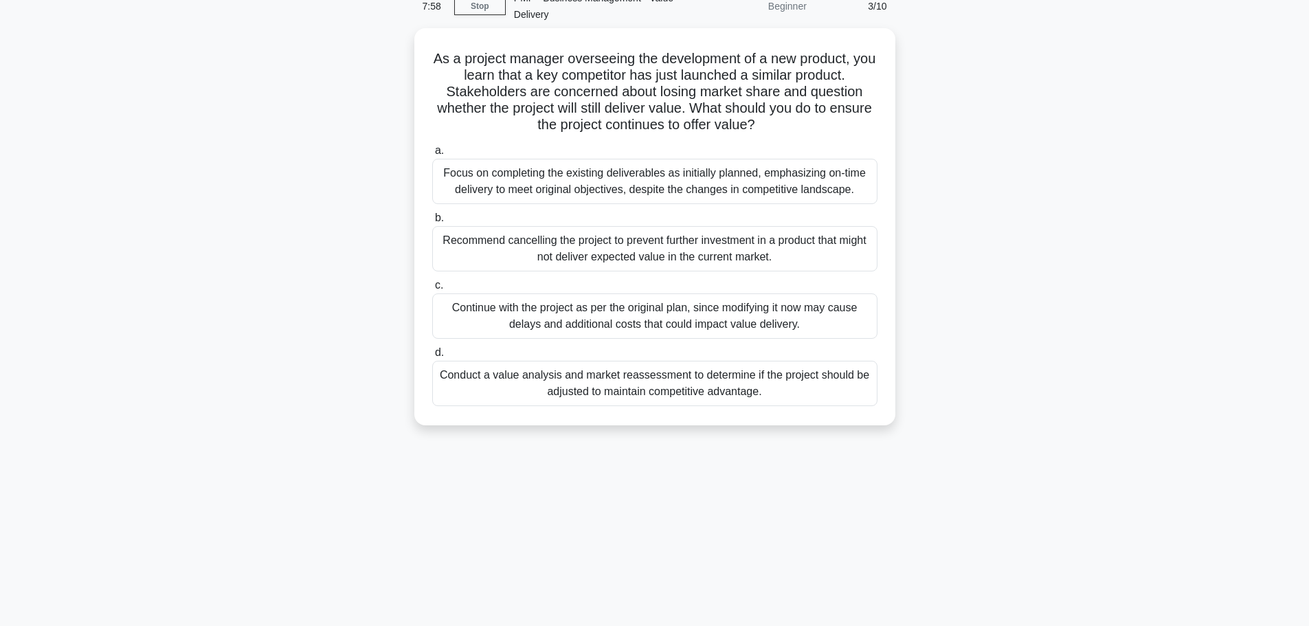
scroll to position [0, 0]
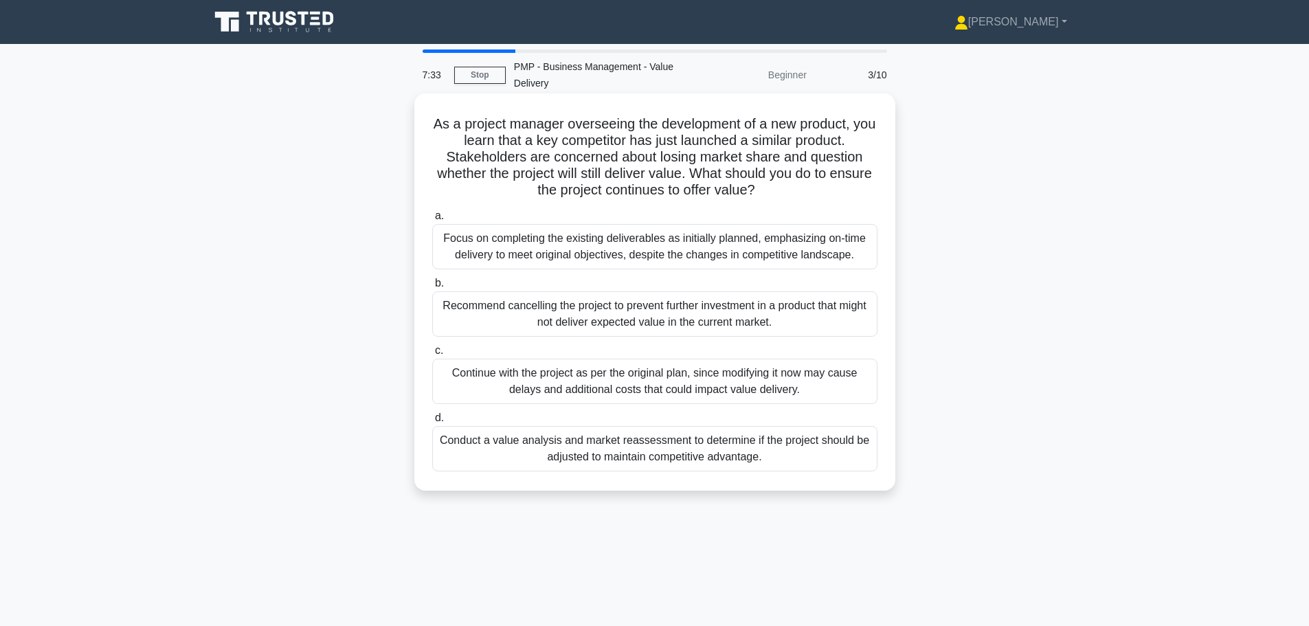
click at [618, 447] on div "Conduct a value analysis and market reassessment to determine if the project sh…" at bounding box center [654, 448] width 445 height 45
click at [432, 423] on input "d. Conduct a value analysis and market reassessment to determine if the project…" at bounding box center [432, 418] width 0 height 9
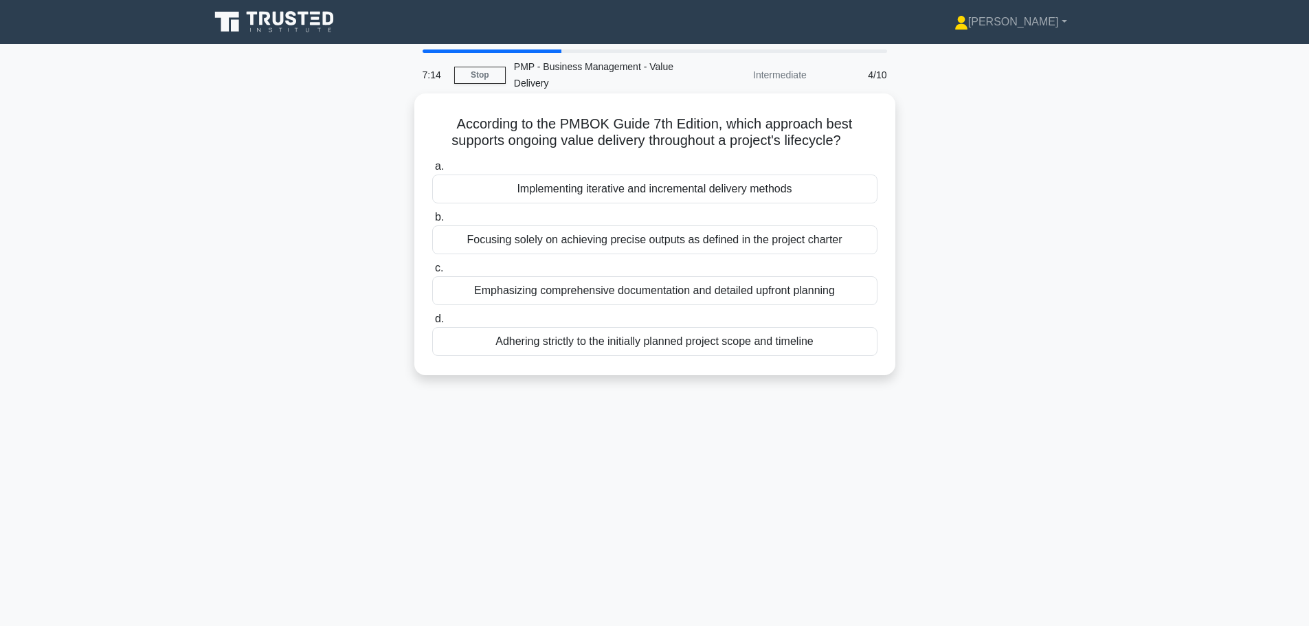
click at [598, 188] on div "Implementing iterative and incremental delivery methods" at bounding box center [654, 189] width 445 height 29
click at [432, 171] on input "a. Implementing iterative and incremental delivery methods" at bounding box center [432, 166] width 0 height 9
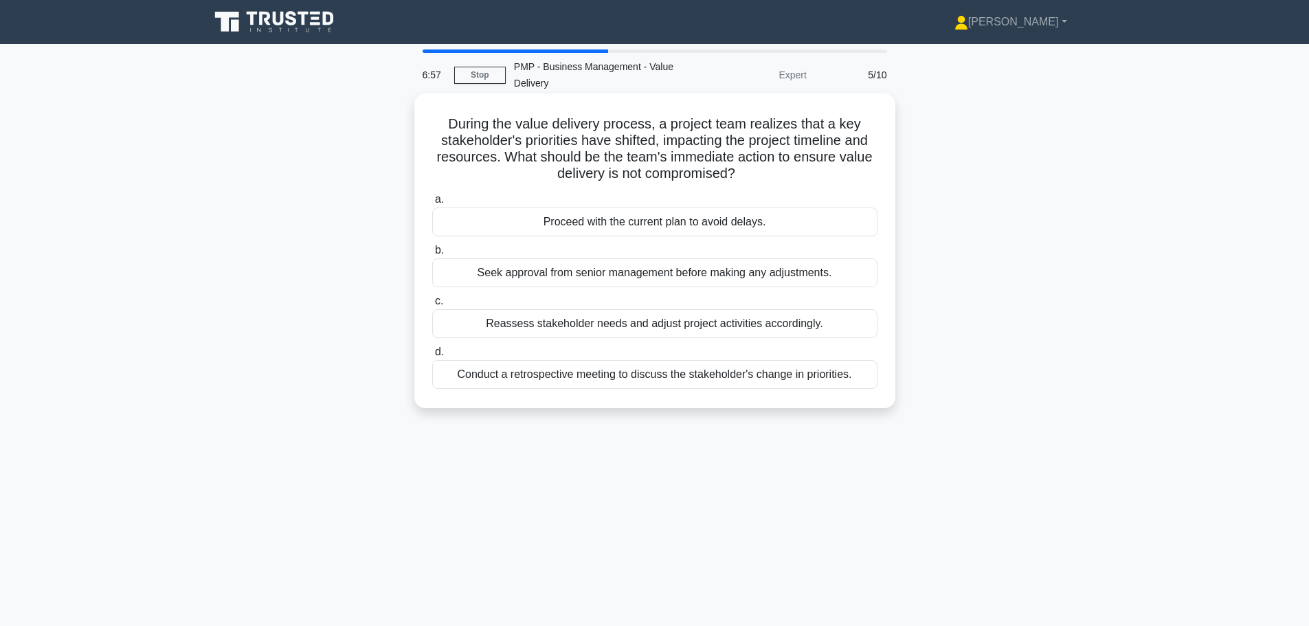
click at [545, 326] on div "Reassess stakeholder needs and adjust project activities accordingly." at bounding box center [654, 323] width 445 height 29
click at [432, 306] on input "c. Reassess stakeholder needs and adjust project activities accordingly." at bounding box center [432, 301] width 0 height 9
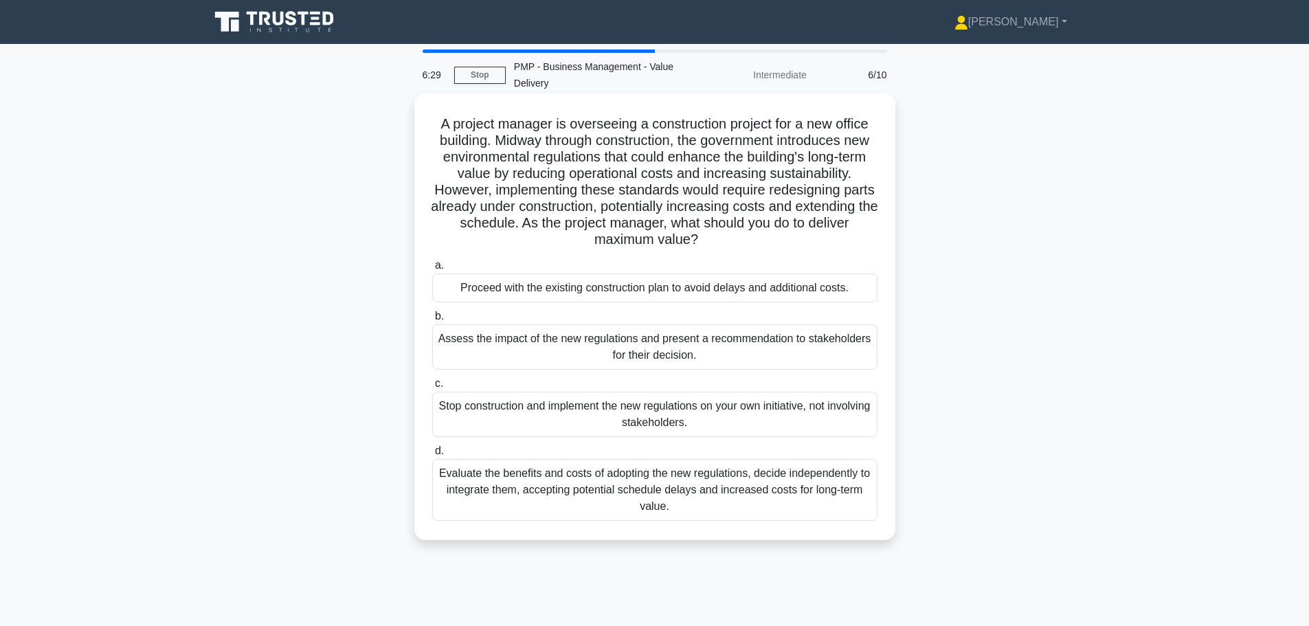
click at [538, 357] on div "Assess the impact of the new regulations and present a recommendation to stakeh…" at bounding box center [654, 346] width 445 height 45
click at [432, 321] on input "b. Assess the impact of the new regulations and present a recommendation to sta…" at bounding box center [432, 316] width 0 height 9
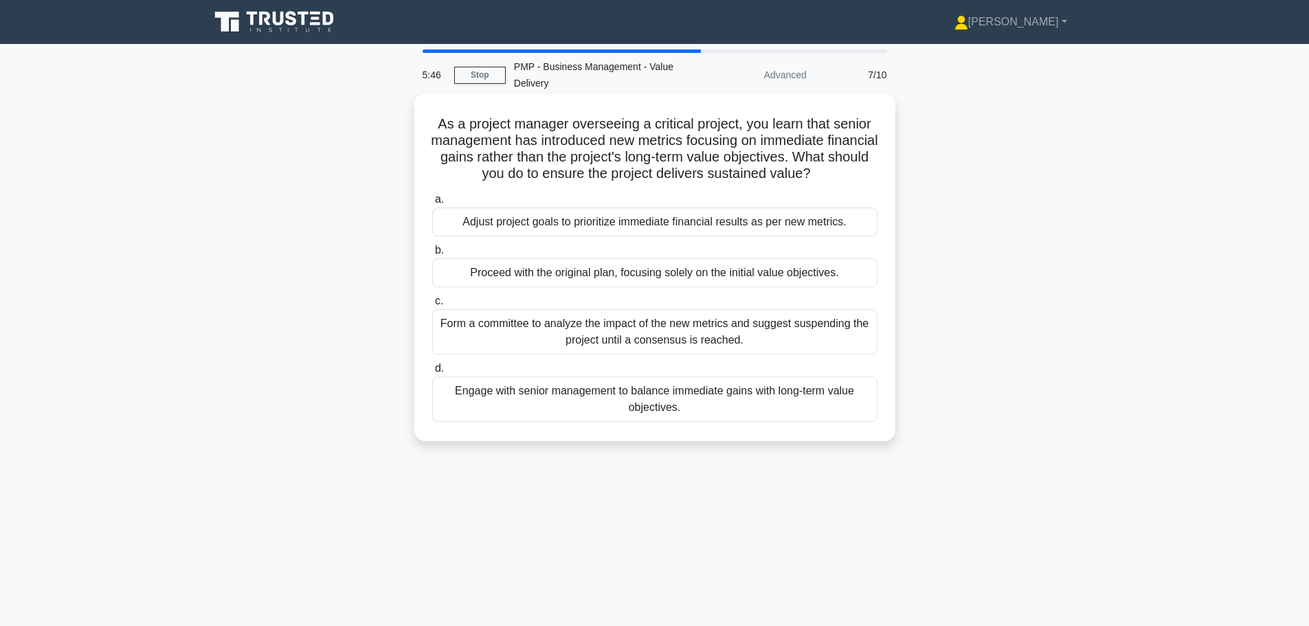
click at [549, 404] on div "Engage with senior management to balance immediate gains with long-term value o…" at bounding box center [654, 398] width 445 height 45
click at [432, 373] on input "d. Engage with senior management to balance immediate gains with long-term valu…" at bounding box center [432, 368] width 0 height 9
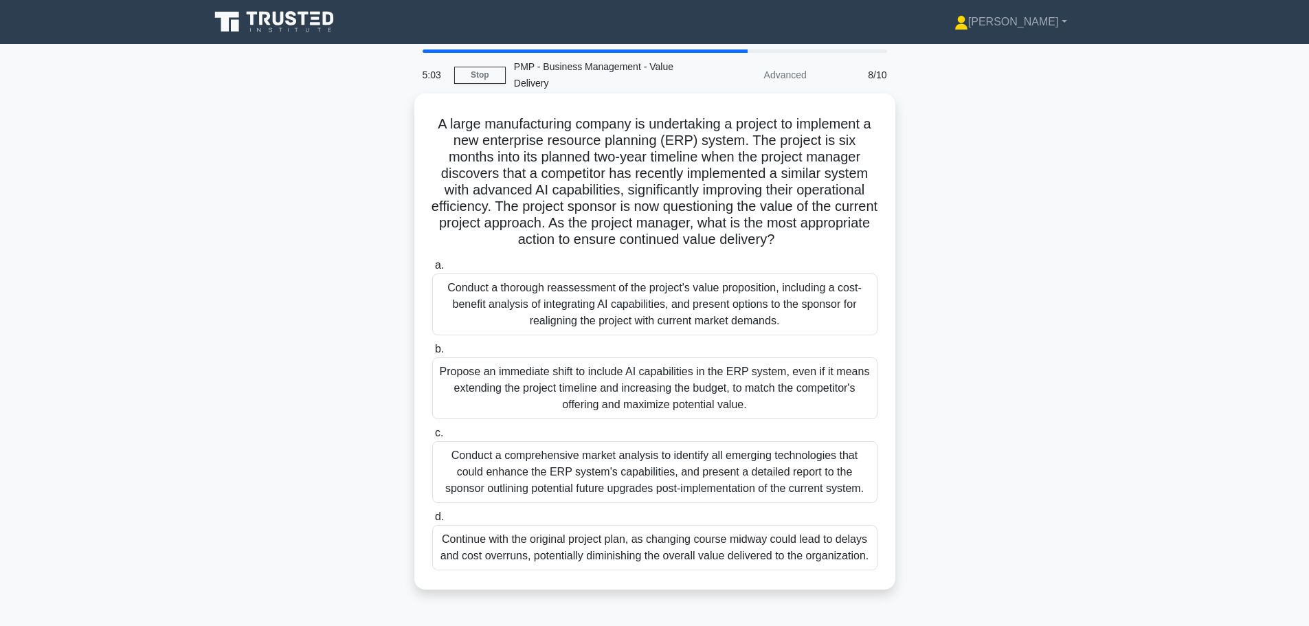
click at [692, 300] on div "Conduct a thorough reassessment of the project's value proposition, including a…" at bounding box center [654, 304] width 445 height 62
click at [432, 270] on input "a. Conduct a thorough reassessment of the project's value proposition, includin…" at bounding box center [432, 265] width 0 height 9
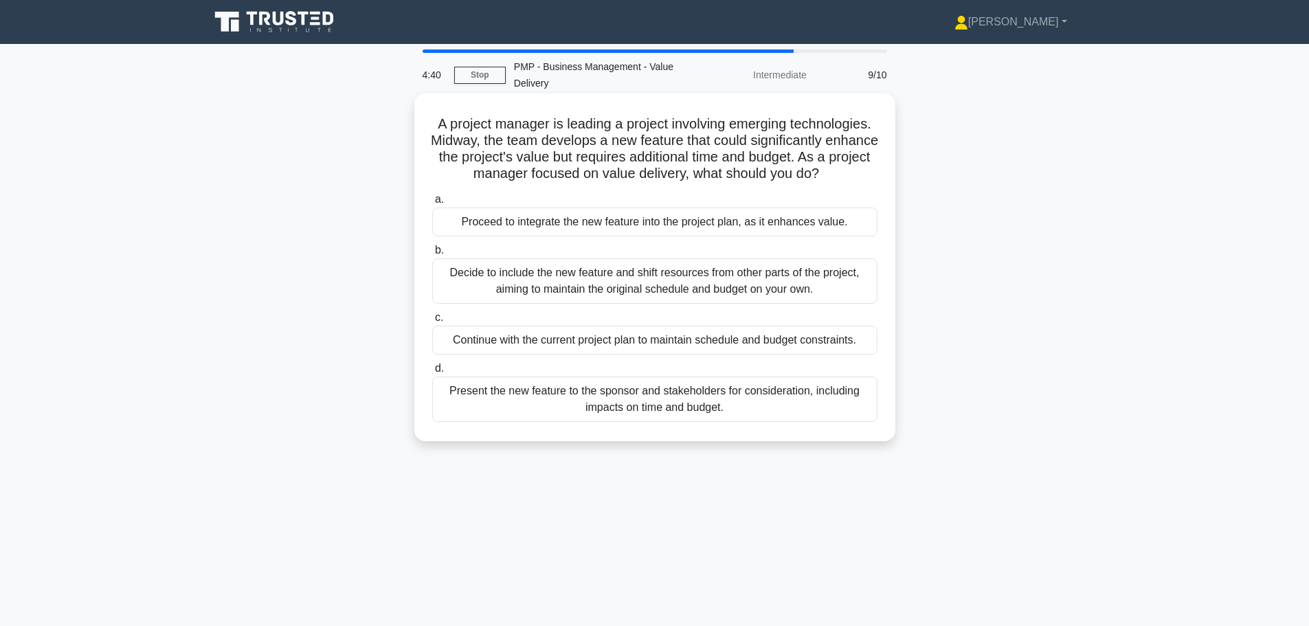
click at [692, 407] on div "Present the new feature to the sponsor and stakeholders for consideration, incl…" at bounding box center [654, 398] width 445 height 45
click at [687, 422] on div "Present the new feature to the sponsor and stakeholders for consideration, incl…" at bounding box center [654, 398] width 445 height 45
click at [432, 373] on input "d. Present the new feature to the sponsor and stakeholders for consideration, i…" at bounding box center [432, 368] width 0 height 9
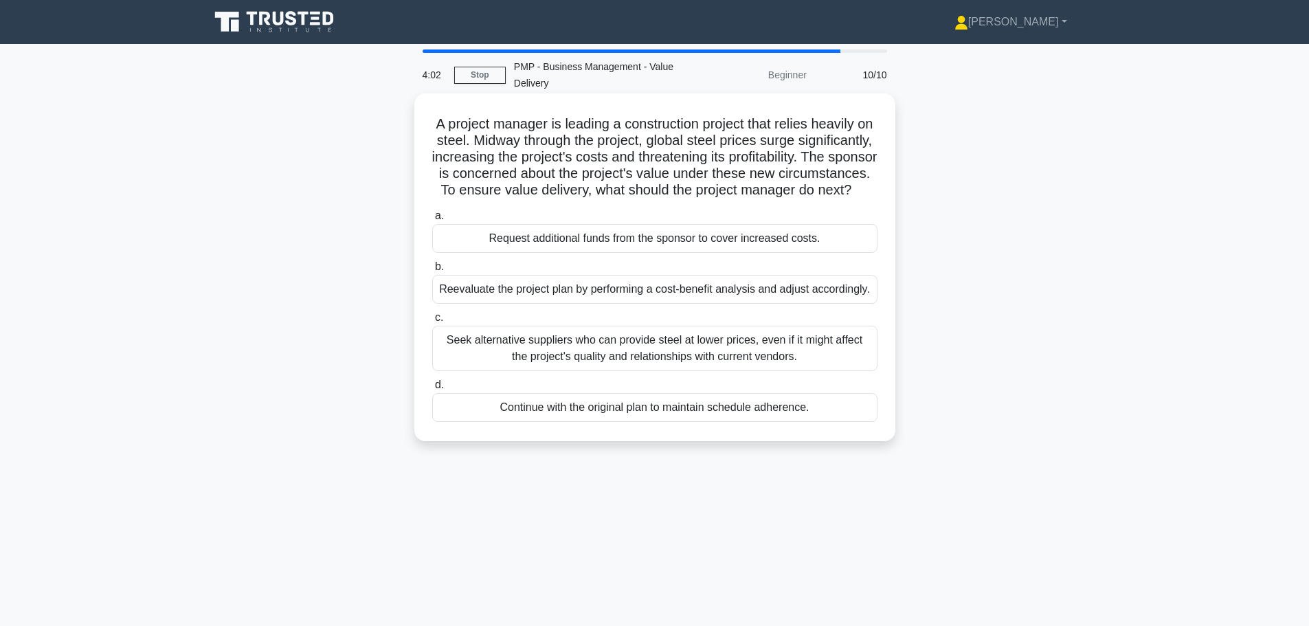
click at [561, 304] on div "Reevaluate the project plan by performing a cost-benefit analysis and adjust ac…" at bounding box center [654, 289] width 445 height 29
click at [432, 271] on input "b. Reevaluate the project plan by performing a cost-benefit analysis and adjust…" at bounding box center [432, 266] width 0 height 9
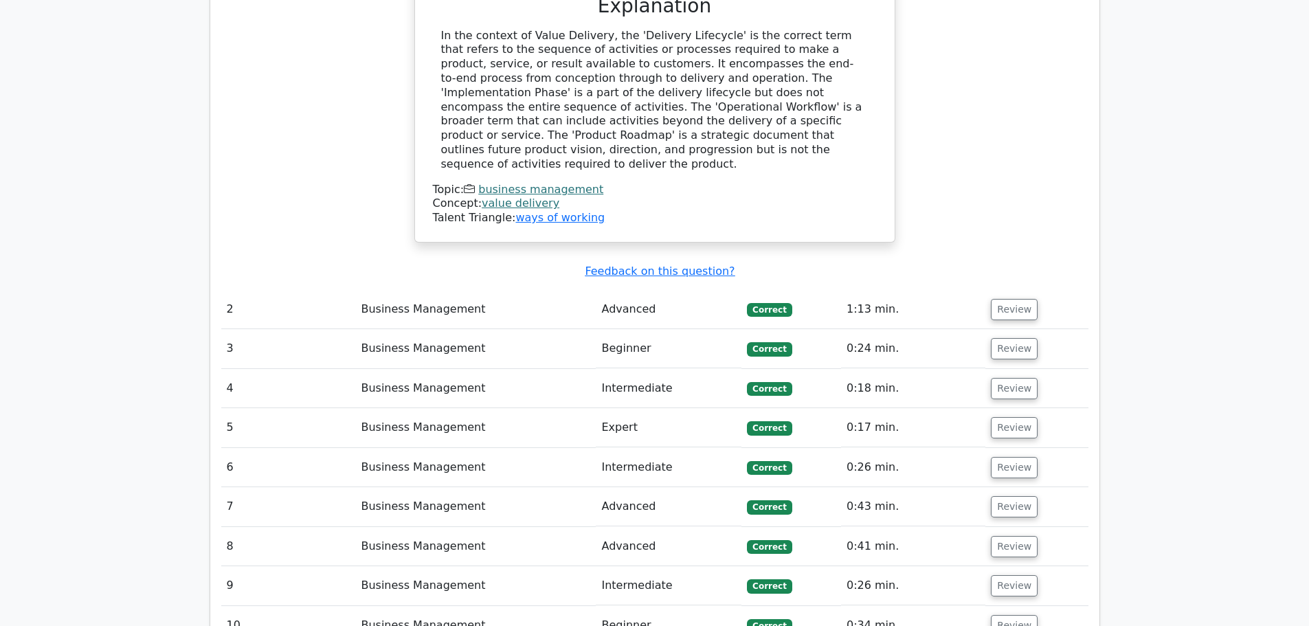
scroll to position [1340, 0]
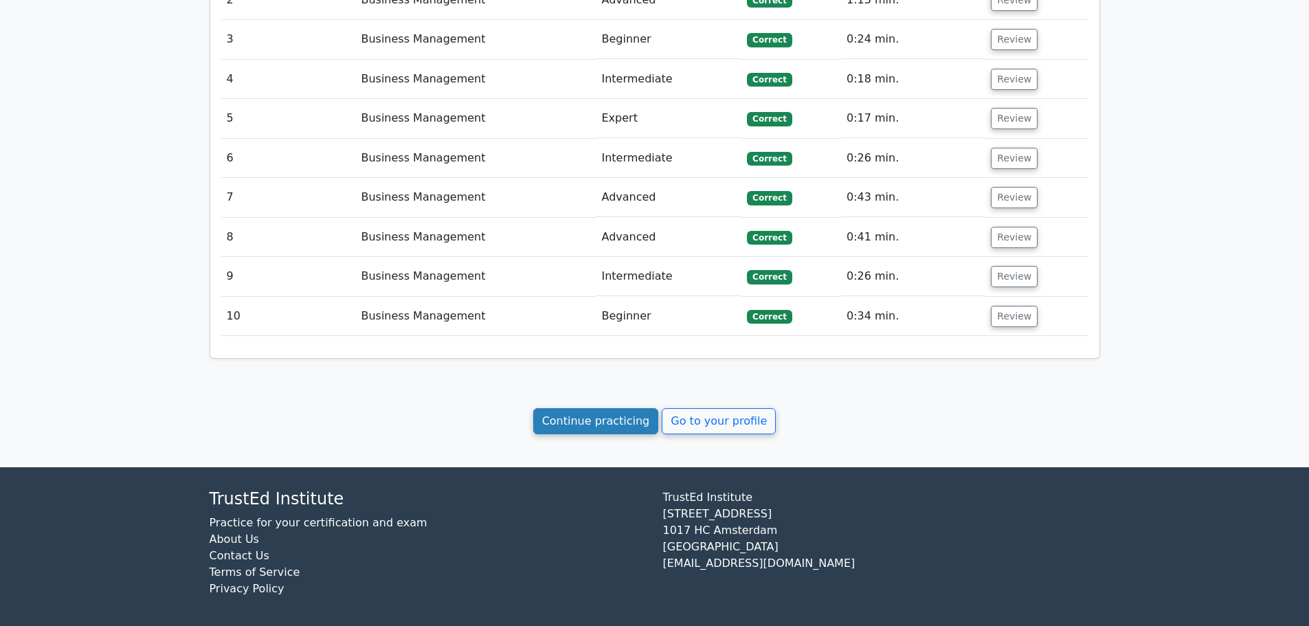
click at [568, 422] on link "Continue practicing" at bounding box center [596, 421] width 126 height 26
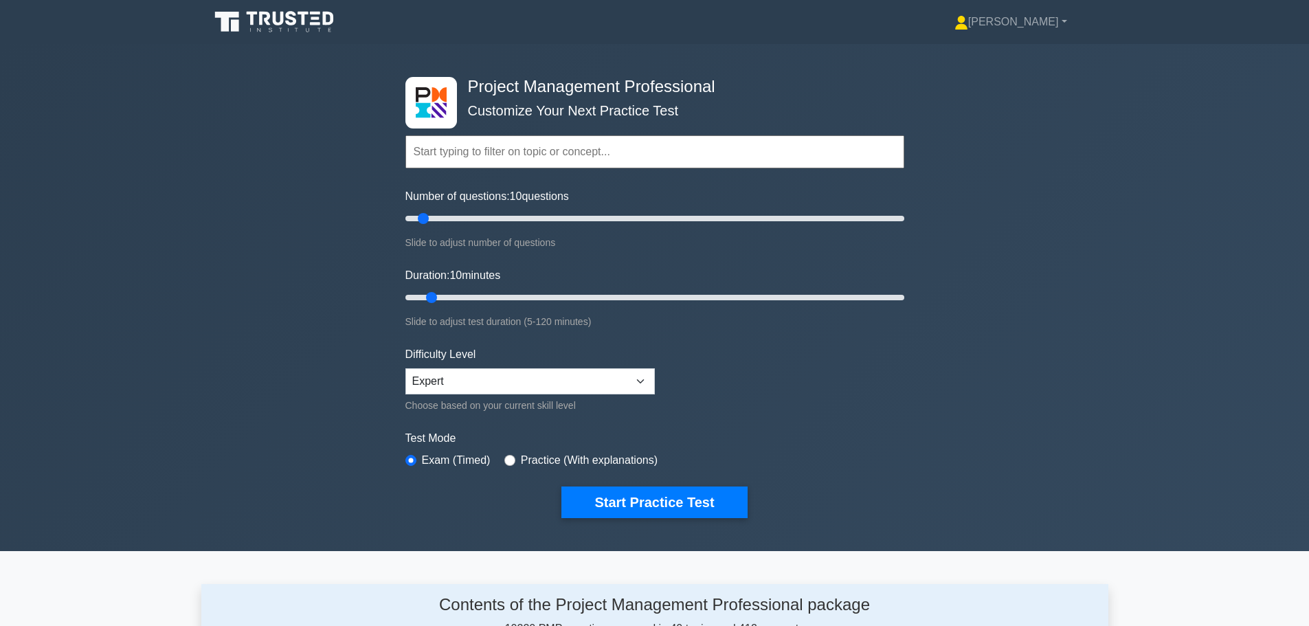
drag, startPoint x: 499, startPoint y: 152, endPoint x: 471, endPoint y: 127, distance: 37.5
click at [491, 148] on input "text" at bounding box center [654, 151] width 499 height 33
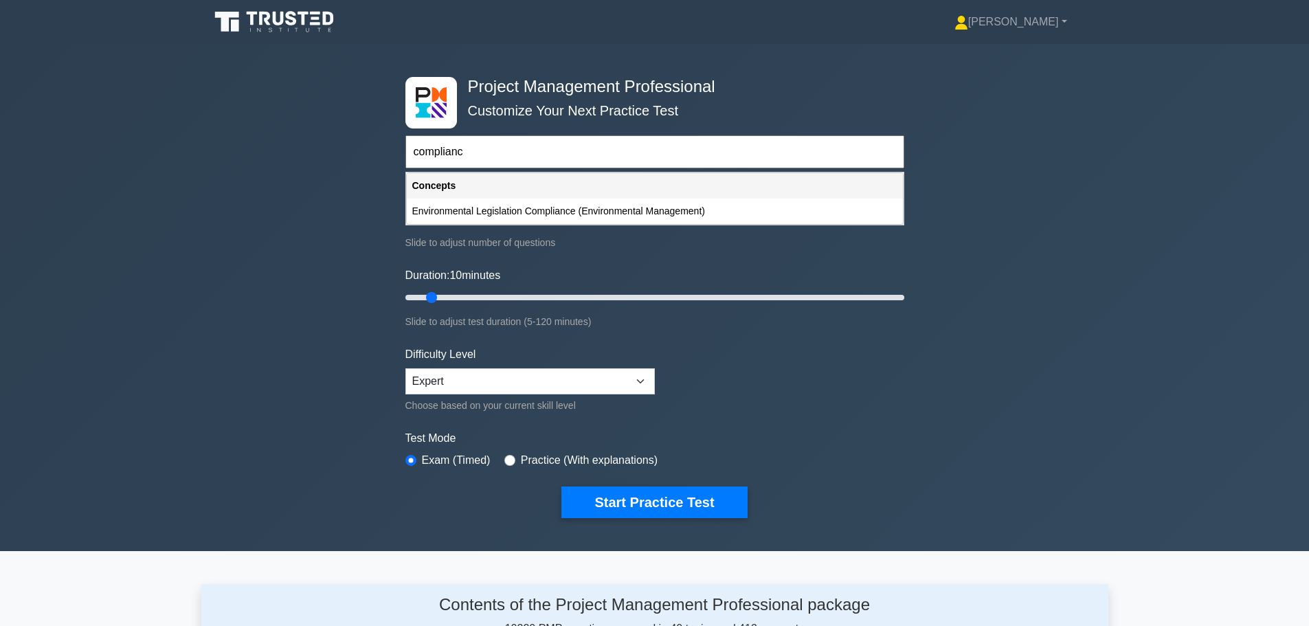
type input "compliance"
drag, startPoint x: 491, startPoint y: 150, endPoint x: 393, endPoint y: 152, distance: 98.3
click at [393, 152] on div "Project Management Professional Customize Your Next Practice Test compliance To…" at bounding box center [654, 297] width 1309 height 507
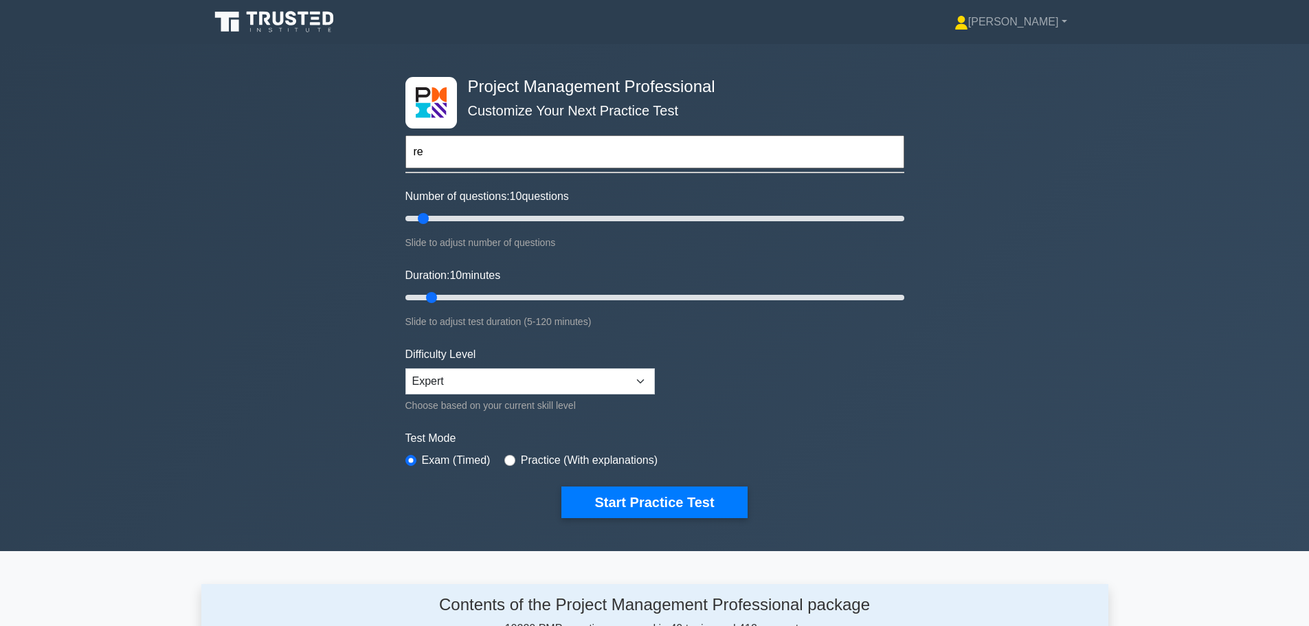
type input "r"
type input "f"
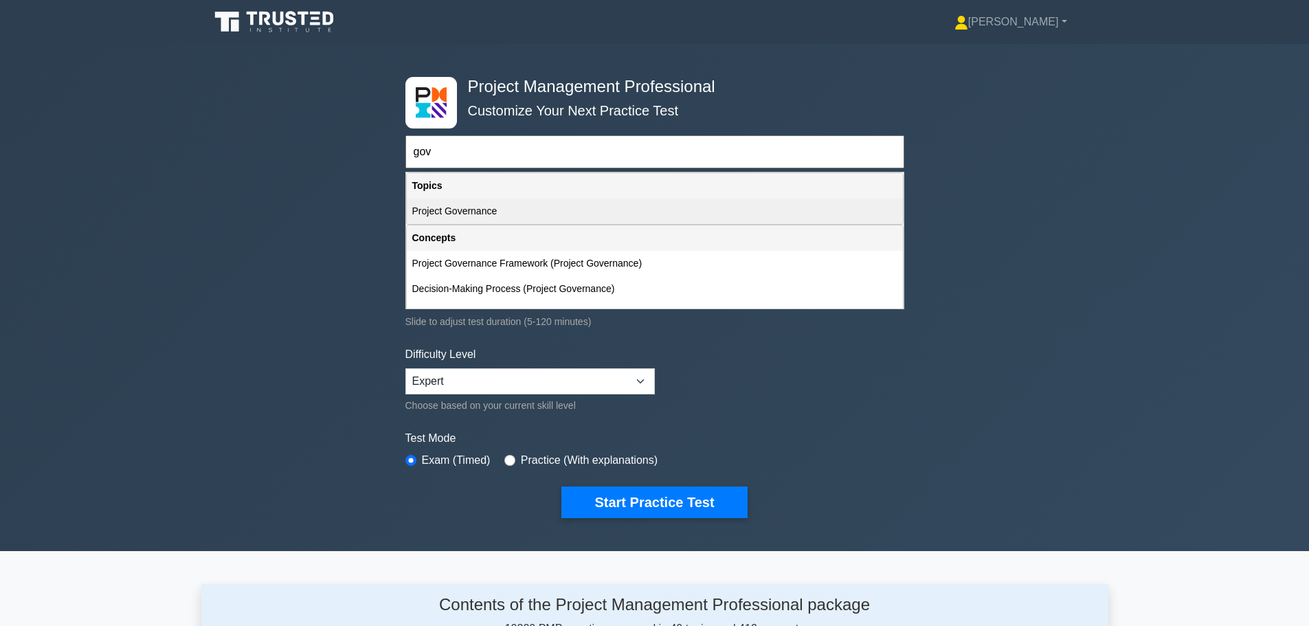
click at [455, 211] on div "Project Governance" at bounding box center [655, 211] width 496 height 25
type input "Project Governance"
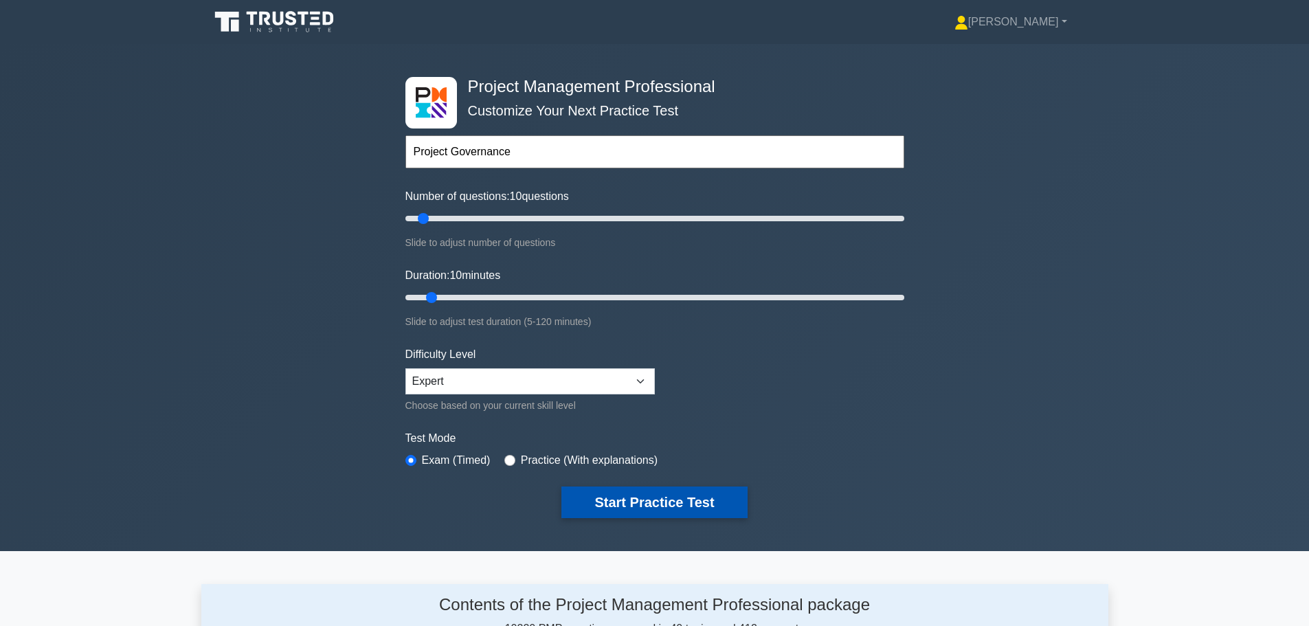
click at [666, 508] on button "Start Practice Test" at bounding box center [653, 502] width 185 height 32
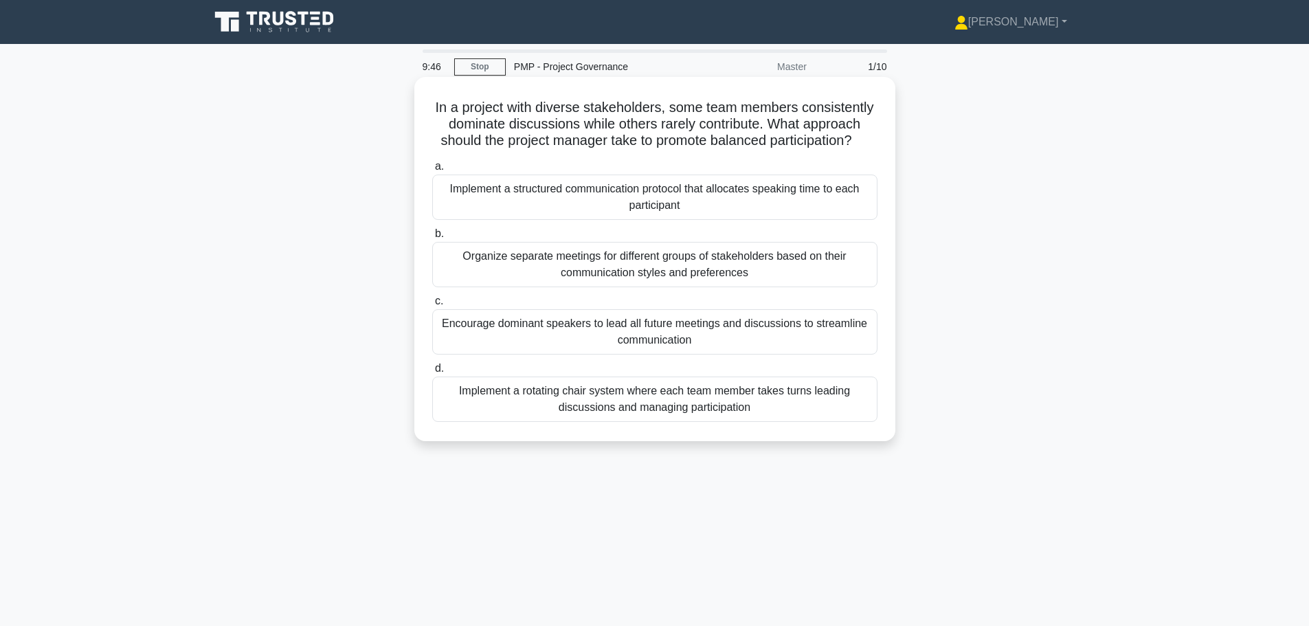
click at [683, 415] on div "Implement a rotating chair system where each team member takes turns leading di…" at bounding box center [654, 398] width 445 height 45
click at [432, 373] on input "d. Implement a rotating chair system where each team member takes turns leading…" at bounding box center [432, 368] width 0 height 9
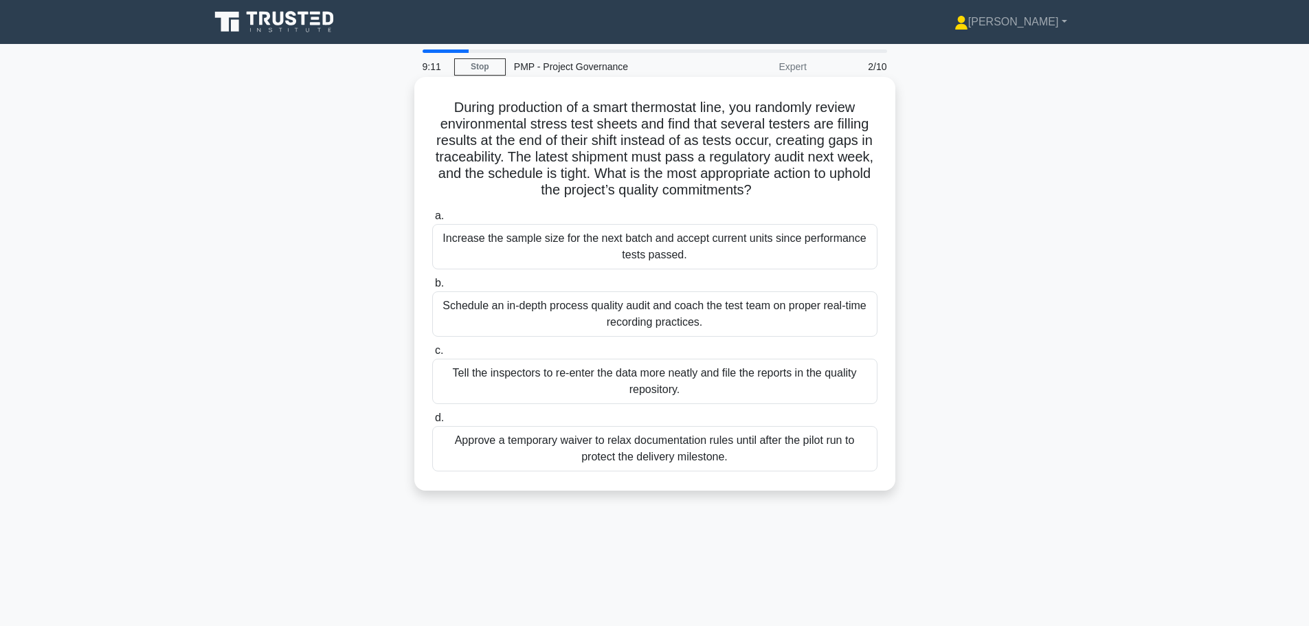
click at [599, 311] on div "Schedule an in-depth process quality audit and coach the test team on proper re…" at bounding box center [654, 313] width 445 height 45
click at [432, 288] on input "b. Schedule an in-depth process quality audit and coach the test team on proper…" at bounding box center [432, 283] width 0 height 9
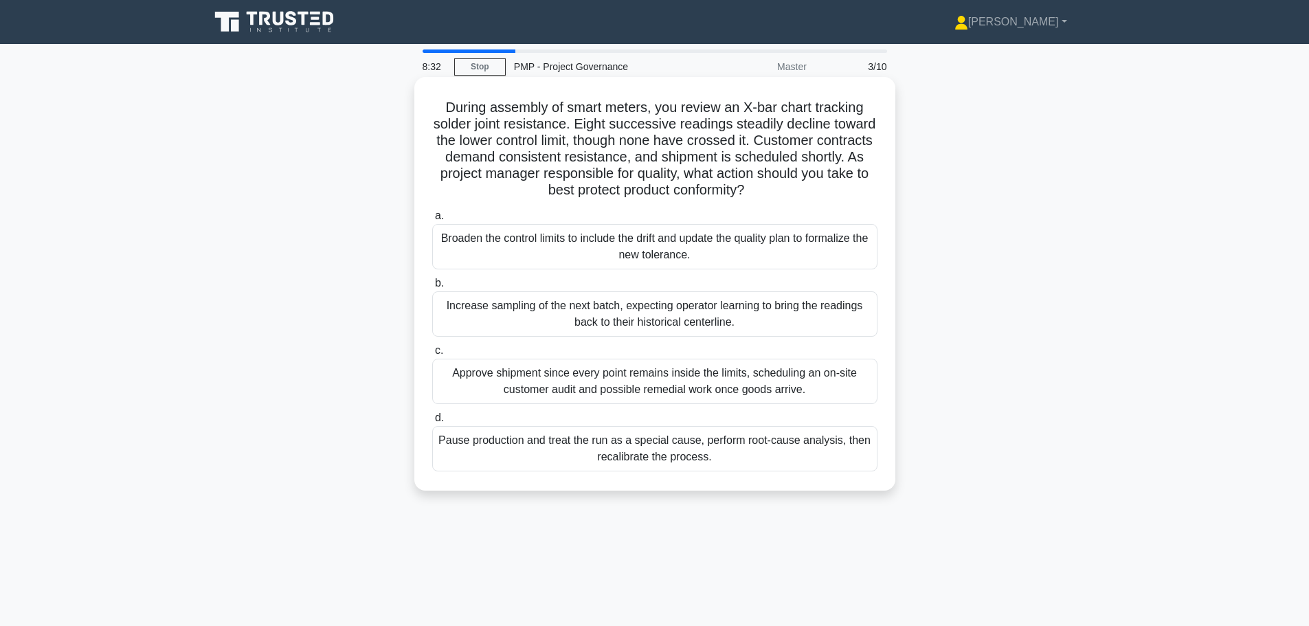
click at [577, 455] on div "Pause production and treat the run as a special cause, perform root-cause analy…" at bounding box center [654, 448] width 445 height 45
click at [432, 423] on input "d. Pause production and treat the run as a special cause, perform root-cause an…" at bounding box center [432, 418] width 0 height 9
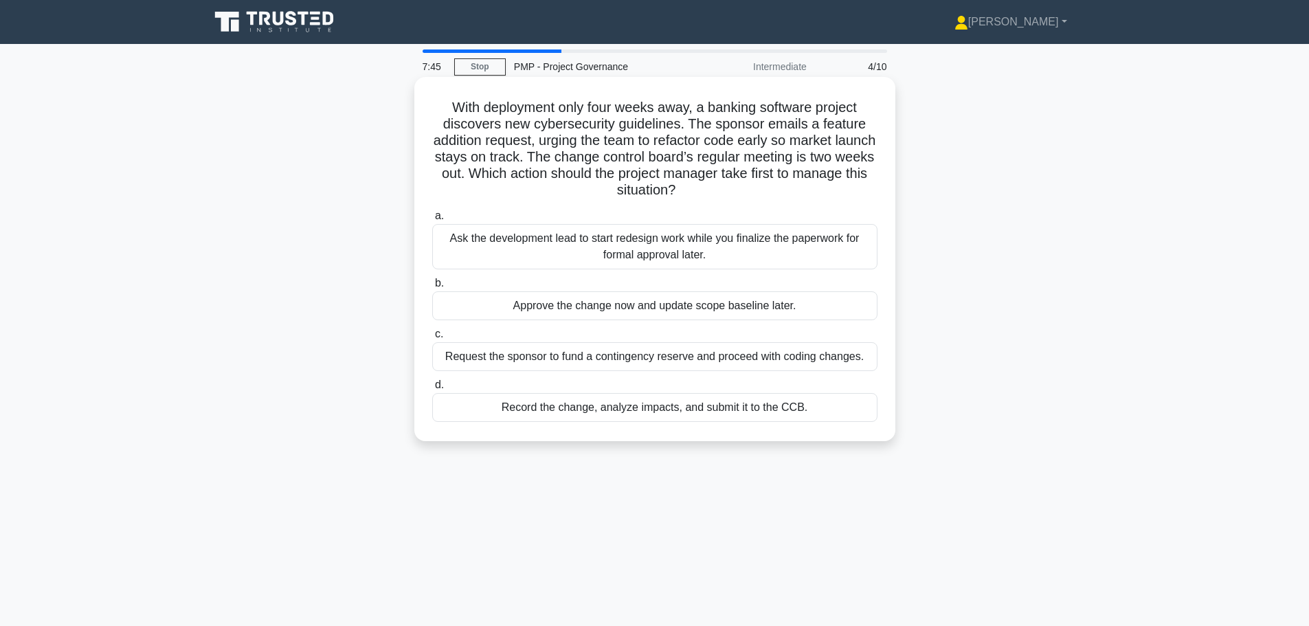
click at [542, 412] on div "Record the change, analyze impacts, and submit it to the CCB." at bounding box center [654, 407] width 445 height 29
click at [432, 390] on input "d. Record the change, analyze impacts, and submit it to the CCB." at bounding box center [432, 385] width 0 height 9
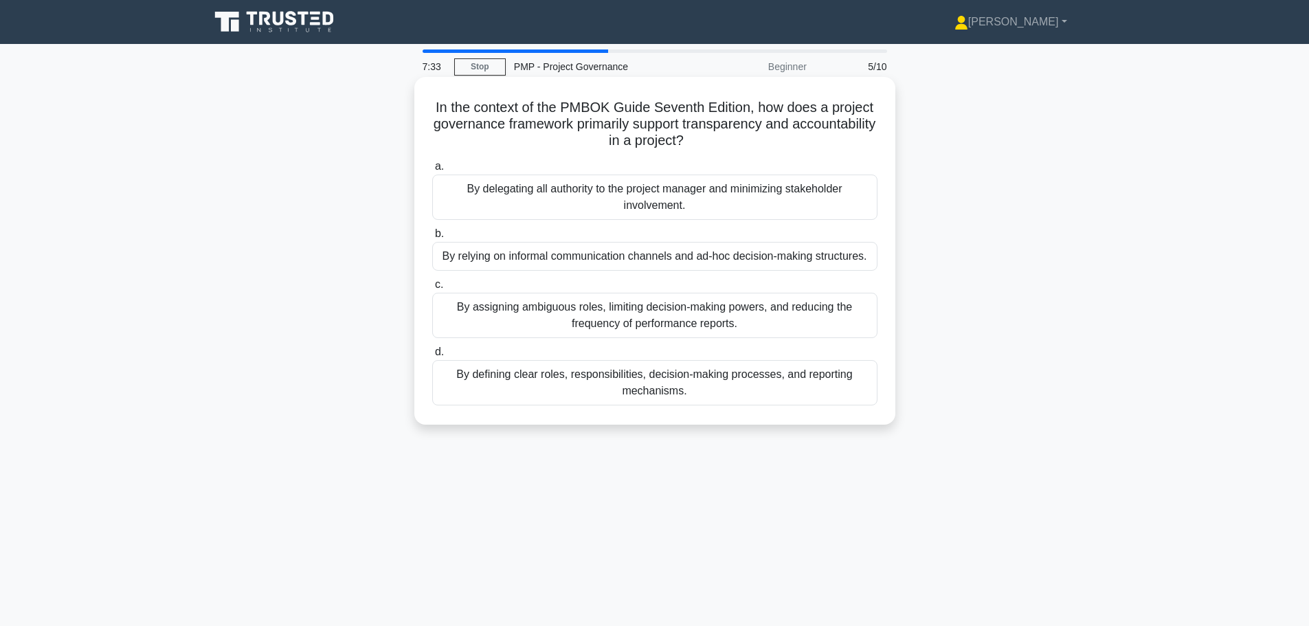
click at [600, 396] on div "By defining clear roles, responsibilities, decision-making processes, and repor…" at bounding box center [654, 382] width 445 height 45
click at [432, 357] on input "d. By defining clear roles, responsibilities, decision-making processes, and re…" at bounding box center [432, 352] width 0 height 9
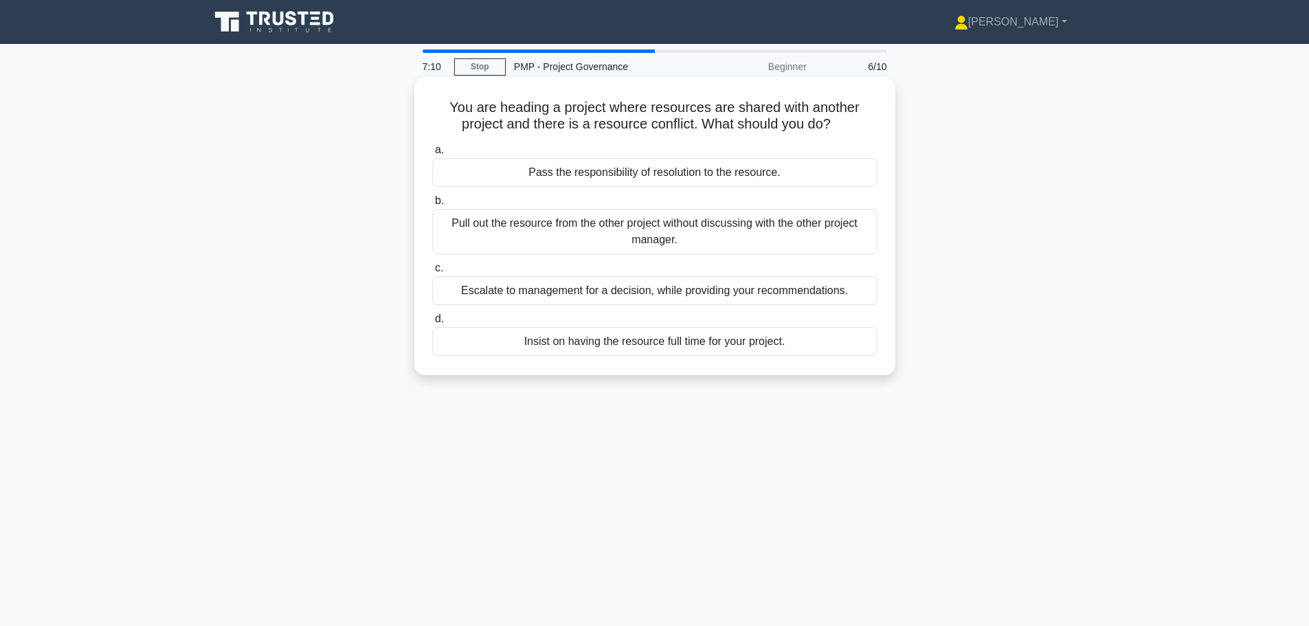
click at [608, 295] on div "Escalate to management for a decision, while providing your recommendations." at bounding box center [654, 290] width 445 height 29
click at [432, 273] on input "c. Escalate to management for a decision, while providing your recommendations." at bounding box center [432, 268] width 0 height 9
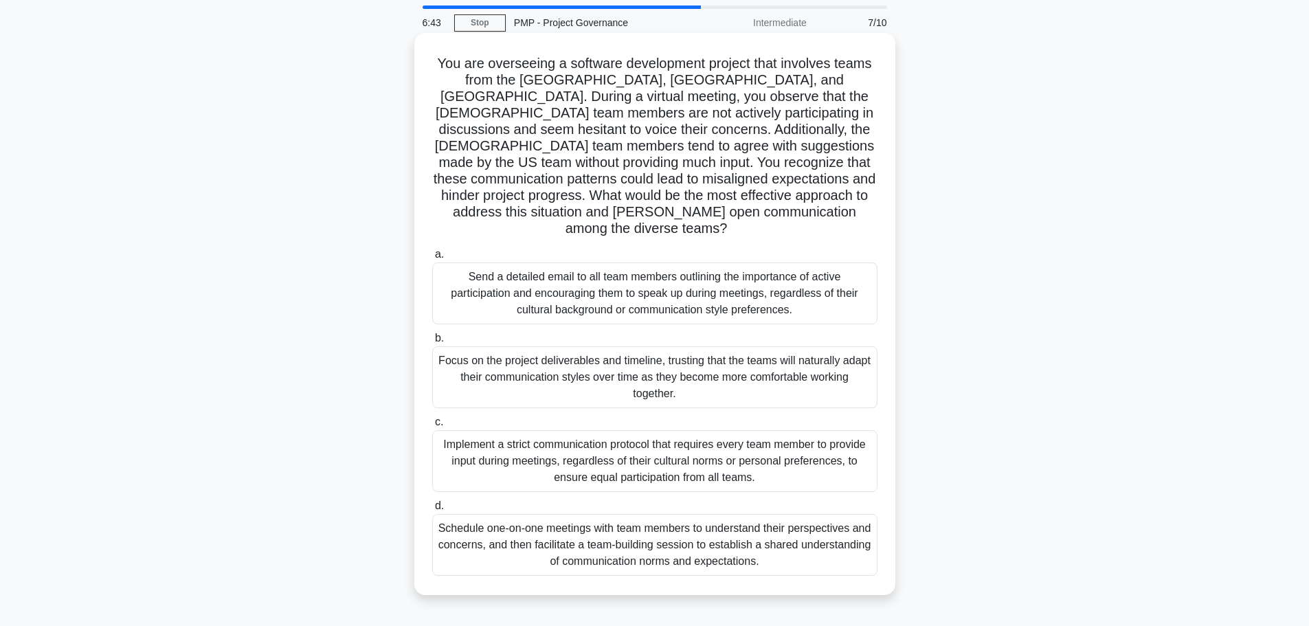
scroll to position [69, 0]
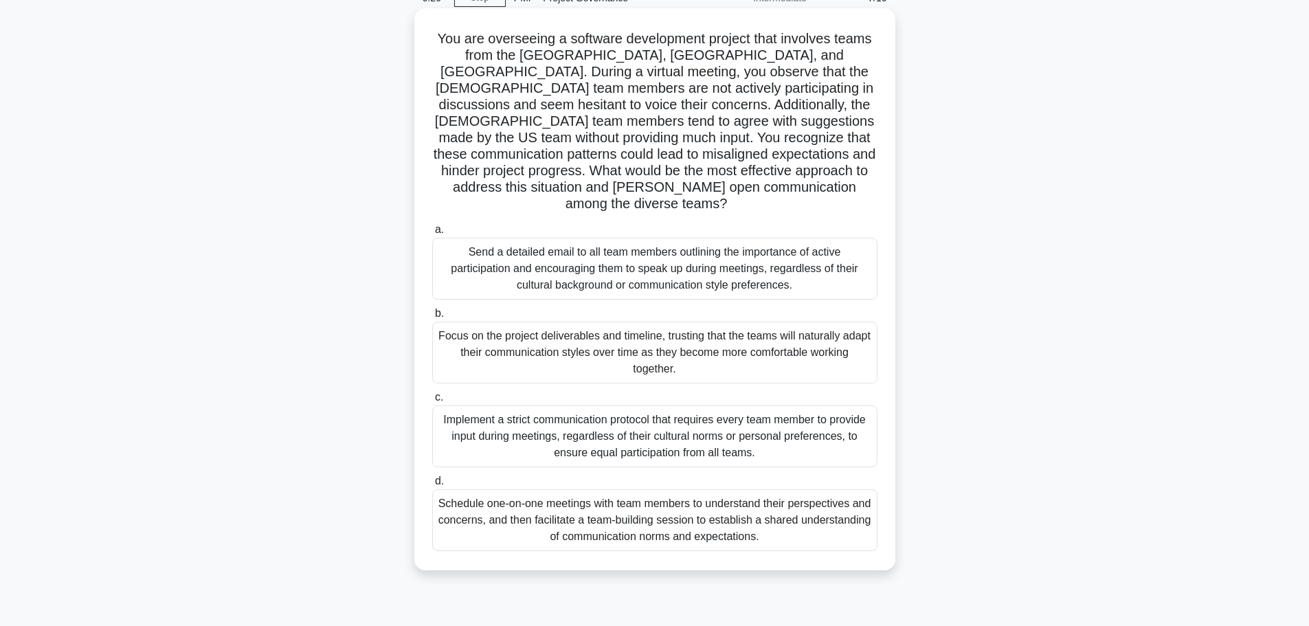
click at [529, 499] on div "Schedule one-on-one meetings with team members to understand their perspectives…" at bounding box center [654, 520] width 445 height 62
click at [432, 486] on input "d. Schedule one-on-one meetings with team members to understand their perspecti…" at bounding box center [432, 481] width 0 height 9
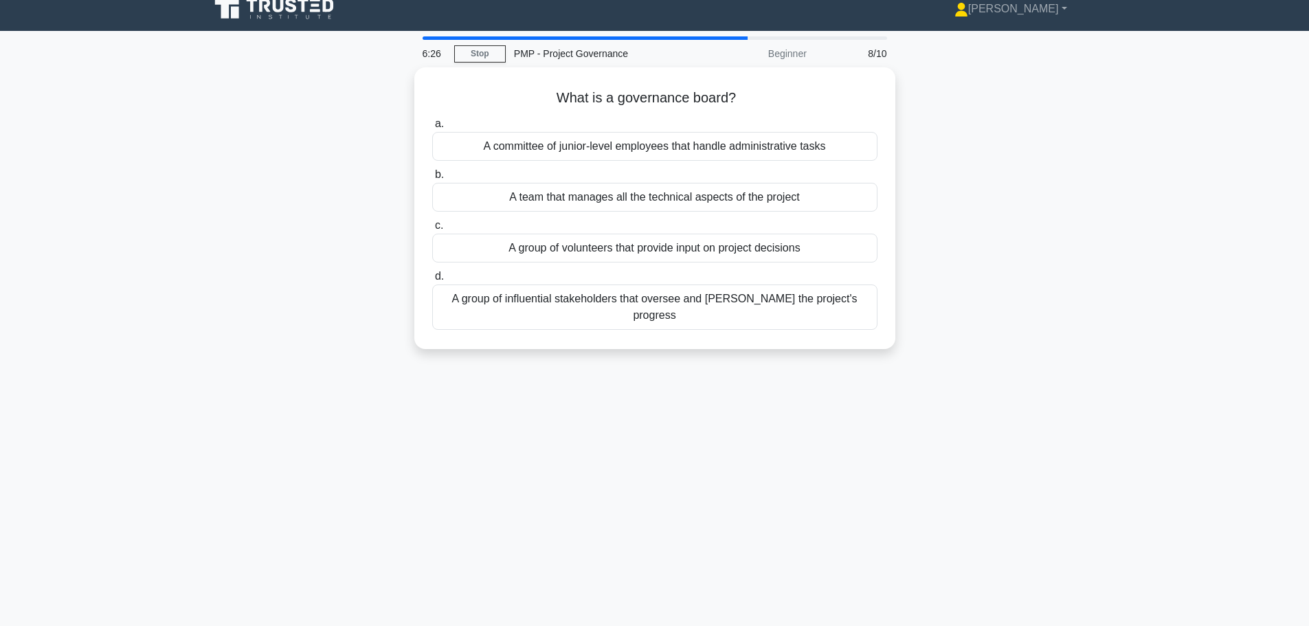
scroll to position [0, 0]
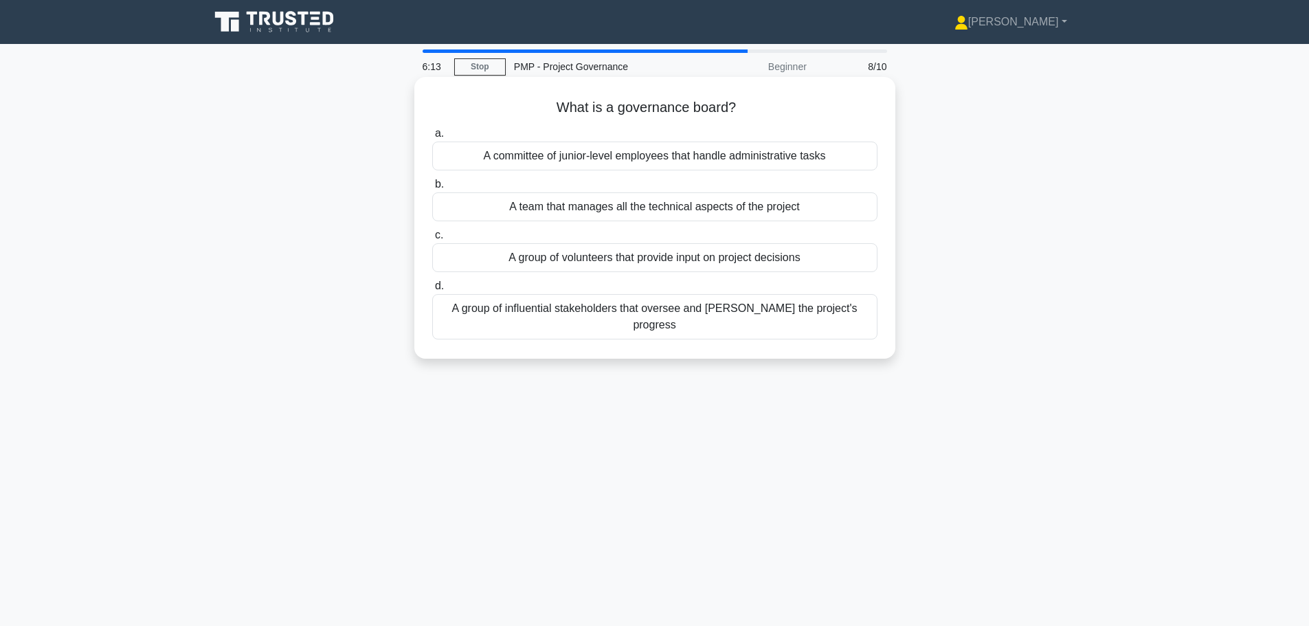
click at [554, 318] on div "A group of influential stakeholders that oversee and [PERSON_NAME] the project'…" at bounding box center [654, 316] width 445 height 45
click at [432, 291] on input "d. A group of influential stakeholders that oversee and steer the project's pro…" at bounding box center [432, 286] width 0 height 9
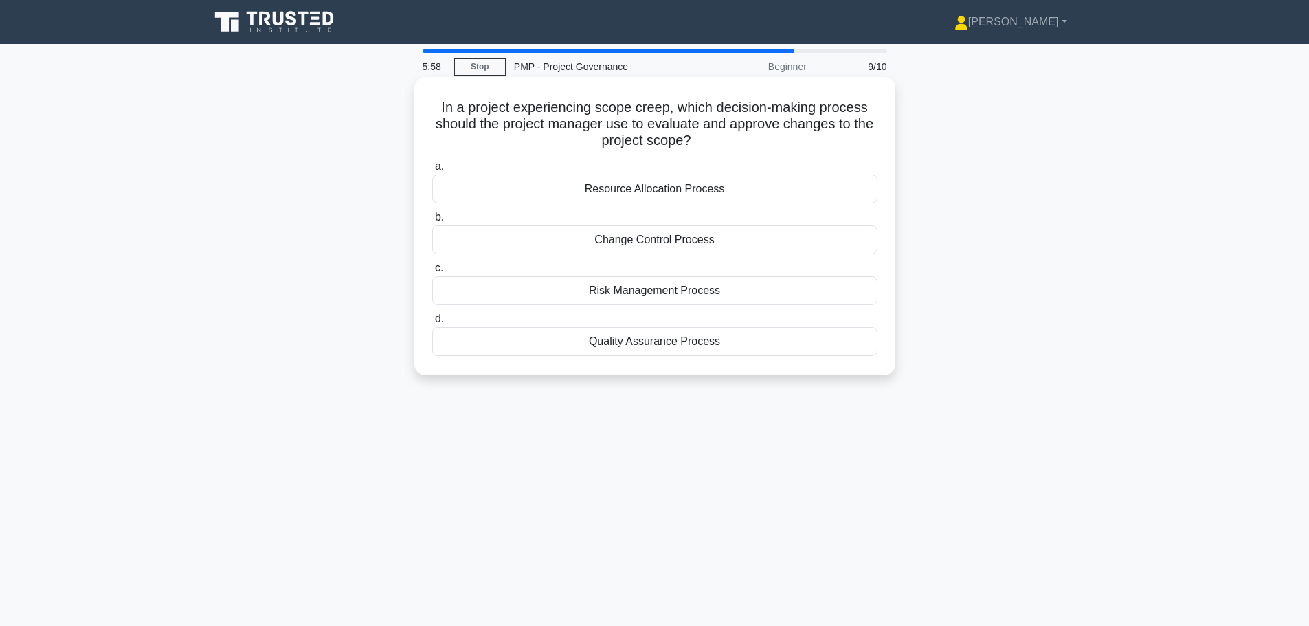
click at [567, 244] on div "Change Control Process" at bounding box center [654, 239] width 445 height 29
click at [432, 222] on input "b. Change Control Process" at bounding box center [432, 217] width 0 height 9
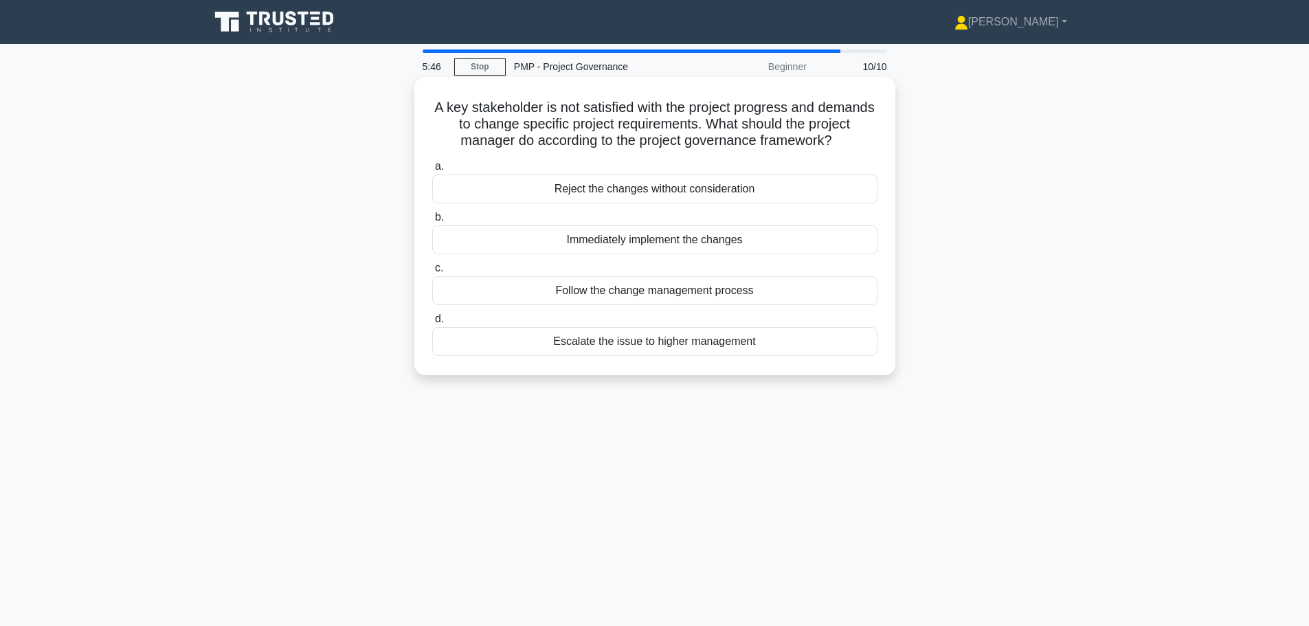
click at [582, 302] on div "Follow the change management process" at bounding box center [654, 290] width 445 height 29
click at [432, 273] on input "c. Follow the change management process" at bounding box center [432, 268] width 0 height 9
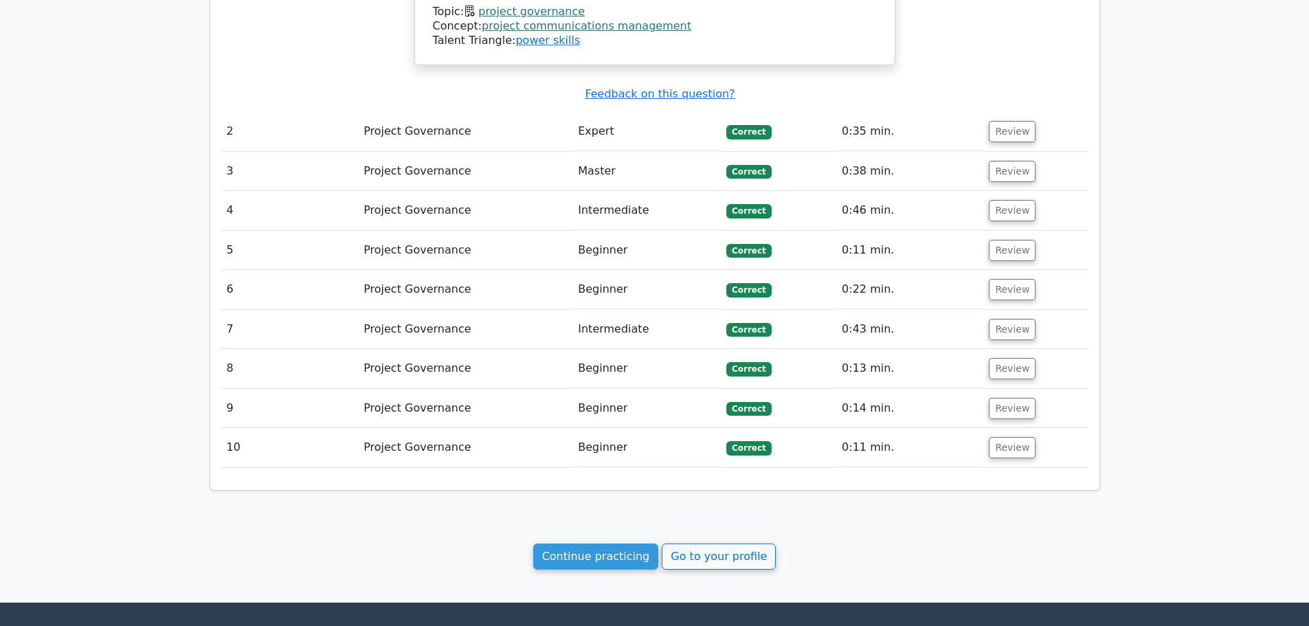
scroll to position [1511, 0]
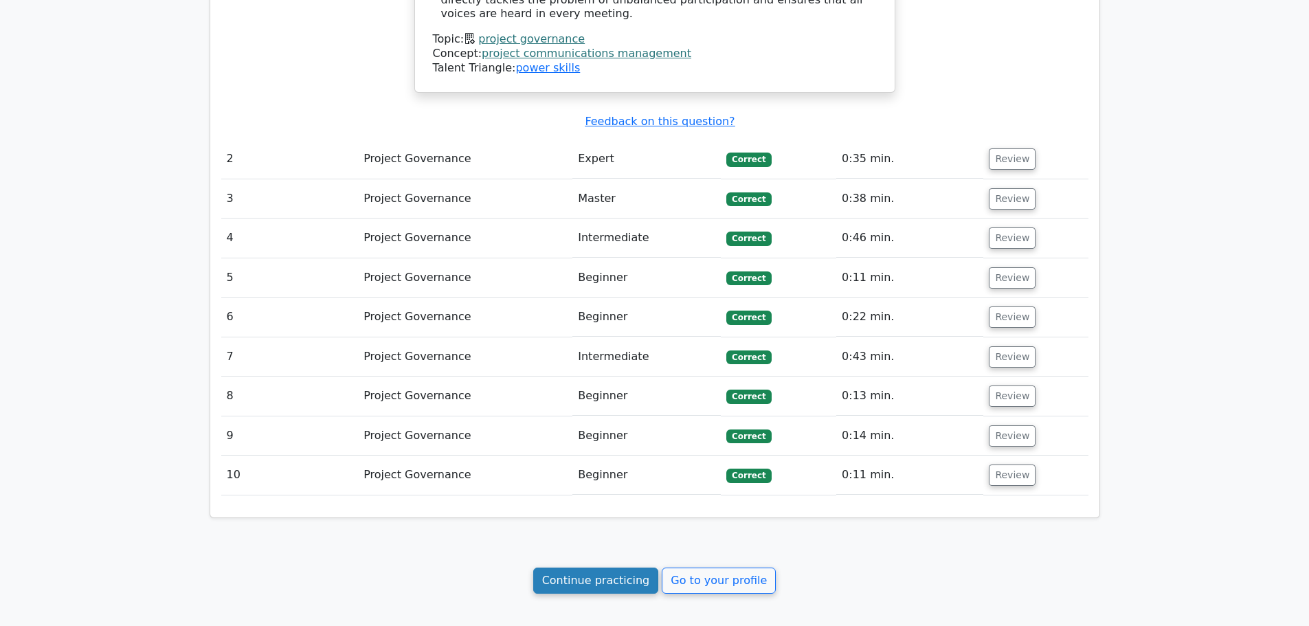
click at [614, 572] on link "Continue practicing" at bounding box center [596, 580] width 126 height 26
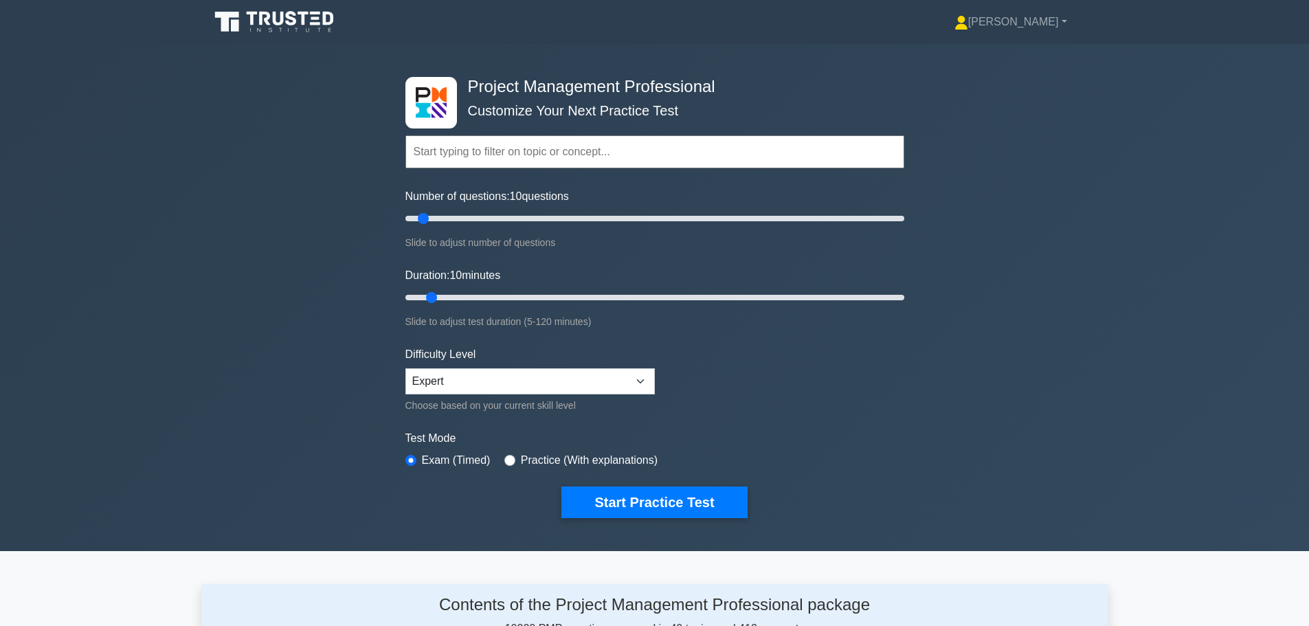
click at [489, 162] on input "text" at bounding box center [654, 151] width 499 height 33
type input "theories"
click at [561, 486] on button "Start Practice Test" at bounding box center [653, 502] width 185 height 32
click at [482, 157] on input "text" at bounding box center [654, 151] width 499 height 33
type input "t"
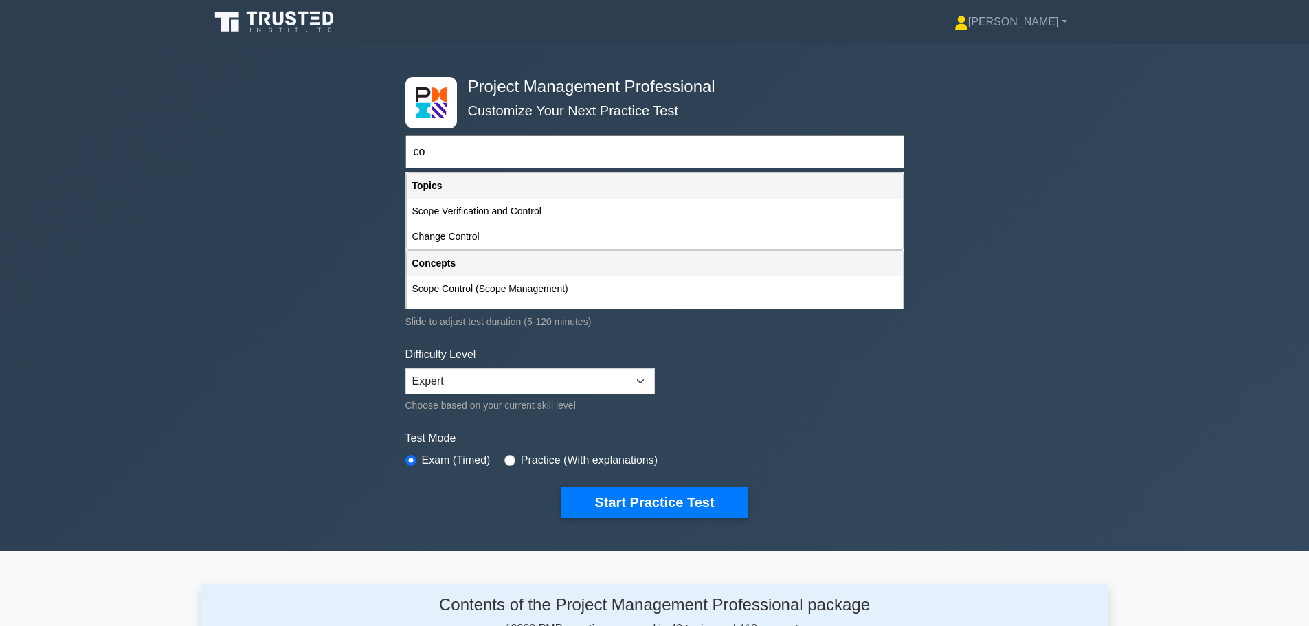
type input "c"
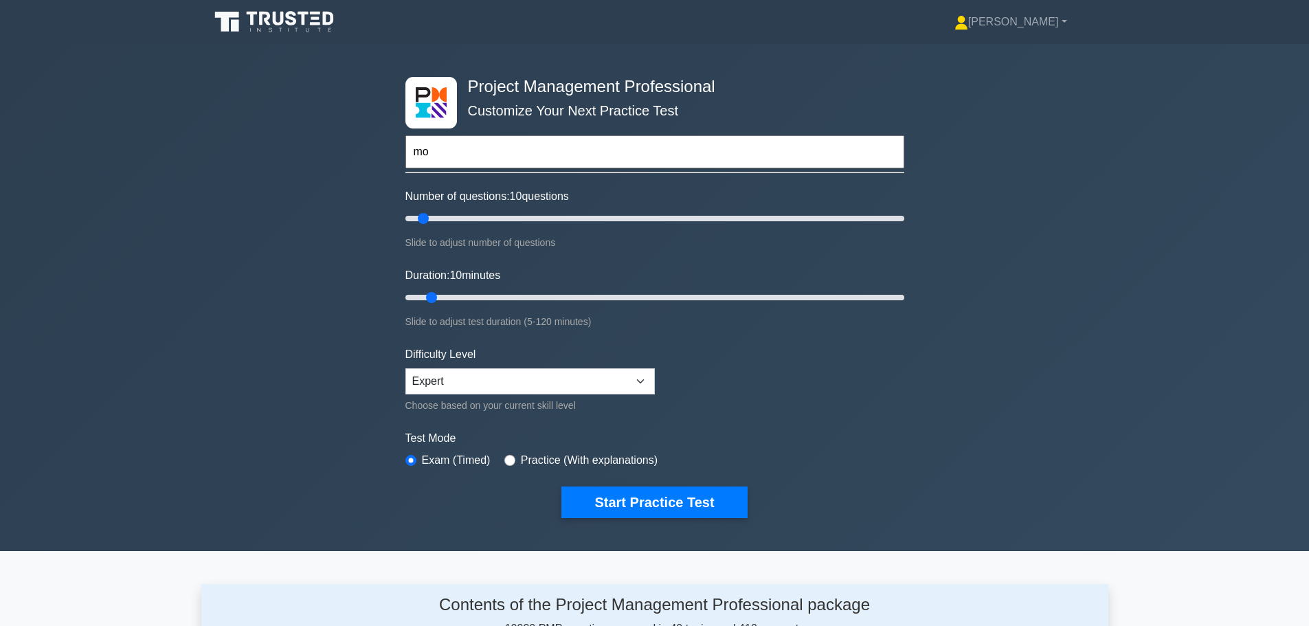
type input "m"
type input "s"
